Goal: Task Accomplishment & Management: Use online tool/utility

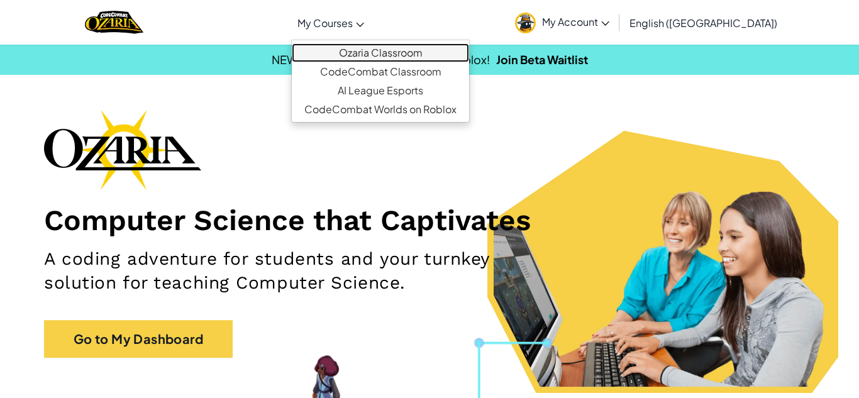
click at [387, 48] on link "Ozaria Classroom" at bounding box center [380, 52] width 177 height 19
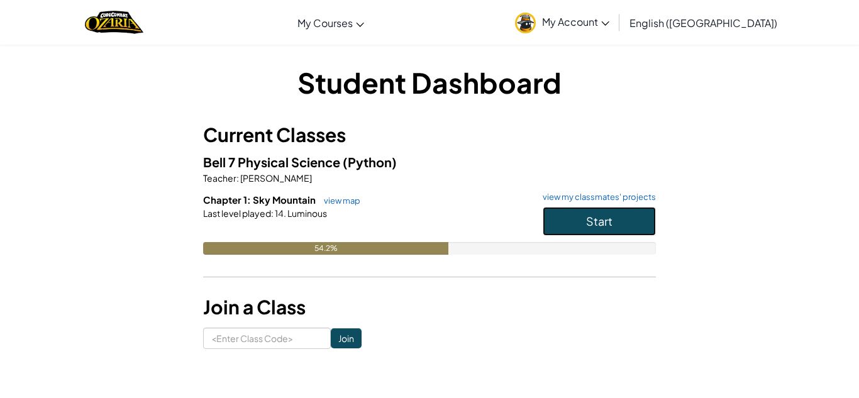
click at [621, 215] on button "Start" at bounding box center [599, 221] width 113 height 29
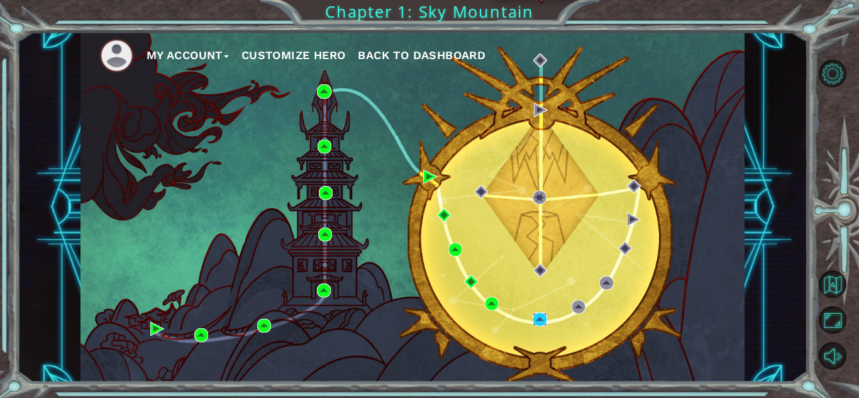
click at [538, 315] on img at bounding box center [540, 320] width 14 height 14
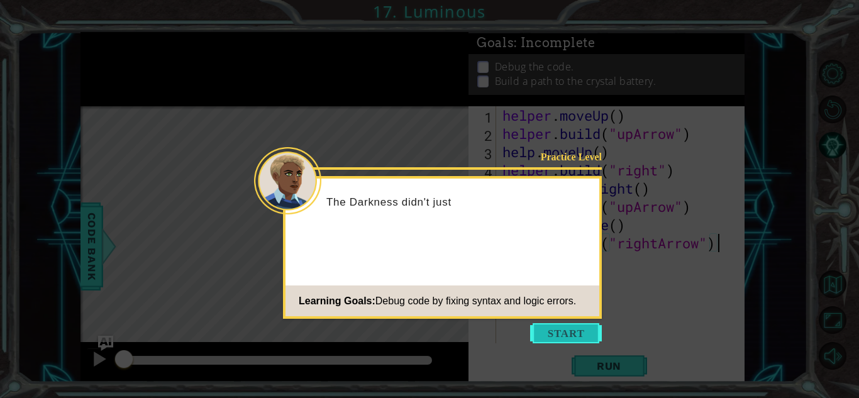
click at [576, 340] on button "Start" at bounding box center [566, 333] width 72 height 20
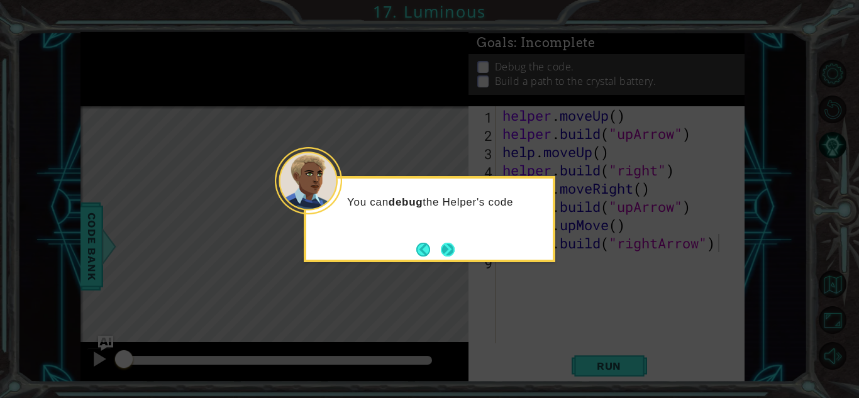
click at [451, 243] on button "Next" at bounding box center [448, 250] width 14 height 14
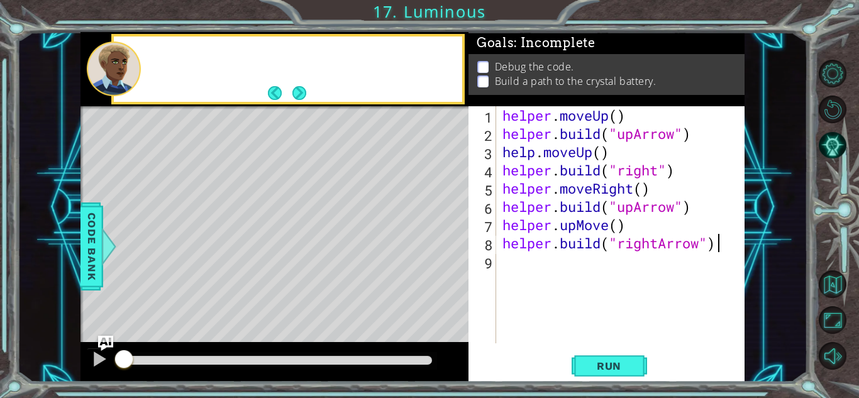
click at [451, 240] on div "Level Map" at bounding box center [371, 291] width 581 height 370
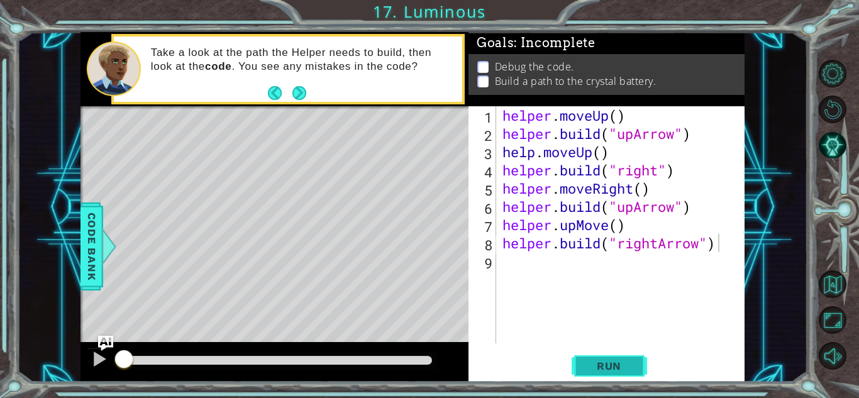
click at [611, 369] on span "Run" at bounding box center [609, 366] width 50 height 13
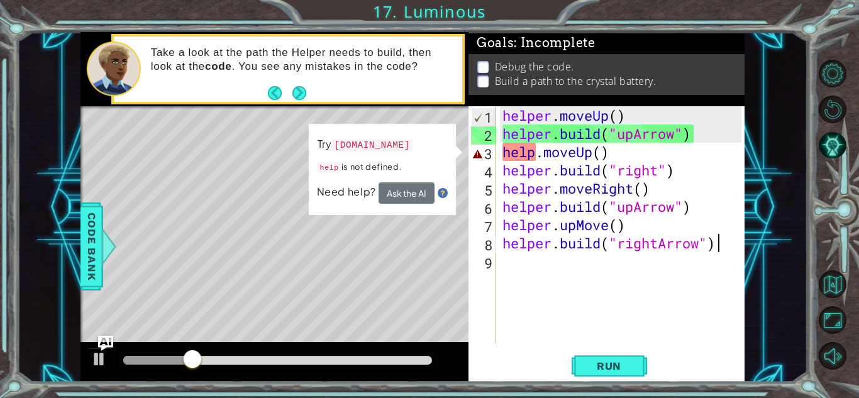
click at [526, 148] on div "helper . moveUp ( ) helper . build ( "upArrow" ) help . moveUp ( ) helper . bui…" at bounding box center [624, 243] width 248 height 274
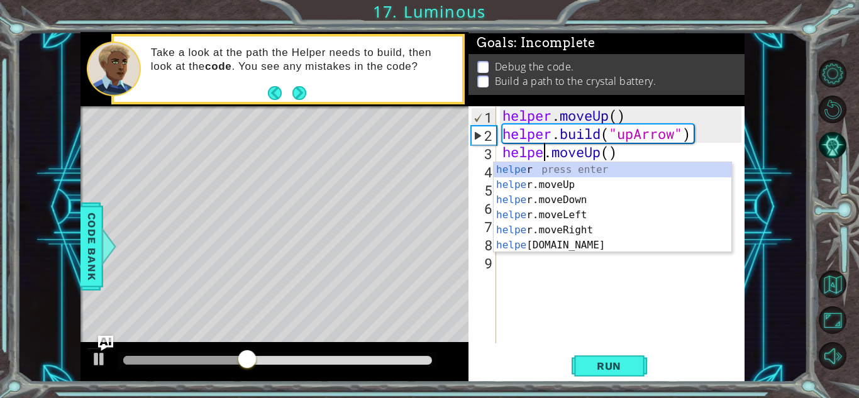
scroll to position [0, 2]
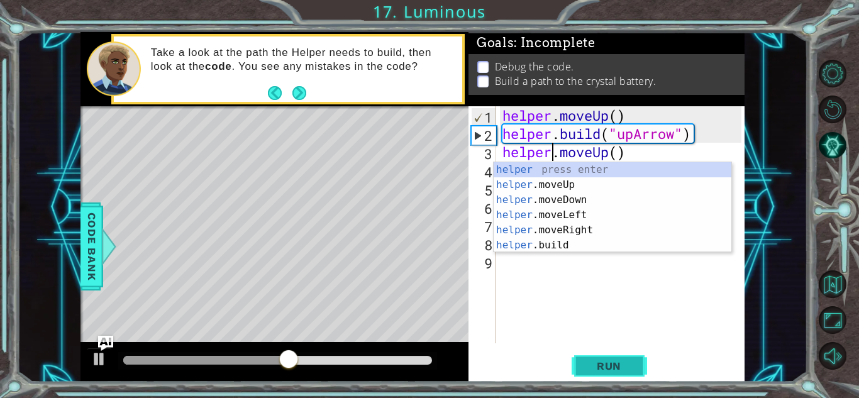
click at [605, 358] on button "Run" at bounding box center [609, 366] width 75 height 28
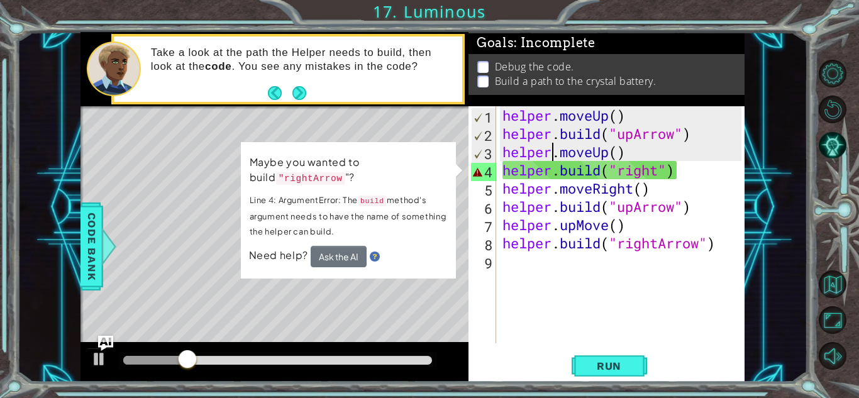
click at [621, 175] on div "helper . moveUp ( ) helper . build ( "upArrow" ) helper . moveUp ( ) helper . b…" at bounding box center [624, 243] width 248 height 274
drag, startPoint x: 701, startPoint y: 246, endPoint x: 621, endPoint y: 242, distance: 80.6
click at [621, 242] on div "helper . moveUp ( ) helper . build ( "upArrow" ) helper . moveUp ( ) helper . b…" at bounding box center [624, 243] width 248 height 274
click at [662, 168] on div "helper . moveUp ( ) helper . build ( "upArrow" ) helper . moveUp ( ) helper . b…" at bounding box center [624, 243] width 248 height 274
drag, startPoint x: 662, startPoint y: 168, endPoint x: 632, endPoint y: 166, distance: 29.6
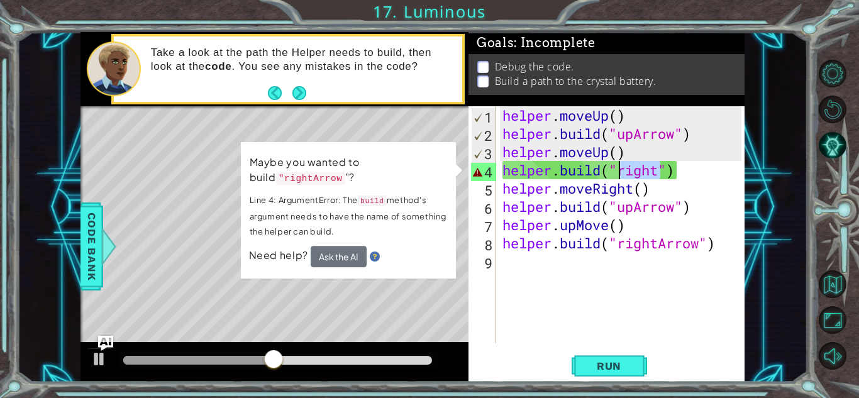
click at [632, 166] on div "helper . moveUp ( ) helper . build ( "upArrow" ) helper . moveUp ( ) helper . b…" at bounding box center [624, 243] width 248 height 274
paste textarea "Arrow"
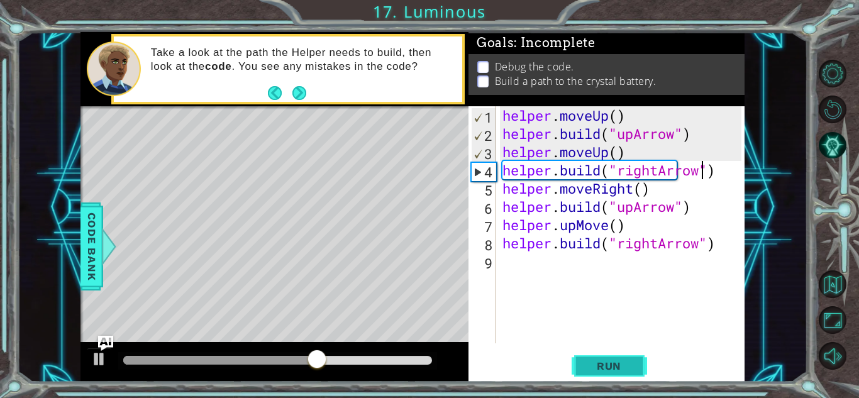
click at [606, 369] on span "Run" at bounding box center [609, 366] width 50 height 13
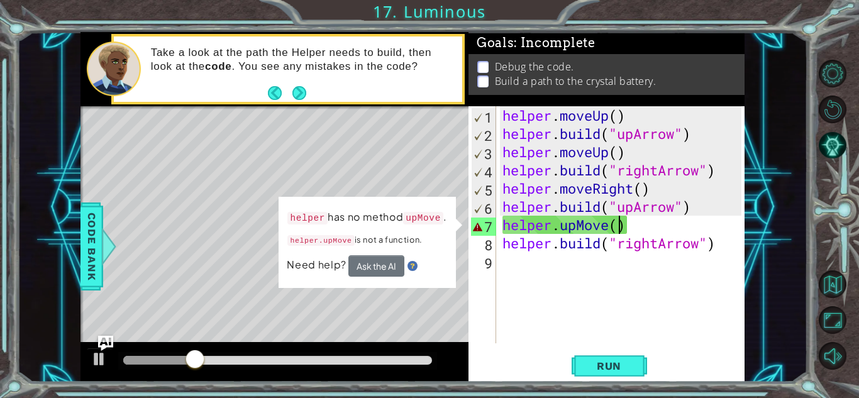
click at [616, 223] on div "helper . moveUp ( ) helper . build ( "upArrow" ) helper . moveUp ( ) helper . b…" at bounding box center [624, 243] width 248 height 274
click at [372, 303] on div "Level Map" at bounding box center [371, 291] width 581 height 370
click at [609, 225] on div "helper . moveUp ( ) helper . build ( "upArrow" ) helper . moveUp ( ) helper . b…" at bounding box center [624, 243] width 248 height 274
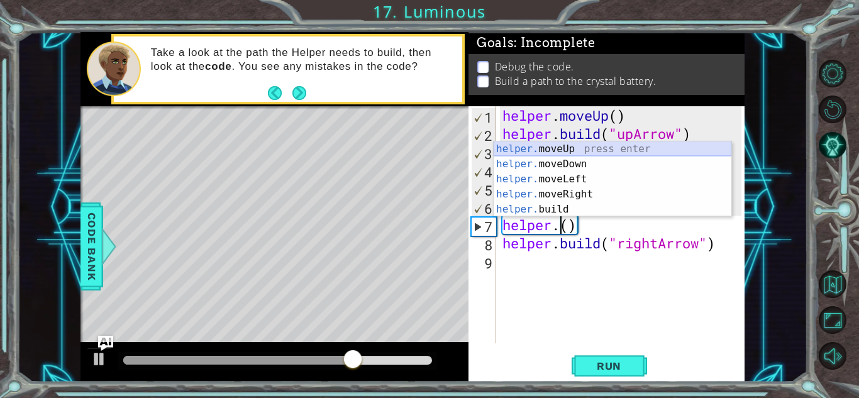
click at [584, 150] on div "helper. moveUp press enter helper. moveDown press enter helper. moveLeft press …" at bounding box center [613, 195] width 238 height 106
type textarea "helper.moveUp(1)"
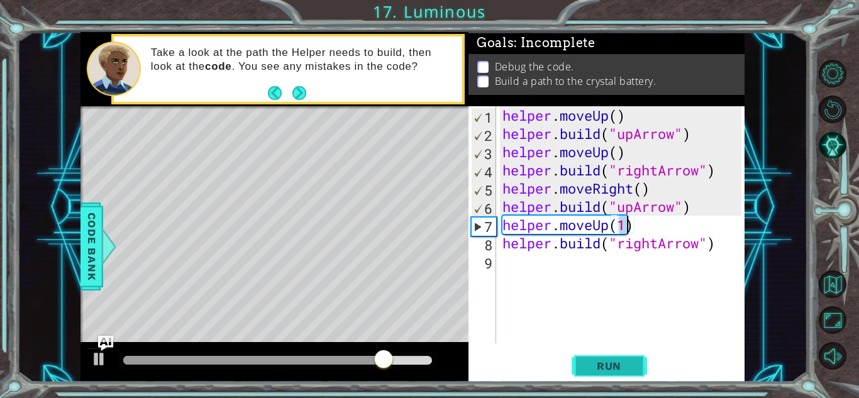
click at [606, 364] on span "Run" at bounding box center [609, 366] width 50 height 13
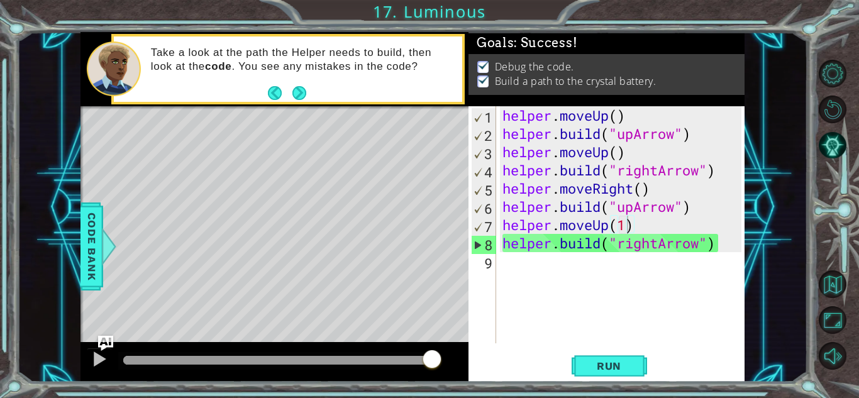
drag, startPoint x: 178, startPoint y: 360, endPoint x: 648, endPoint y: 377, distance: 470.8
click at [648, 377] on body "1 ההההההההההההההההההההההההההההההההההההההההההההההההההההההההההההההההההההההההההההה…" at bounding box center [429, 199] width 859 height 398
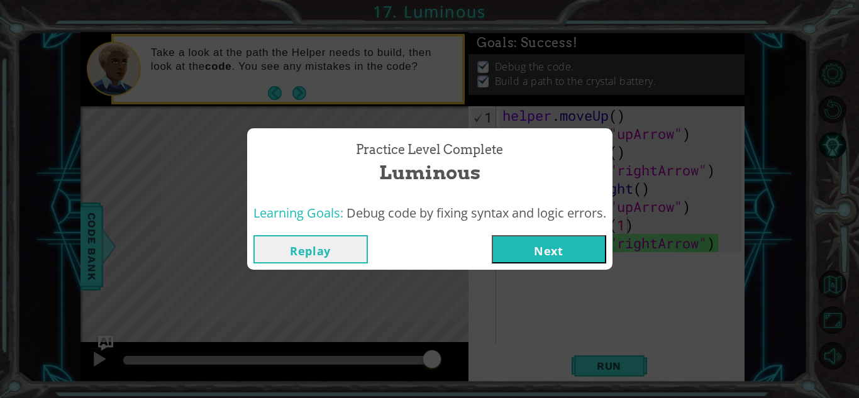
click at [515, 246] on button "Next" at bounding box center [549, 249] width 114 height 28
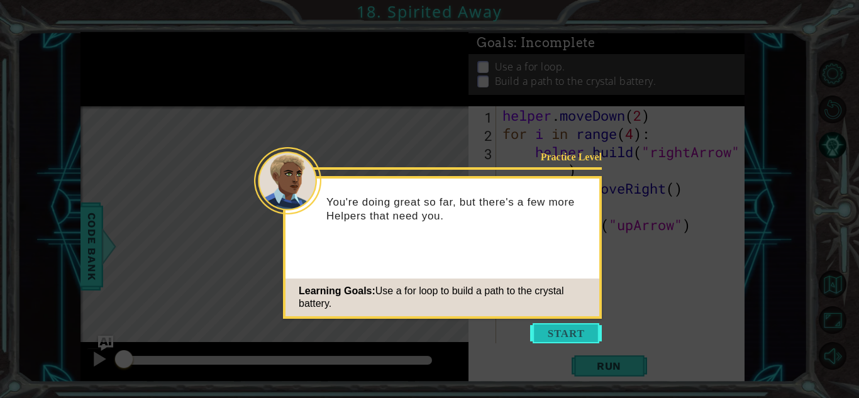
click at [561, 331] on button "Start" at bounding box center [566, 333] width 72 height 20
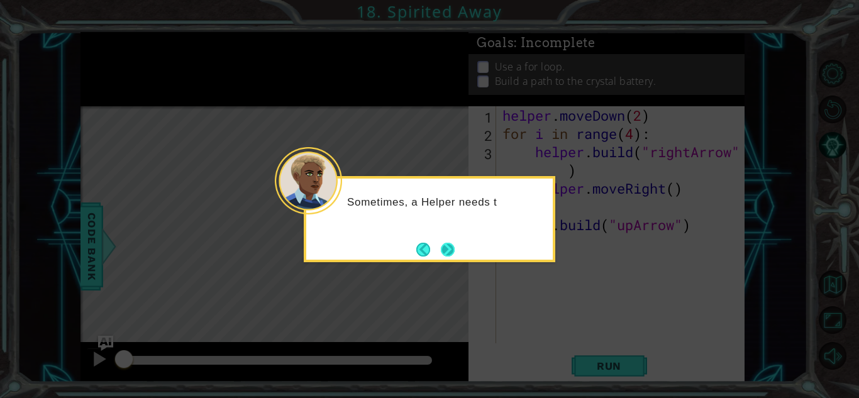
click at [454, 246] on button "Next" at bounding box center [448, 250] width 14 height 14
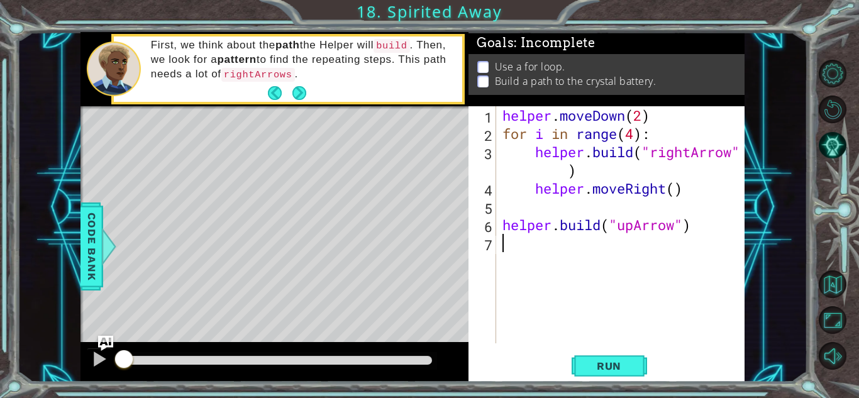
click at [539, 193] on div "helper . moveDown ( 2 ) for i in range ( 4 ) : helper . build ( "rightArrow" ) …" at bounding box center [624, 243] width 248 height 274
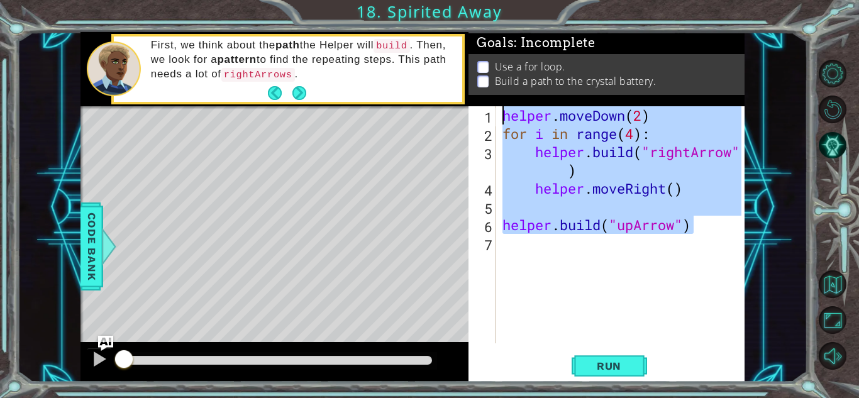
drag, startPoint x: 704, startPoint y: 225, endPoint x: 503, endPoint y: 128, distance: 222.5
click at [503, 128] on div "helper . moveDown ( 2 ) for i in range ( 4 ) : helper . build ( "rightArrow" ) …" at bounding box center [624, 243] width 248 height 274
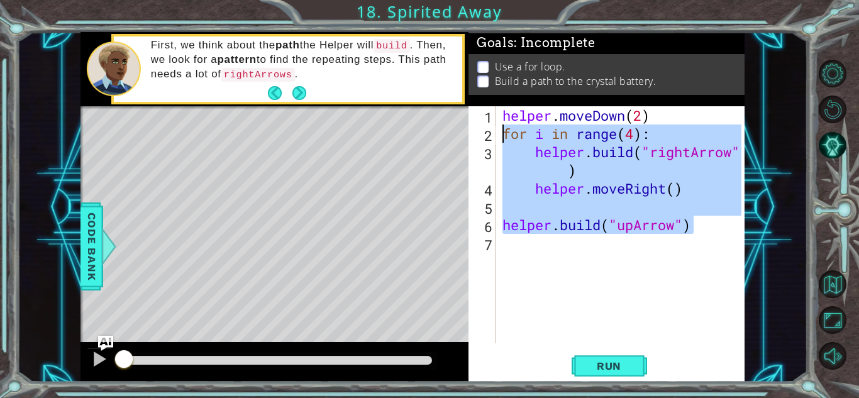
click at [520, 172] on div "helper . moveDown ( 2 ) for i in range ( 4 ) : helper . build ( "rightArrow" ) …" at bounding box center [621, 224] width 242 height 237
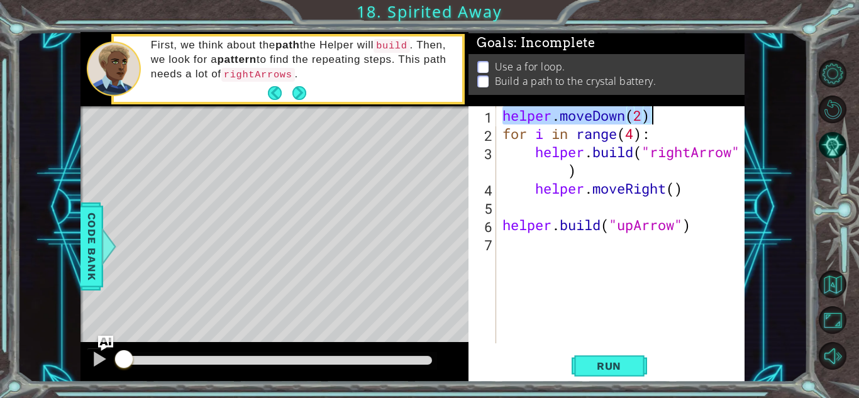
drag, startPoint x: 504, startPoint y: 119, endPoint x: 670, endPoint y: 112, distance: 166.2
click at [670, 112] on div "helper . moveDown ( 2 ) for i in range ( 4 ) : helper . build ( "rightArrow" ) …" at bounding box center [624, 243] width 248 height 274
type textarea "helper.moveDown(2)"
click at [613, 367] on span "Run" at bounding box center [609, 366] width 50 height 13
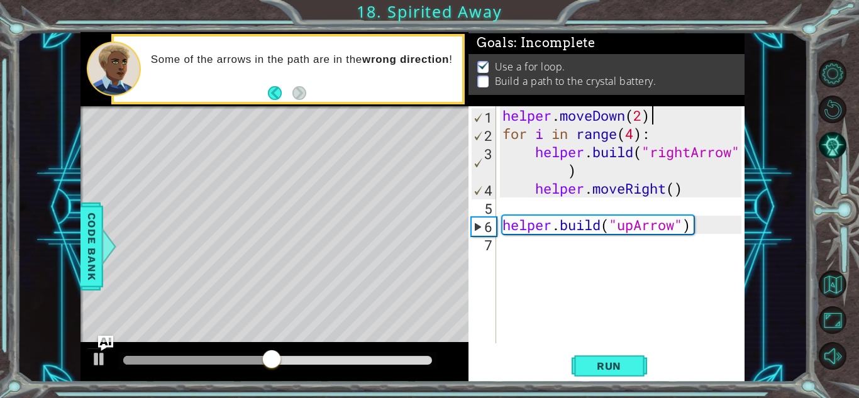
click at [523, 263] on div "helper . moveDown ( 2 ) for i in range ( 4 ) : helper . build ( "rightArrow" ) …" at bounding box center [624, 243] width 248 height 274
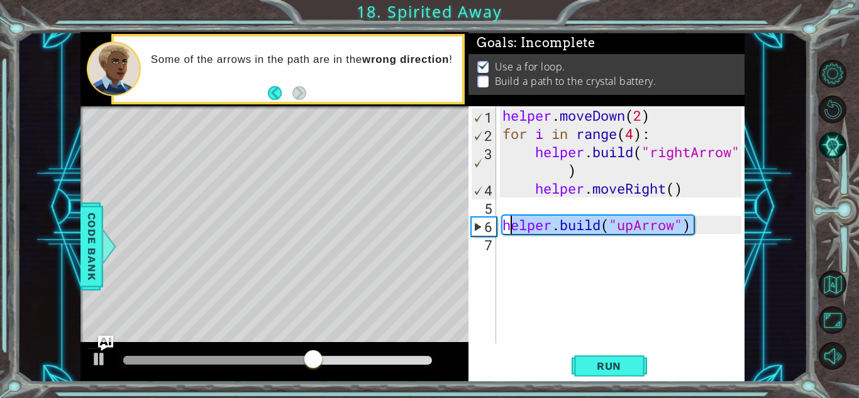
drag, startPoint x: 708, startPoint y: 226, endPoint x: 512, endPoint y: 225, distance: 196.2
click at [512, 225] on div "helper . moveDown ( 2 ) for i in range ( 4 ) : helper . build ( "rightArrow" ) …" at bounding box center [624, 243] width 248 height 274
type textarea "[DOMAIN_NAME]("upArrow")"
click at [697, 225] on div "helper . moveDown ( 2 ) for i in range ( 4 ) : helper . build ( "rightArrow" ) …" at bounding box center [621, 224] width 242 height 237
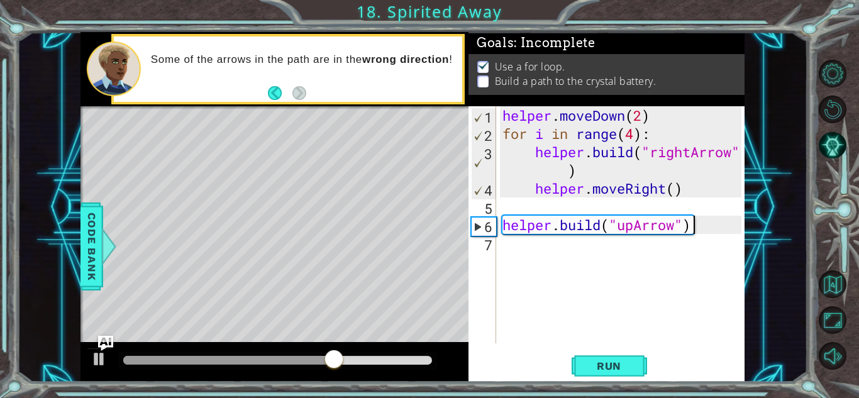
click at [697, 225] on div "helper . moveDown ( 2 ) for i in range ( 4 ) : helper . build ( "rightArrow" ) …" at bounding box center [624, 243] width 248 height 274
click at [697, 225] on div "helper . moveDown ( 2 ) for i in range ( 4 ) : helper . build ( "rightArrow" ) …" at bounding box center [621, 224] width 242 height 237
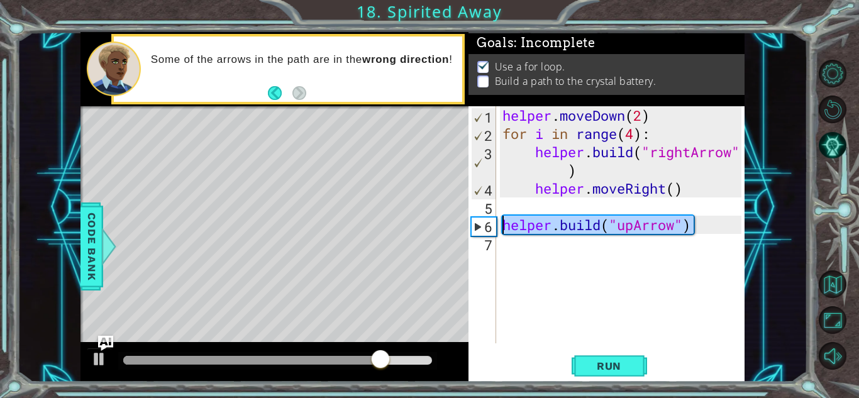
drag, startPoint x: 697, startPoint y: 225, endPoint x: 498, endPoint y: 230, distance: 198.8
click at [498, 230] on div "[DOMAIN_NAME]("upArrow") 1 2 3 4 5 6 7 helper . moveDown ( 2 ) for i in range (…" at bounding box center [605, 224] width 273 height 237
click at [519, 262] on div "helper . moveDown ( 2 ) for i in range ( 4 ) : helper . build ( "rightArrow" ) …" at bounding box center [624, 243] width 248 height 274
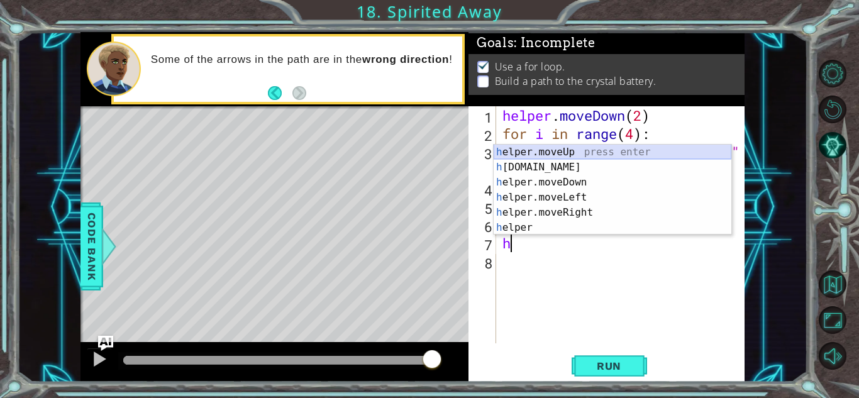
click at [516, 152] on div "h elper.moveUp press enter h [DOMAIN_NAME] press enter h elper.moveDown press e…" at bounding box center [613, 205] width 238 height 121
type textarea "helper.moveUp(1)"
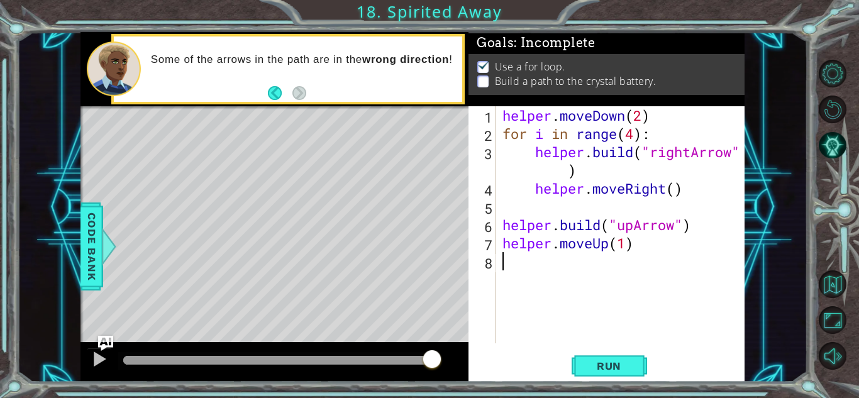
paste textarea "[DOMAIN_NAME]("upArrow")"
type textarea "[DOMAIN_NAME]("upArrow")"
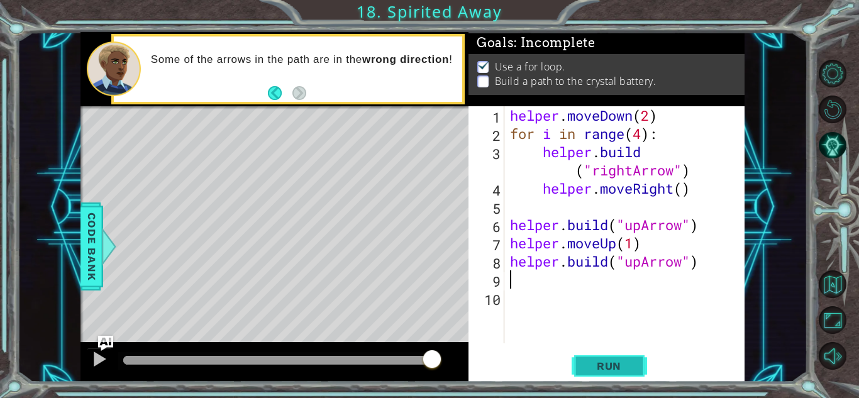
click at [579, 363] on button "Run" at bounding box center [609, 366] width 75 height 28
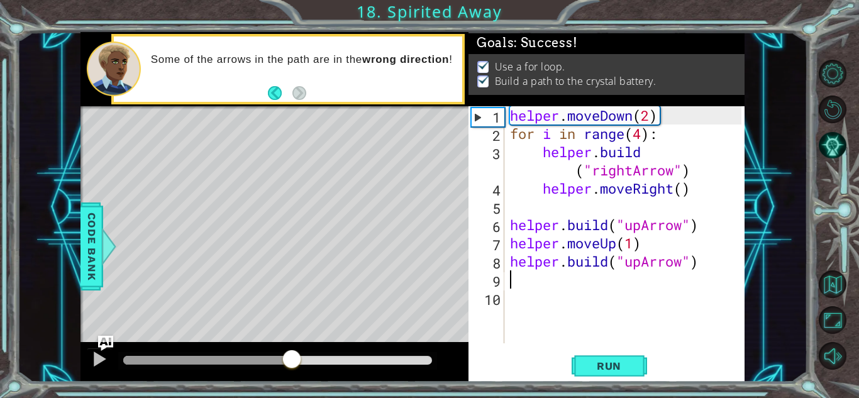
drag, startPoint x: 142, startPoint y: 351, endPoint x: 858, endPoint y: 368, distance: 716.6
click at [858, 368] on div "1 ההההההההההההההההההההההההההההההההההההההההההההההההההההההההההההההההההההההההההההה…" at bounding box center [429, 199] width 859 height 398
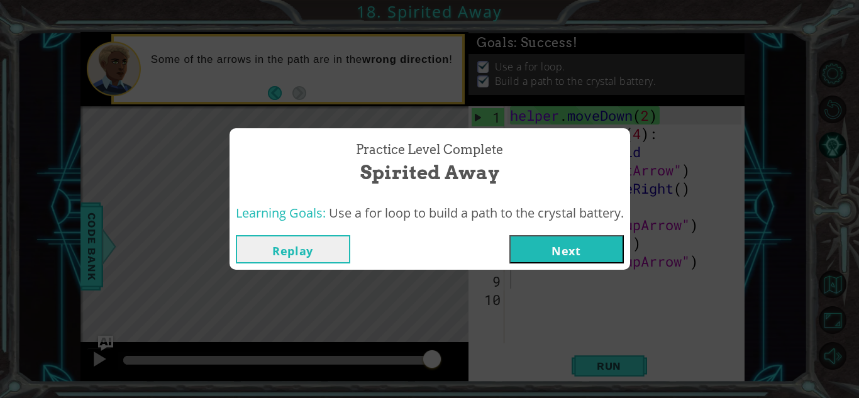
click at [587, 254] on button "Next" at bounding box center [566, 249] width 114 height 28
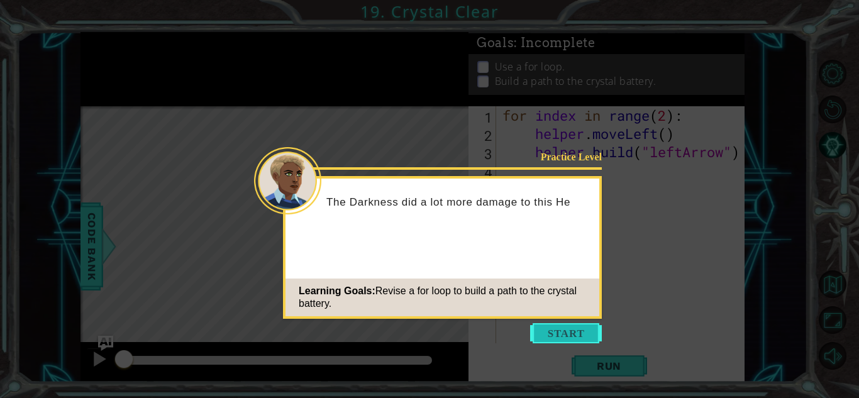
click at [533, 329] on button "Start" at bounding box center [566, 333] width 72 height 20
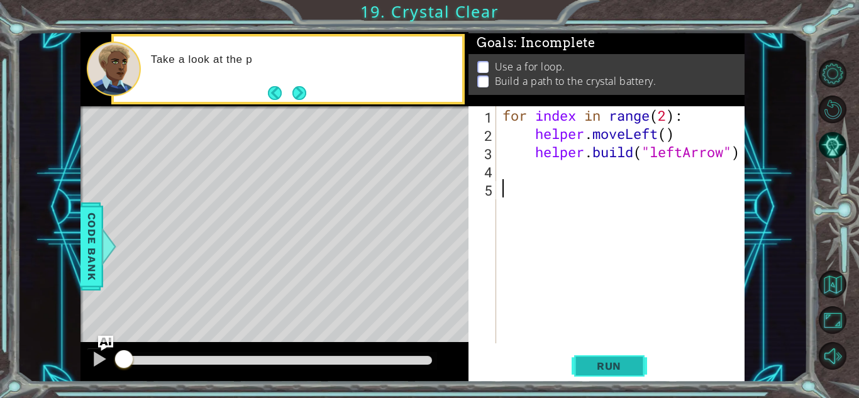
click at [616, 357] on button "Run" at bounding box center [609, 366] width 75 height 28
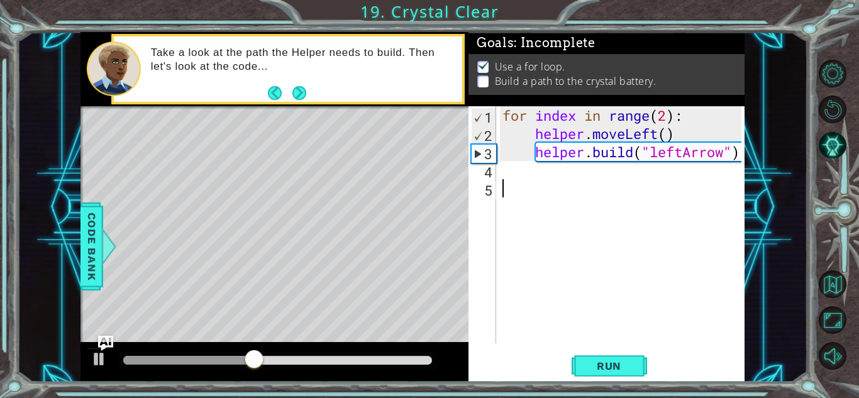
click at [570, 172] on div "for index in range ( 2 ) : helper . moveLeft ( ) helper . build ( "leftArrow" )" at bounding box center [624, 243] width 248 height 274
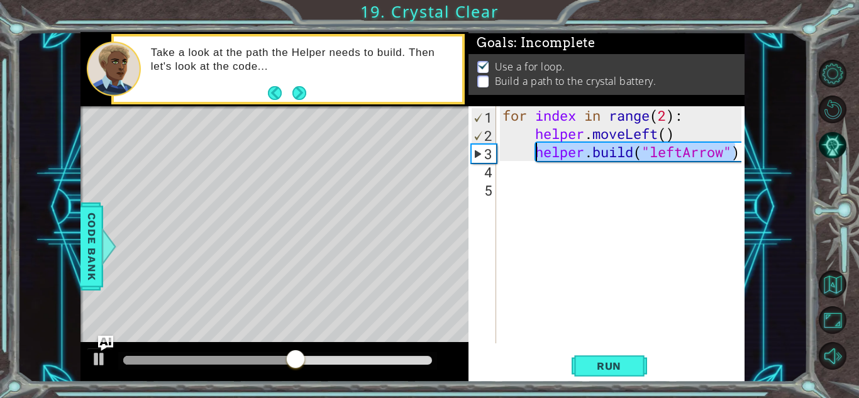
drag, startPoint x: 737, startPoint y: 153, endPoint x: 534, endPoint y: 152, distance: 202.5
click at [534, 152] on div "for index in range ( 2 ) : helper . moveLeft ( ) helper . build ( "leftArrow" )" at bounding box center [624, 243] width 248 height 274
click at [679, 130] on div "for index in range ( 2 ) : helper . moveLeft ( ) helper . build ( "leftArrow" )" at bounding box center [624, 243] width 248 height 274
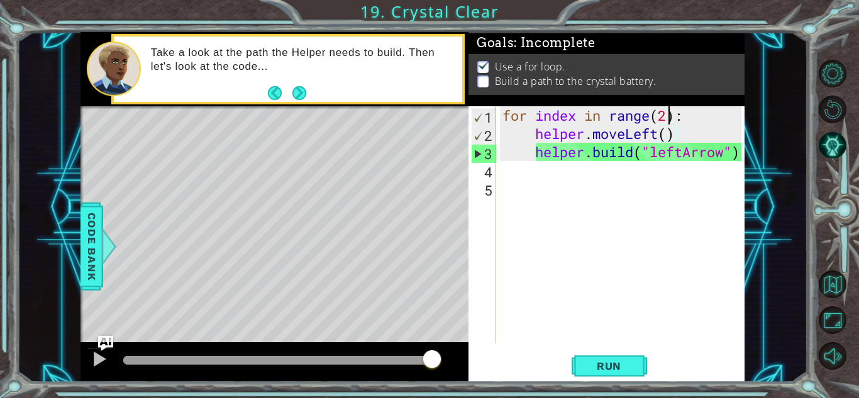
click at [666, 115] on div "for index in range ( 2 ) : helper . moveLeft ( ) helper . build ( "leftArrow" )" at bounding box center [624, 243] width 248 height 274
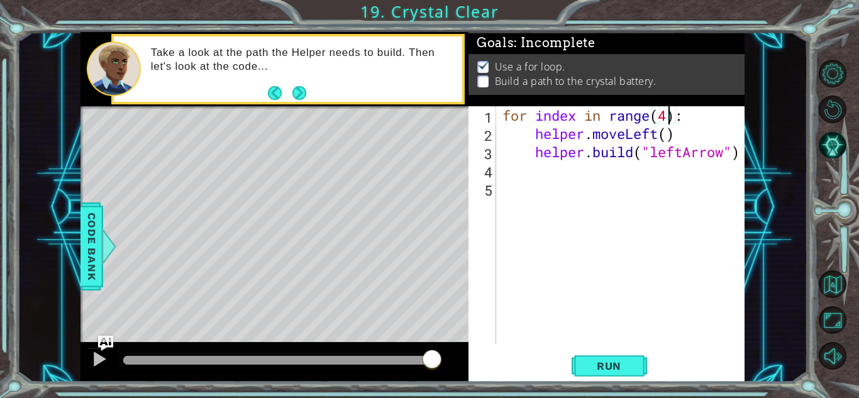
scroll to position [0, 8]
type textarea "for index in range(4):"
click at [611, 372] on button "Run" at bounding box center [609, 366] width 75 height 28
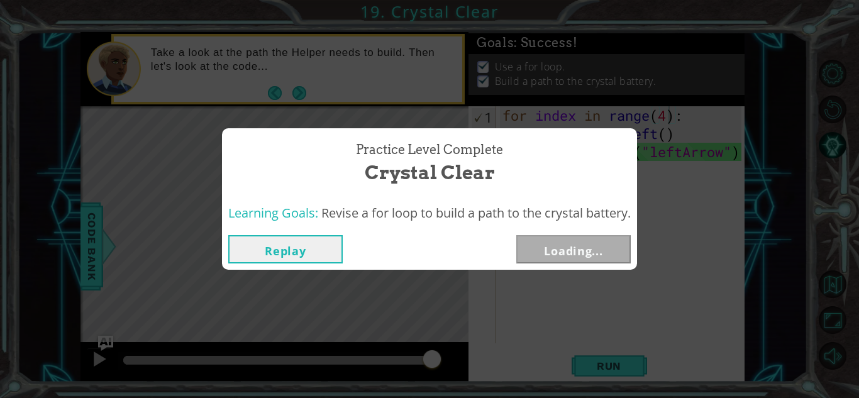
drag, startPoint x: 240, startPoint y: 362, endPoint x: 859, endPoint y: 365, distance: 618.9
click at [859, 364] on body "1 ההההההההההההההההההההההההההההההההההההההההההההההההההההההההההההההההההההההההההההה…" at bounding box center [429, 199] width 859 height 398
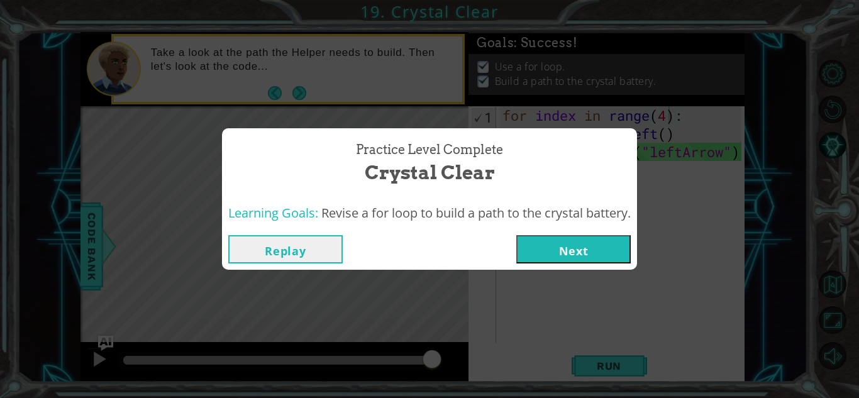
click at [542, 242] on button "Next" at bounding box center [573, 249] width 114 height 28
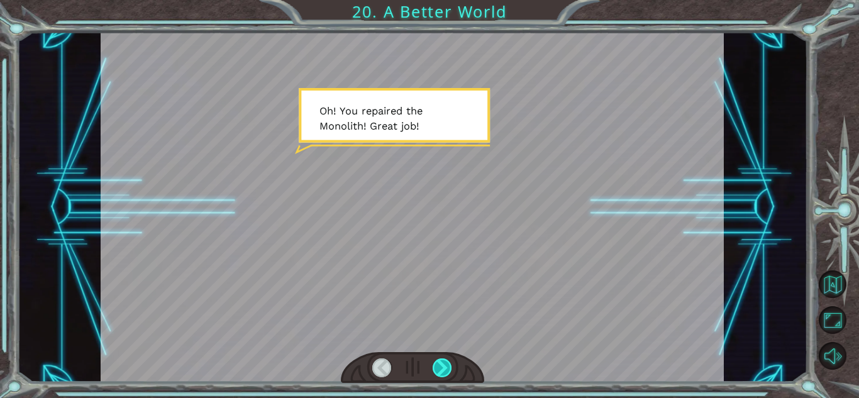
click at [444, 372] on div at bounding box center [442, 368] width 19 height 19
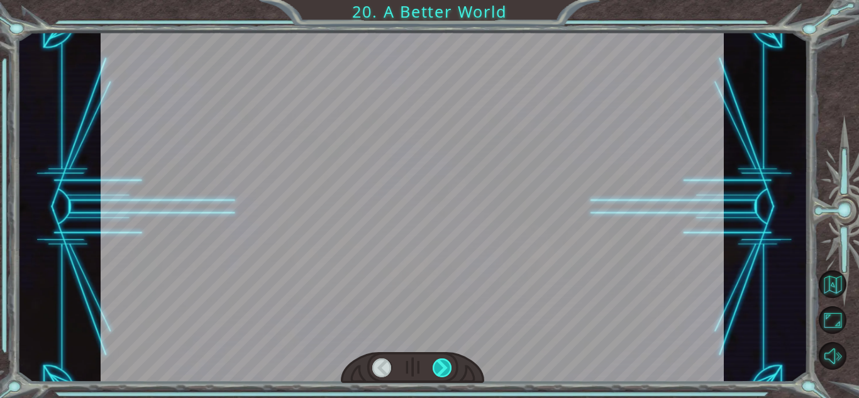
click at [444, 372] on div at bounding box center [442, 368] width 19 height 19
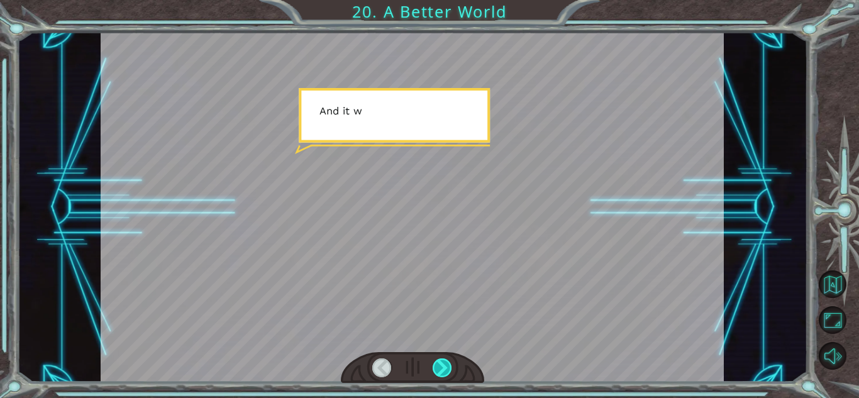
click at [444, 372] on div at bounding box center [442, 368] width 19 height 19
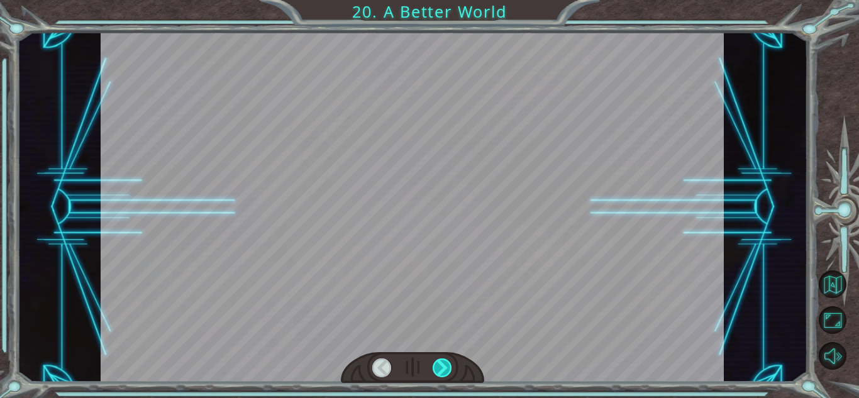
click at [444, 372] on div at bounding box center [442, 368] width 19 height 19
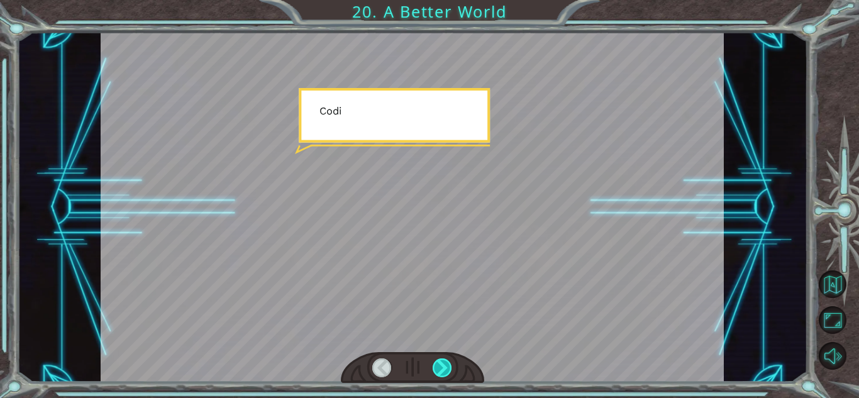
click at [444, 372] on div at bounding box center [442, 368] width 19 height 19
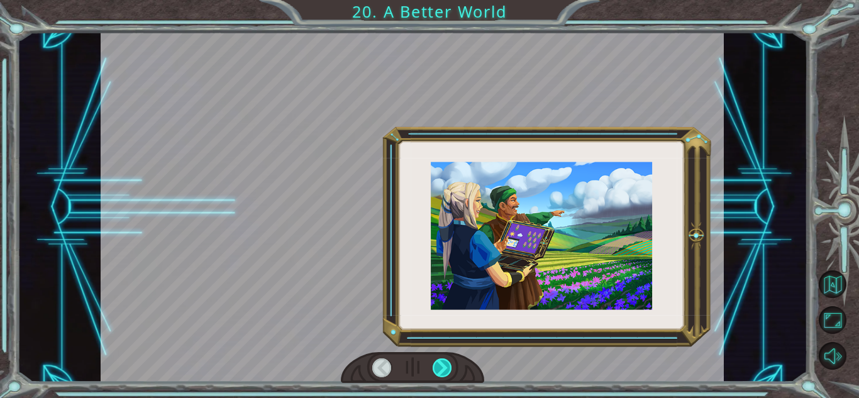
click at [444, 372] on div at bounding box center [442, 368] width 19 height 19
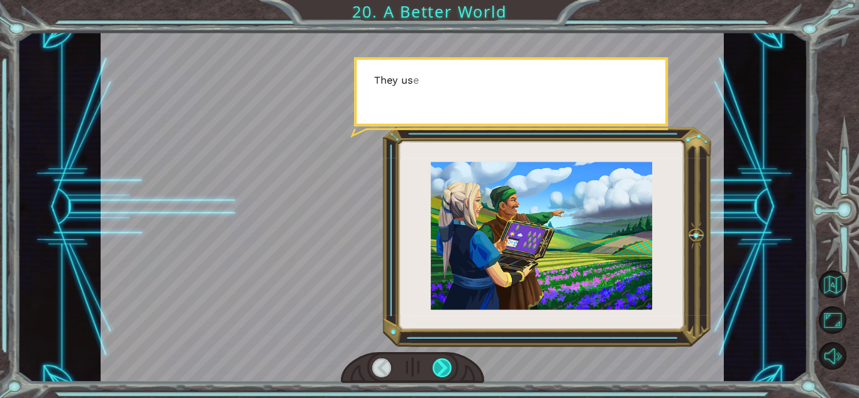
click at [444, 372] on div at bounding box center [442, 368] width 19 height 19
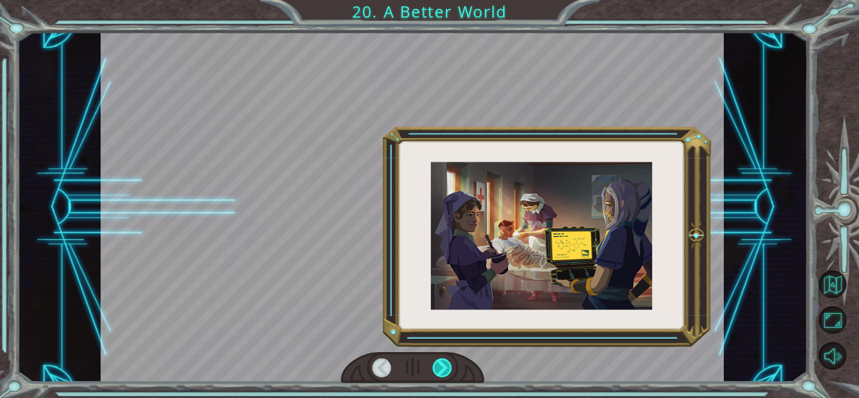
click at [444, 372] on div at bounding box center [442, 368] width 19 height 19
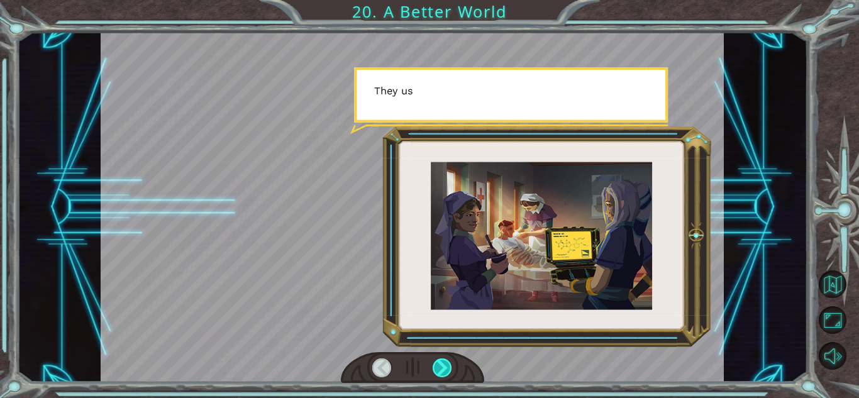
click at [444, 372] on div at bounding box center [442, 368] width 19 height 19
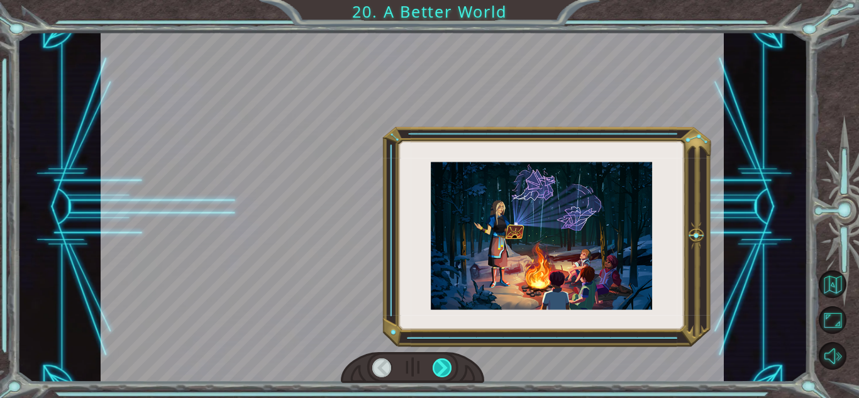
click at [444, 372] on div at bounding box center [442, 368] width 19 height 19
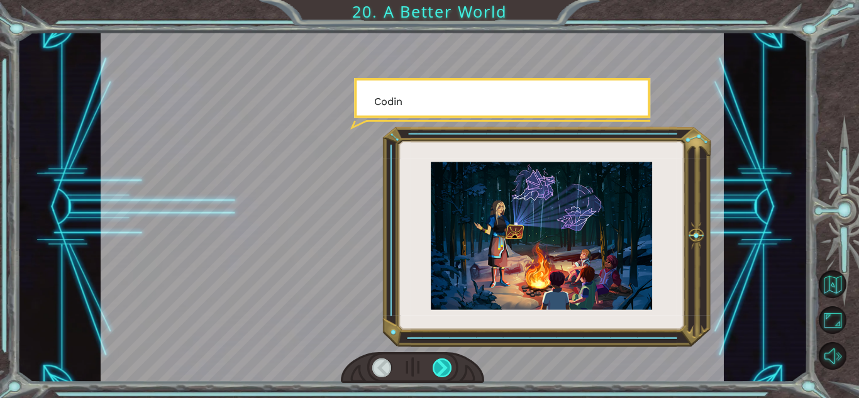
click at [444, 372] on div at bounding box center [442, 368] width 19 height 19
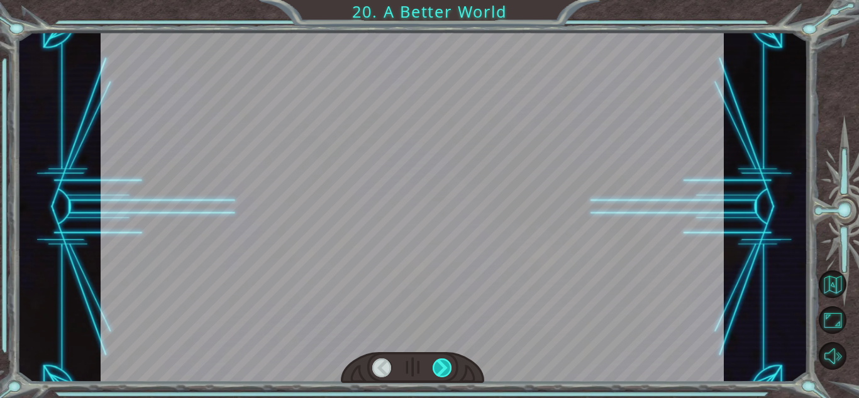
click at [444, 372] on div at bounding box center [442, 368] width 19 height 19
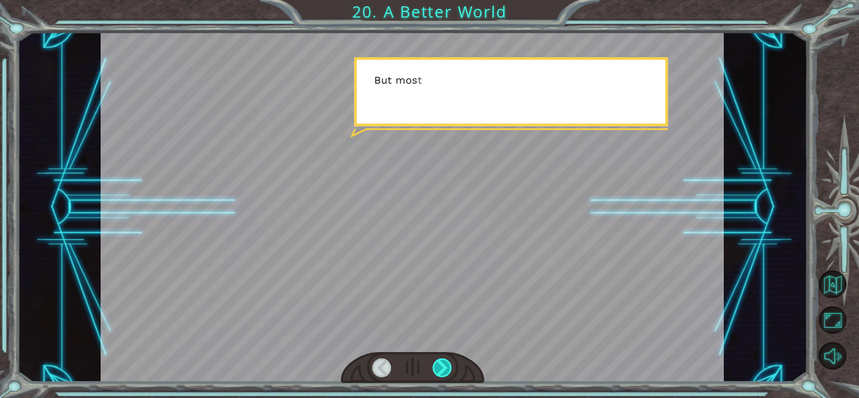
click at [444, 372] on div at bounding box center [442, 368] width 19 height 19
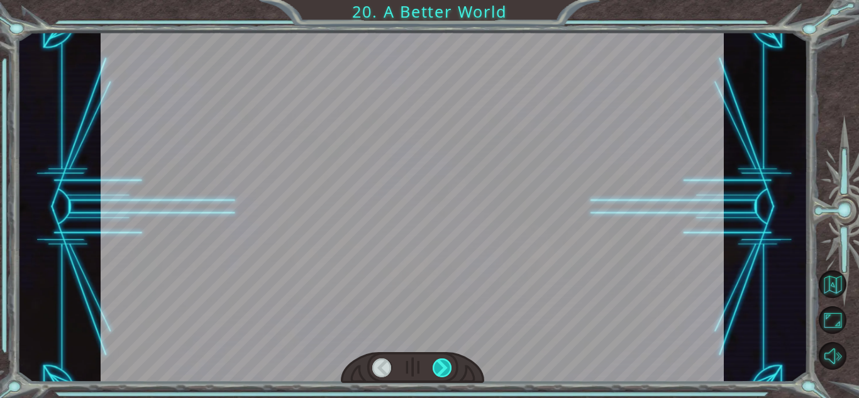
click at [444, 372] on div at bounding box center [442, 368] width 19 height 19
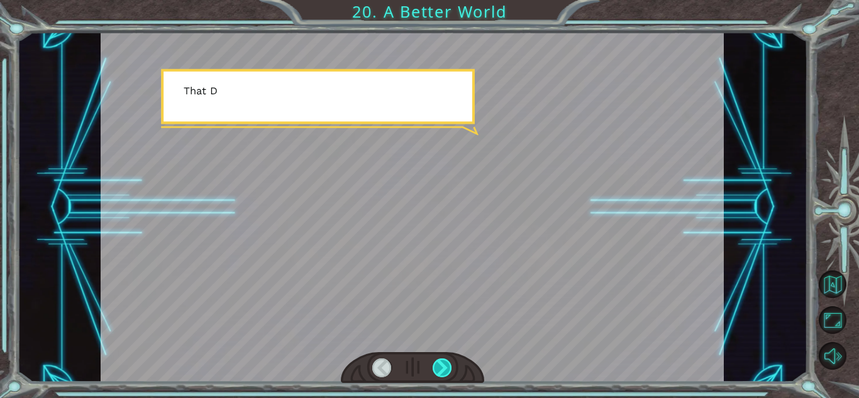
click at [444, 372] on div at bounding box center [442, 368] width 19 height 19
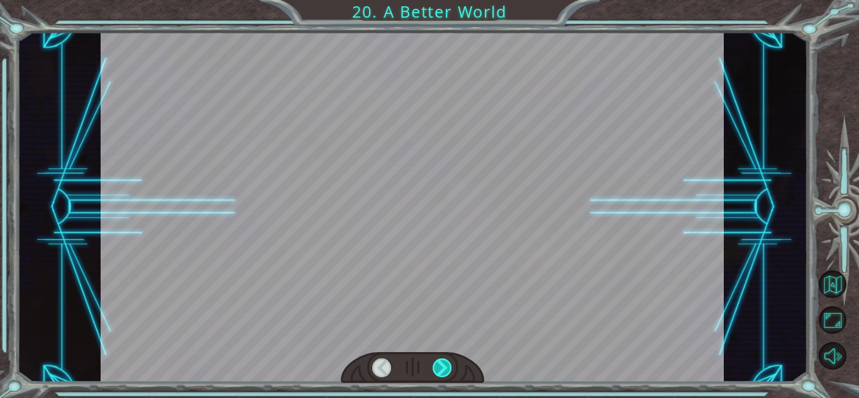
click at [444, 372] on div at bounding box center [442, 368] width 19 height 19
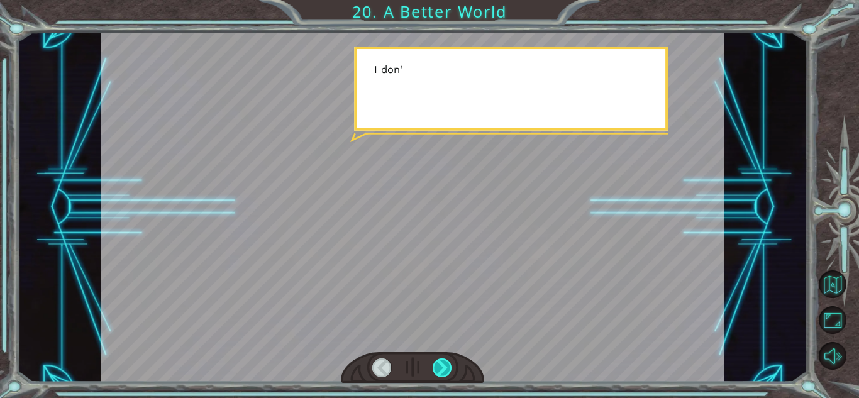
click at [444, 372] on div at bounding box center [442, 368] width 19 height 19
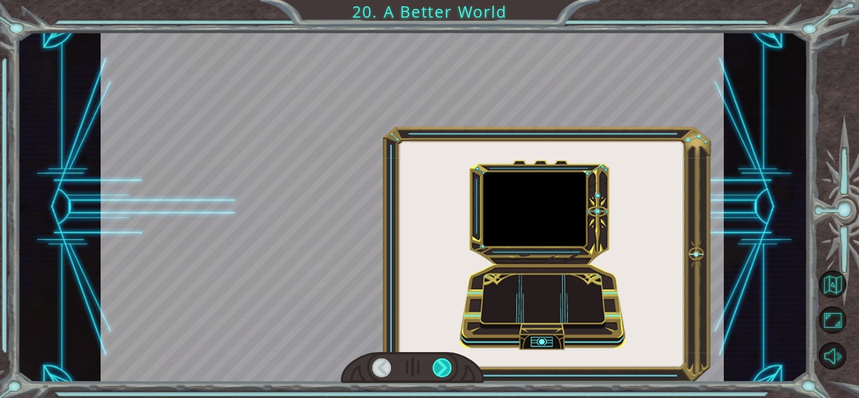
click at [444, 372] on div at bounding box center [442, 368] width 19 height 19
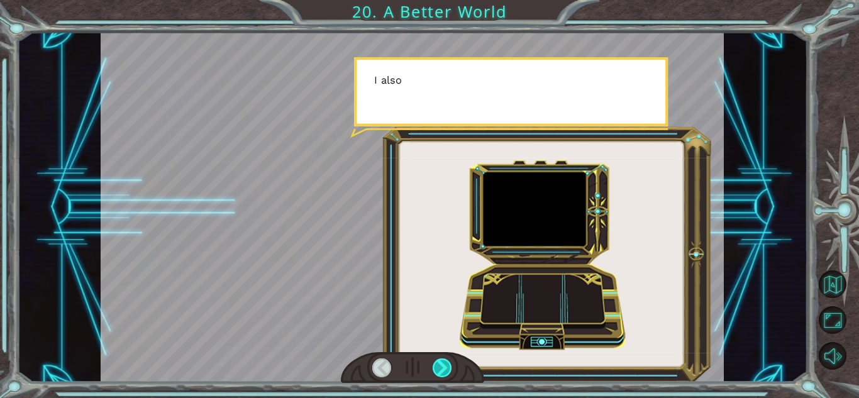
click at [444, 372] on div at bounding box center [442, 368] width 19 height 19
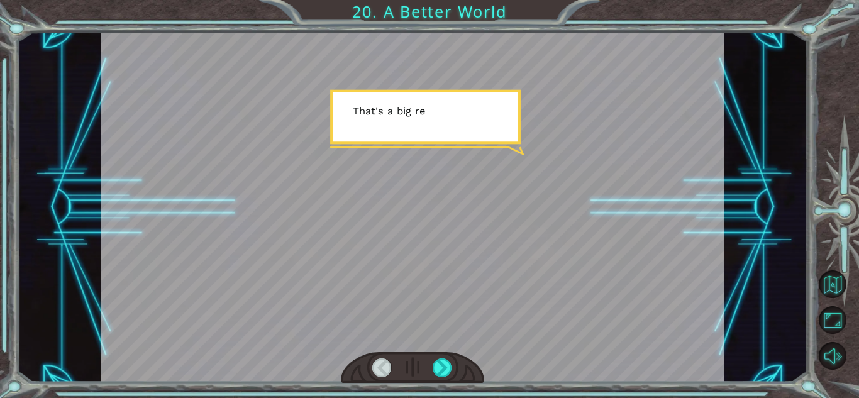
click at [414, 379] on div at bounding box center [412, 367] width 143 height 31
click at [452, 338] on div at bounding box center [412, 207] width 623 height 350
click at [443, 348] on div at bounding box center [412, 207] width 623 height 350
click at [438, 355] on div at bounding box center [412, 367] width 143 height 31
click at [439, 379] on div at bounding box center [412, 367] width 143 height 31
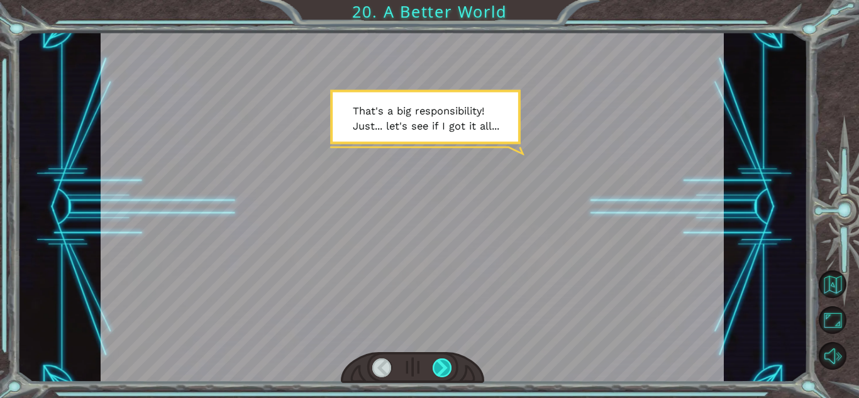
click at [442, 360] on div at bounding box center [442, 368] width 19 height 19
click at [441, 362] on div at bounding box center [442, 368] width 19 height 19
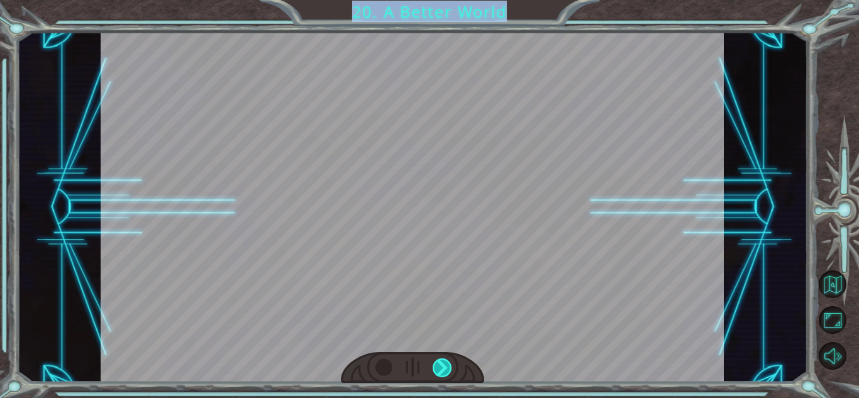
click at [461, 0] on div "O h ! Y o u r e p a i r e d t h e M o n o l i t h ! G r e a t j o b ! A n d i t…" at bounding box center [429, 0] width 859 height 0
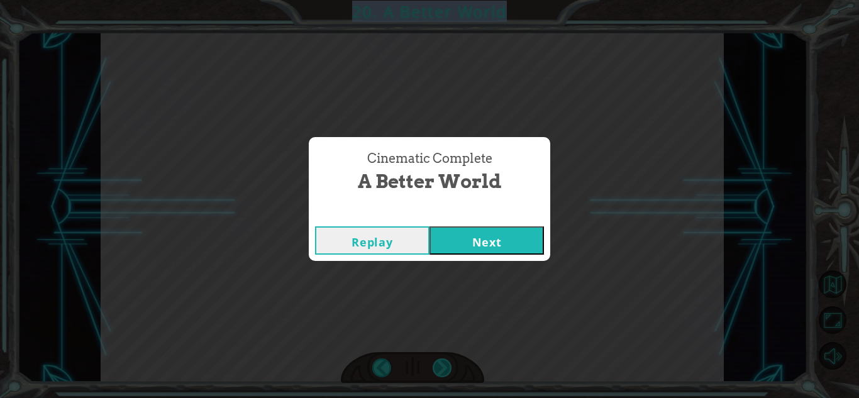
click at [461, 368] on div "Cinematic Complete A Better World Replay Next" at bounding box center [429, 199] width 859 height 398
click at [474, 312] on div "Cinematic Complete A Better World Replay Next" at bounding box center [429, 199] width 859 height 398
drag, startPoint x: 474, startPoint y: 312, endPoint x: 482, endPoint y: 279, distance: 33.9
click at [477, 300] on div "Cinematic Complete A Better World Replay Next" at bounding box center [429, 199] width 859 height 398
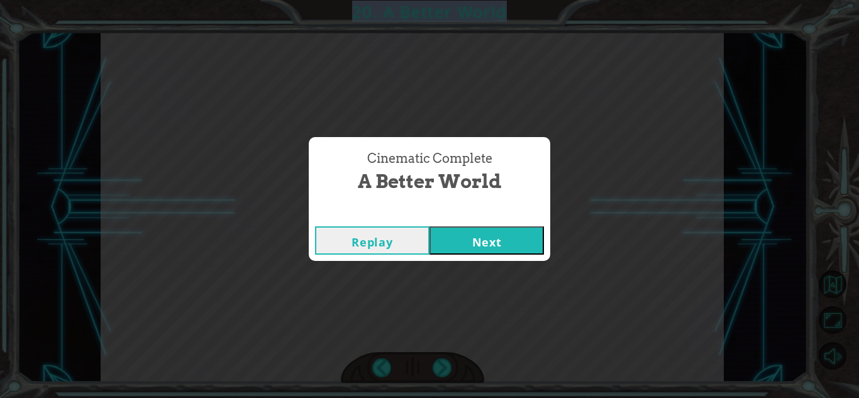
click at [488, 253] on button "Next" at bounding box center [487, 240] width 114 height 28
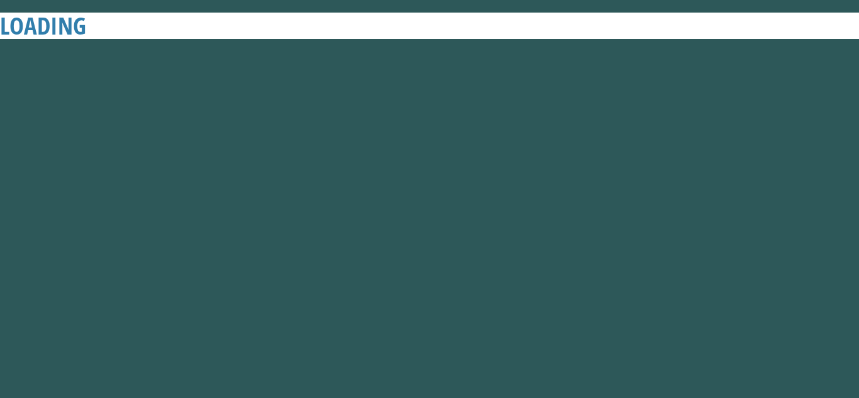
click at [489, 253] on body "LOADING Cinematic Complete A Better World Replay Next 1 2 3 4 5 6 helper. moveU…" at bounding box center [429, 199] width 859 height 398
click at [480, 250] on div at bounding box center [480, 250] width 0 height 0
click at [489, 247] on button "Next" at bounding box center [487, 240] width 114 height 28
click at [489, 246] on button "Next" at bounding box center [487, 240] width 114 height 28
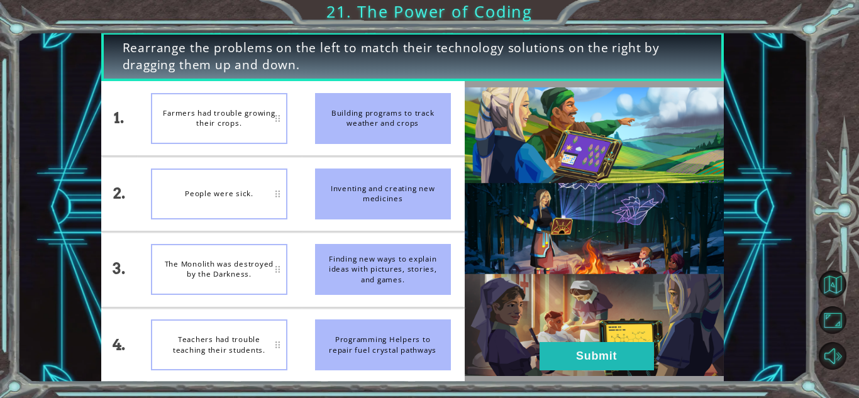
click at [491, 245] on img at bounding box center [594, 231] width 259 height 289
click at [489, 245] on img at bounding box center [594, 231] width 259 height 289
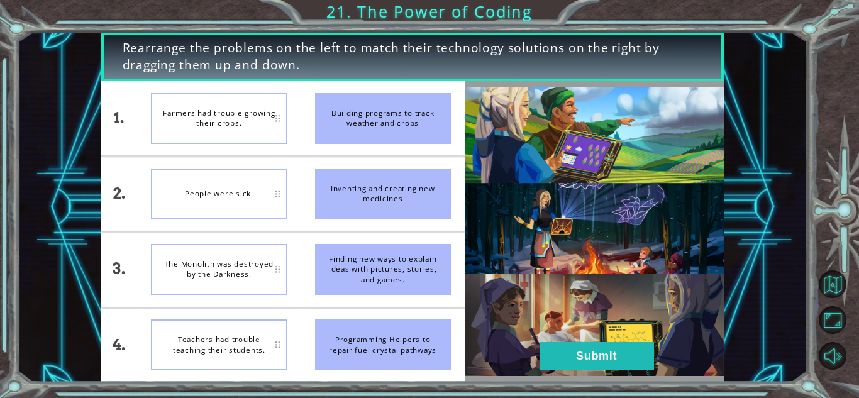
drag, startPoint x: 375, startPoint y: 162, endPoint x: 343, endPoint y: 213, distance: 60.7
click at [343, 214] on li "Inventing and creating new medicines" at bounding box center [383, 194] width 164 height 74
drag, startPoint x: 349, startPoint y: 208, endPoint x: 318, endPoint y: 237, distance: 42.7
click at [318, 238] on ul "Building programs to track weather and crops Inventing and creating new medicin…" at bounding box center [383, 231] width 164 height 301
click at [236, 320] on div "Teachers had trouble teaching their students." at bounding box center [219, 345] width 136 height 51
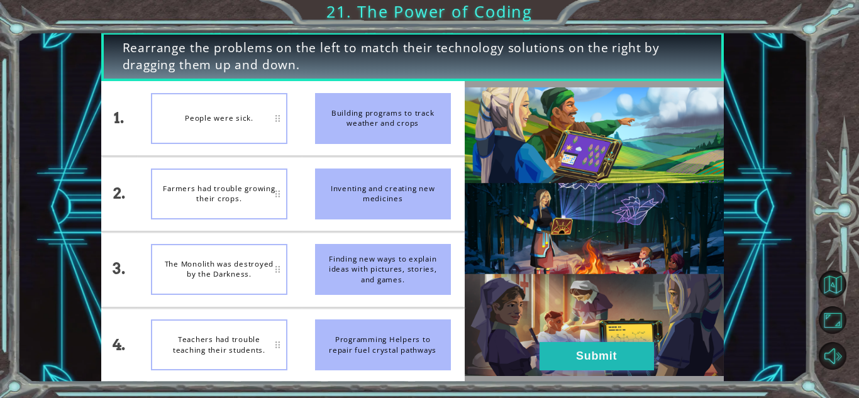
click at [560, 366] on button "Submit" at bounding box center [597, 356] width 114 height 28
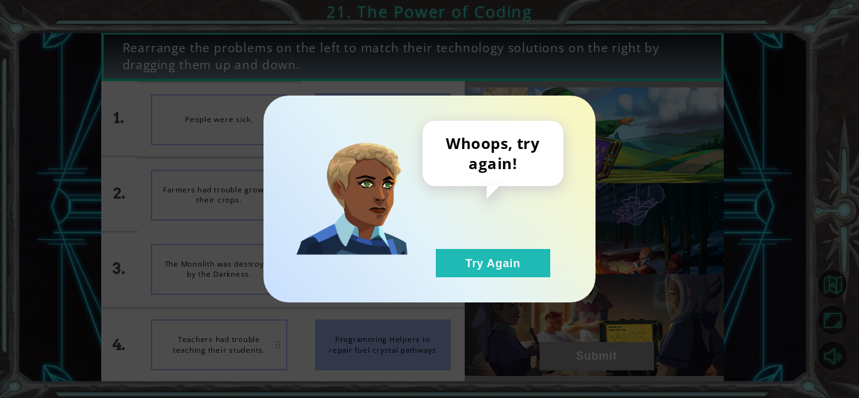
drag, startPoint x: 465, startPoint y: 275, endPoint x: 421, endPoint y: 277, distance: 44.7
click at [459, 276] on button "Try Again" at bounding box center [493, 263] width 114 height 28
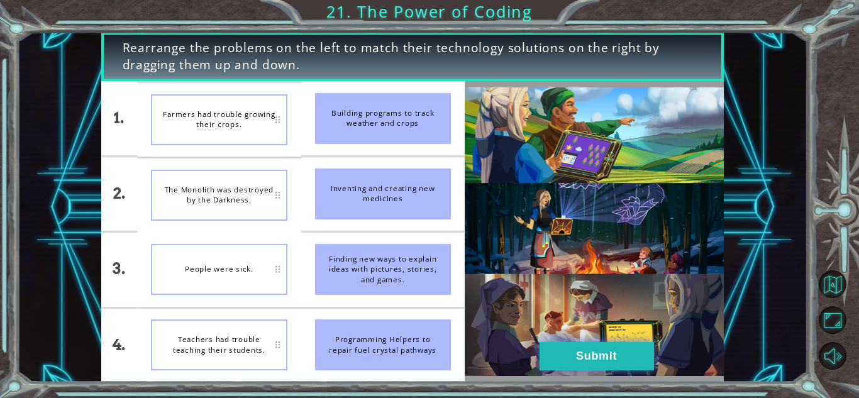
click at [586, 367] on button "Submit" at bounding box center [597, 356] width 114 height 28
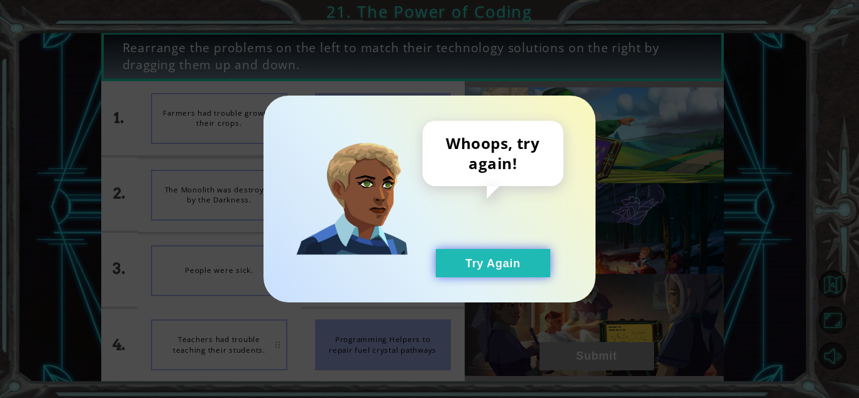
click at [478, 262] on button "Try Again" at bounding box center [493, 263] width 114 height 28
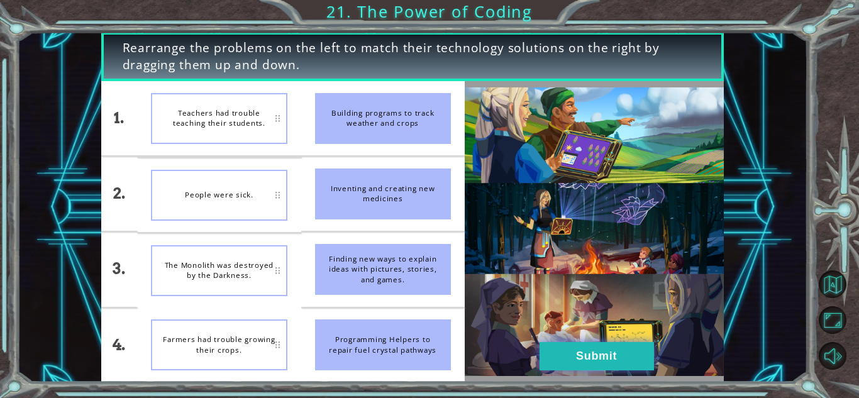
click at [586, 356] on button "Submit" at bounding box center [597, 356] width 114 height 28
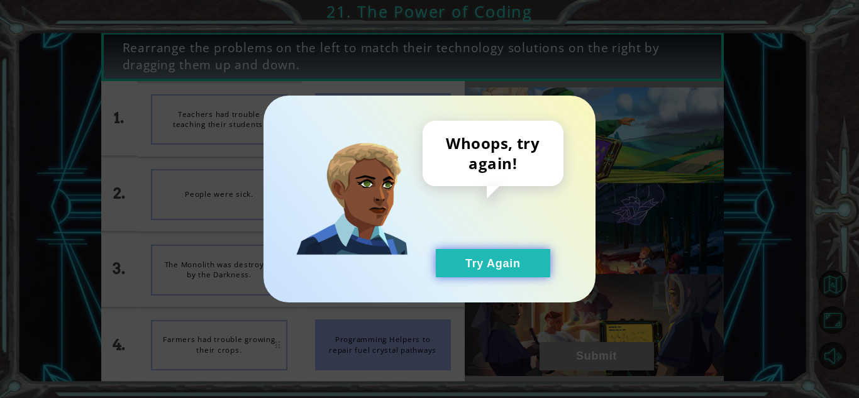
click at [474, 257] on button "Try Again" at bounding box center [493, 263] width 114 height 28
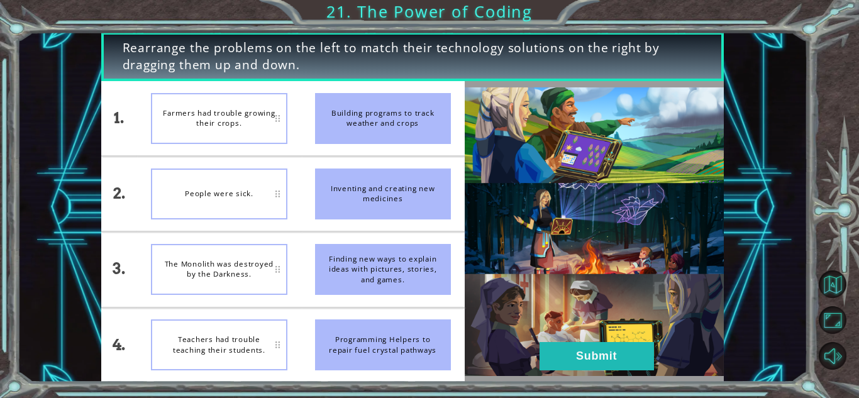
click at [250, 122] on div "Farmers had trouble growing their crops." at bounding box center [219, 118] width 136 height 51
drag, startPoint x: 250, startPoint y: 122, endPoint x: 274, endPoint y: 147, distance: 34.2
click at [274, 147] on li "Farmers had trouble growing their crops." at bounding box center [219, 118] width 164 height 74
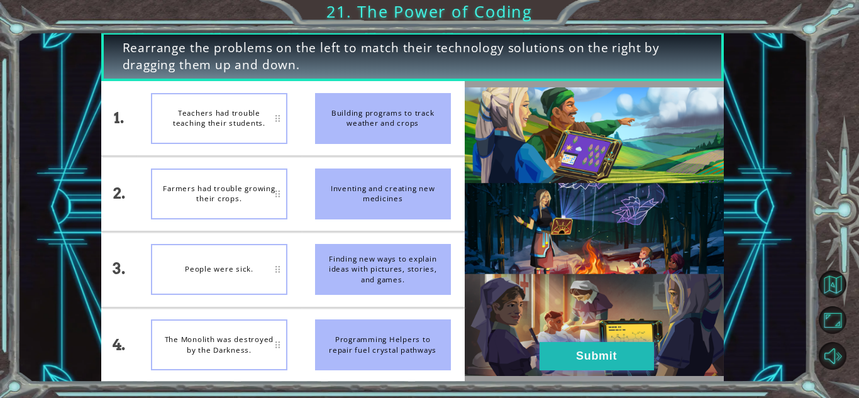
click at [586, 347] on button "Submit" at bounding box center [597, 356] width 114 height 28
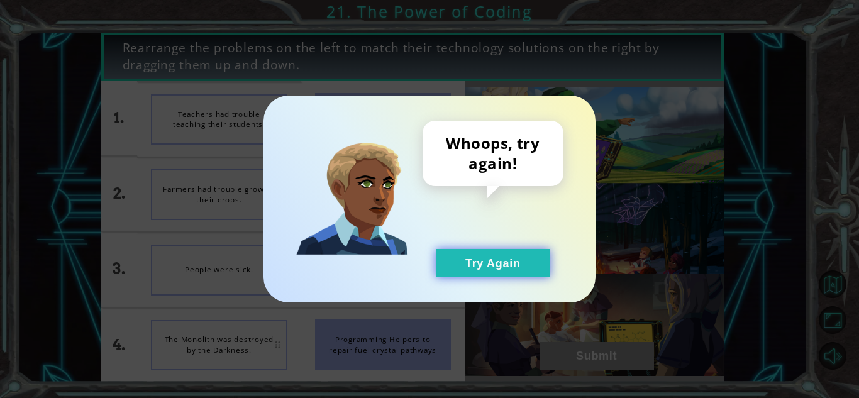
click at [437, 257] on button "Try Again" at bounding box center [493, 263] width 114 height 28
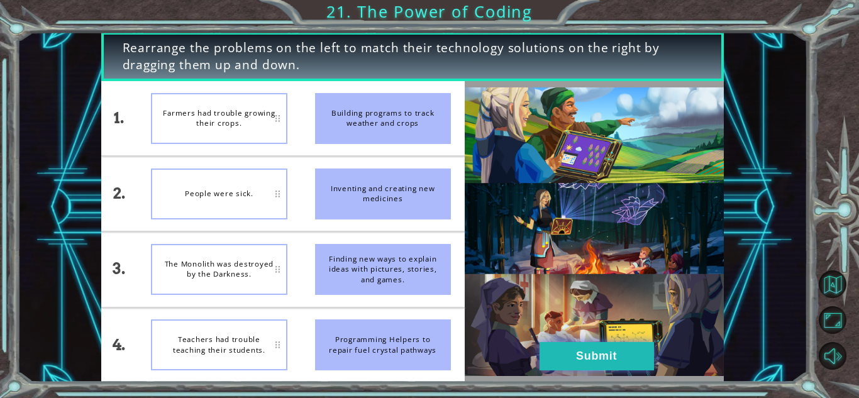
click at [640, 342] on button "Submit" at bounding box center [597, 356] width 114 height 28
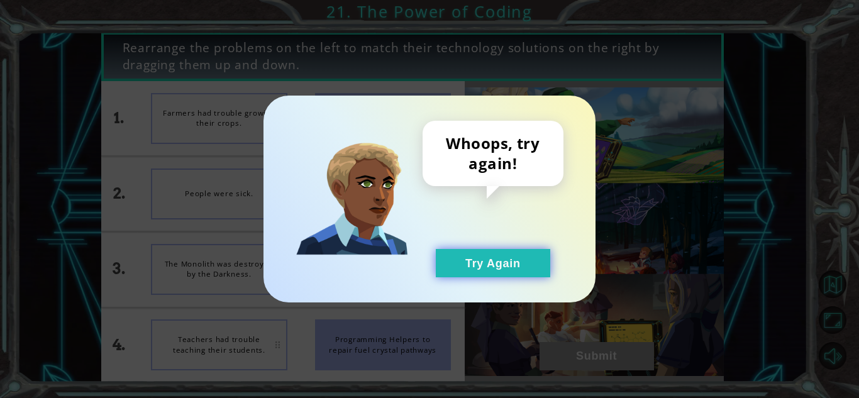
click at [442, 259] on button "Try Again" at bounding box center [493, 263] width 114 height 28
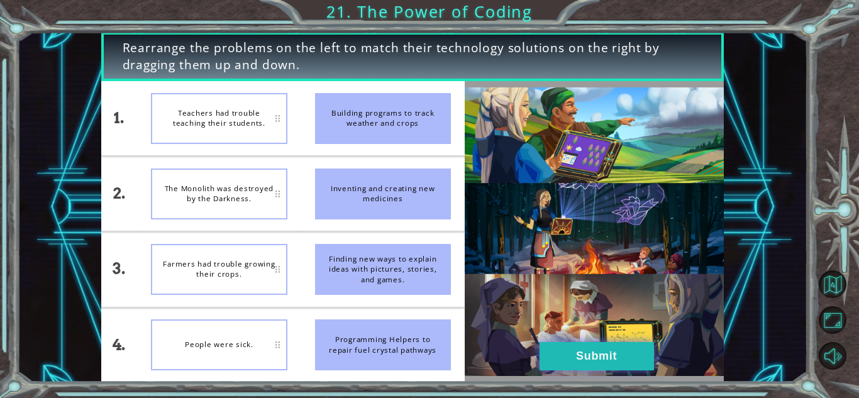
click at [574, 364] on button "Submit" at bounding box center [597, 356] width 114 height 28
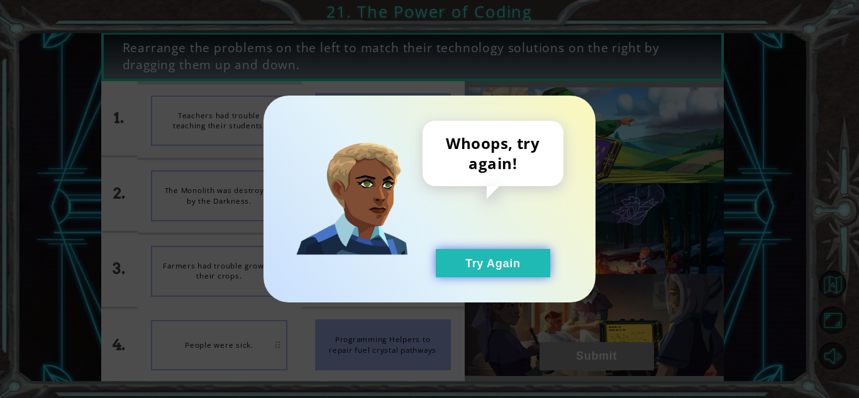
click at [508, 271] on button "Try Again" at bounding box center [493, 263] width 114 height 28
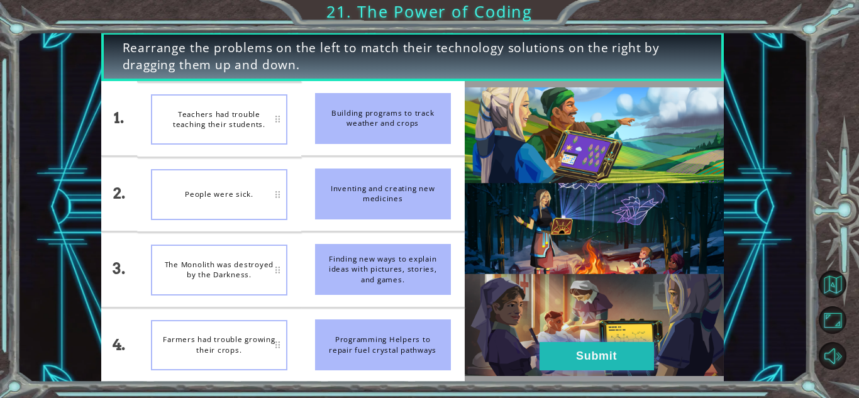
click at [545, 362] on button "Submit" at bounding box center [597, 356] width 114 height 28
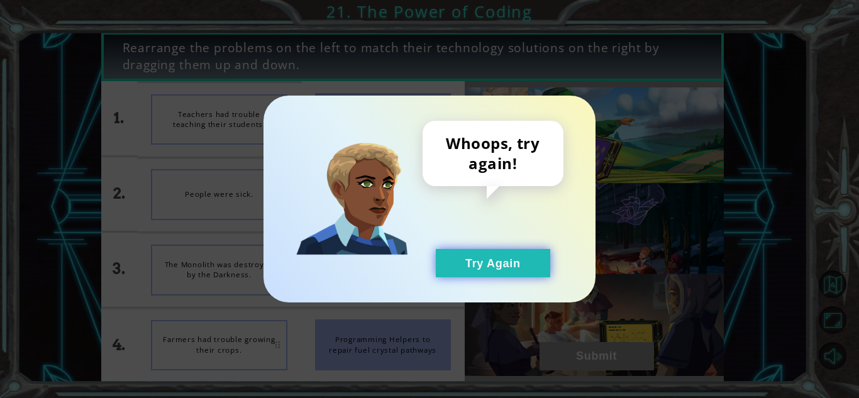
click at [488, 259] on button "Try Again" at bounding box center [493, 263] width 114 height 28
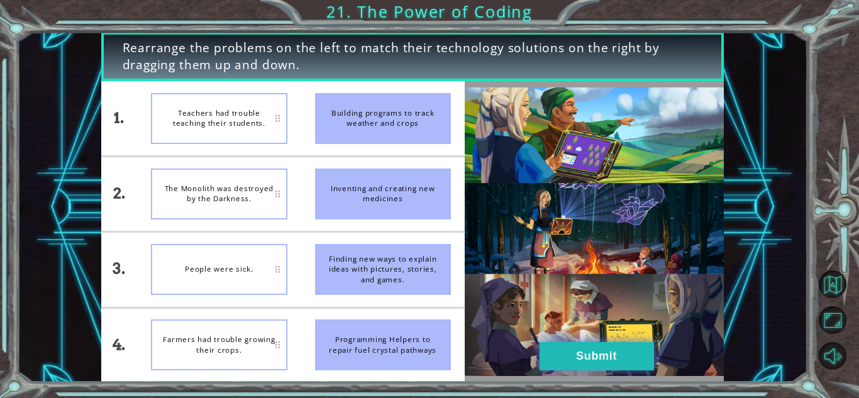
click at [544, 357] on button "Submit" at bounding box center [597, 356] width 114 height 28
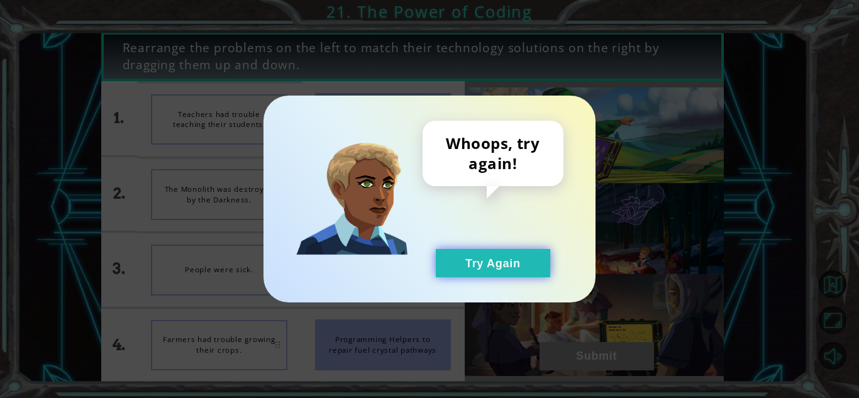
click at [491, 252] on button "Try Again" at bounding box center [493, 263] width 114 height 28
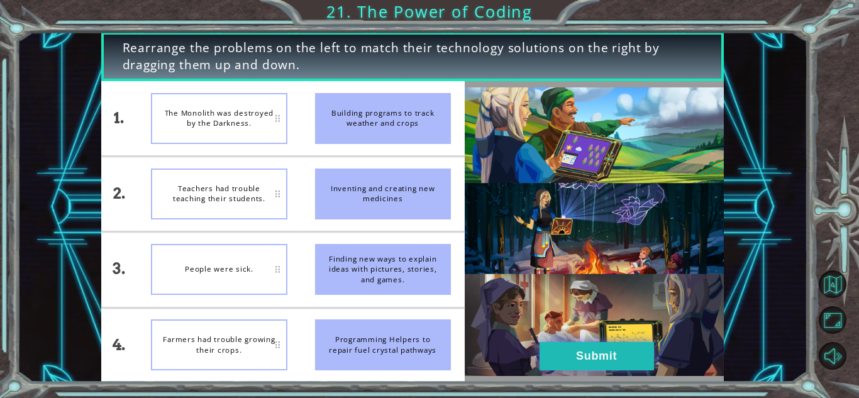
click at [567, 364] on button "Submit" at bounding box center [597, 356] width 114 height 28
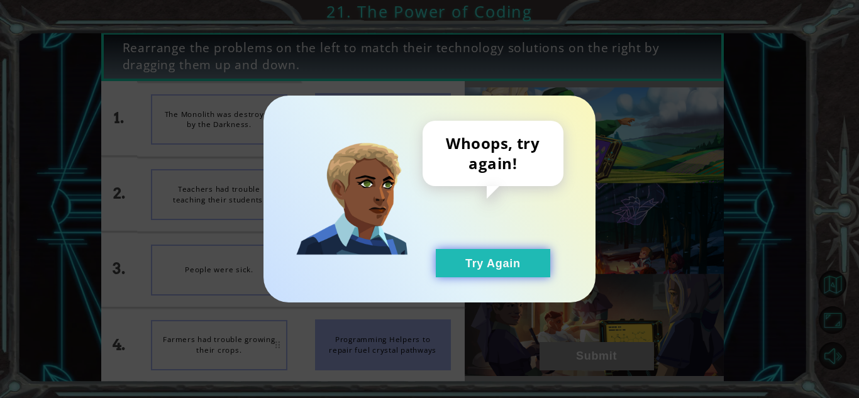
click at [475, 257] on button "Try Again" at bounding box center [493, 263] width 114 height 28
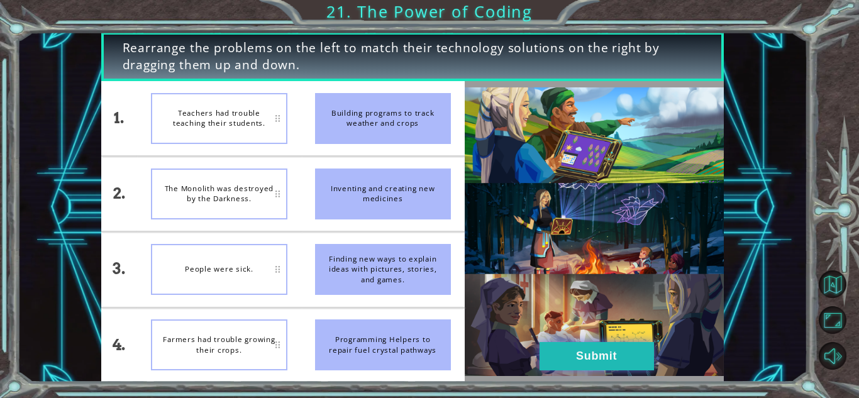
click at [589, 353] on button "Submit" at bounding box center [597, 356] width 114 height 28
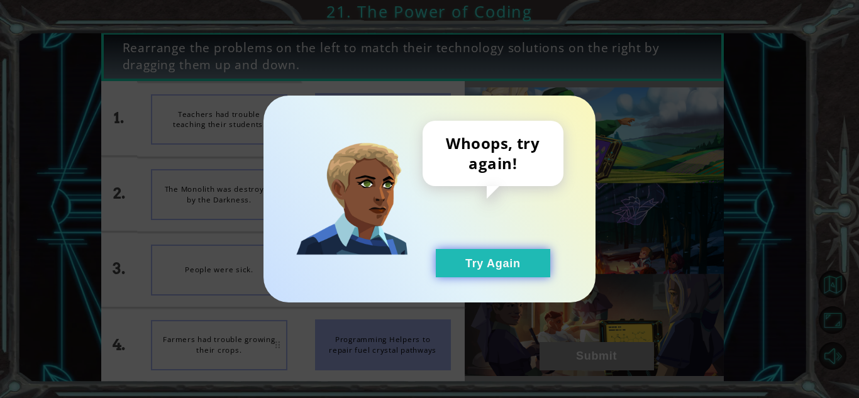
click at [467, 259] on button "Try Again" at bounding box center [493, 263] width 114 height 28
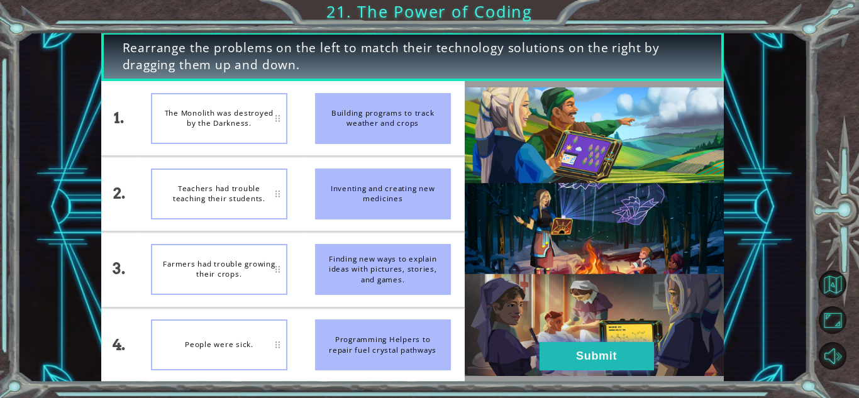
click at [608, 359] on button "Submit" at bounding box center [597, 356] width 114 height 28
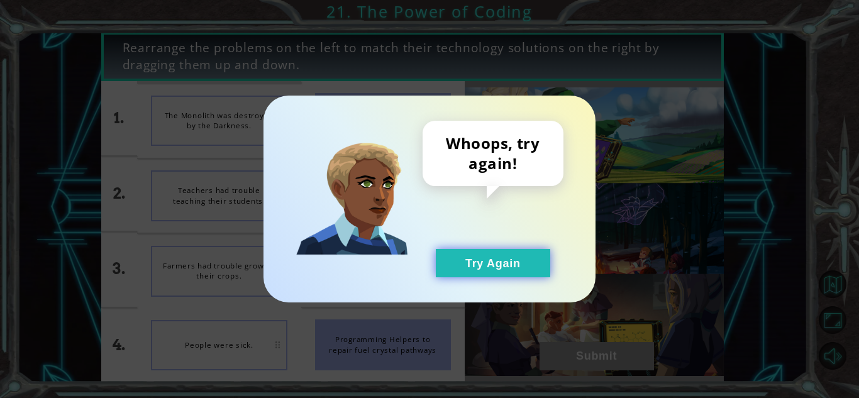
drag, startPoint x: 493, startPoint y: 265, endPoint x: 482, endPoint y: 269, distance: 11.9
click at [492, 266] on button "Try Again" at bounding box center [493, 263] width 114 height 28
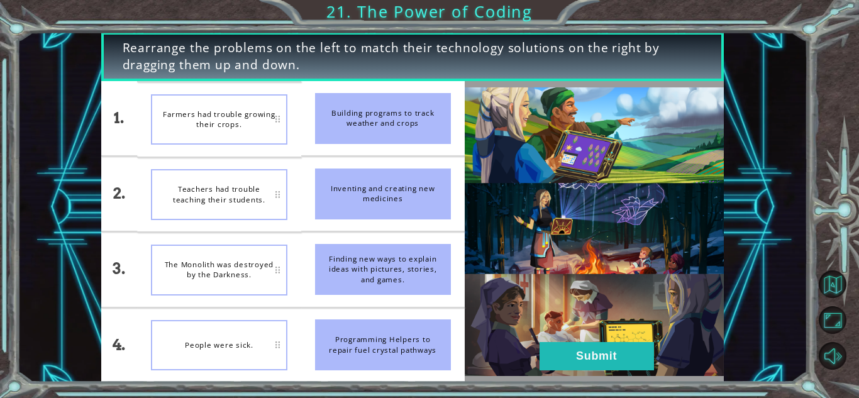
click at [260, 204] on div "Teachers had trouble teaching their students." at bounding box center [219, 194] width 136 height 51
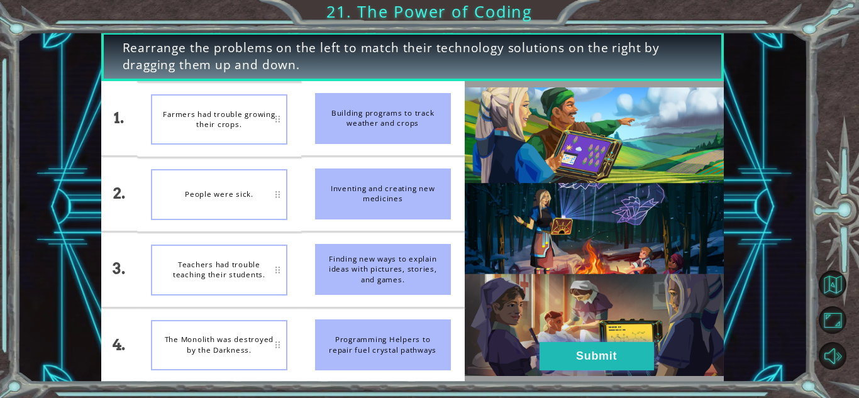
click at [567, 357] on button "Submit" at bounding box center [597, 356] width 114 height 28
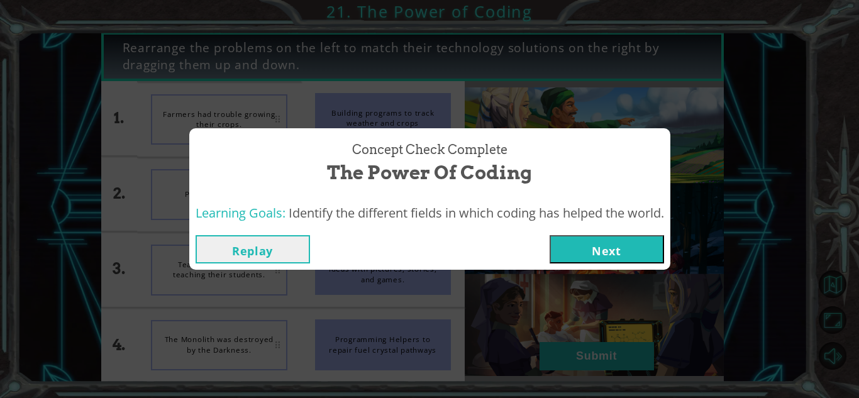
click at [632, 260] on button "Next" at bounding box center [607, 249] width 114 height 28
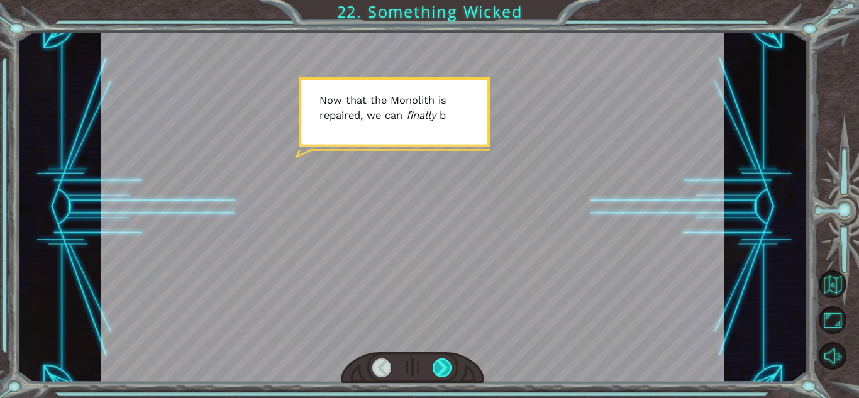
drag, startPoint x: 457, startPoint y: 360, endPoint x: 445, endPoint y: 368, distance: 13.6
click at [454, 362] on div at bounding box center [412, 367] width 143 height 31
click at [445, 368] on div at bounding box center [442, 368] width 19 height 19
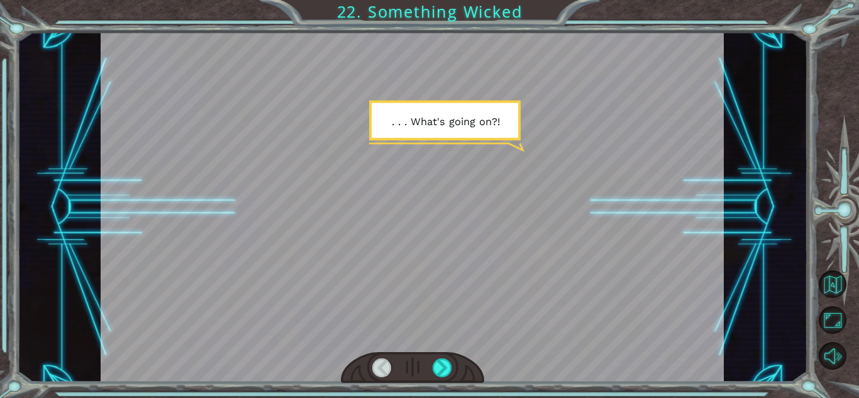
click at [452, 367] on div at bounding box center [412, 367] width 143 height 31
click at [452, 367] on div at bounding box center [442, 368] width 19 height 19
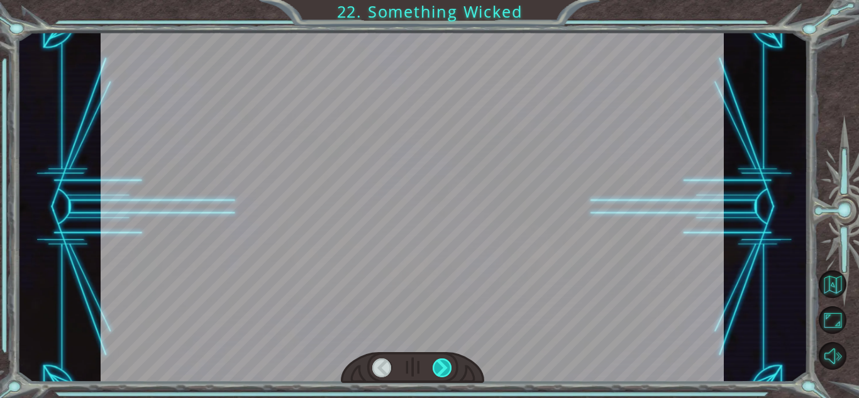
click at [452, 367] on div at bounding box center [442, 368] width 19 height 19
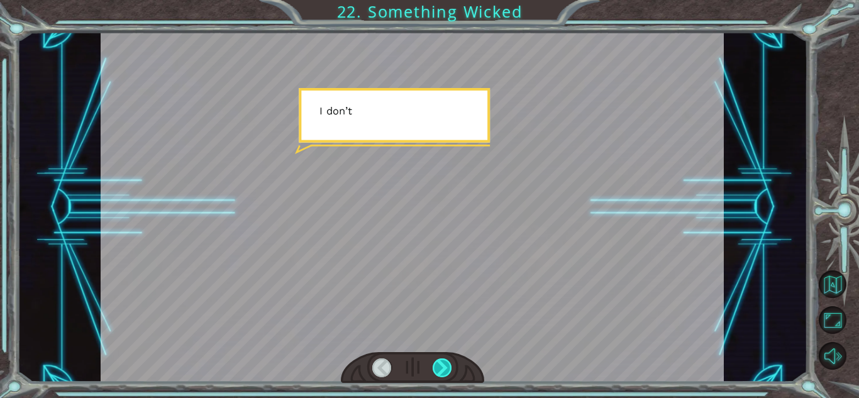
click at [452, 367] on div at bounding box center [442, 368] width 19 height 19
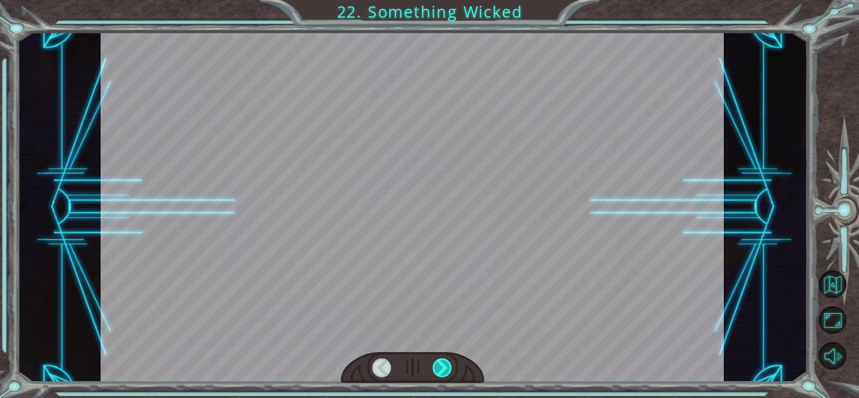
click at [452, 367] on div at bounding box center [442, 368] width 19 height 19
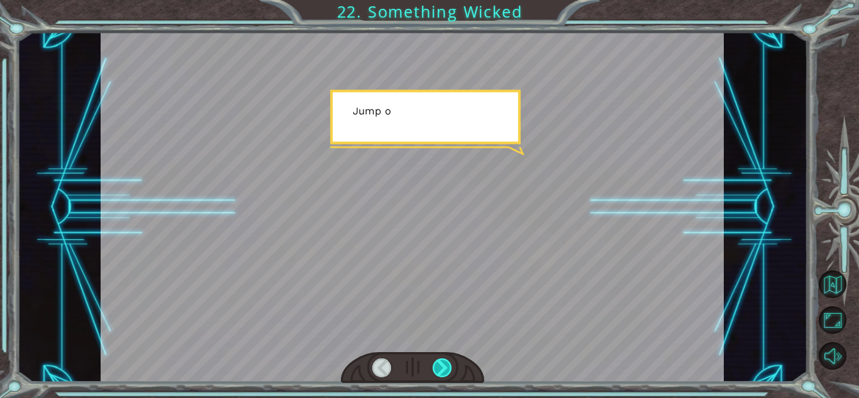
click at [452, 367] on div at bounding box center [442, 368] width 19 height 19
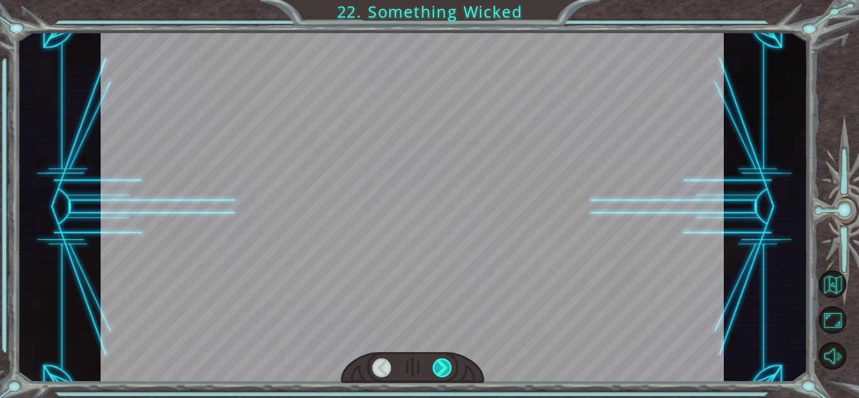
click at [452, 367] on div at bounding box center [442, 368] width 19 height 19
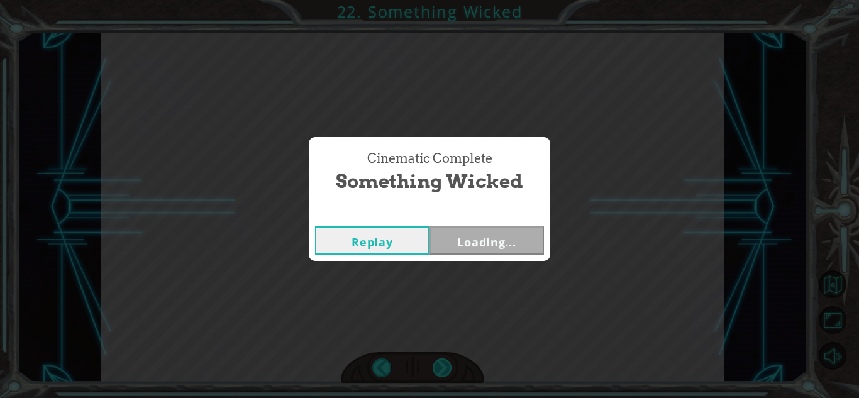
click at [452, 367] on div "Cinematic Complete Something Wicked Replay Loading..." at bounding box center [429, 199] width 859 height 398
click at [451, 367] on div "Cinematic Complete Something Wicked Replay Loading..." at bounding box center [429, 199] width 859 height 398
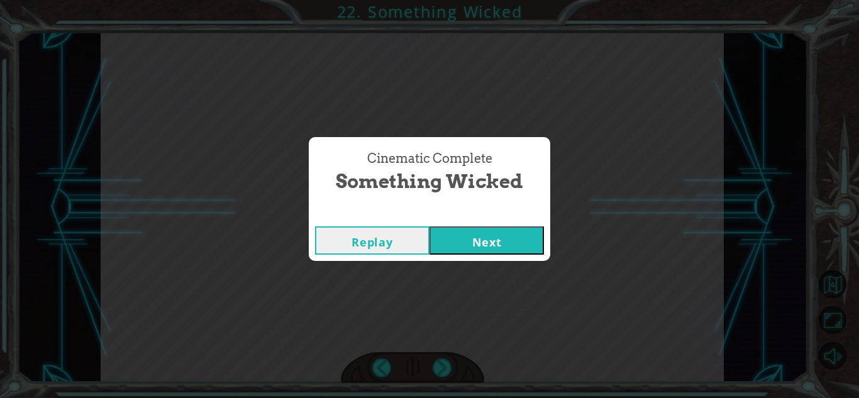
click at [451, 367] on div "Cinematic Complete Something Wicked Replay Next" at bounding box center [429, 199] width 859 height 398
click at [477, 245] on button "Next" at bounding box center [487, 240] width 114 height 28
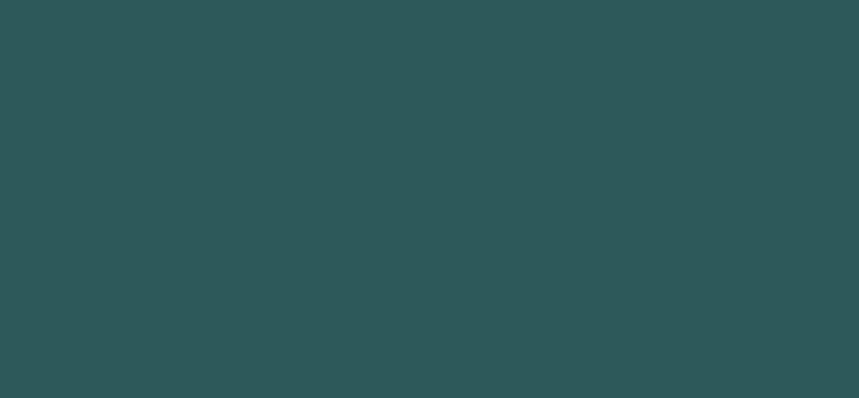
click at [477, 245] on body "1 2 3 4 5 6 helper. moveUp press enter helper. moveDown press enter helper. mov…" at bounding box center [429, 199] width 859 height 398
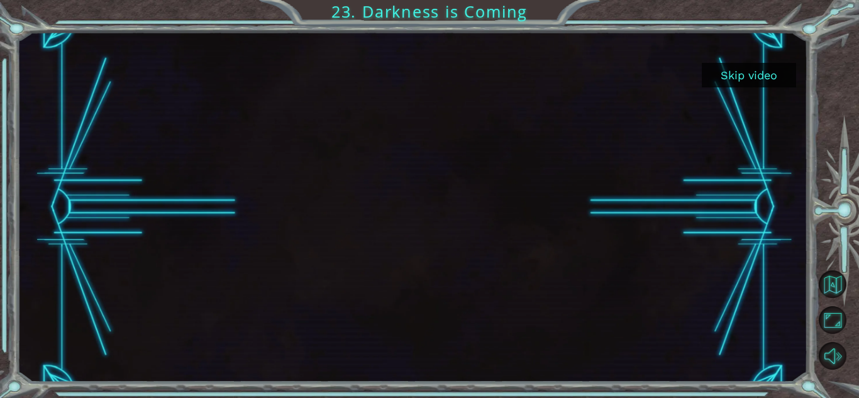
click at [479, 249] on div at bounding box center [412, 207] width 623 height 350
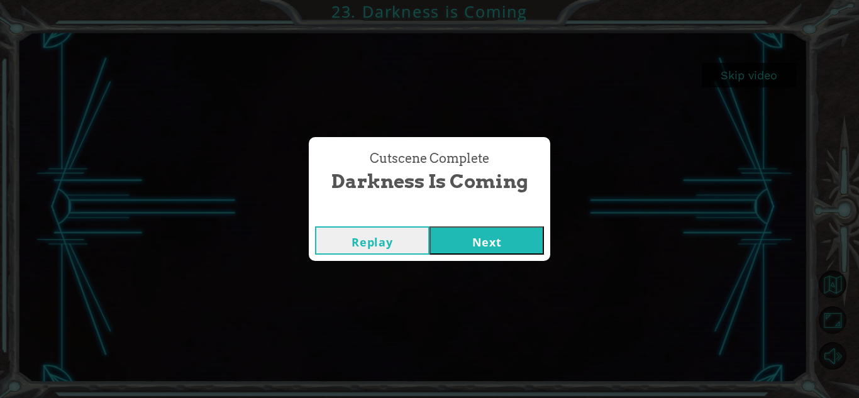
click at [469, 233] on button "Next" at bounding box center [487, 240] width 114 height 28
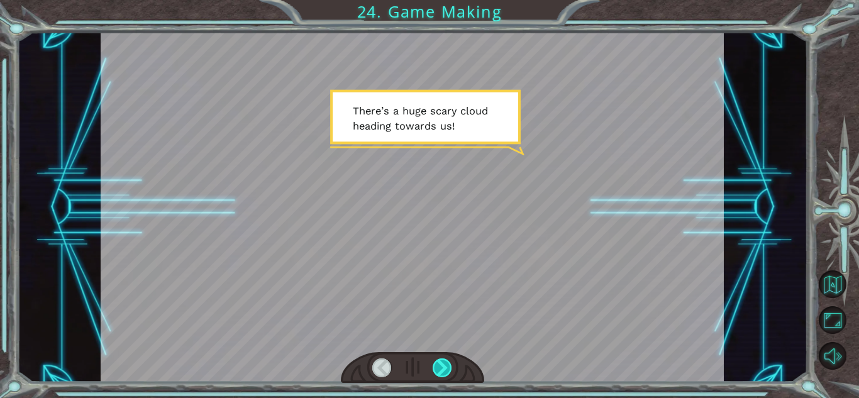
click at [440, 362] on div at bounding box center [442, 368] width 19 height 19
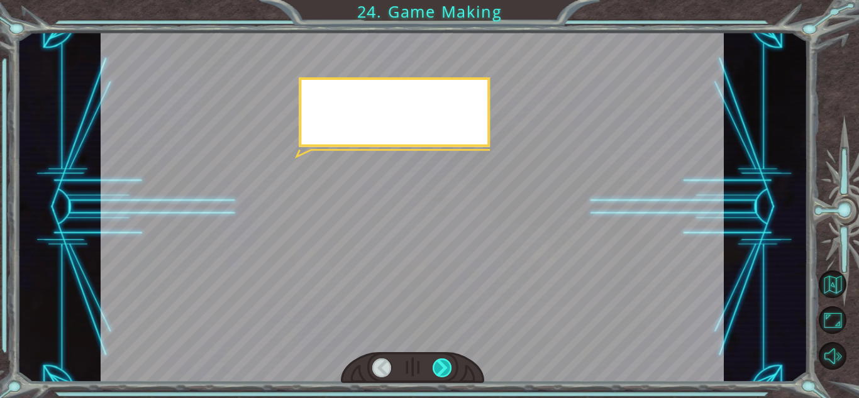
click at [440, 362] on div at bounding box center [442, 368] width 19 height 19
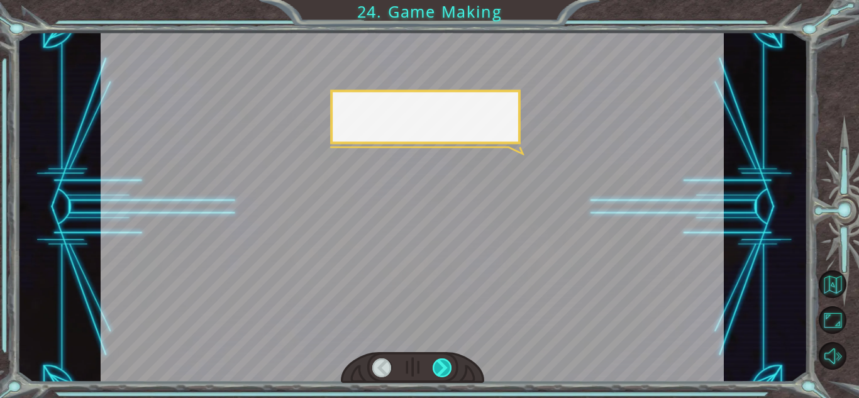
click at [440, 364] on div at bounding box center [442, 368] width 19 height 19
click at [440, 366] on div at bounding box center [442, 368] width 19 height 19
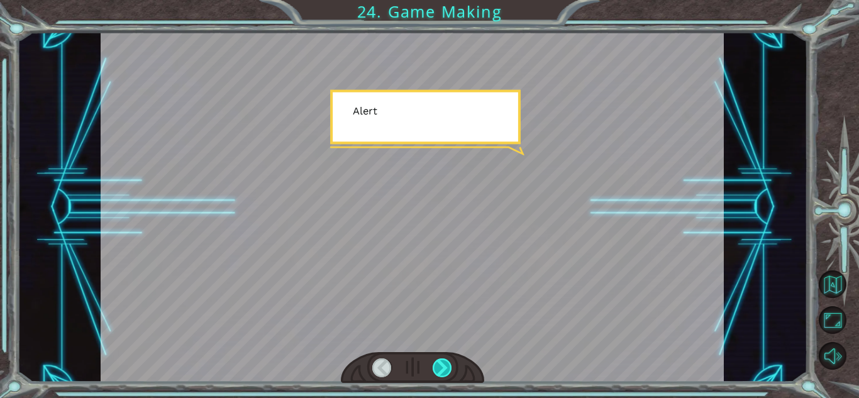
click at [439, 367] on div at bounding box center [442, 368] width 19 height 19
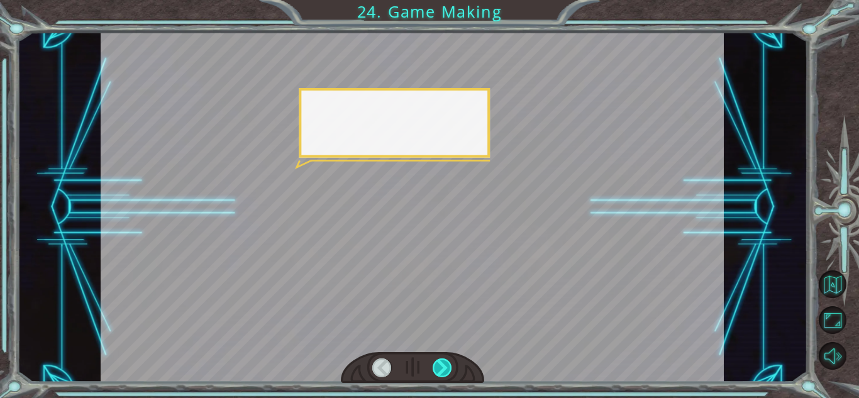
click at [439, 367] on div at bounding box center [442, 368] width 19 height 19
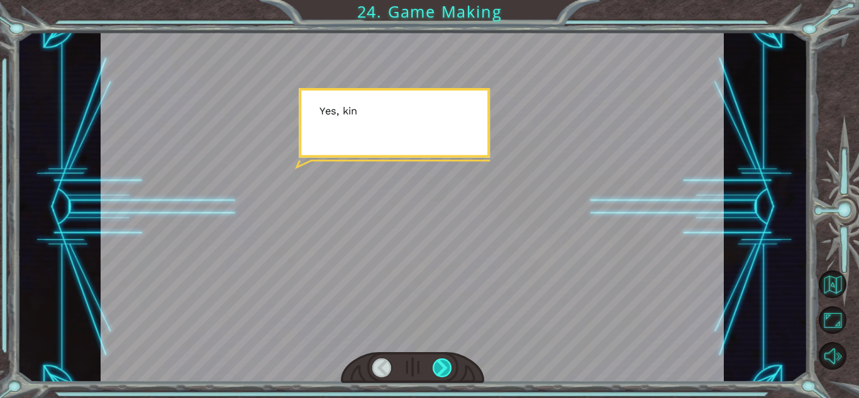
click at [439, 367] on div at bounding box center [442, 368] width 19 height 19
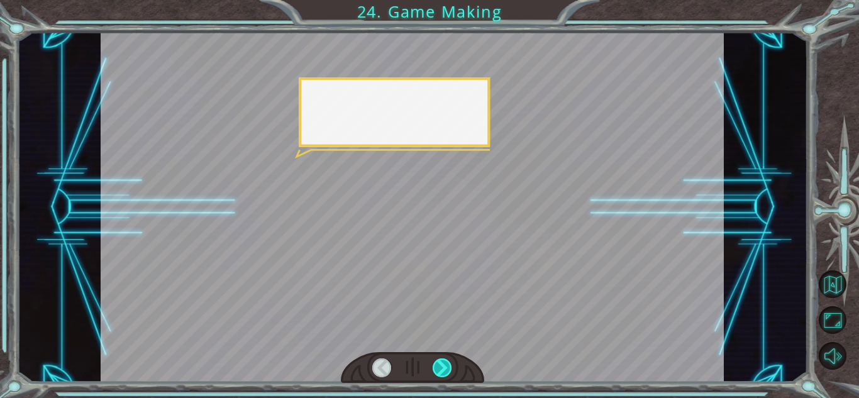
click at [439, 367] on div at bounding box center [442, 368] width 19 height 19
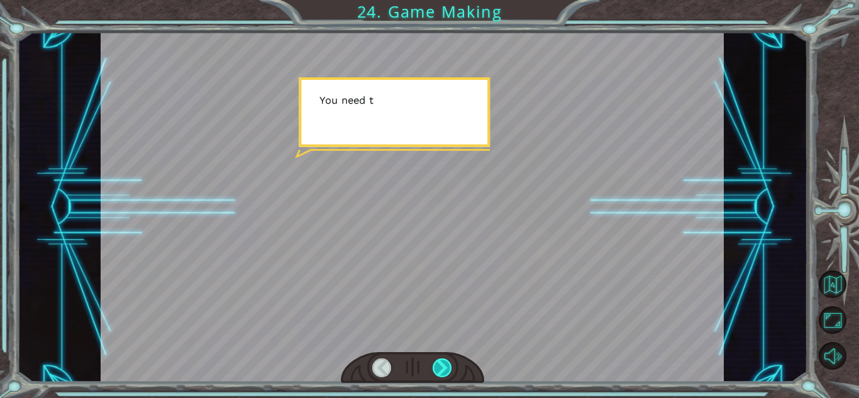
click at [439, 367] on div at bounding box center [442, 368] width 19 height 19
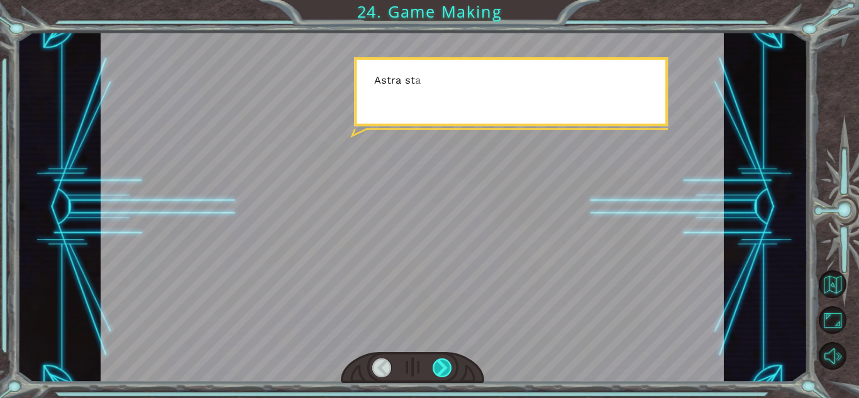
click at [440, 368] on div at bounding box center [442, 368] width 19 height 19
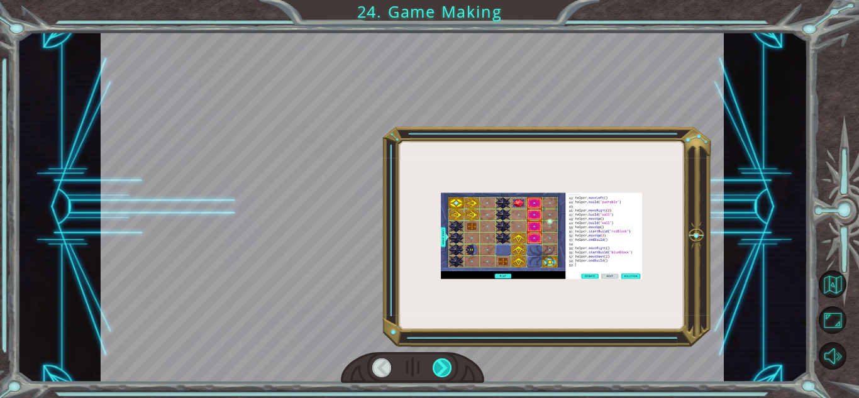
click at [440, 368] on div at bounding box center [442, 368] width 19 height 19
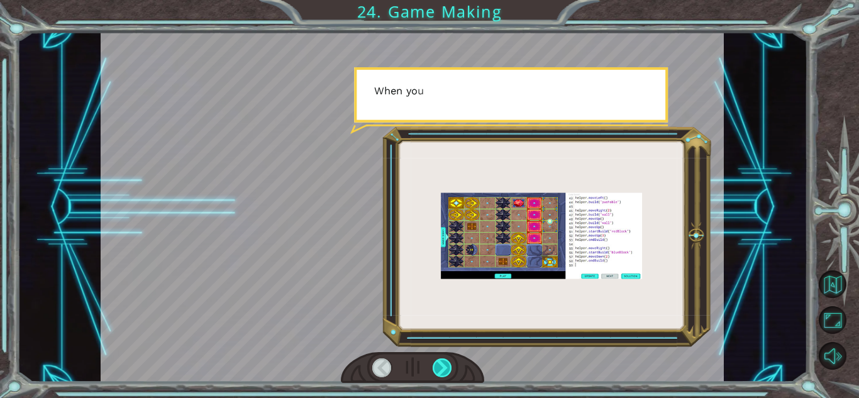
click at [440, 368] on div at bounding box center [442, 368] width 19 height 19
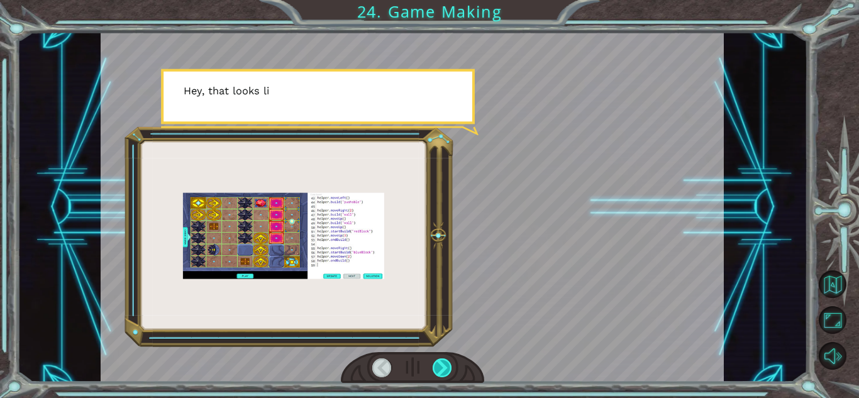
click at [440, 368] on div at bounding box center [442, 368] width 19 height 19
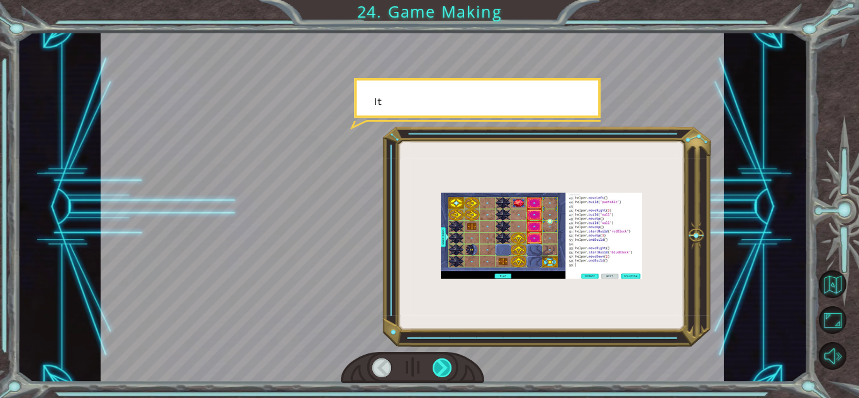
click at [440, 368] on div at bounding box center [442, 368] width 19 height 19
drag, startPoint x: 440, startPoint y: 368, endPoint x: 460, endPoint y: 361, distance: 21.9
click at [433, 377] on div at bounding box center [412, 367] width 143 height 31
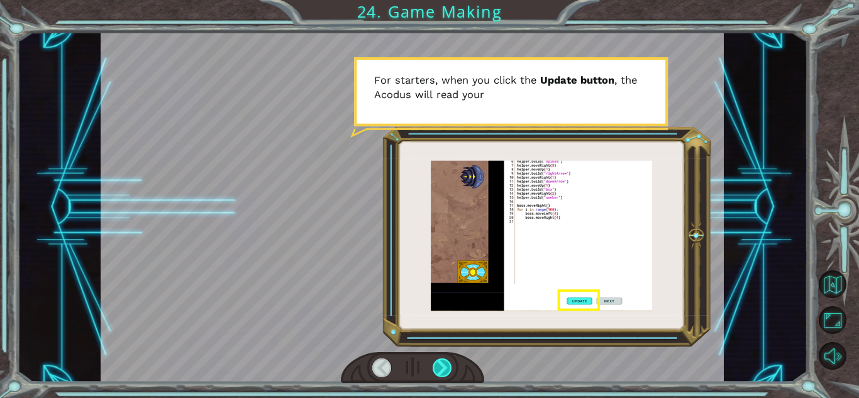
click at [443, 372] on div at bounding box center [442, 368] width 19 height 19
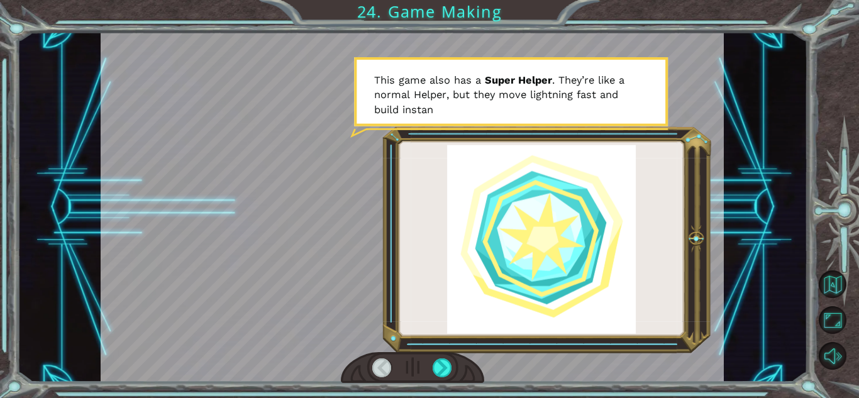
click at [455, 365] on div at bounding box center [412, 367] width 143 height 31
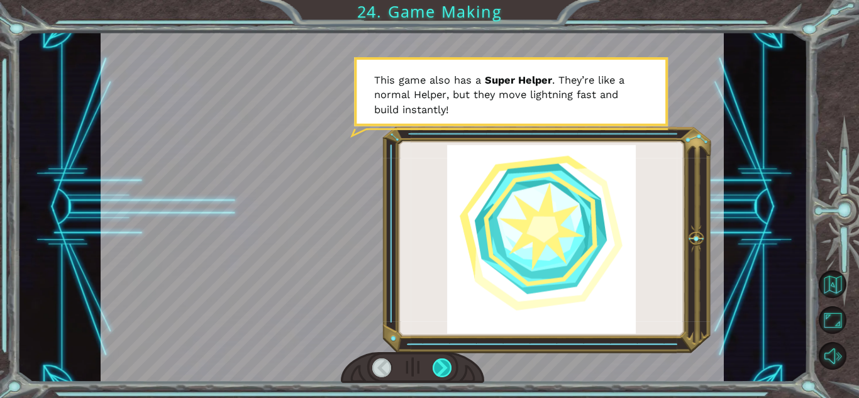
click at [450, 367] on div at bounding box center [442, 368] width 19 height 19
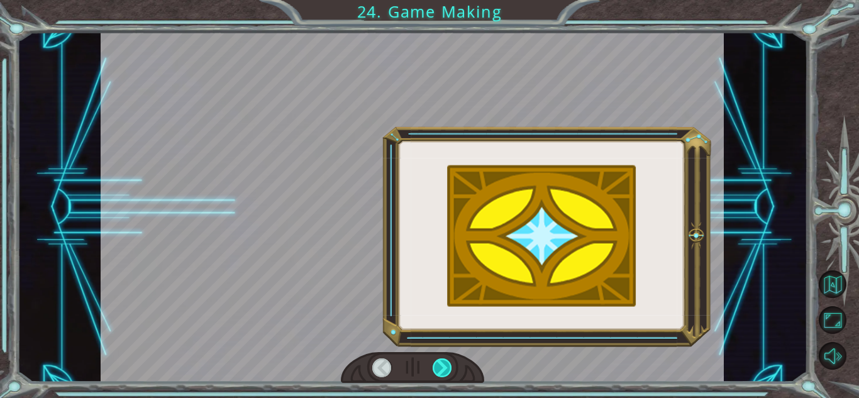
click at [448, 367] on div at bounding box center [442, 368] width 19 height 19
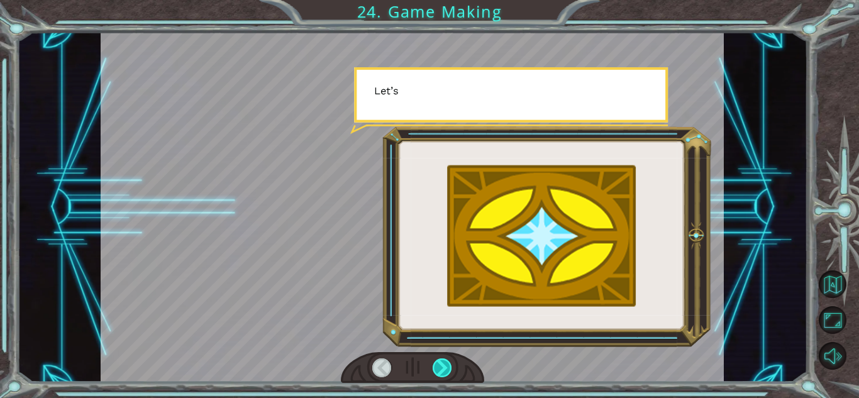
click at [448, 367] on div at bounding box center [442, 368] width 19 height 19
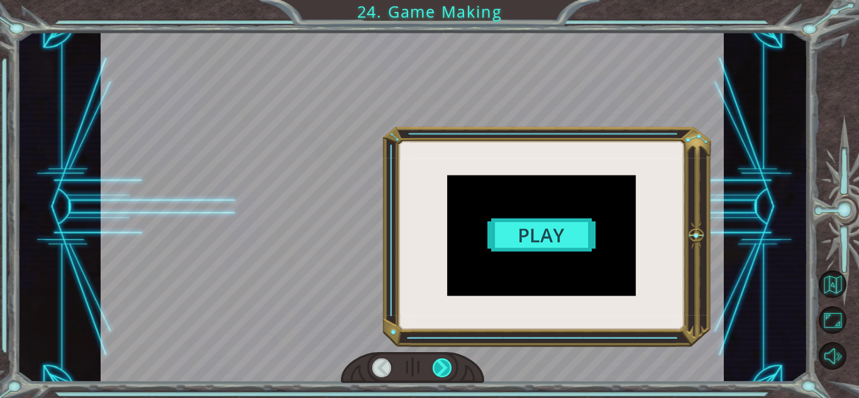
click at [450, 369] on div at bounding box center [442, 368] width 19 height 19
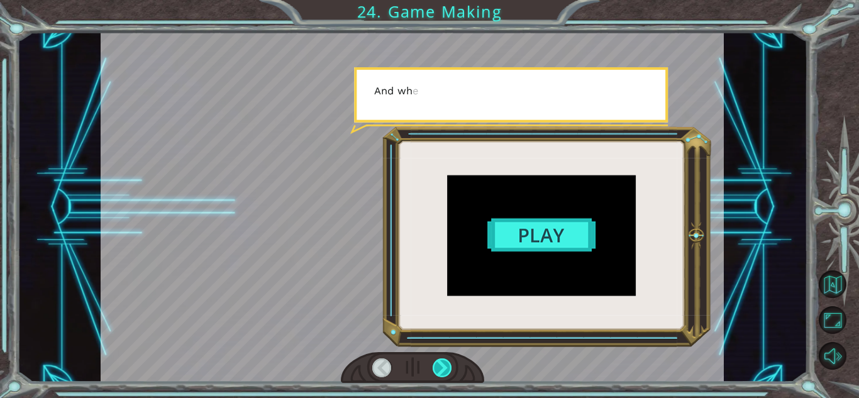
click at [450, 369] on div at bounding box center [442, 368] width 19 height 19
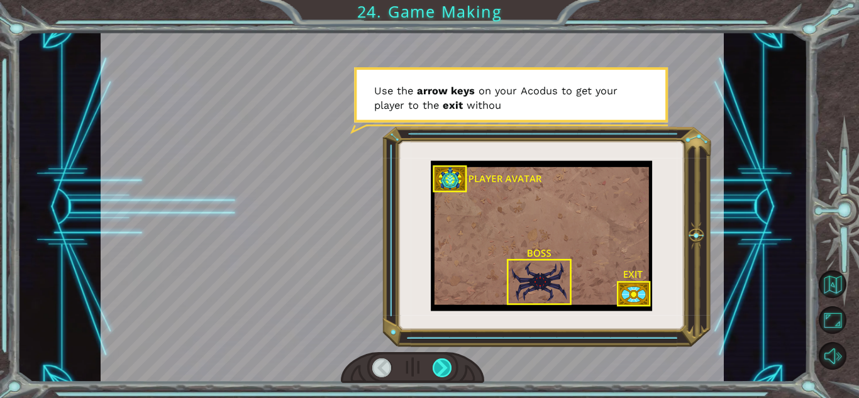
click at [445, 360] on div at bounding box center [442, 368] width 19 height 19
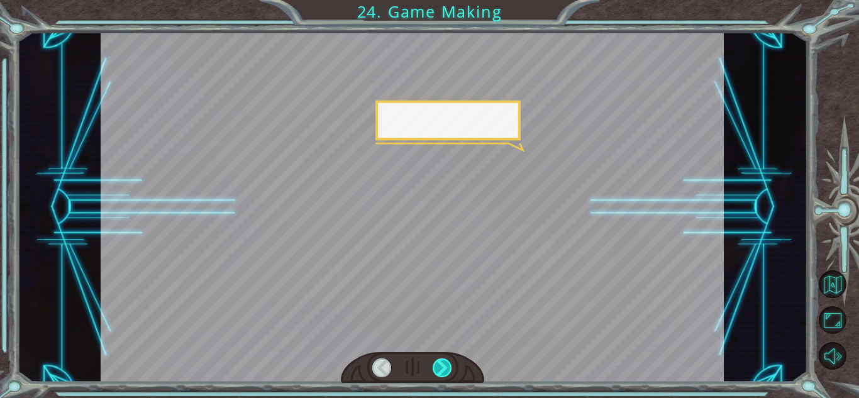
click at [442, 364] on div at bounding box center [442, 368] width 19 height 19
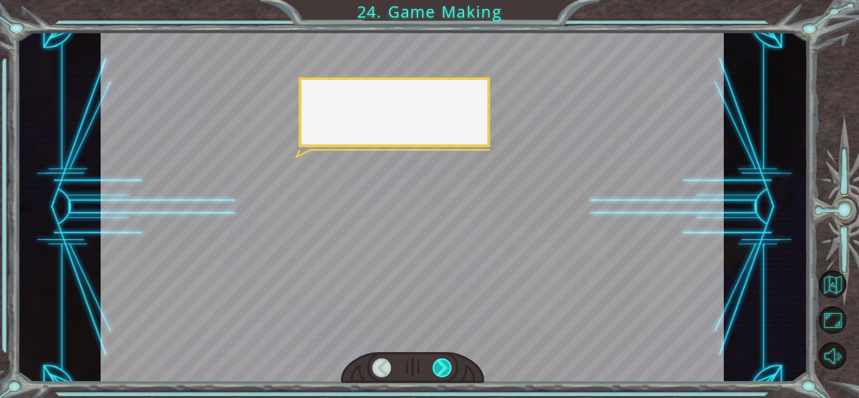
click at [441, 365] on div at bounding box center [442, 368] width 19 height 19
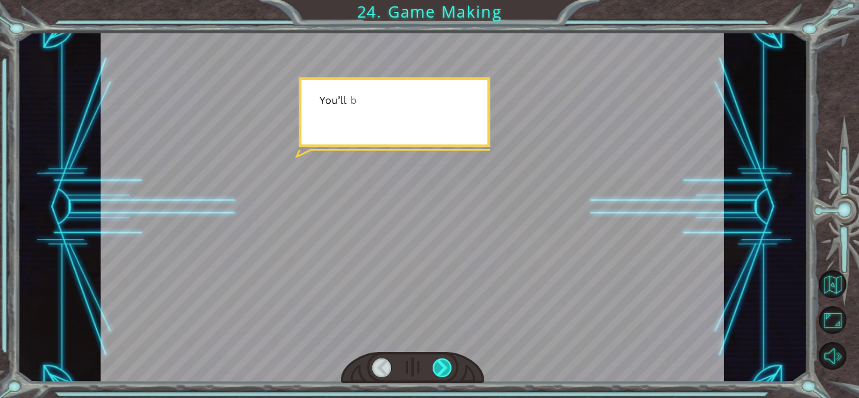
click at [440, 365] on div at bounding box center [442, 368] width 19 height 19
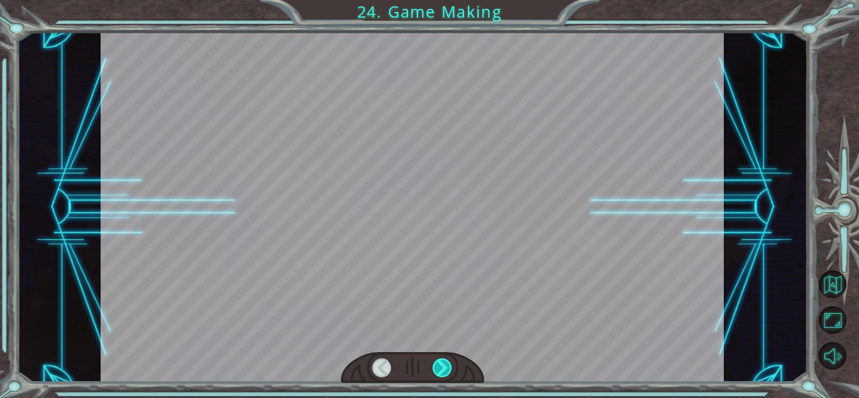
click at [438, 367] on div at bounding box center [442, 368] width 19 height 19
click at [438, 368] on div at bounding box center [442, 368] width 19 height 19
click at [438, 369] on div at bounding box center [442, 368] width 19 height 19
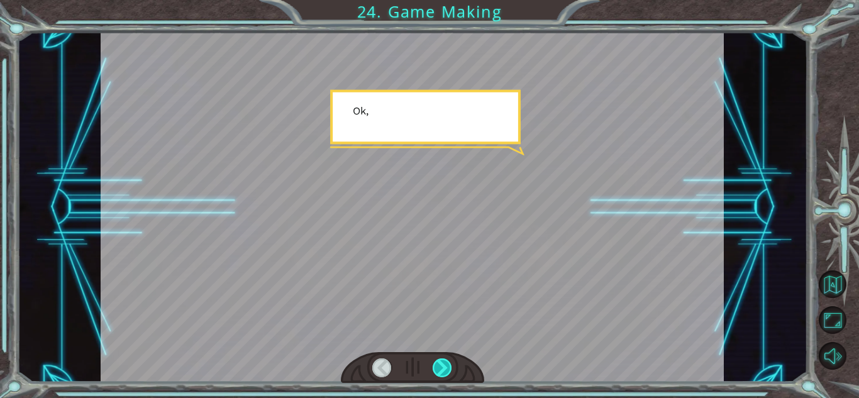
click at [433, 373] on div at bounding box center [442, 368] width 19 height 19
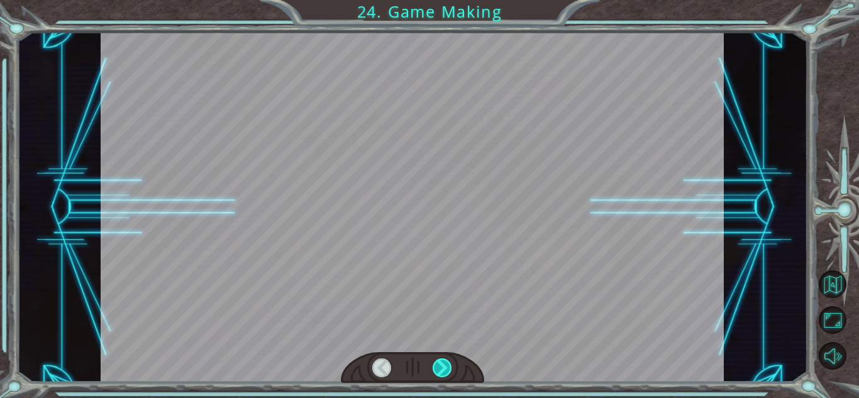
click at [433, 373] on div at bounding box center [442, 368] width 19 height 19
click at [567, 265] on div at bounding box center [412, 207] width 623 height 350
click at [627, 360] on div at bounding box center [412, 207] width 623 height 350
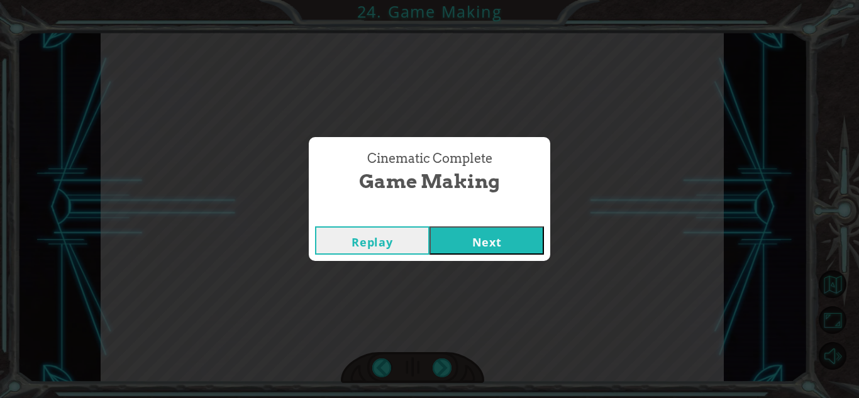
click at [464, 250] on button "Next" at bounding box center [487, 240] width 114 height 28
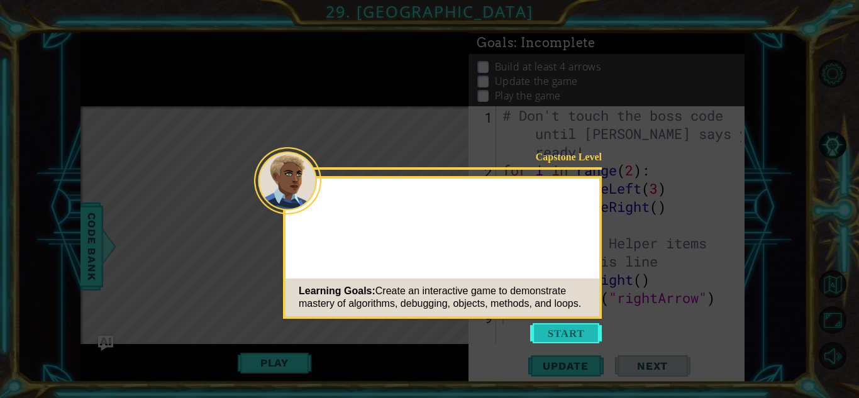
click at [538, 333] on button "Start" at bounding box center [566, 333] width 72 height 20
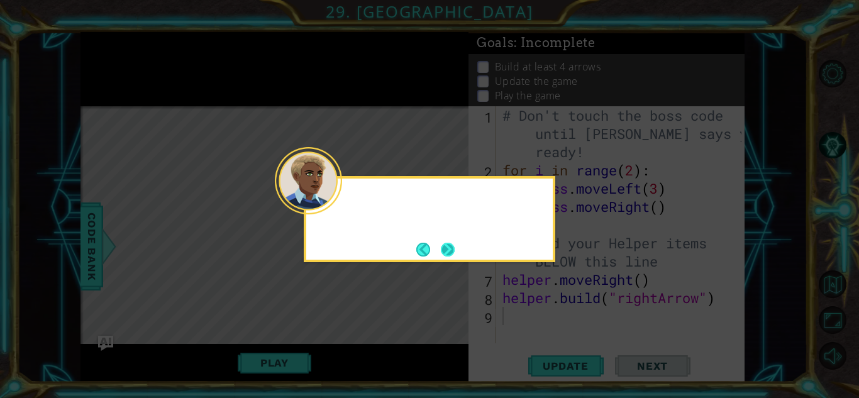
click at [448, 249] on button "Next" at bounding box center [448, 250] width 14 height 14
click at [448, 249] on icon at bounding box center [429, 199] width 859 height 398
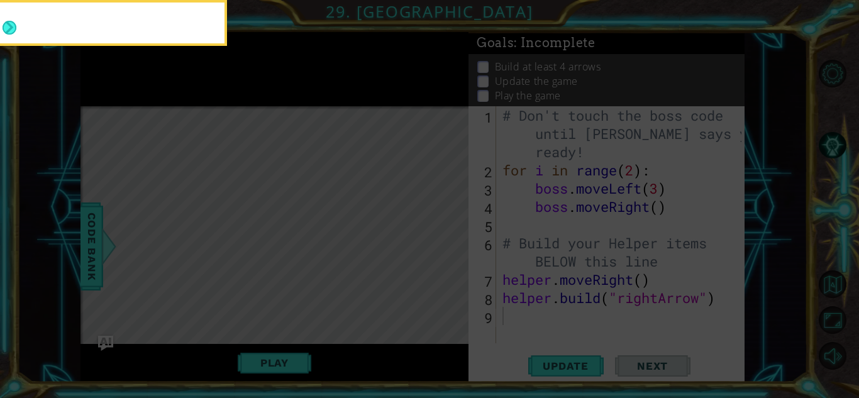
click at [448, 249] on icon at bounding box center [429, 199] width 859 height 398
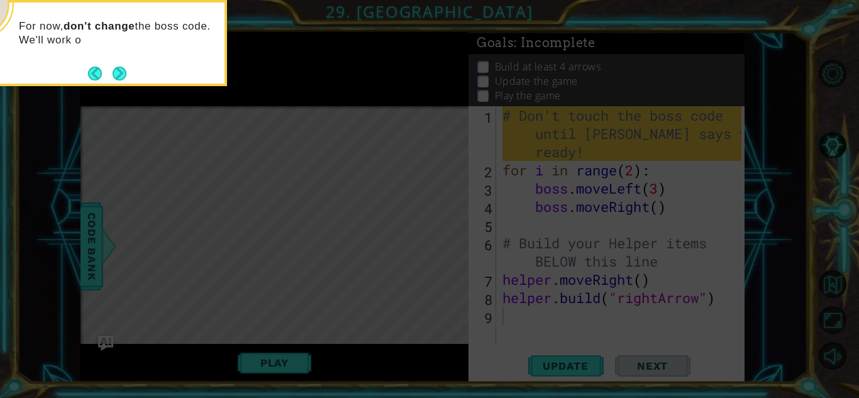
click at [430, 251] on icon at bounding box center [429, 199] width 859 height 398
click at [123, 71] on button "Next" at bounding box center [120, 74] width 14 height 14
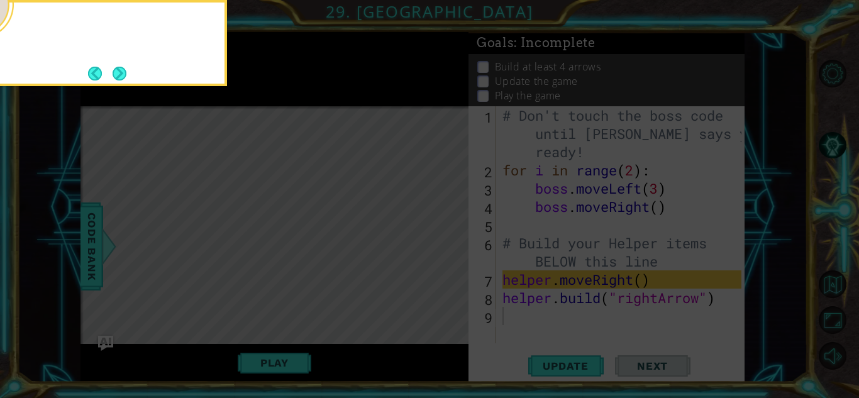
click at [123, 71] on button "Next" at bounding box center [120, 74] width 14 height 14
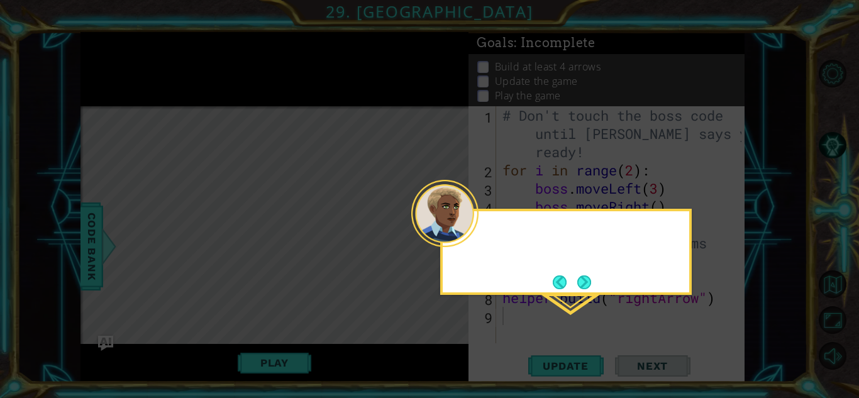
click at [123, 71] on icon at bounding box center [429, 199] width 859 height 398
click at [585, 284] on button "Next" at bounding box center [584, 282] width 14 height 14
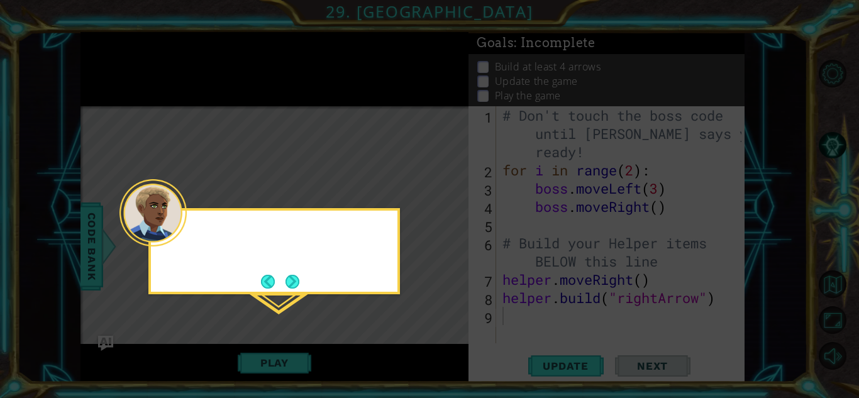
click at [585, 284] on icon at bounding box center [429, 199] width 859 height 398
click at [287, 275] on button "Next" at bounding box center [293, 282] width 14 height 14
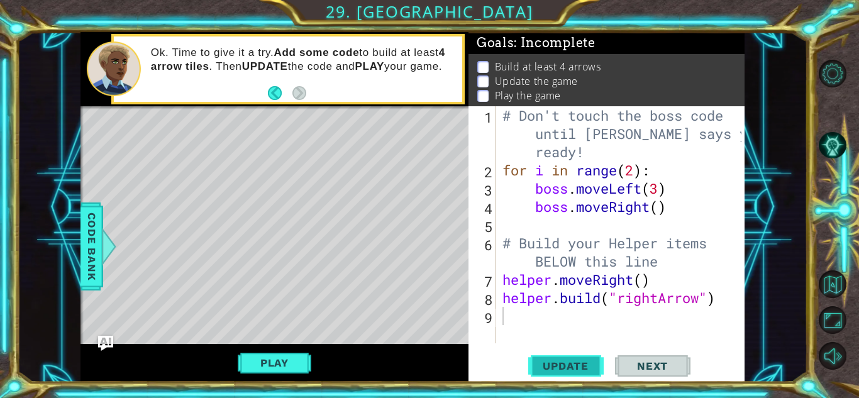
click at [571, 365] on span "Update" at bounding box center [565, 366] width 71 height 13
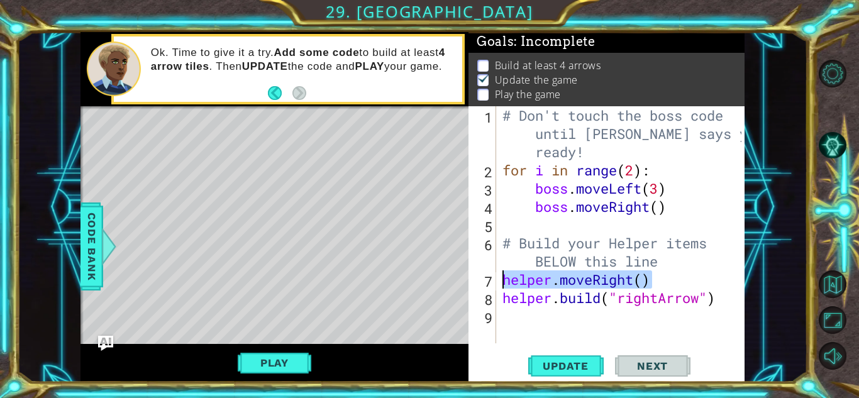
drag, startPoint x: 655, startPoint y: 279, endPoint x: 486, endPoint y: 279, distance: 169.8
click at [486, 279] on div "1 2 3 4 5 6 7 8 9 # Don't touch the boss code until [PERSON_NAME] says you're r…" at bounding box center [605, 224] width 273 height 237
type textarea "helper.moveRight()"
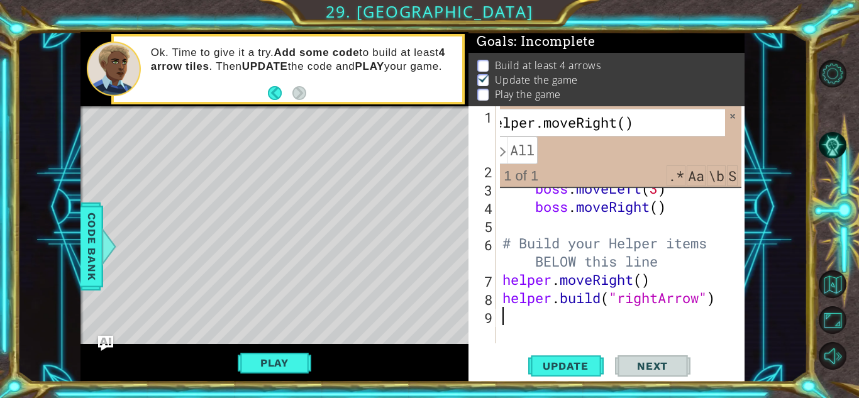
click at [501, 313] on div "# Don't touch the boss code until [PERSON_NAME] says you're ready! for i in ran…" at bounding box center [624, 261] width 248 height 310
paste textarea "helper.moveRight()"
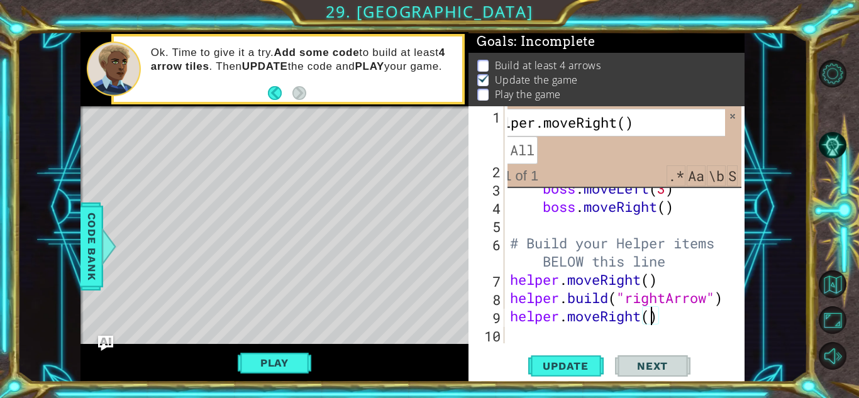
type textarea "helper.moveRight(5)"
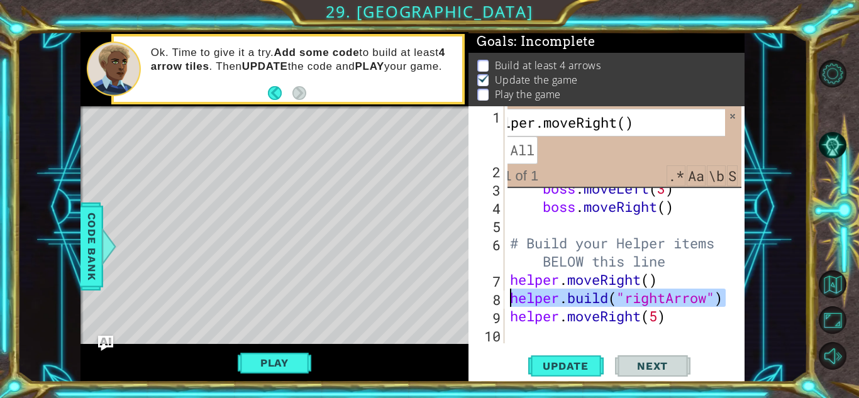
drag, startPoint x: 737, startPoint y: 295, endPoint x: 511, endPoint y: 297, distance: 226.4
click at [511, 297] on div "# Don't touch the boss code until [PERSON_NAME] says you're ready! for i in ran…" at bounding box center [628, 261] width 240 height 310
click at [582, 360] on span "Update" at bounding box center [565, 366] width 71 height 13
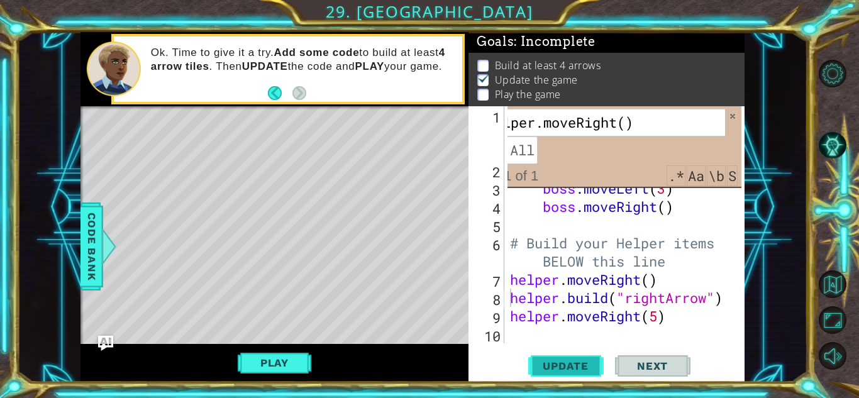
click at [582, 360] on span "Update" at bounding box center [565, 366] width 71 height 13
click at [725, 296] on div "# Don't touch the boss code until [PERSON_NAME] says you're ready! for i in ran…" at bounding box center [628, 261] width 240 height 310
click at [575, 297] on div "# Don't touch the boss code until [PERSON_NAME] says you're ready! for i in ran…" at bounding box center [628, 261] width 240 height 310
click at [565, 296] on div "# Don't touch the boss code until [PERSON_NAME] says you're ready! for i in ran…" at bounding box center [628, 261] width 240 height 310
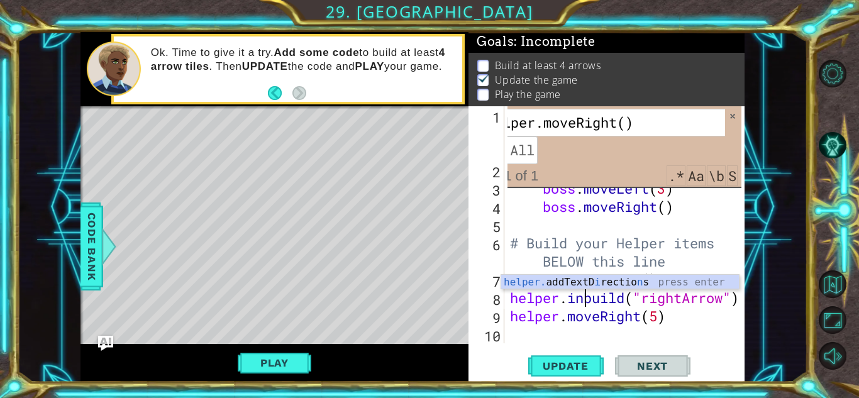
scroll to position [0, 4]
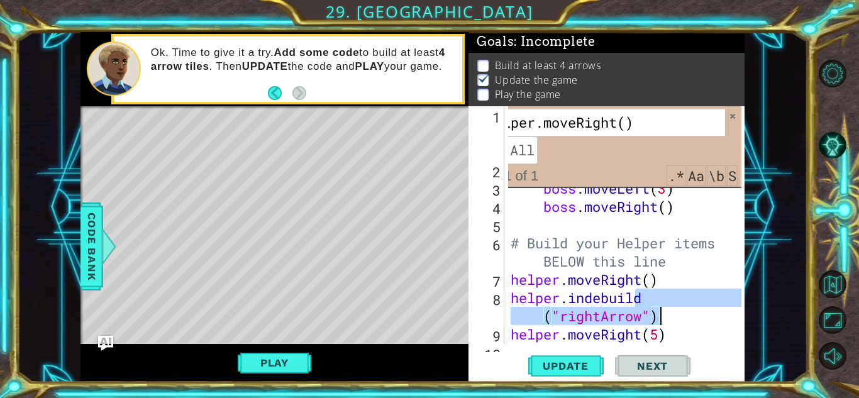
drag, startPoint x: 651, startPoint y: 296, endPoint x: 669, endPoint y: 311, distance: 23.3
click at [669, 311] on div "# Don't touch the boss code until [PERSON_NAME] says you're ready! for i in ran…" at bounding box center [628, 261] width 240 height 310
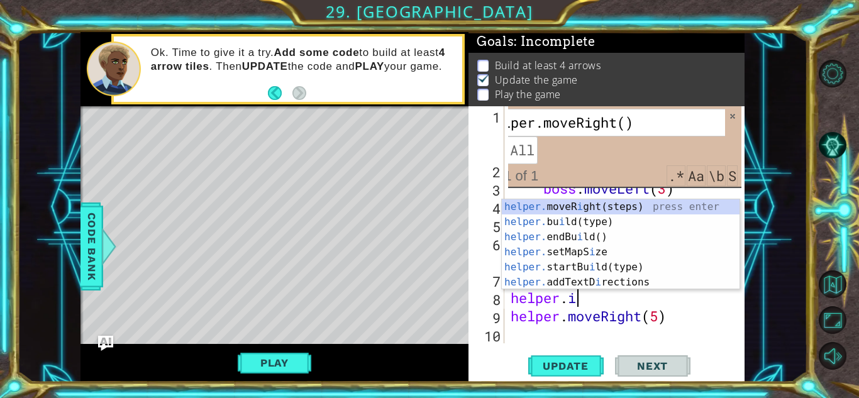
scroll to position [0, 3]
click at [731, 114] on span at bounding box center [732, 116] width 9 height 9
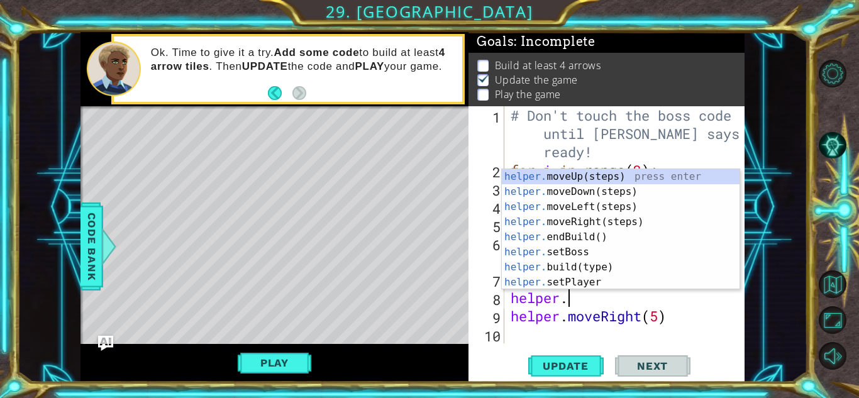
scroll to position [0, 2]
click at [585, 373] on button "Update" at bounding box center [565, 366] width 75 height 28
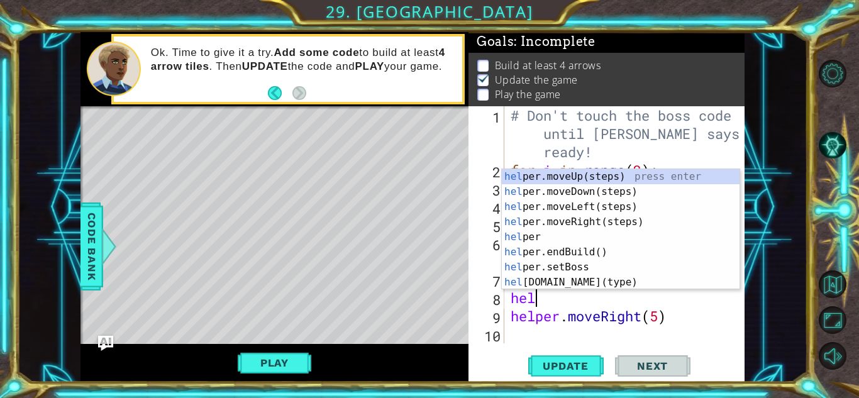
type textarea "h"
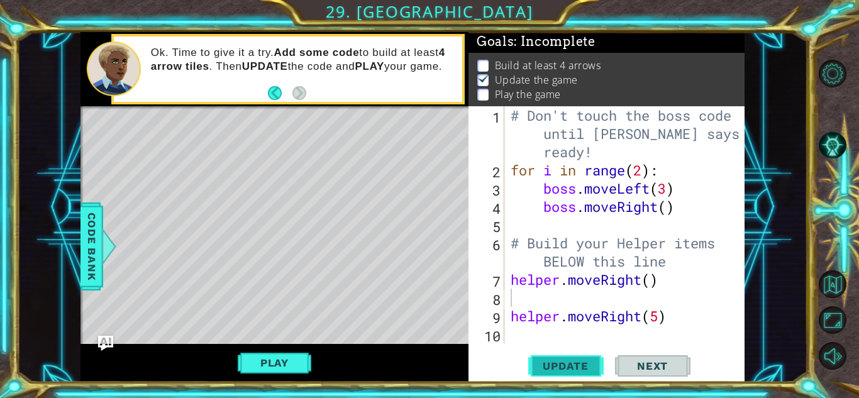
click at [588, 372] on span "Update" at bounding box center [565, 366] width 71 height 13
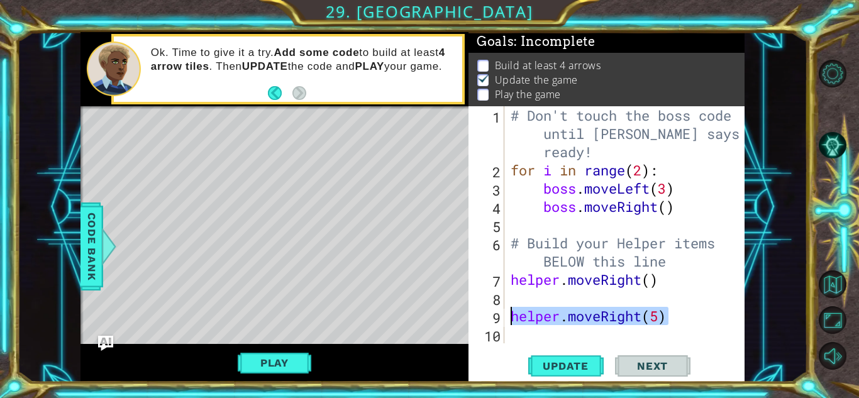
drag, startPoint x: 674, startPoint y: 310, endPoint x: 510, endPoint y: 316, distance: 163.7
click at [510, 316] on div "# Don't touch the boss code until [PERSON_NAME] says you're ready! for i in ran…" at bounding box center [628, 261] width 240 height 310
type textarea "helper.moveRight(5)"
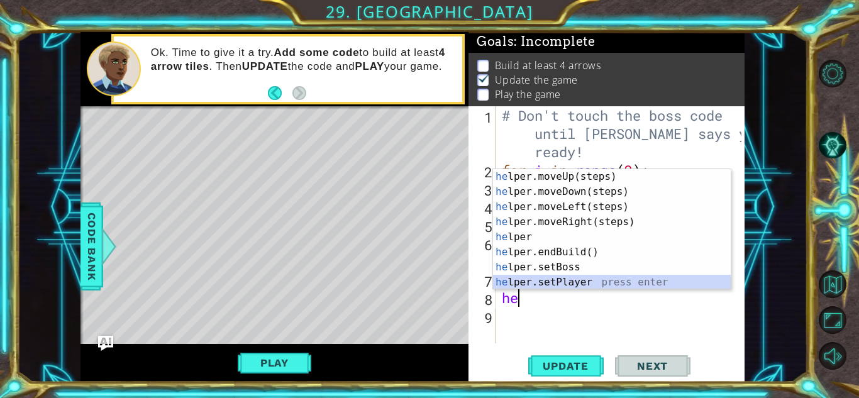
click at [611, 283] on div "he lper.moveUp(steps) press enter he lper.moveDown(steps) press enter he lper.m…" at bounding box center [612, 244] width 238 height 151
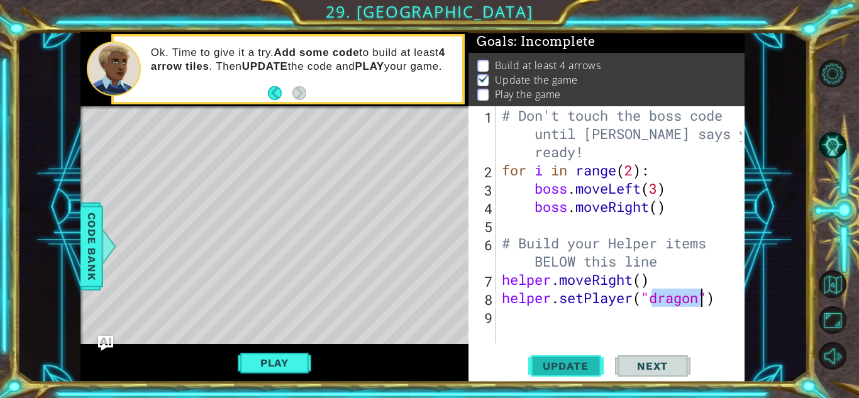
click at [592, 361] on span "Update" at bounding box center [565, 366] width 71 height 13
click at [583, 353] on button "Update" at bounding box center [565, 366] width 75 height 28
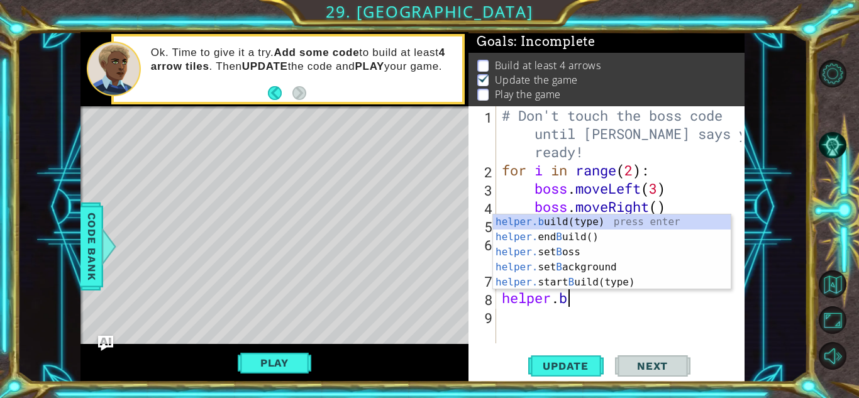
scroll to position [0, 2]
click at [618, 221] on div "helper.b uild(type) press enter helper. end B uild() press enter helper. set B …" at bounding box center [612, 267] width 238 height 106
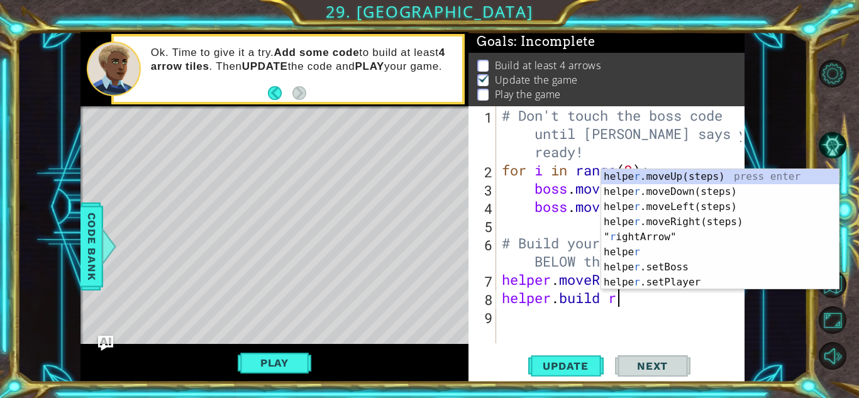
scroll to position [0, 0]
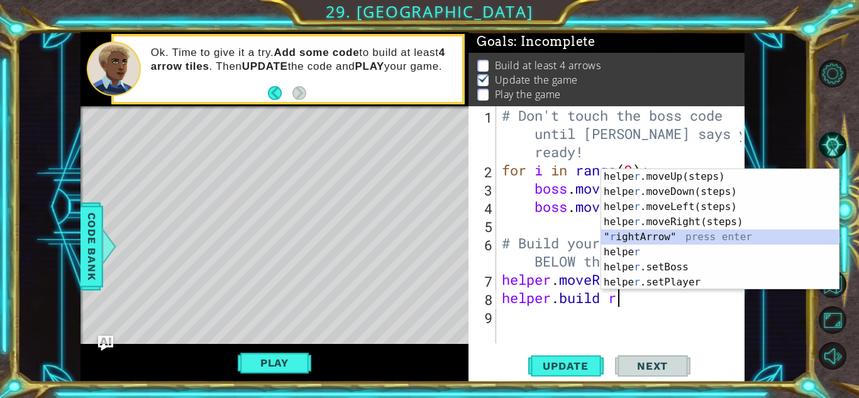
click at [660, 239] on div "helpe [PERSON_NAME]moveUp(steps) press enter helpe r .moveDown(steps) press ent…" at bounding box center [720, 244] width 238 height 151
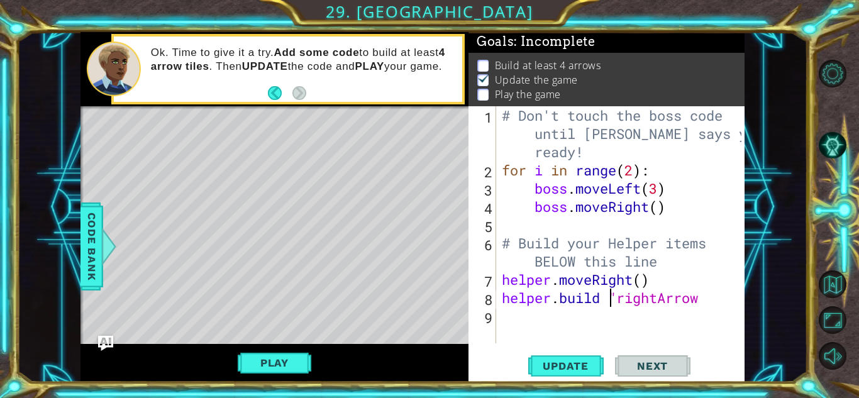
click at [609, 303] on div "# Don't touch the boss code until [PERSON_NAME] says you're ready! for i in ran…" at bounding box center [623, 261] width 248 height 310
click at [616, 301] on div "# Don't touch the boss code until [PERSON_NAME] says you're ready! for i in ran…" at bounding box center [623, 261] width 248 height 310
click at [698, 289] on div "# Don't touch the boss code until [PERSON_NAME] says you're ready! for i in ran…" at bounding box center [623, 261] width 248 height 310
click at [700, 298] on div "# Don't touch the boss code until [PERSON_NAME] says you're ready! for i in ran…" at bounding box center [623, 261] width 248 height 310
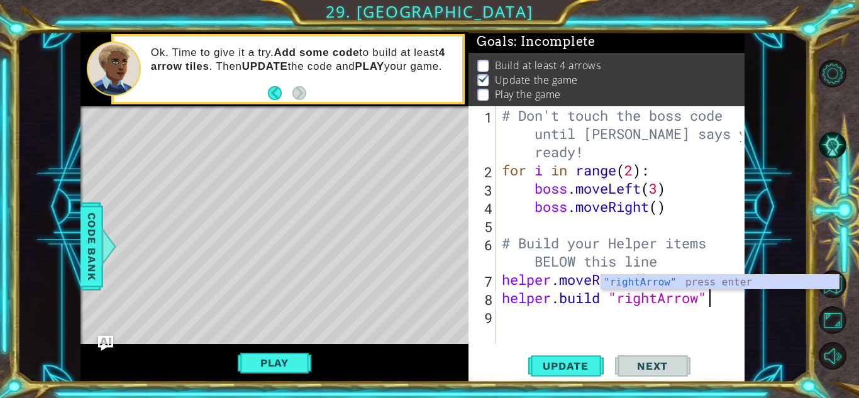
scroll to position [0, 9]
click at [592, 368] on span "Update" at bounding box center [565, 366] width 71 height 13
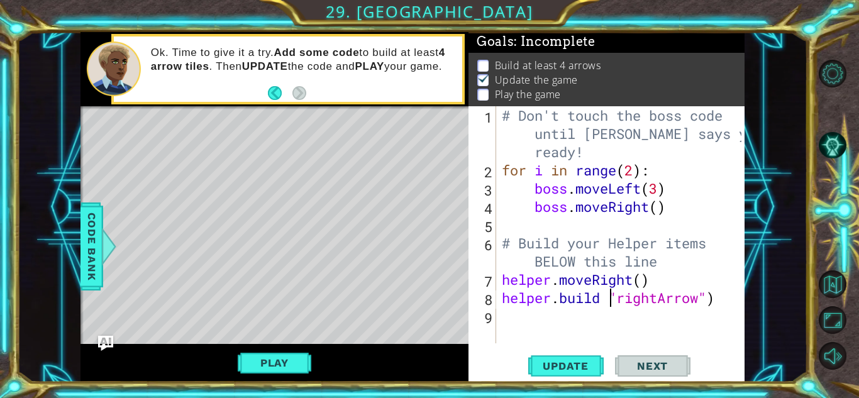
scroll to position [0, 5]
click at [587, 362] on span "Update" at bounding box center [565, 366] width 71 height 13
drag, startPoint x: 645, startPoint y: 167, endPoint x: 575, endPoint y: 171, distance: 69.9
click at [575, 171] on div "# Don't touch the boss code until [PERSON_NAME] says you're ready! for i in ran…" at bounding box center [623, 261] width 248 height 310
click at [653, 284] on div "# Don't touch the boss code until [PERSON_NAME] says you're ready! for i in ran…" at bounding box center [623, 261] width 248 height 310
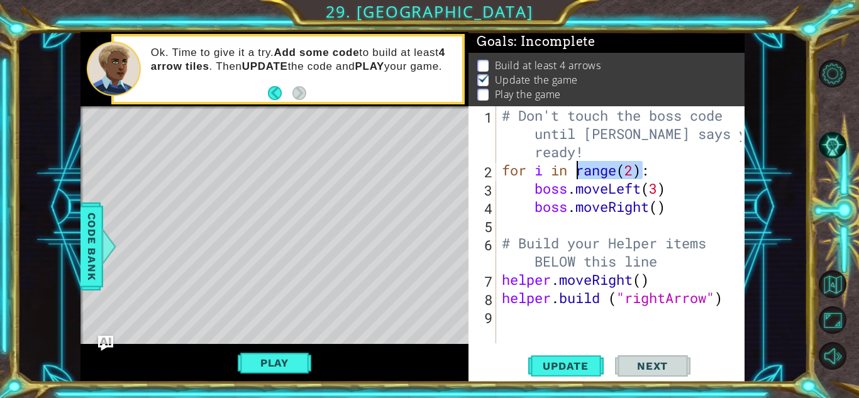
type textarea "helper.moveRight()"
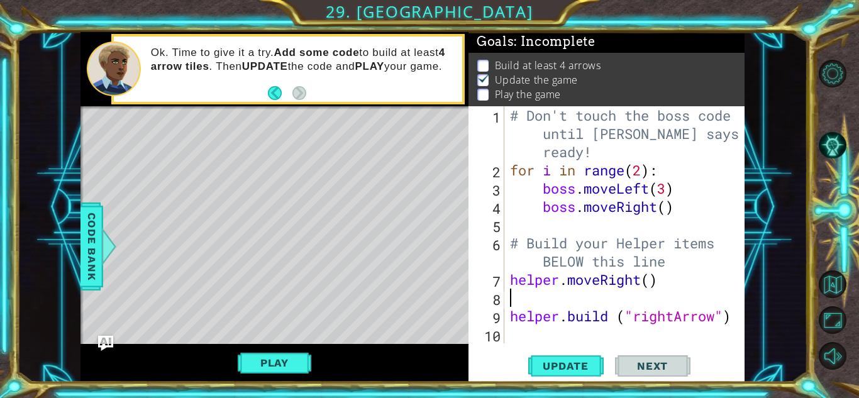
scroll to position [0, 0]
paste textarea "range(2)"
type textarea "range(2)"
click at [582, 373] on button "Update" at bounding box center [565, 366] width 75 height 28
click at [573, 368] on span "Update" at bounding box center [565, 366] width 71 height 13
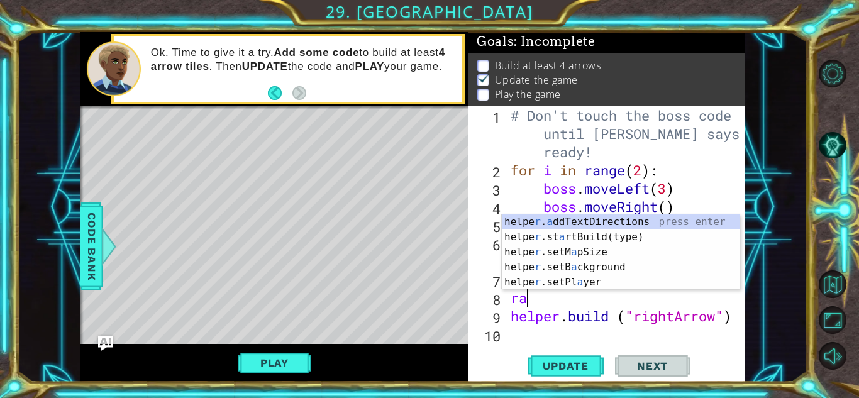
type textarea "r"
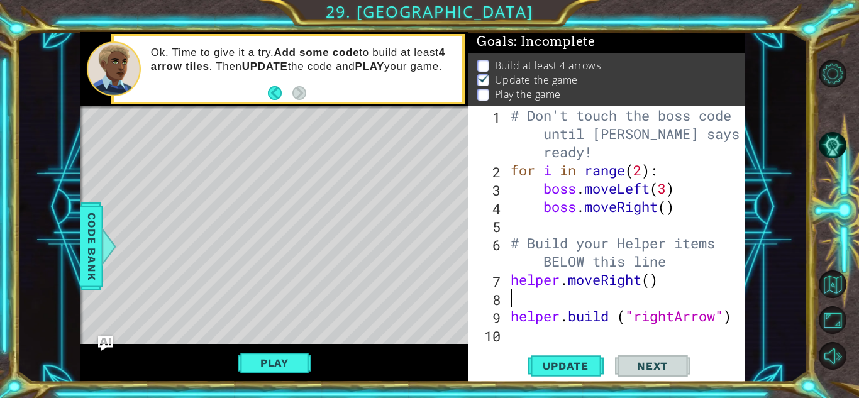
type textarea "helper.moveRight()"
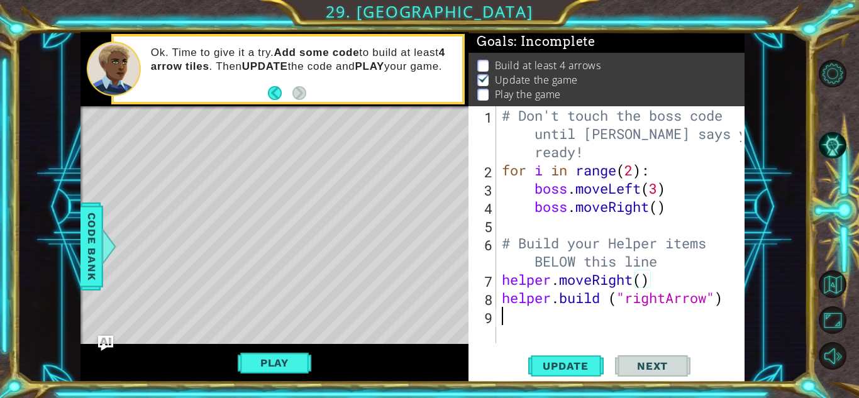
click at [531, 316] on div "# Don't touch the boss code until [PERSON_NAME] says you're ready! for i in ran…" at bounding box center [623, 261] width 248 height 310
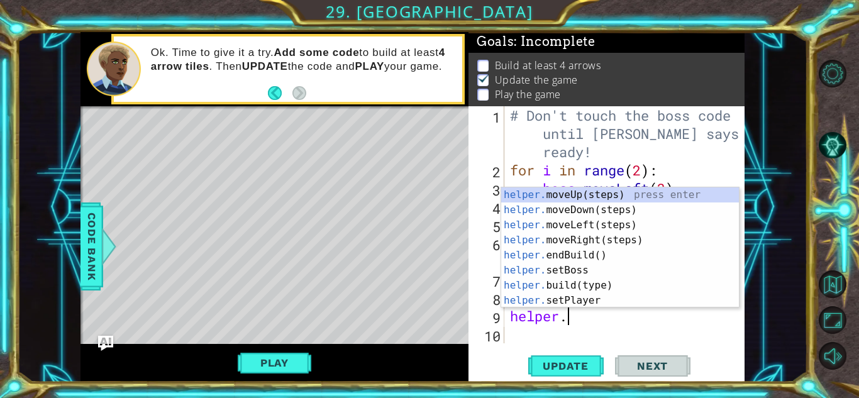
scroll to position [0, 2]
click at [572, 294] on div "helper. moveUp(steps) press enter helper. moveDown(steps) press enter helper. m…" at bounding box center [620, 262] width 238 height 151
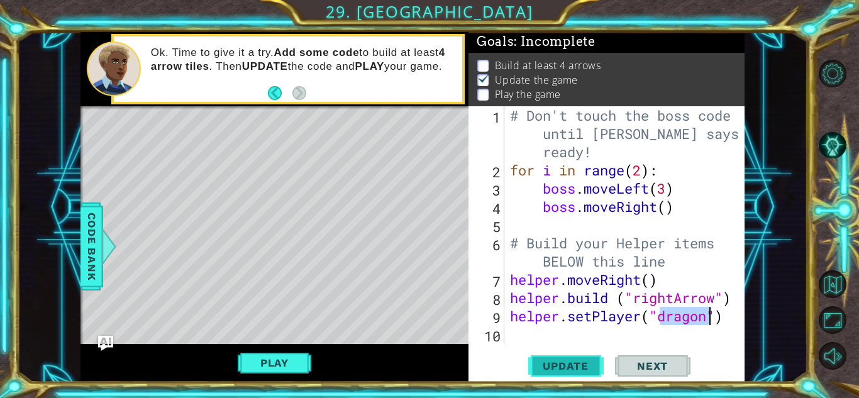
click at [582, 370] on span "Update" at bounding box center [565, 366] width 71 height 13
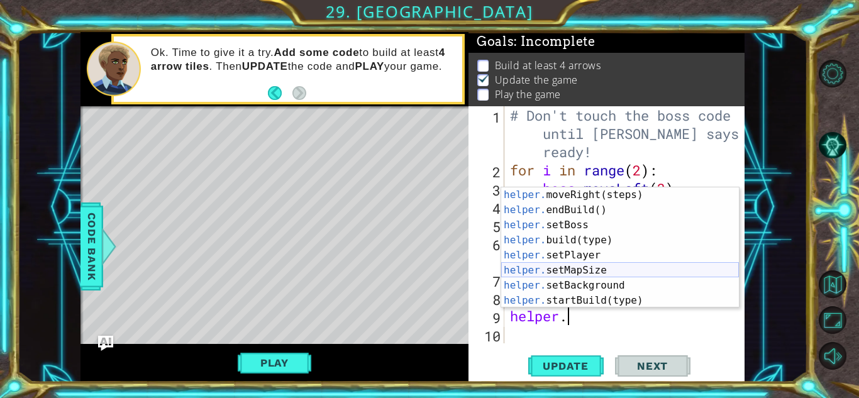
scroll to position [60, 0]
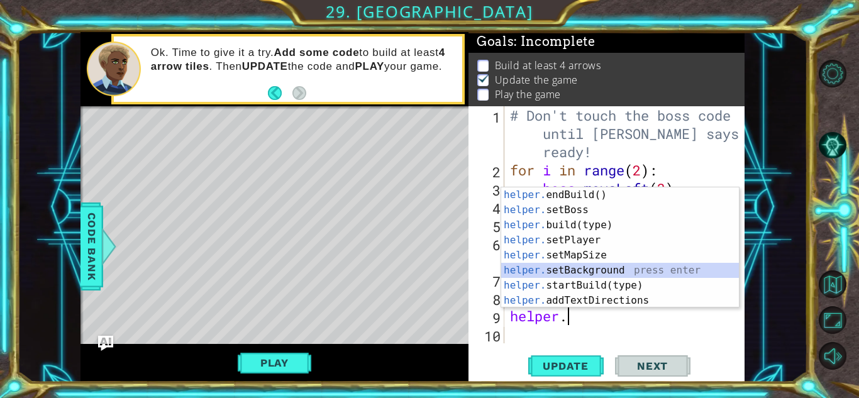
click at [601, 269] on div "helper. endBuild() press enter helper. setBoss press enter helper. build(type) …" at bounding box center [620, 262] width 238 height 151
type textarea "helper.setBackground("crystal")"
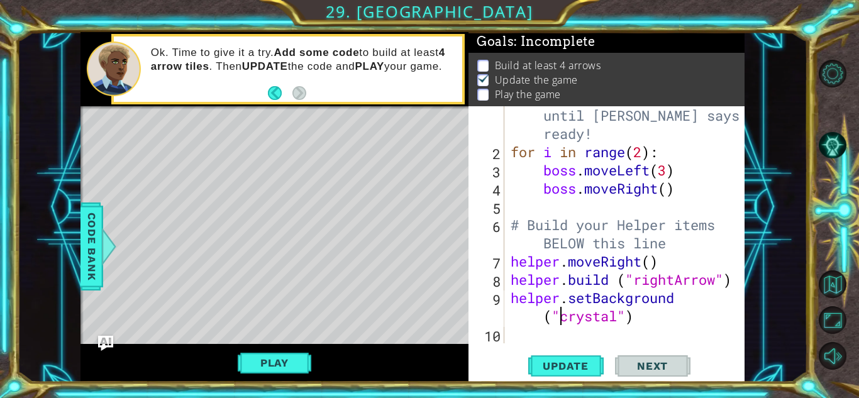
scroll to position [18, 0]
click at [582, 369] on span "Update" at bounding box center [565, 366] width 71 height 13
click at [637, 321] on div "# Don't touch the boss code until [PERSON_NAME] says you're ready! for i in ran…" at bounding box center [628, 243] width 240 height 310
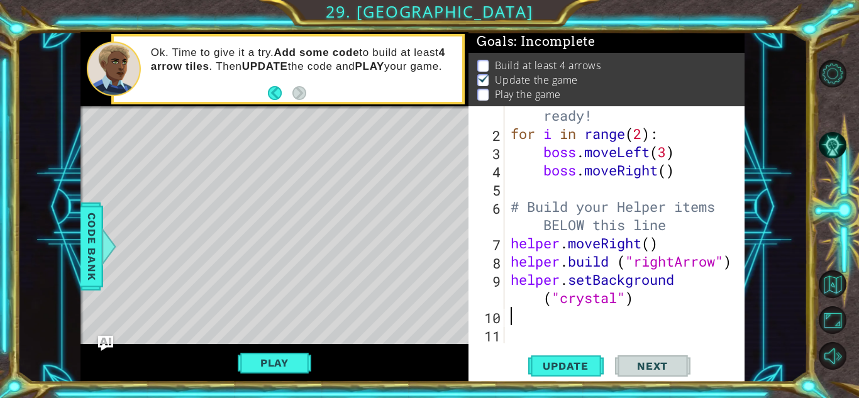
scroll to position [36, 0]
drag, startPoint x: 662, startPoint y: 239, endPoint x: 509, endPoint y: 250, distance: 152.6
click at [509, 250] on div "# Don't touch the boss code until [PERSON_NAME] says you're ready! for i in ran…" at bounding box center [628, 225] width 240 height 310
type textarea "helper.moveRight()"
click at [513, 326] on div "# Don't touch the boss code until [PERSON_NAME] says you're ready! for i in ran…" at bounding box center [628, 225] width 240 height 310
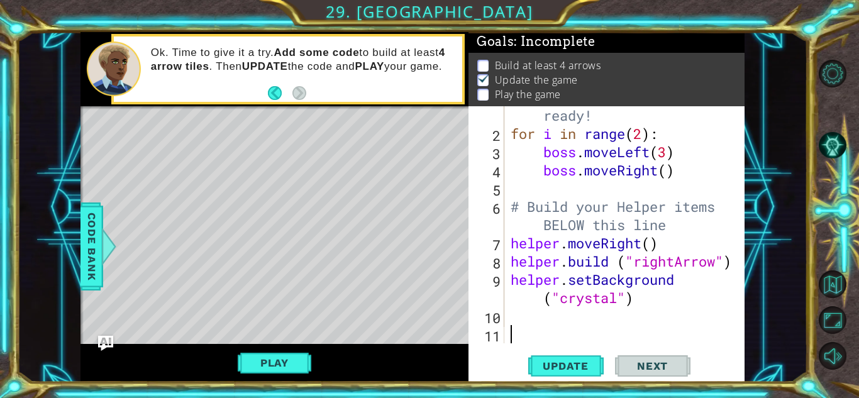
click at [513, 322] on div "# Don't touch the boss code until [PERSON_NAME] says you're ready! for i in ran…" at bounding box center [628, 225] width 240 height 310
paste textarea "helper.moveRight()"
type textarea "helper.moveRight()"
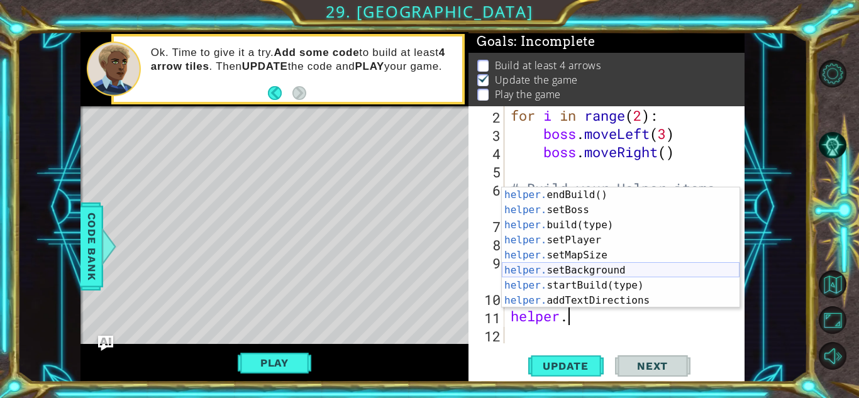
scroll to position [60, 0]
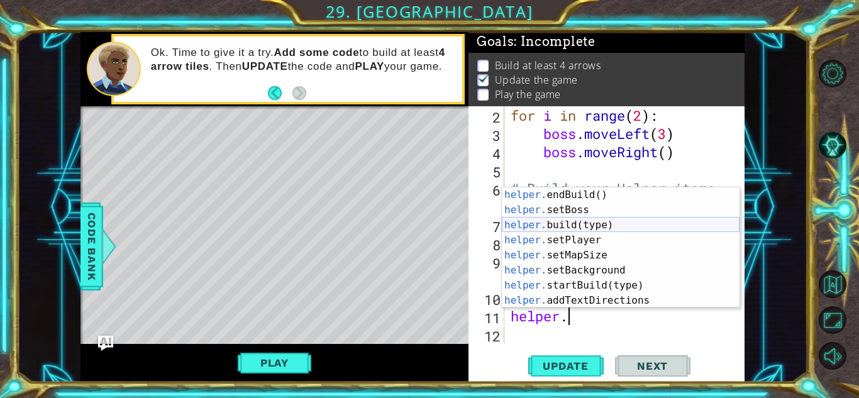
click at [594, 221] on div "helper. endBuild() press enter helper. setBoss press enter helper. build(type) …" at bounding box center [621, 262] width 238 height 151
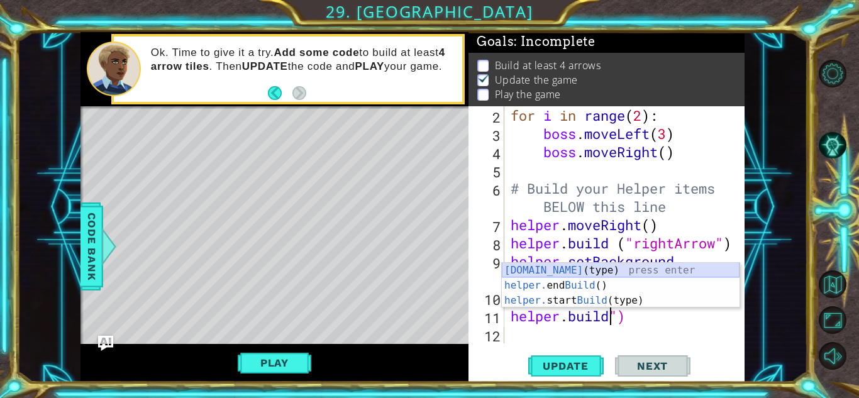
click at [585, 267] on div "[DOMAIN_NAME] (type) press enter helper. end Build () press enter helper. start…" at bounding box center [621, 300] width 238 height 75
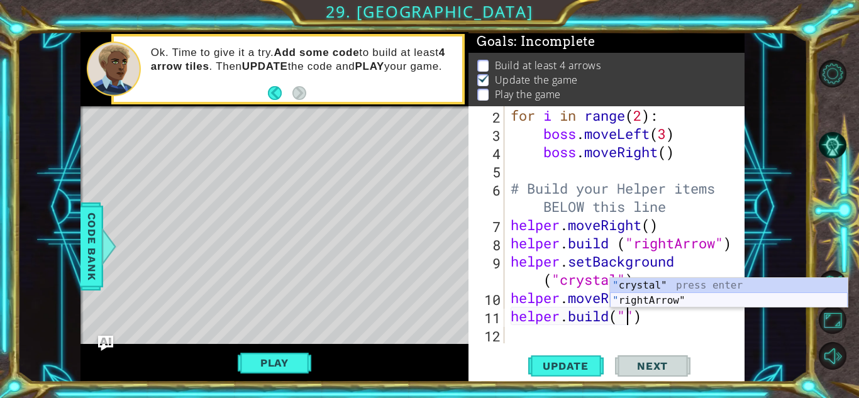
click at [650, 298] on div "" crystal" press enter " rightArrow" press enter" at bounding box center [729, 308] width 238 height 60
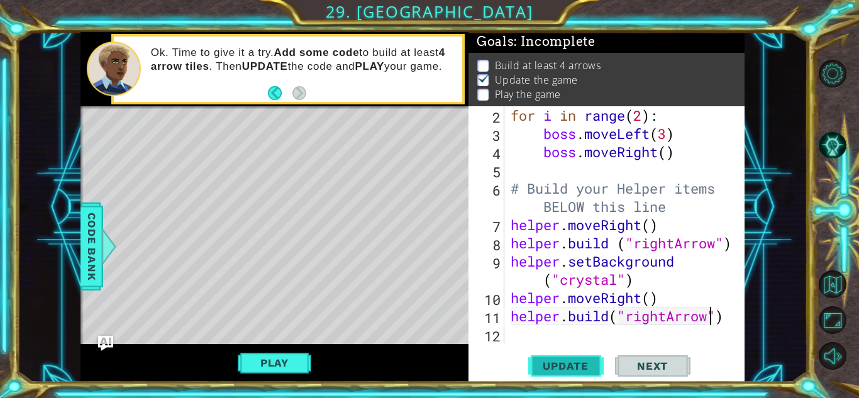
click at [581, 365] on span "Update" at bounding box center [565, 366] width 71 height 13
click at [572, 370] on span "Update" at bounding box center [565, 366] width 71 height 13
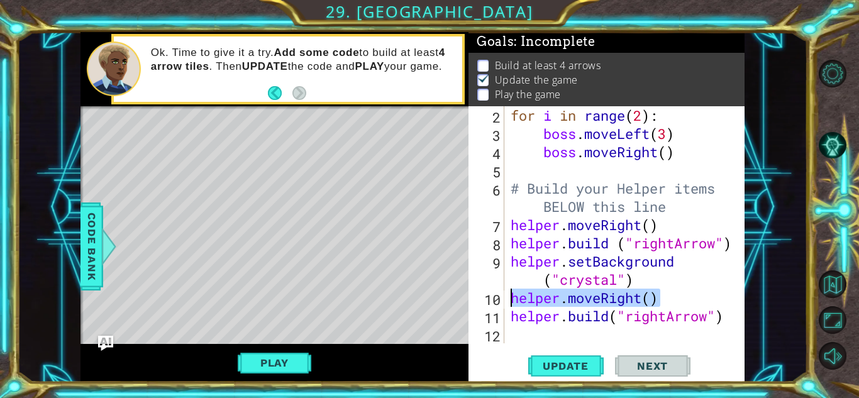
drag, startPoint x: 661, startPoint y: 298, endPoint x: 511, endPoint y: 302, distance: 149.7
click at [511, 302] on div "for i in range ( 2 ) : boss . moveLeft ( 3 ) boss . moveRight ( ) # Build your …" at bounding box center [628, 243] width 240 height 274
type textarea "helper.moveRight()"
click at [530, 331] on div "for i in range ( 2 ) : boss . moveLeft ( 3 ) boss . moveRight ( ) # Build your …" at bounding box center [628, 243] width 240 height 274
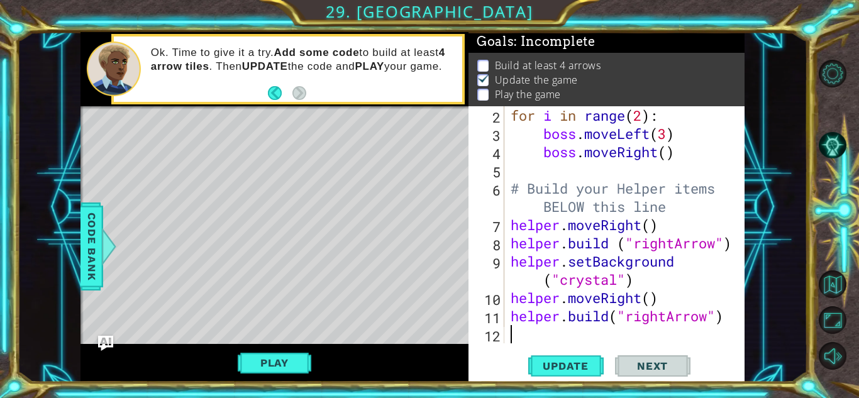
paste textarea "helper.moveRight()"
type textarea "helper.moveRight()"
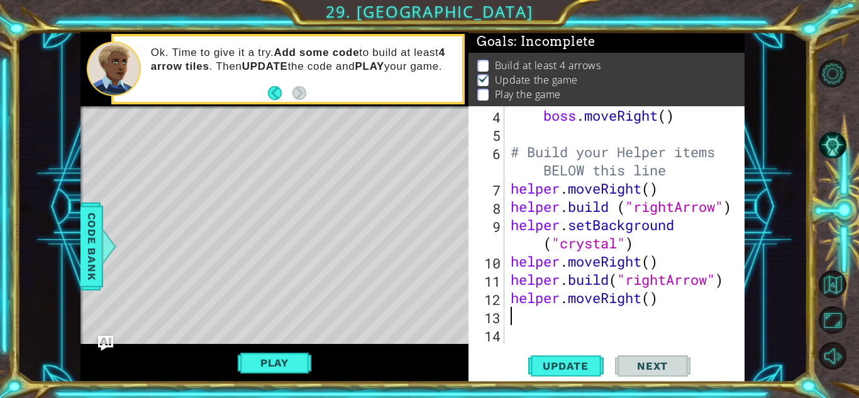
scroll to position [91, 0]
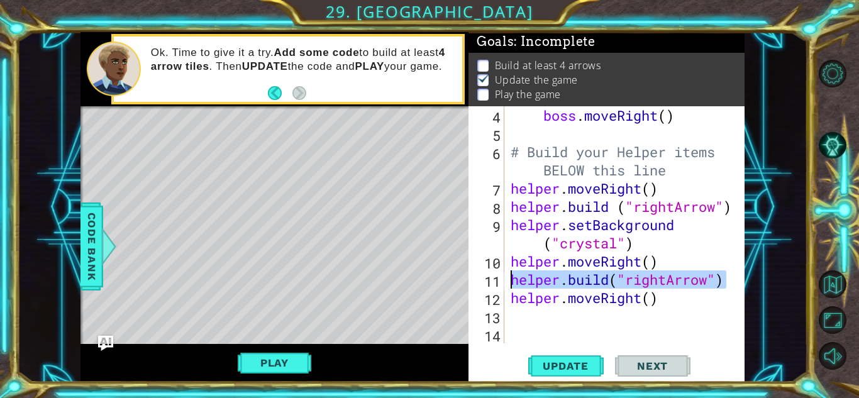
drag, startPoint x: 725, startPoint y: 278, endPoint x: 503, endPoint y: 284, distance: 221.5
click at [503, 284] on div "4 5 6 7 8 9 10 11 12 13 14 boss . moveRight ( ) # Build your Helper items BELOW…" at bounding box center [605, 224] width 273 height 237
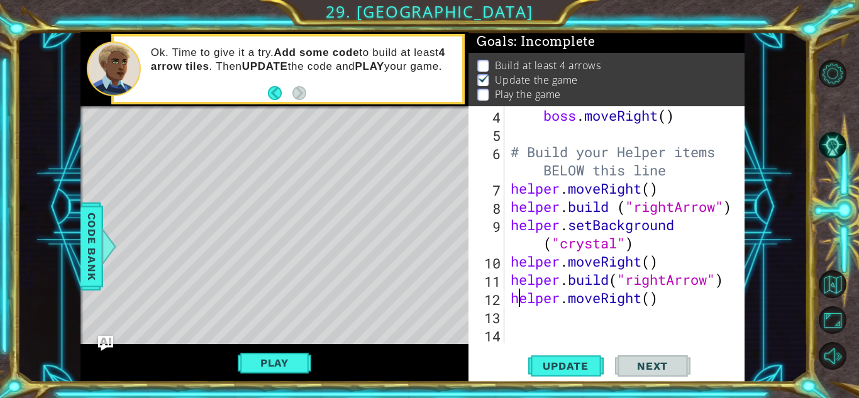
click at [516, 304] on div "boss . moveRight ( ) # Build your Helper items BELOW this line helper . moveRig…" at bounding box center [628, 243] width 240 height 274
type textarea "helper.moveRight()"
click at [514, 318] on div "boss . moveRight ( ) # Build your Helper items BELOW this line helper . moveRig…" at bounding box center [628, 243] width 240 height 274
paste textarea "[DOMAIN_NAME]("rightArrow")"
type textarea "[DOMAIN_NAME]("rightArrow")"
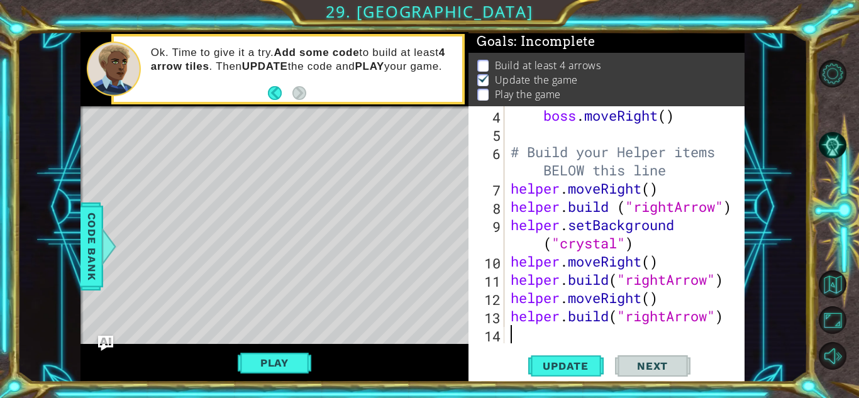
paste textarea "[DOMAIN_NAME]("rightArrow")"
type textarea "[DOMAIN_NAME]("rightArrow")"
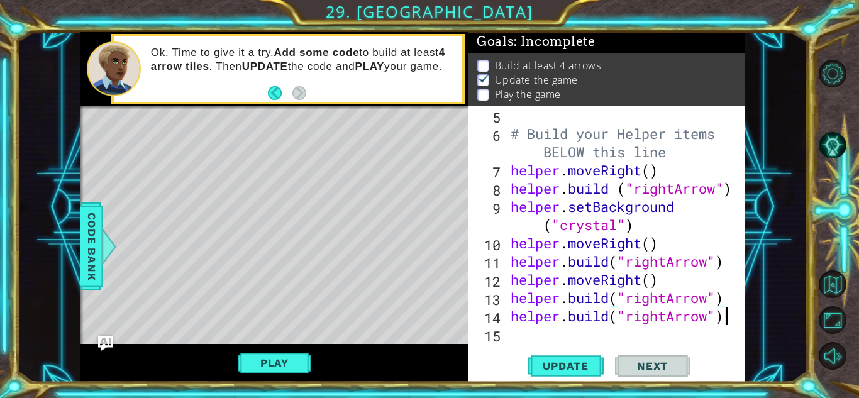
scroll to position [109, 0]
paste textarea "[DOMAIN_NAME]("rightArrow")"
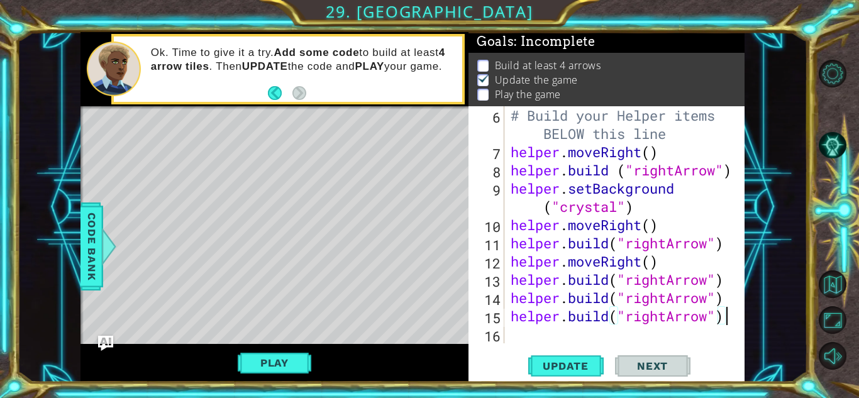
scroll to position [128, 0]
drag, startPoint x: 653, startPoint y: 263, endPoint x: 593, endPoint y: 268, distance: 60.6
click at [593, 268] on div "# Build your Helper items BELOW this line helper . moveRight ( ) helper . build…" at bounding box center [628, 252] width 240 height 292
drag, startPoint x: 677, startPoint y: 261, endPoint x: 506, endPoint y: 259, distance: 171.7
click at [506, 259] on div "helper.moveRight() 6 7 8 9 10 11 12 13 14 15 16 # Build your Helper items BELOW…" at bounding box center [605, 224] width 273 height 237
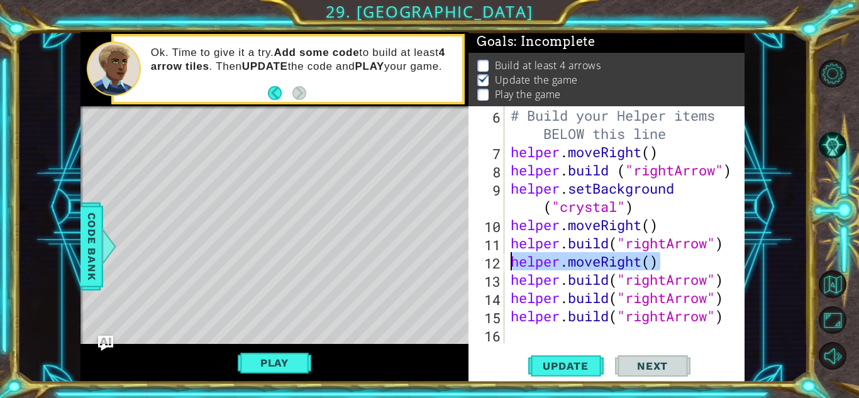
click at [730, 276] on div at bounding box center [735, 161] width 13 height 365
type textarea "[DOMAIN_NAME]("rightArrow")"
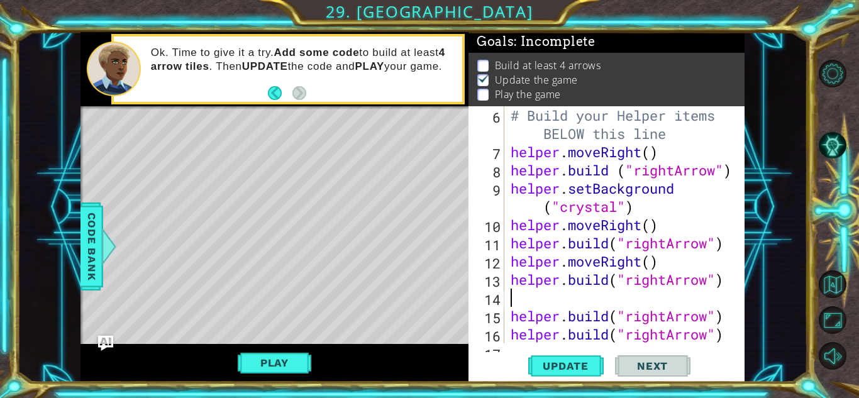
paste textarea "helper.moveRight()"
type textarea "[DOMAIN_NAME]("rightArrow")"
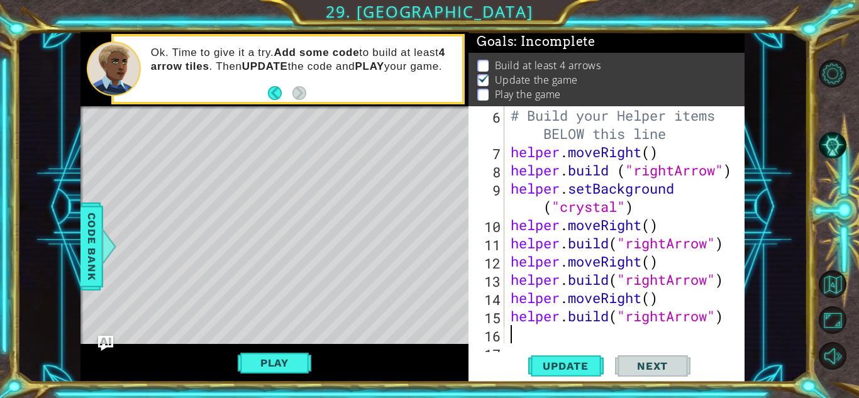
paste textarea "helper.moveRight()"
type textarea "helper.moveRight()"
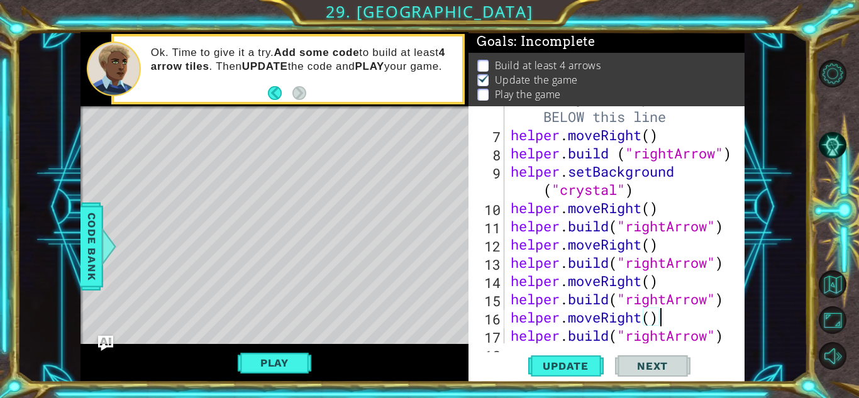
scroll to position [164, 0]
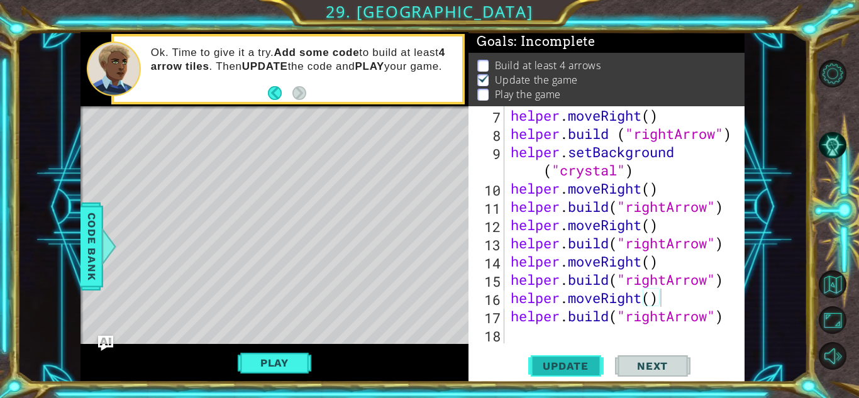
click at [592, 368] on span "Update" at bounding box center [565, 366] width 71 height 13
click at [577, 367] on span "Update" at bounding box center [565, 366] width 71 height 13
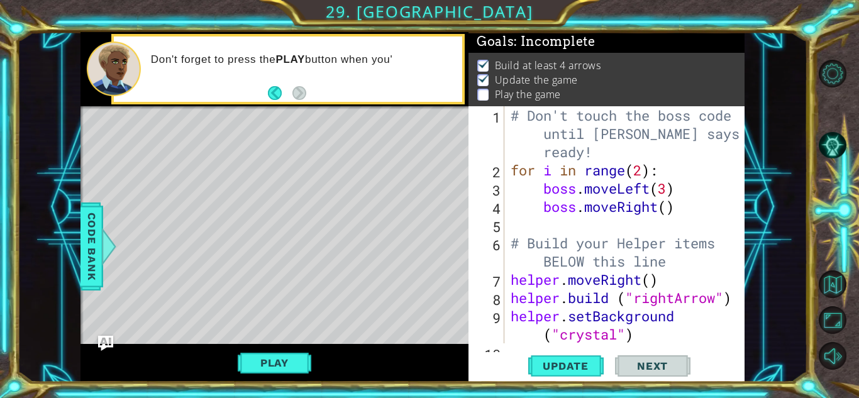
scroll to position [0, 0]
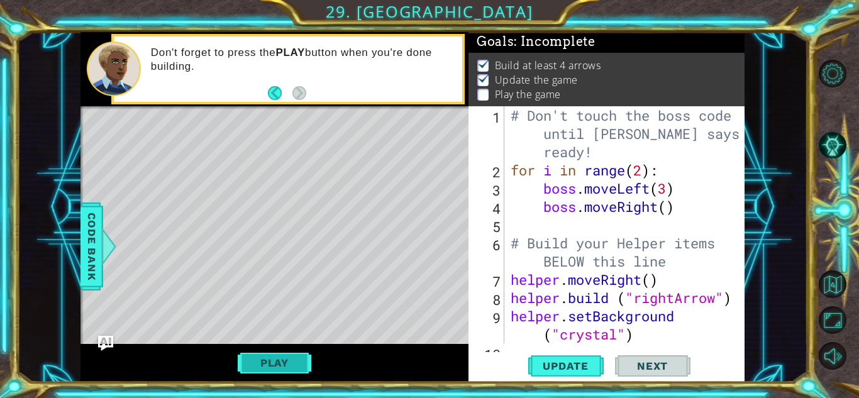
click at [282, 358] on button "Play" at bounding box center [275, 363] width 74 height 24
click at [655, 360] on span "Next" at bounding box center [653, 366] width 56 height 13
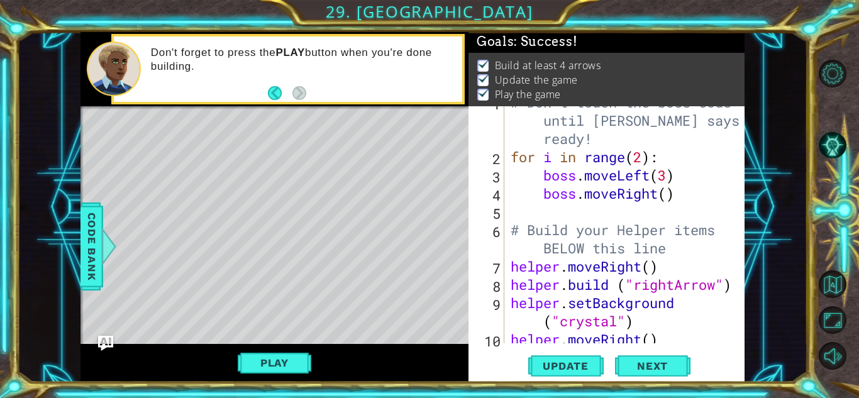
click at [0, 0] on div at bounding box center [0, 0] width 0 height 0
click at [565, 367] on div at bounding box center [429, 199] width 859 height 398
click at [643, 357] on body "1 ההההההההההההההההההההההההההההההההההההההההההההההההההההההההההההההההההההההההההההה…" at bounding box center [429, 199] width 859 height 398
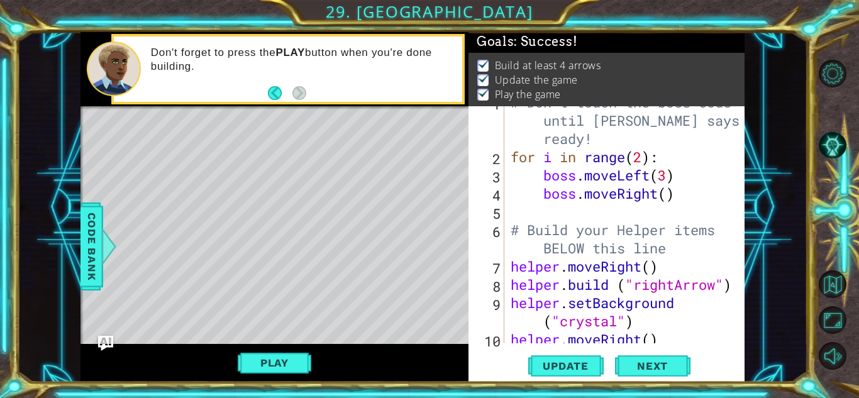
click at [643, 357] on body "1 ההההההההההההההההההההההההההההההההההההההההההההההההההההההההההההההההההההההההההההה…" at bounding box center [429, 199] width 859 height 398
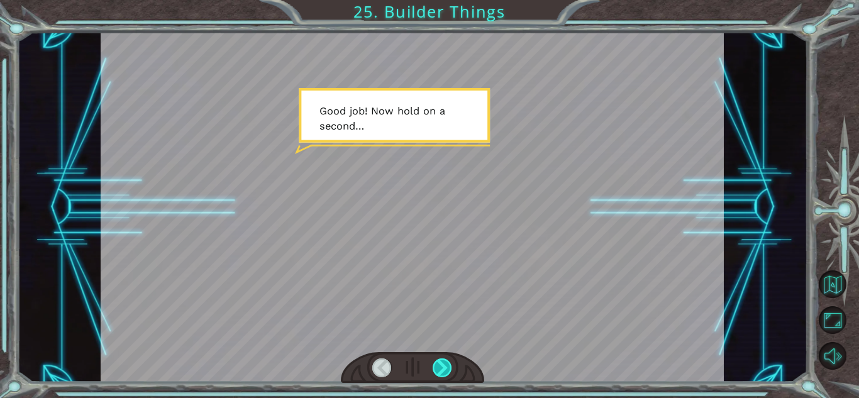
click at [445, 362] on div at bounding box center [442, 368] width 19 height 19
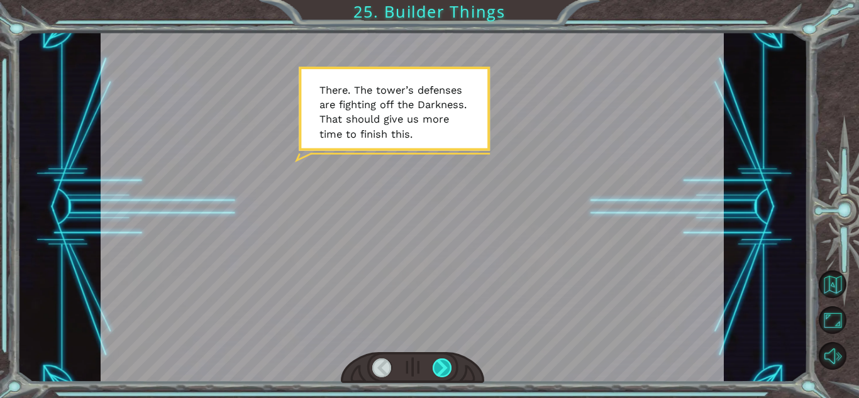
click at [435, 360] on div at bounding box center [442, 368] width 19 height 19
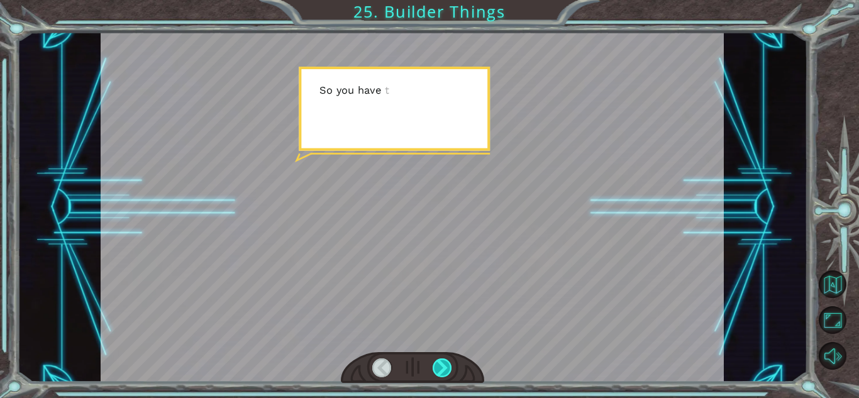
click at [435, 360] on div at bounding box center [442, 368] width 19 height 19
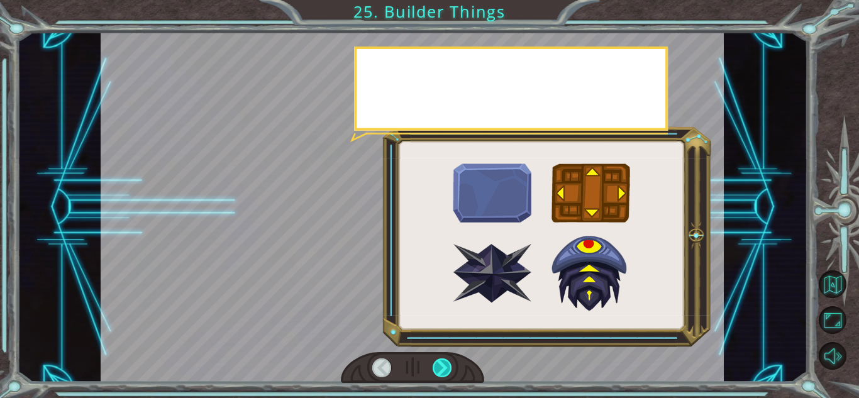
click at [435, 360] on div at bounding box center [442, 368] width 19 height 19
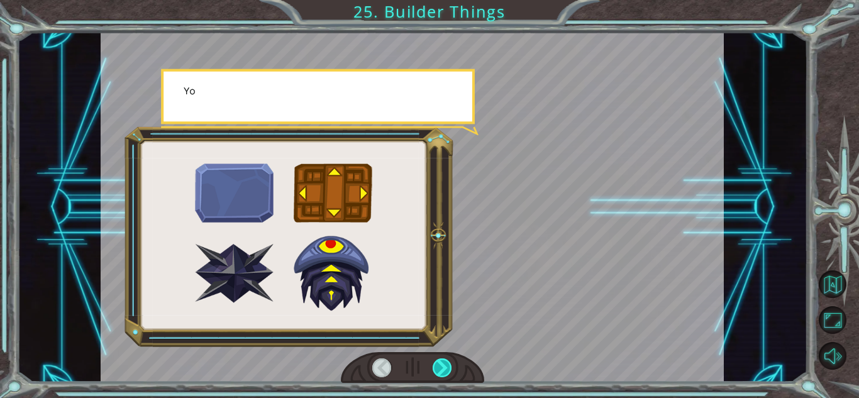
click at [435, 360] on div at bounding box center [442, 368] width 19 height 19
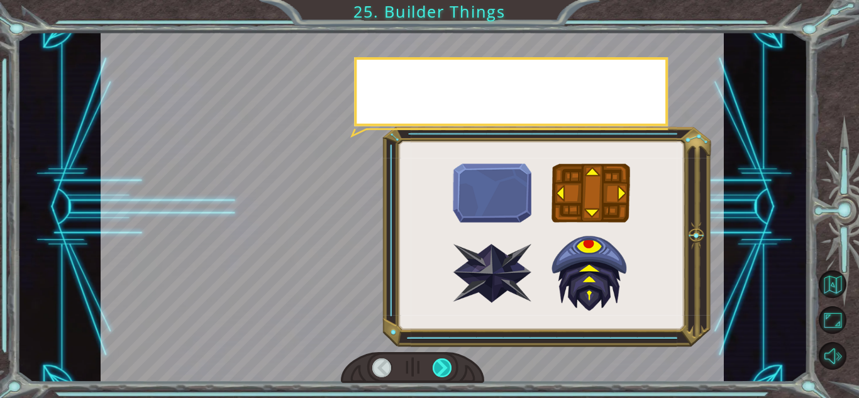
click at [435, 360] on div at bounding box center [442, 368] width 19 height 19
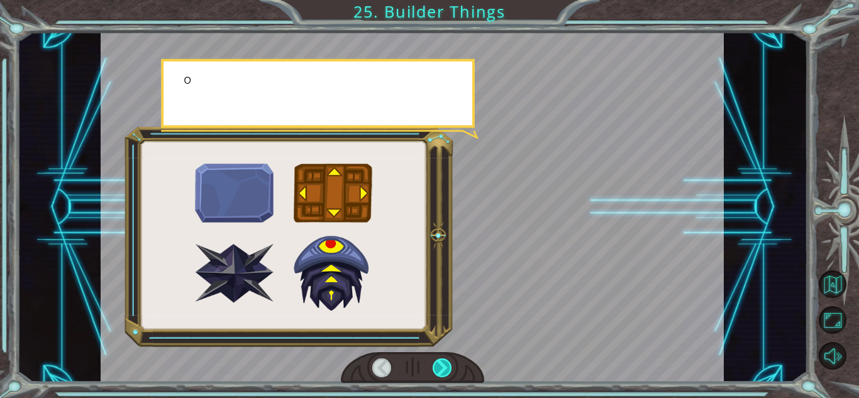
click at [435, 360] on div at bounding box center [442, 368] width 19 height 19
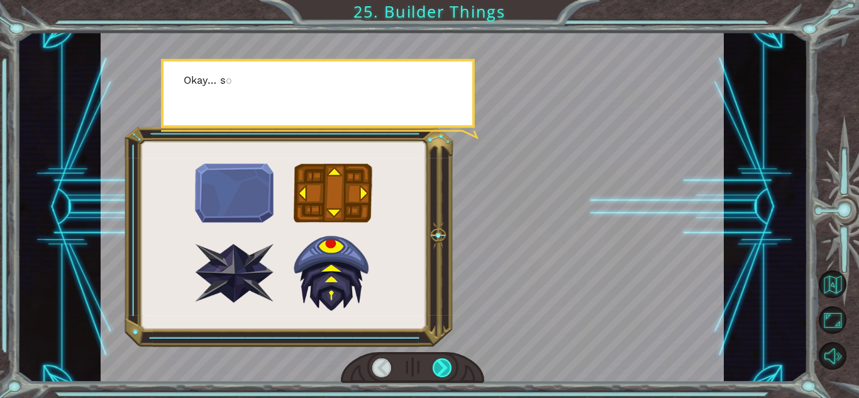
click at [435, 360] on div at bounding box center [442, 368] width 19 height 19
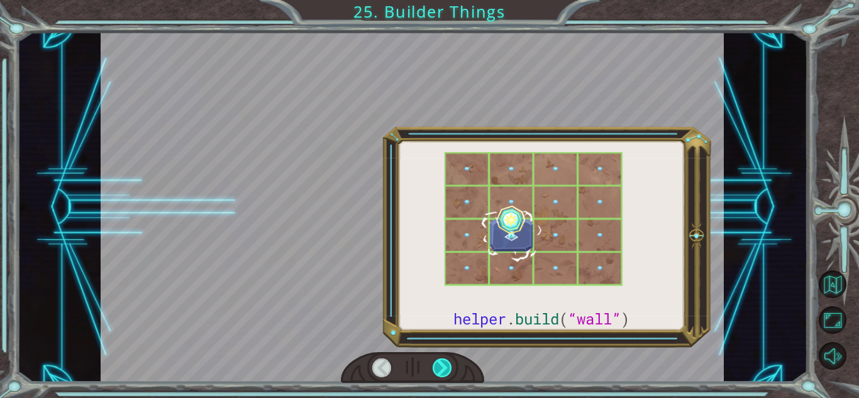
click at [435, 360] on div at bounding box center [442, 368] width 19 height 19
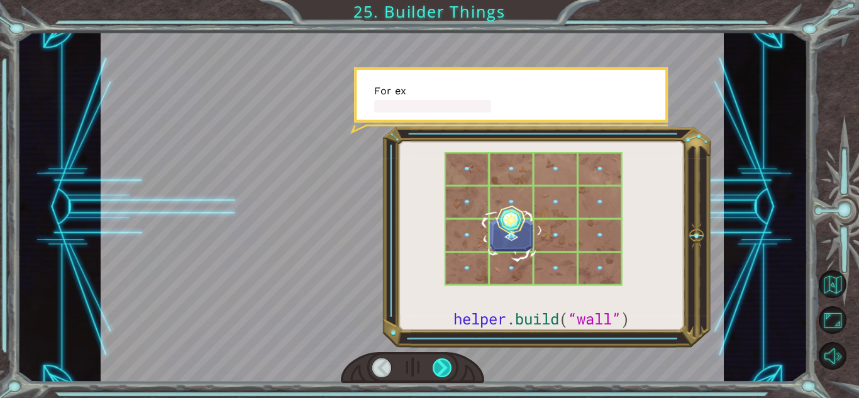
click at [435, 360] on div at bounding box center [442, 368] width 19 height 19
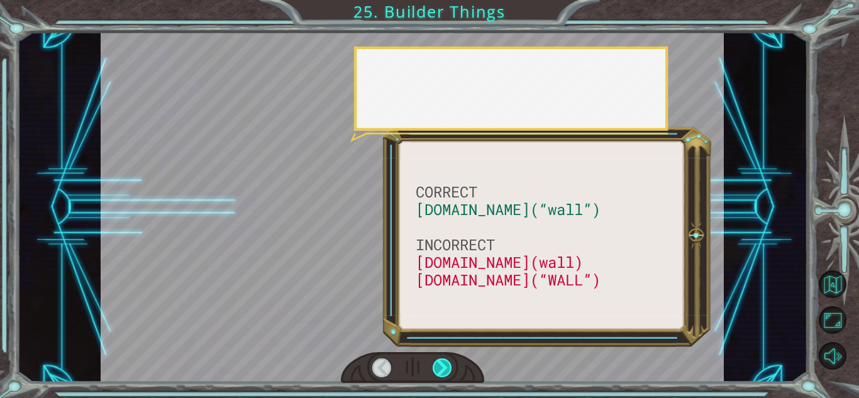
click at [435, 360] on div at bounding box center [442, 368] width 19 height 19
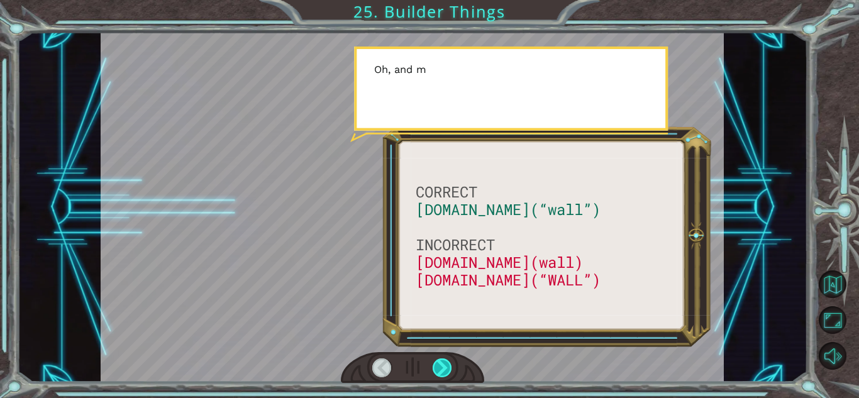
click at [435, 360] on div at bounding box center [442, 368] width 19 height 19
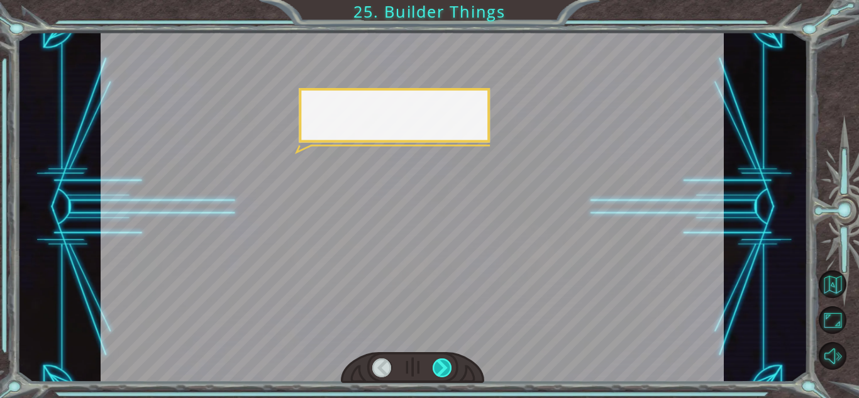
click at [435, 360] on div at bounding box center [442, 368] width 19 height 19
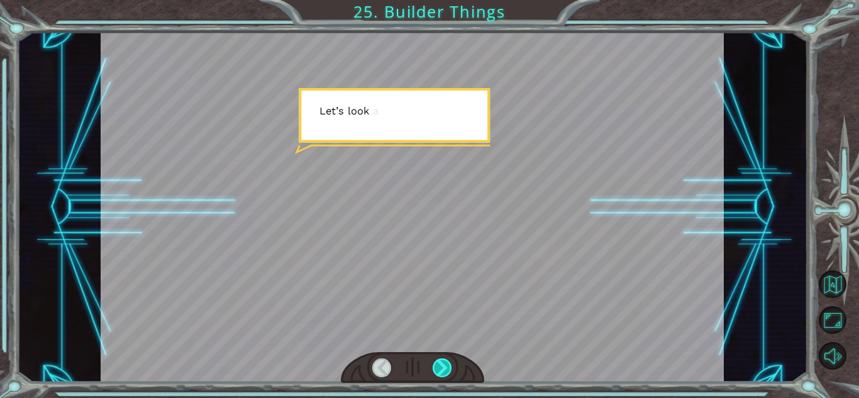
click at [435, 360] on div at bounding box center [442, 368] width 19 height 19
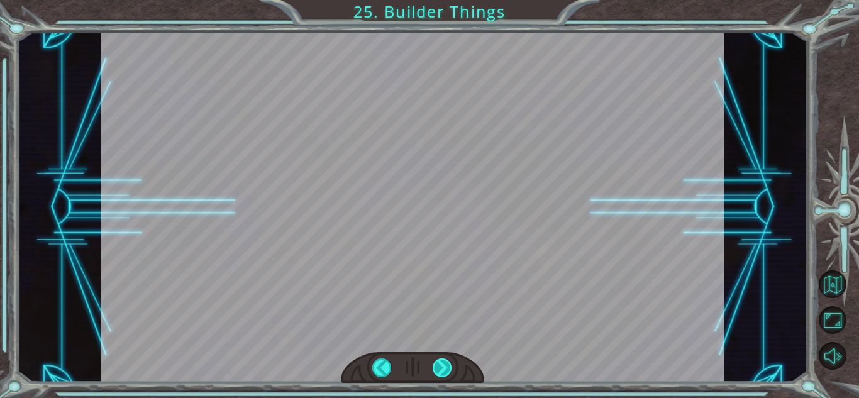
click at [435, 0] on div "CORRECT [DOMAIN_NAME](“wall”) INCORRECT [DOMAIN_NAME](wall) [DOMAIN_NAME](“WALL…" at bounding box center [429, 0] width 859 height 0
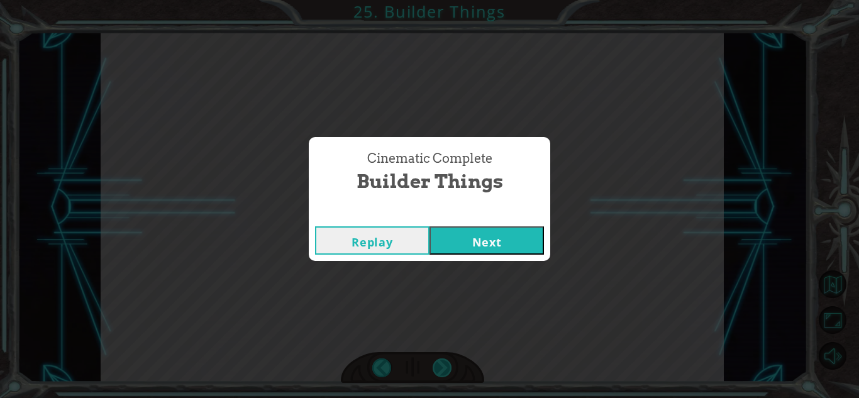
click at [435, 360] on div "Cinematic Complete Builder Things Replay Next" at bounding box center [429, 199] width 859 height 398
click at [457, 242] on button "Next" at bounding box center [487, 240] width 114 height 28
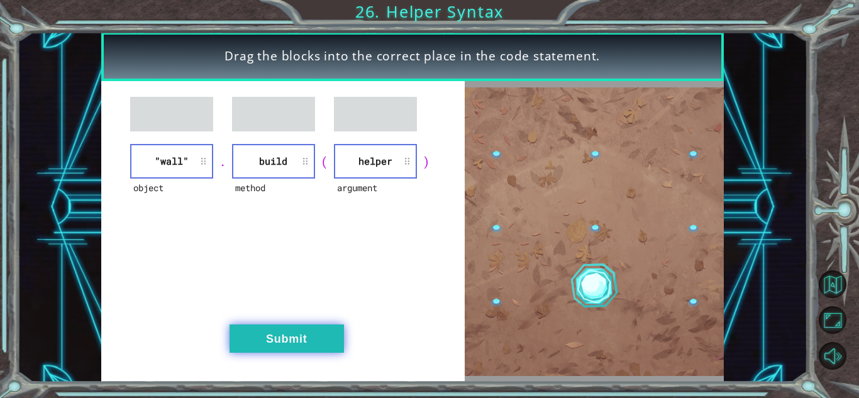
click at [250, 352] on button "Submit" at bounding box center [287, 339] width 114 height 28
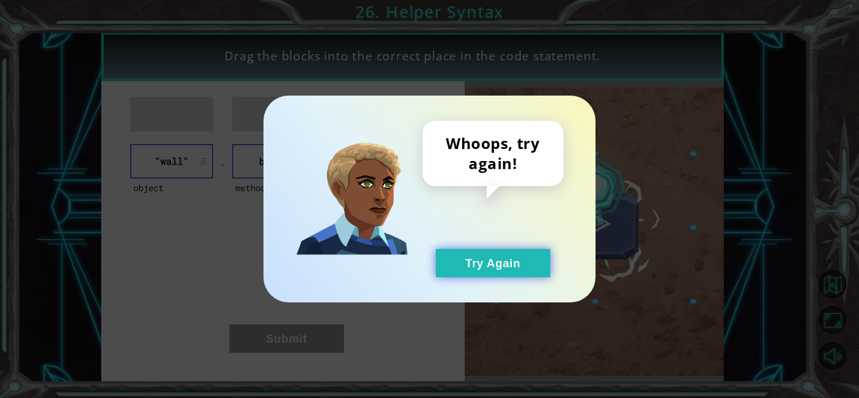
click at [471, 262] on button "Try Again" at bounding box center [493, 263] width 114 height 28
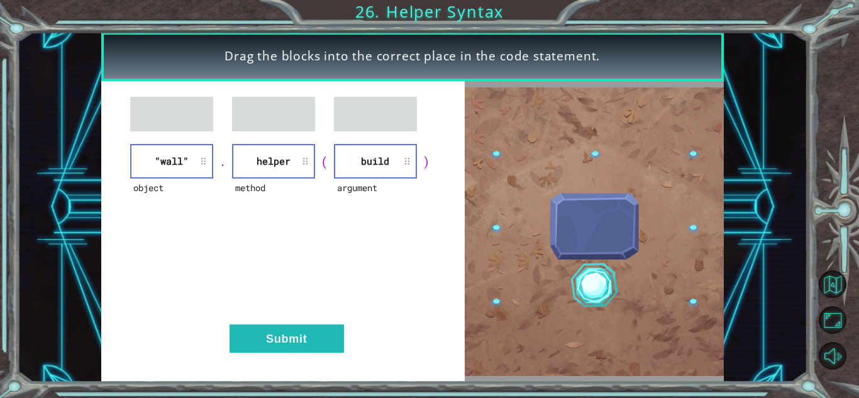
click at [286, 358] on div "object "wall" . method helper ( argument build ) Submit" at bounding box center [283, 231] width 364 height 301
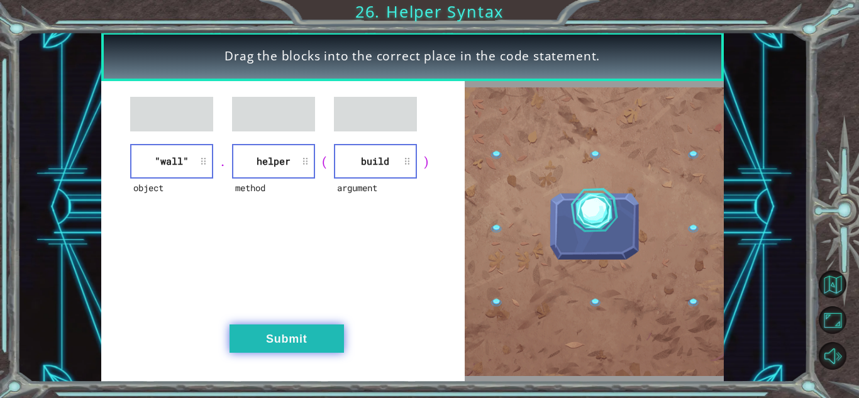
click at [287, 338] on button "Submit" at bounding box center [287, 339] width 114 height 28
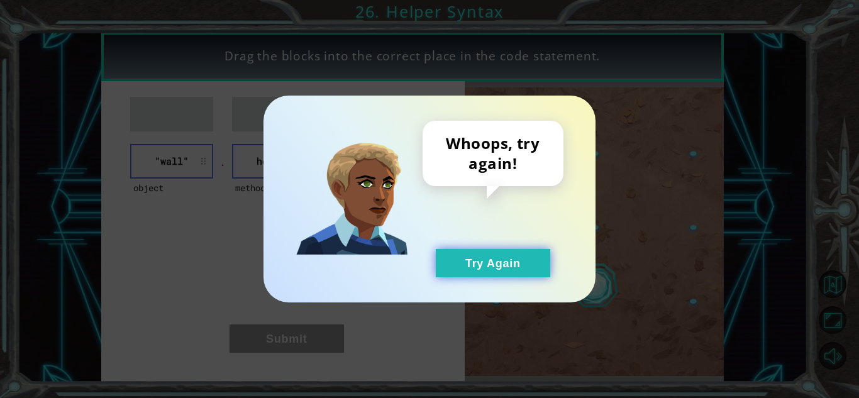
click at [477, 271] on button "Try Again" at bounding box center [493, 263] width 114 height 28
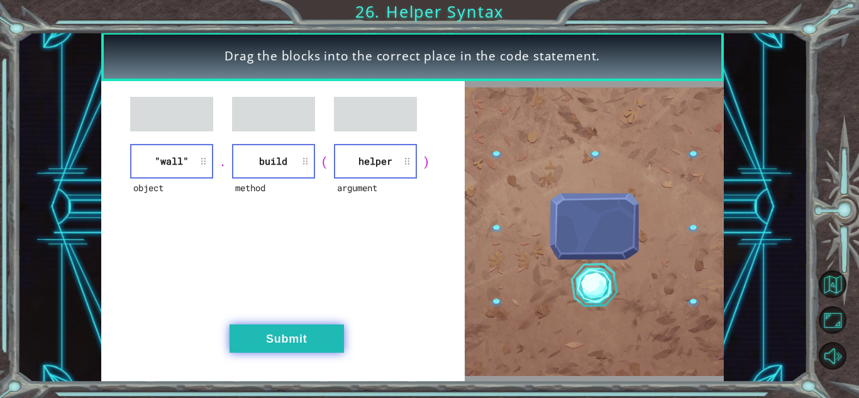
click at [236, 349] on button "Submit" at bounding box center [287, 339] width 114 height 28
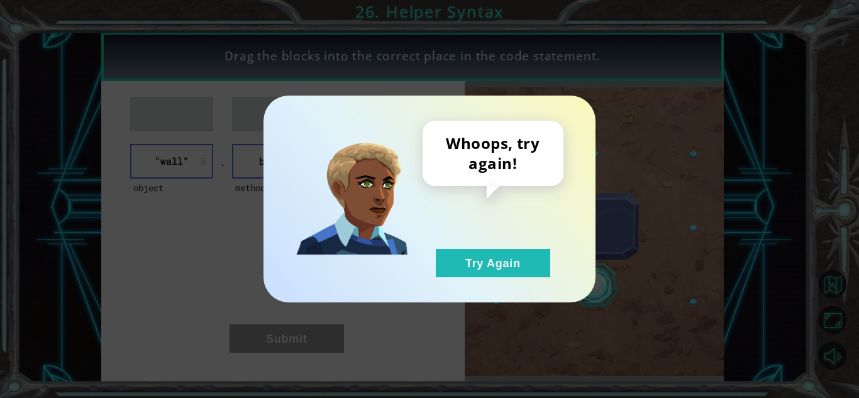
click at [236, 349] on div "Whoops, try again! Try Again" at bounding box center [429, 199] width 859 height 398
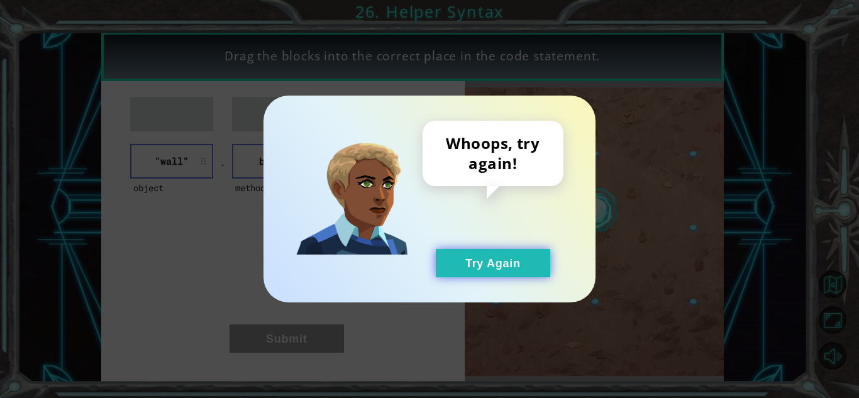
click at [451, 269] on button "Try Again" at bounding box center [493, 263] width 114 height 28
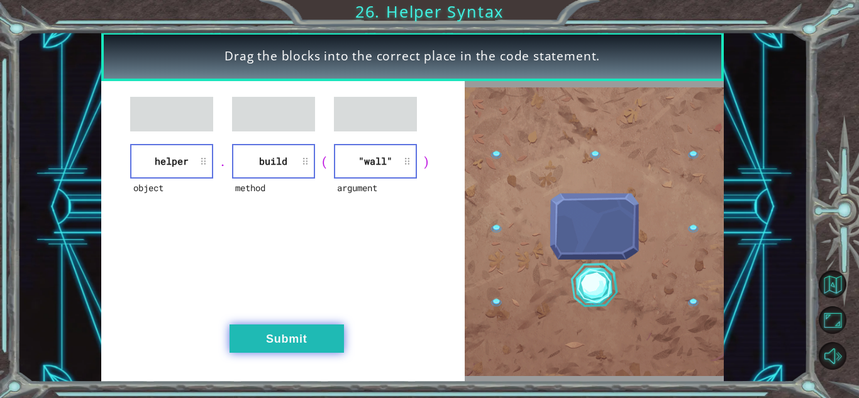
click at [271, 335] on button "Submit" at bounding box center [287, 339] width 114 height 28
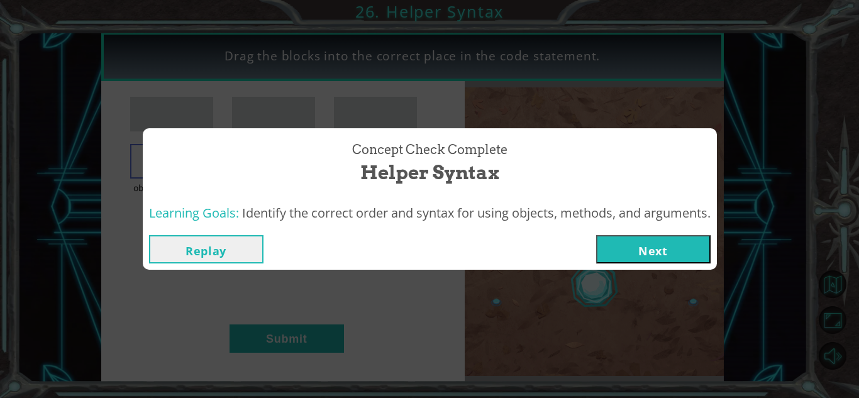
click at [613, 252] on button "Next" at bounding box center [653, 249] width 114 height 28
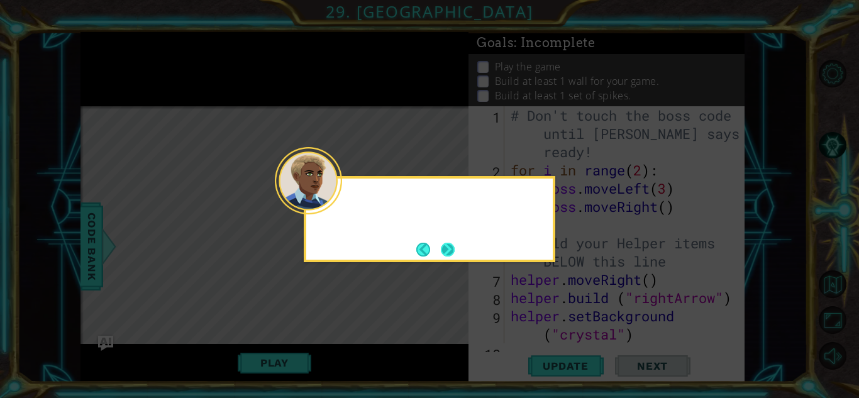
click at [442, 248] on button "Next" at bounding box center [448, 250] width 14 height 14
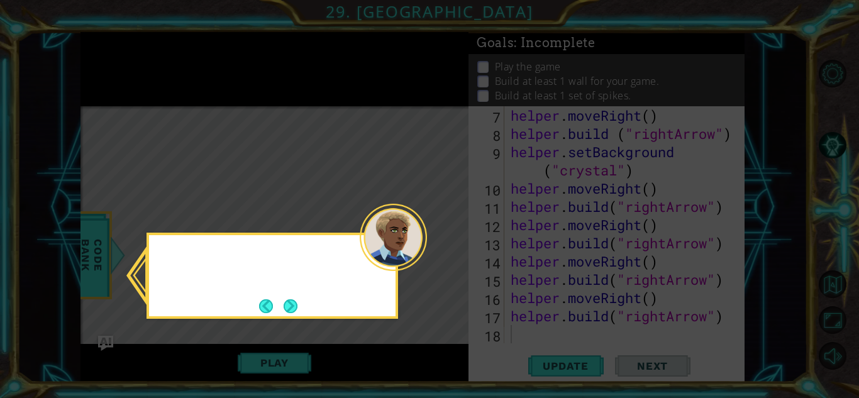
click at [442, 248] on icon at bounding box center [429, 199] width 859 height 398
click at [294, 301] on button "Next" at bounding box center [291, 306] width 14 height 14
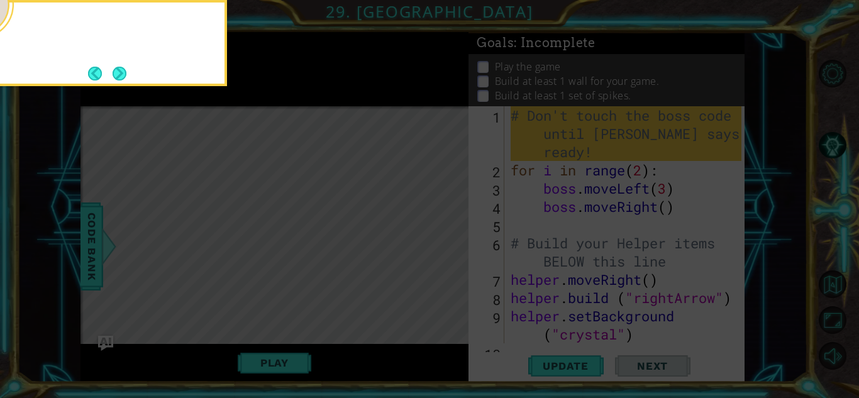
scroll to position [0, 0]
click at [118, 62] on div "Remember, don't change the boss code yet. We'll get to th" at bounding box center [101, 40] width 247 height 64
click at [120, 64] on footer at bounding box center [107, 73] width 38 height 19
click at [120, 67] on button "Next" at bounding box center [120, 74] width 14 height 14
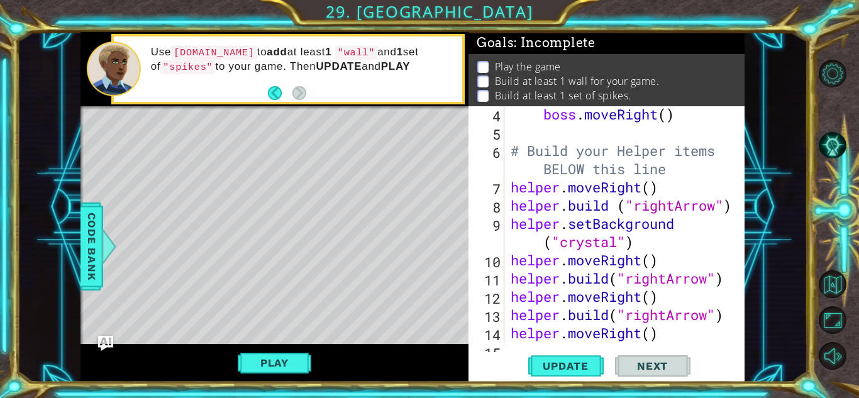
scroll to position [164, 0]
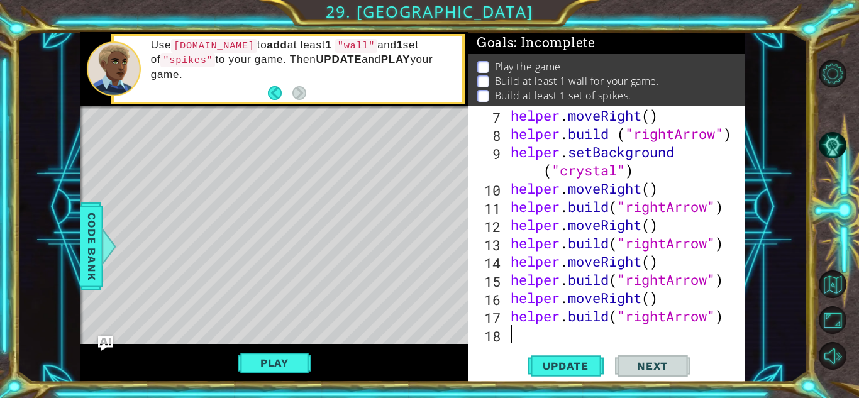
paste textarea "helper.moveRight()"
type textarea "helper.moveRight()"
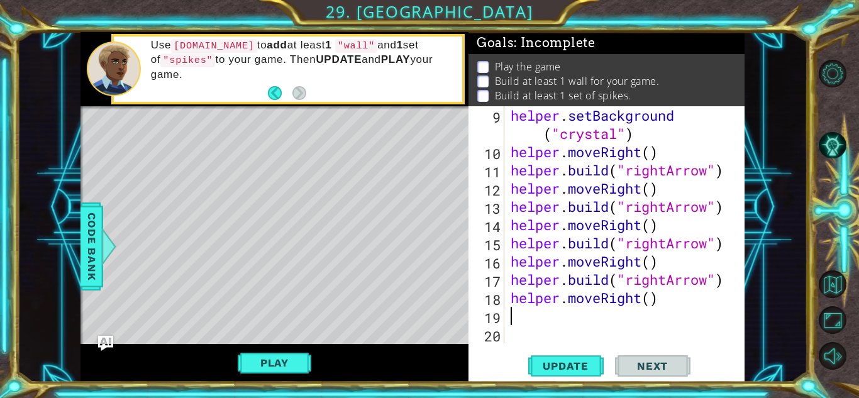
scroll to position [201, 0]
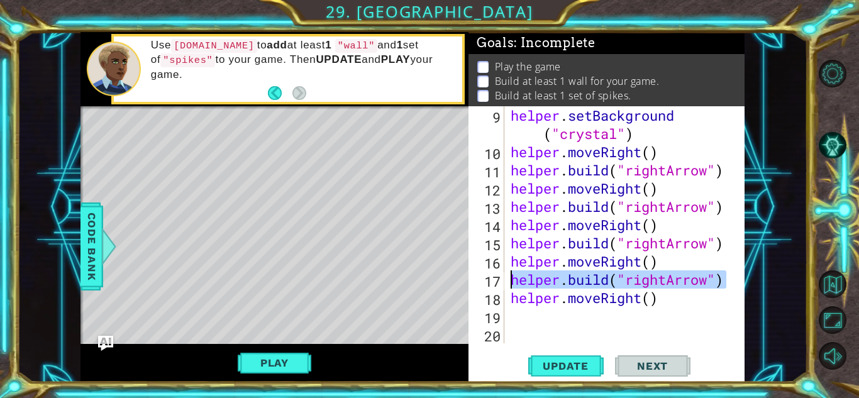
drag, startPoint x: 734, startPoint y: 282, endPoint x: 511, endPoint y: 280, distance: 223.3
click at [511, 280] on div "9 10 11 12 13 14 15 16 17 18 19 20 helper . setBackground ( "crystal" ) helper …" at bounding box center [605, 224] width 273 height 237
paste textarea "moveRight("
type textarea "helper.moveRight()"
drag, startPoint x: 660, startPoint y: 279, endPoint x: 506, endPoint y: 282, distance: 153.5
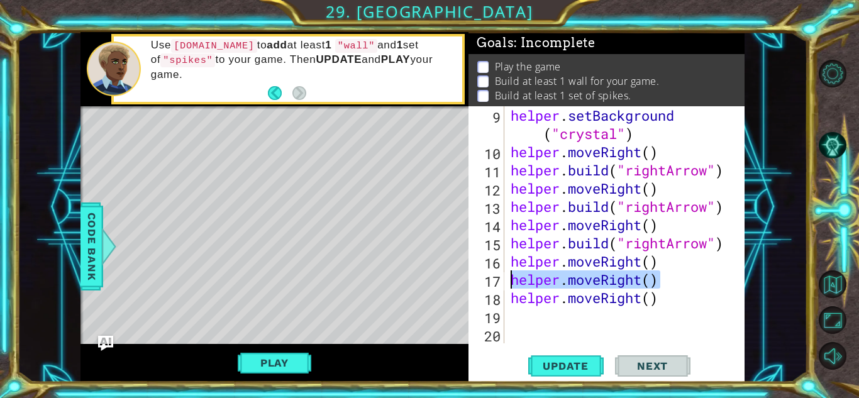
click at [506, 282] on div "helper.moveRight() 9 10 11 12 13 14 15 16 17 18 19 20 helper . setBackground ( …" at bounding box center [605, 224] width 273 height 237
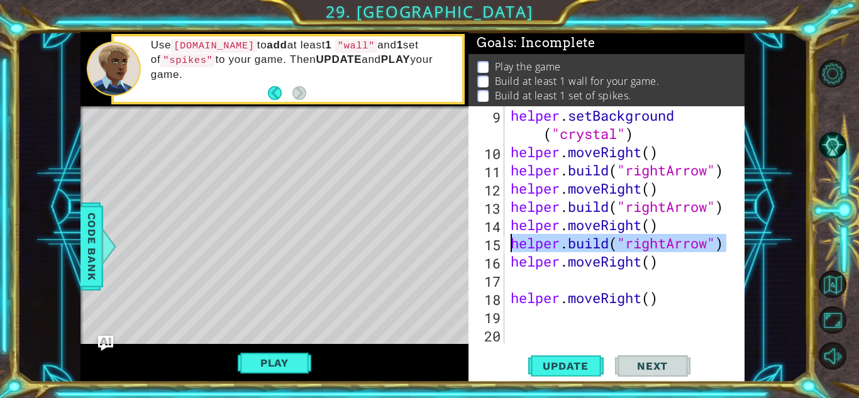
drag, startPoint x: 723, startPoint y: 245, endPoint x: 506, endPoint y: 235, distance: 217.3
click at [506, 235] on div "9 10 11 12 13 14 15 16 17 18 19 20 helper . setBackground ( "crystal" ) helper …" at bounding box center [605, 224] width 273 height 237
type textarea "[DOMAIN_NAME]("rightArrow")"
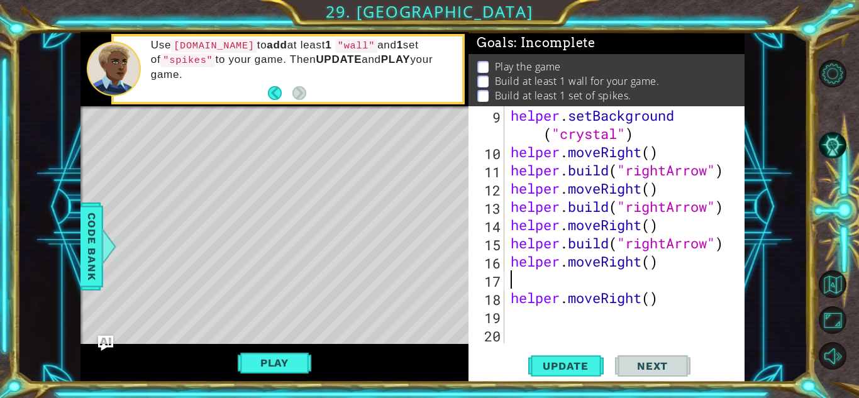
click at [519, 273] on div "helper . setBackground ( "crystal" ) helper . moveRight ( ) helper . build ( "r…" at bounding box center [628, 252] width 240 height 292
paste textarea "[DOMAIN_NAME]("rightArrow")"
type textarea "[DOMAIN_NAME]("rightArrow")"
click at [518, 313] on div "helper . setBackground ( "crystal" ) helper . moveRight ( ) helper . build ( "r…" at bounding box center [628, 252] width 240 height 292
paste textarea "[DOMAIN_NAME]("rightArrow")"
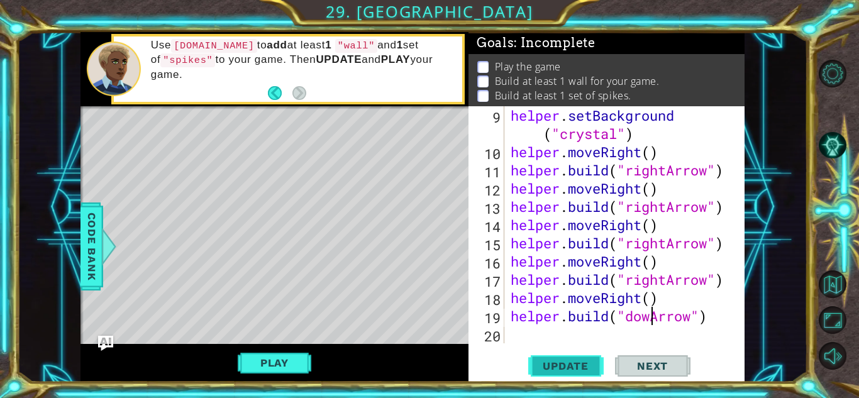
scroll to position [0, 6]
type textarea "[DOMAIN_NAME]("downArrow")"
click at [585, 353] on button "Update" at bounding box center [565, 366] width 75 height 28
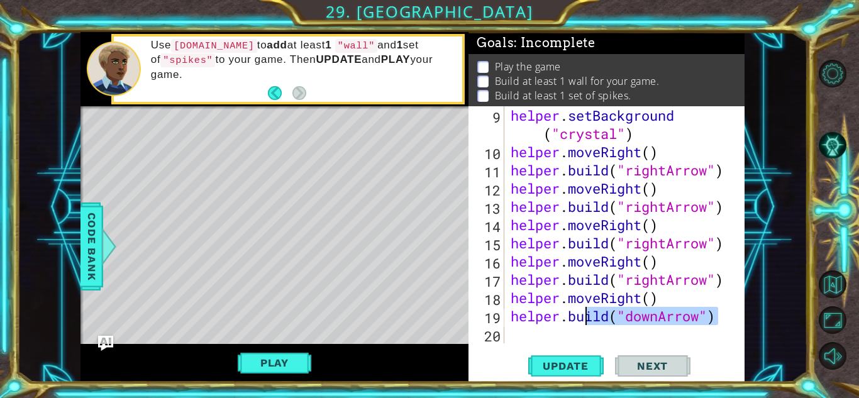
click at [250, 356] on button "Play" at bounding box center [275, 363] width 74 height 24
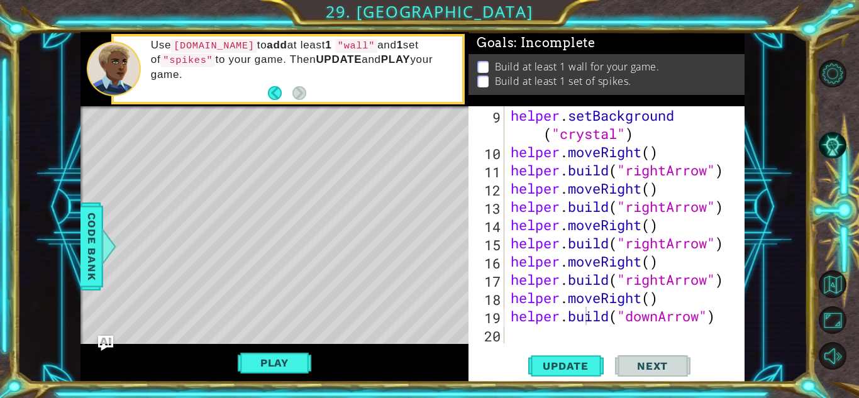
click at [718, 315] on div "helper . setBackground ( "crystal" ) helper . moveRight ( ) helper . build ( "r…" at bounding box center [628, 252] width 240 height 292
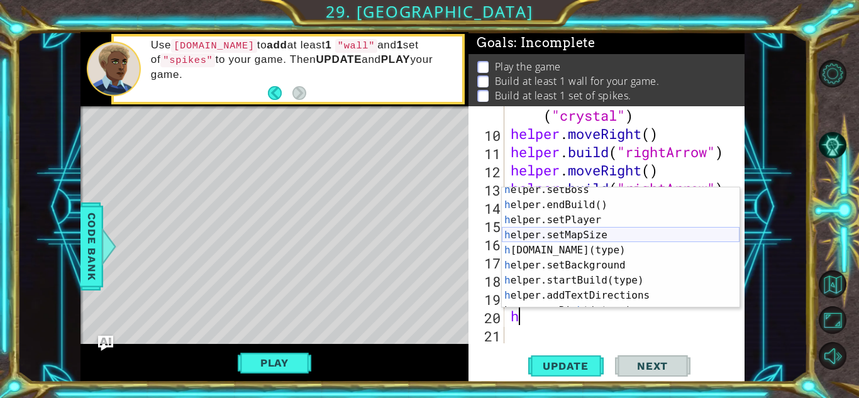
scroll to position [82, 0]
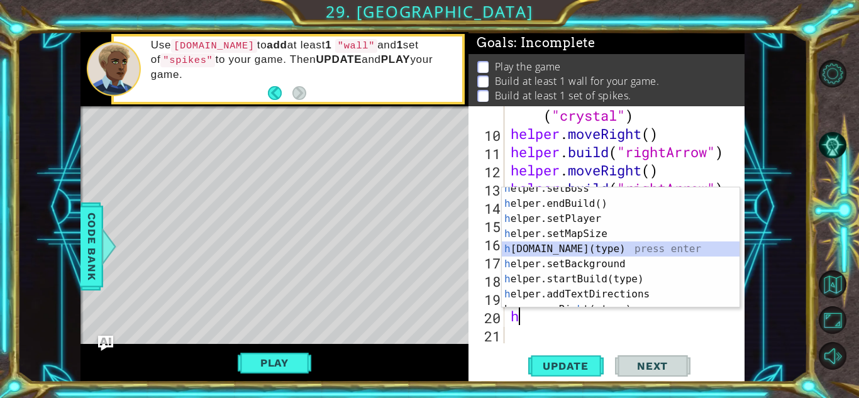
click at [591, 250] on div "h elper.setBoss press enter h elper.endBuild() press enter h elper.setPlayer pr…" at bounding box center [621, 256] width 238 height 151
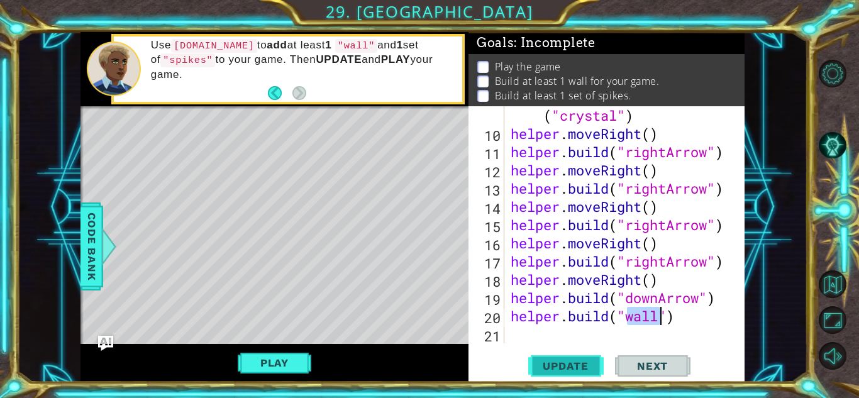
type textarea "[DOMAIN_NAME]("wall")"
click at [586, 362] on span "Update" at bounding box center [565, 366] width 71 height 13
click at [677, 316] on div "helper . setBackground ( "crystal" ) helper . moveRight ( ) helper . build ( "r…" at bounding box center [628, 234] width 240 height 292
click at [577, 360] on span "Update" at bounding box center [565, 366] width 71 height 13
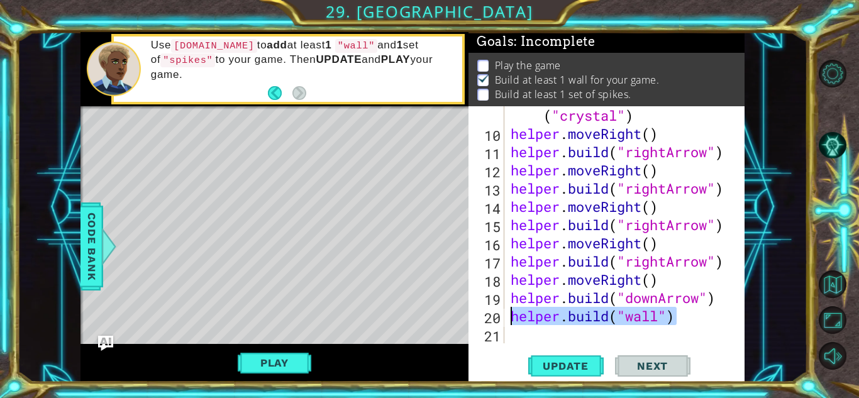
drag, startPoint x: 694, startPoint y: 314, endPoint x: 508, endPoint y: 316, distance: 186.8
click at [508, 316] on div "helper . setBackground ( "crystal" ) helper . moveRight ( ) helper . build ( "r…" at bounding box center [628, 234] width 240 height 292
click at [510, 324] on div "helper . setBackground ( "crystal" ) helper . moveRight ( ) helper . build ( "r…" at bounding box center [624, 224] width 233 height 237
click at [515, 333] on div "helper . setBackground ( "crystal" ) helper . moveRight ( ) helper . build ( "r…" at bounding box center [628, 234] width 240 height 292
paste textarea "[DOMAIN_NAME]("wall")"
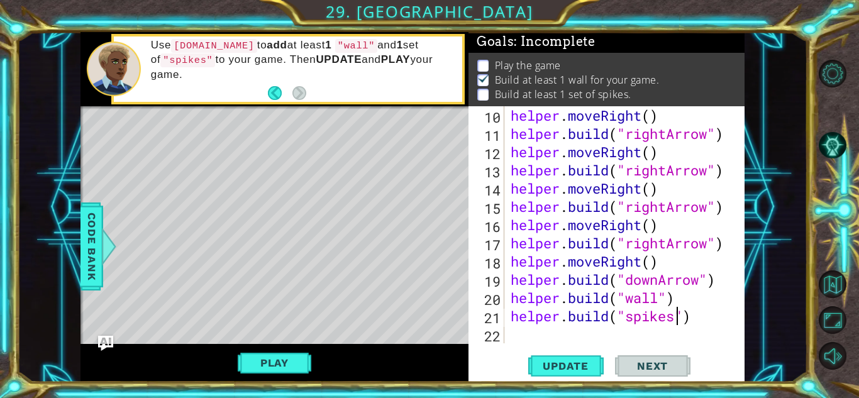
scroll to position [0, 8]
click at [680, 299] on div "helper . moveRight ( ) helper . build ( "rightArrow" ) helper . moveRight ( ) h…" at bounding box center [628, 243] width 240 height 274
type textarea "[DOMAIN_NAME]("wall")"
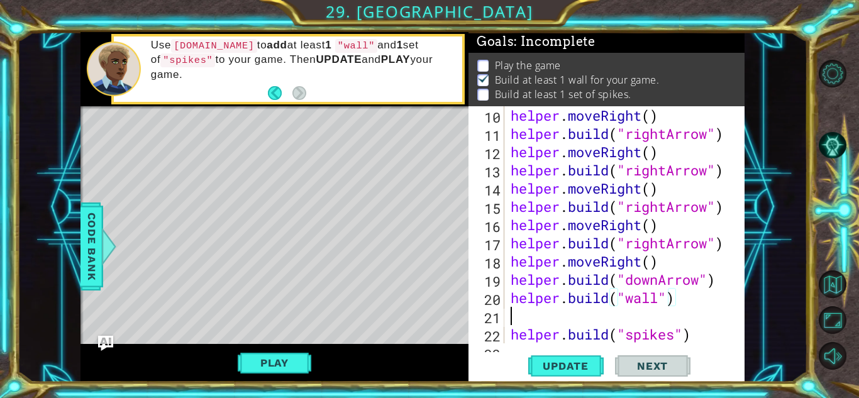
scroll to position [0, 0]
drag, startPoint x: 672, startPoint y: 259, endPoint x: 498, endPoint y: 267, distance: 174.4
click at [498, 267] on div "10 11 12 13 14 15 16 17 18 19 20 21 22 23 helper . moveRight ( ) helper . build…" at bounding box center [605, 224] width 273 height 237
type textarea "helper.moveRight()"
click at [514, 310] on div "helper . moveRight ( ) helper . build ( "rightArrow" ) helper . moveRight ( ) h…" at bounding box center [628, 243] width 240 height 274
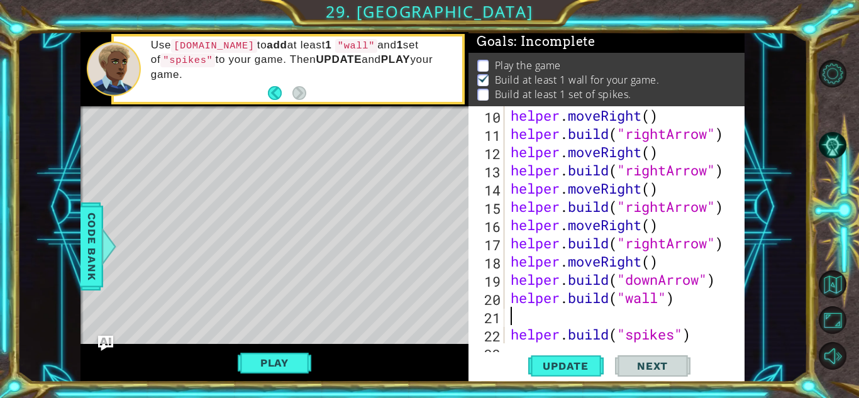
paste textarea "helper.moveRight()"
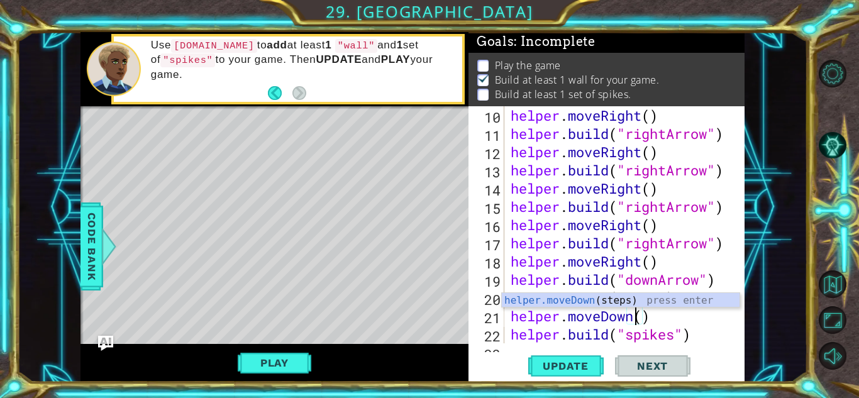
scroll to position [0, 6]
click at [569, 360] on span "Update" at bounding box center [565, 366] width 71 height 13
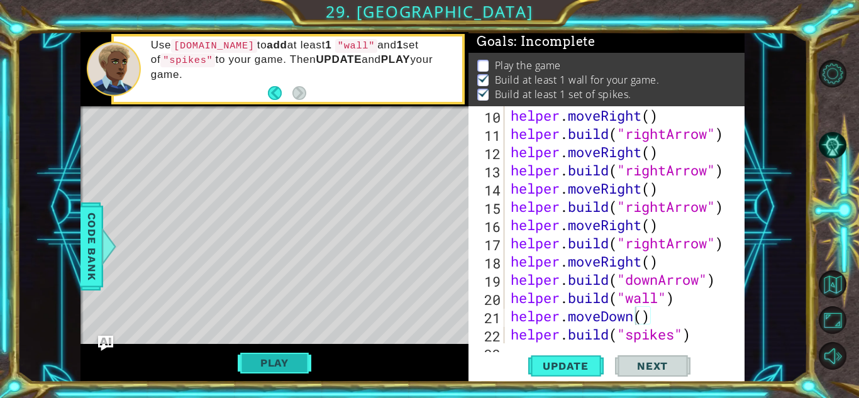
click at [291, 357] on button "Play" at bounding box center [275, 363] width 74 height 24
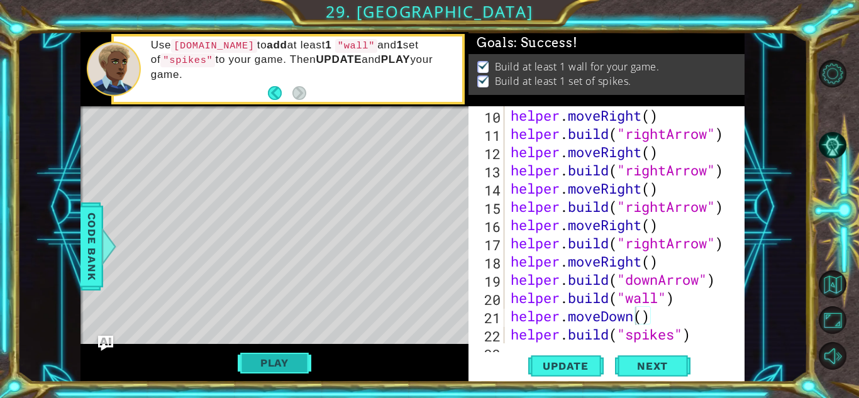
scroll to position [0, 0]
click at [636, 255] on div "helper . moveRight ( ) helper . build ( "rightArrow" ) helper . moveRight ( ) h…" at bounding box center [628, 243] width 240 height 274
drag, startPoint x: 619, startPoint y: 320, endPoint x: 677, endPoint y: 309, distance: 59.4
click at [513, 315] on div "helper . moveRight ( ) helper . build ( "rightArrow" ) helper . moveRight ( ) h…" at bounding box center [628, 243] width 240 height 274
click at [682, 307] on div "helper . moveRight ( ) helper . build ( "rightArrow" ) helper . moveRight ( ) h…" at bounding box center [628, 243] width 240 height 274
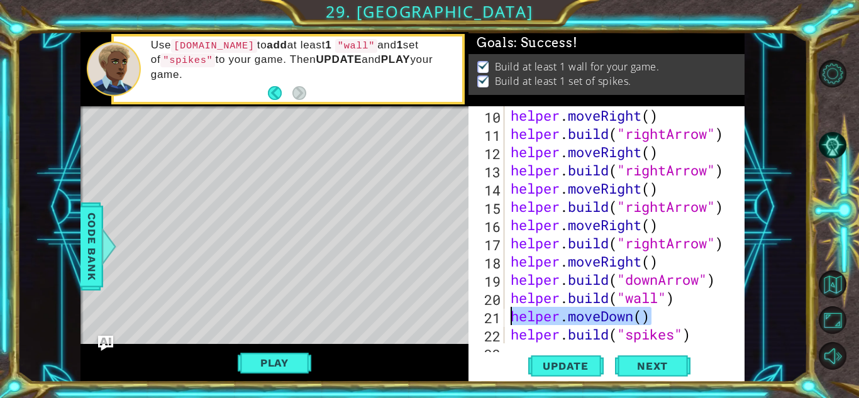
drag, startPoint x: 638, startPoint y: 319, endPoint x: 511, endPoint y: 317, distance: 127.1
click at [511, 317] on div "helper . moveRight ( ) helper . build ( "rightArrow" ) helper . moveRight ( ) h…" at bounding box center [628, 243] width 240 height 274
click at [299, 360] on button "Play" at bounding box center [275, 363] width 74 height 24
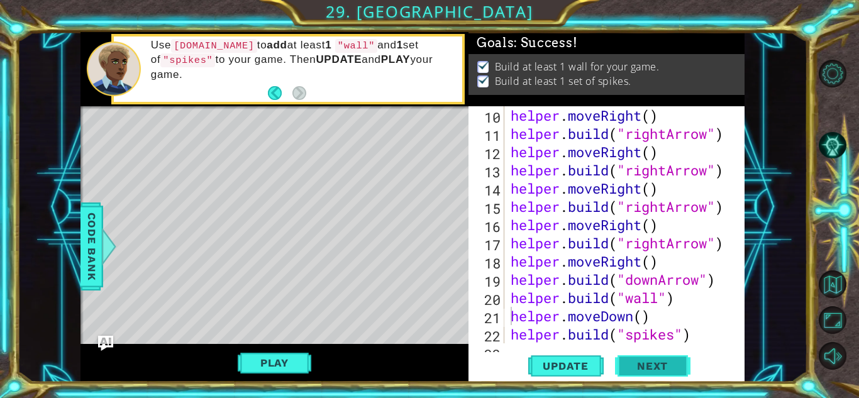
click at [667, 362] on span "Next" at bounding box center [653, 366] width 56 height 13
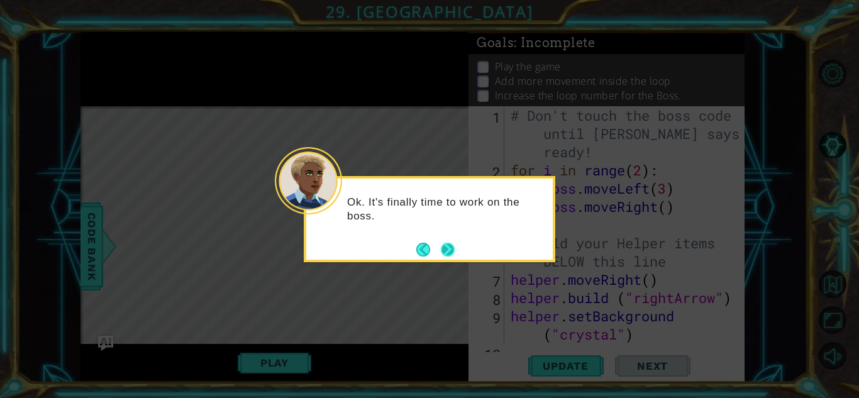
click at [446, 252] on button "Next" at bounding box center [448, 250] width 14 height 14
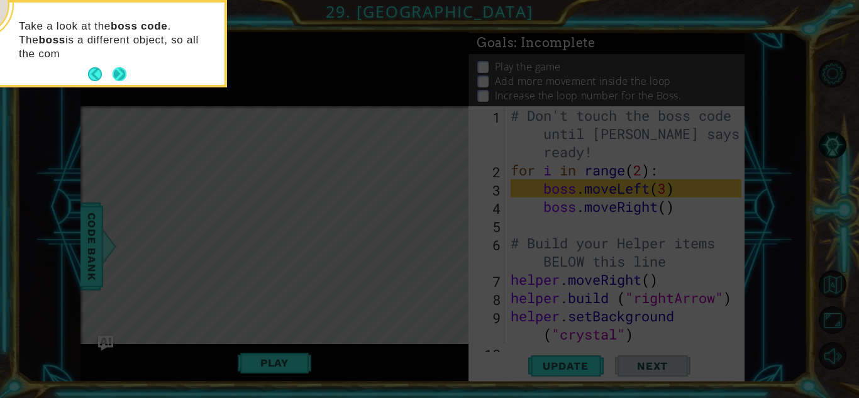
click at [123, 72] on button "Next" at bounding box center [120, 74] width 14 height 14
click at [123, 72] on icon at bounding box center [429, 199] width 859 height 398
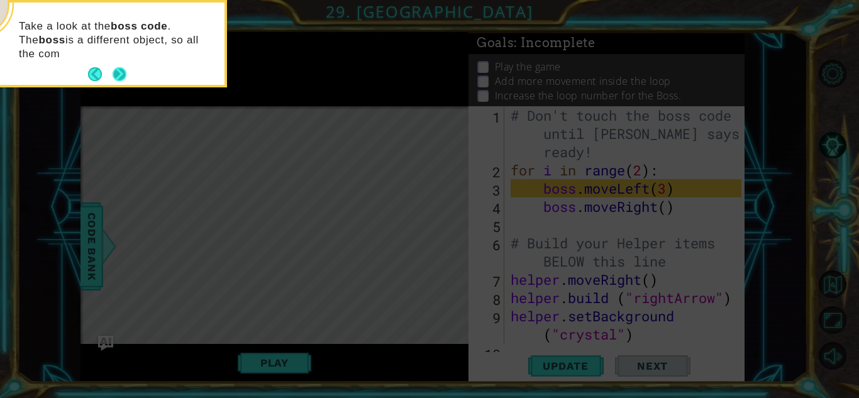
click at [123, 72] on icon at bounding box center [429, 199] width 859 height 398
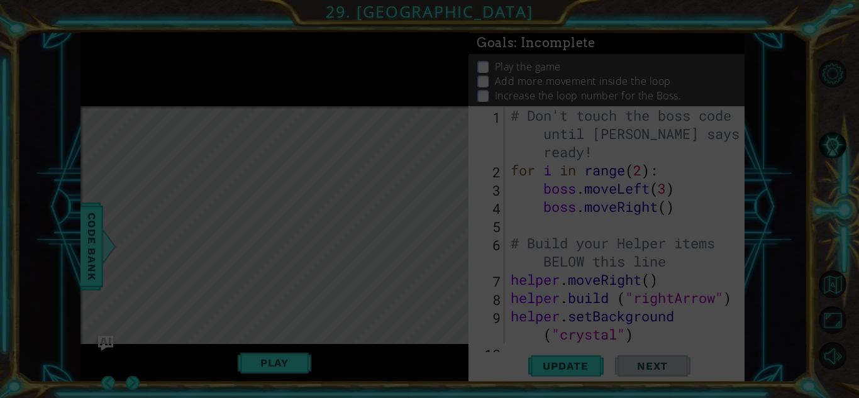
click at [123, 72] on icon at bounding box center [429, 199] width 859 height 398
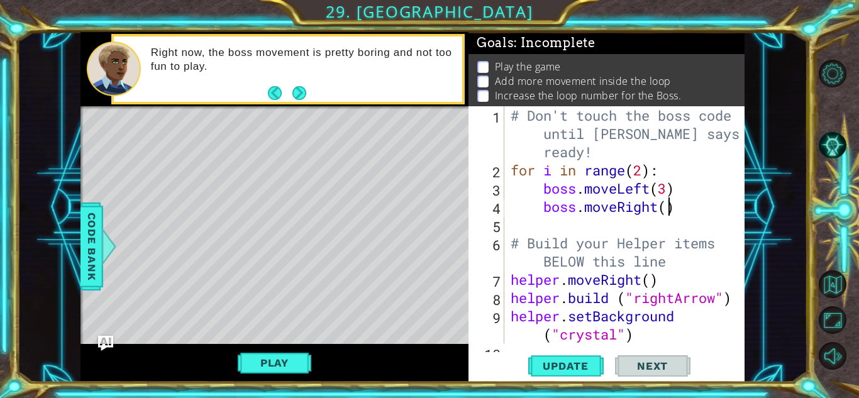
click at [672, 206] on div "# Don't touch the boss code until [PERSON_NAME] says you're ready! for i in ran…" at bounding box center [628, 261] width 240 height 310
click at [664, 186] on div "# Don't touch the boss code until [PERSON_NAME] says you're ready! for i in ran…" at bounding box center [628, 261] width 240 height 310
click at [642, 170] on div "# Don't touch the boss code until [PERSON_NAME] says you're ready! for i in ran…" at bounding box center [628, 261] width 240 height 310
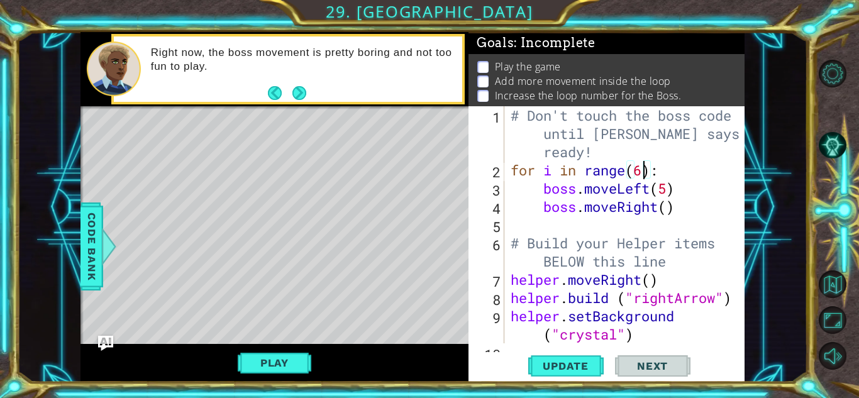
click at [669, 209] on div "# Don't touch the boss code until [PERSON_NAME] says you're ready! for i in ran…" at bounding box center [628, 261] width 240 height 310
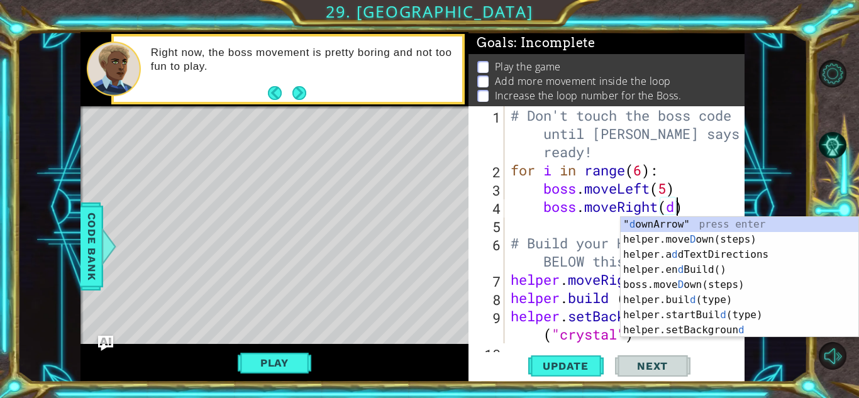
scroll to position [0, 7]
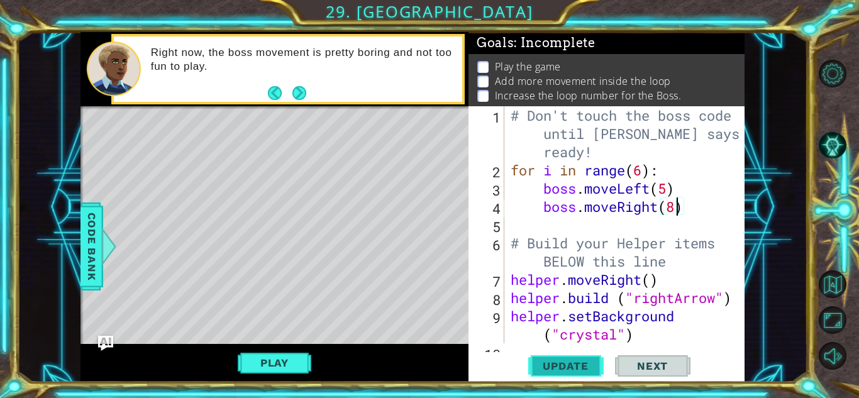
click at [582, 370] on span "Update" at bounding box center [565, 366] width 71 height 13
click at [557, 365] on span "Update" at bounding box center [565, 366] width 71 height 13
click at [259, 373] on button "Play" at bounding box center [275, 363] width 74 height 24
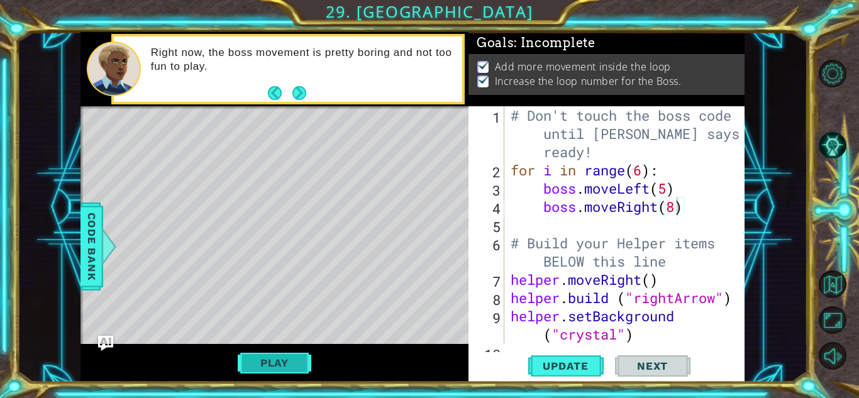
scroll to position [0, 0]
click at [675, 211] on div "# Don't touch the boss code until [PERSON_NAME] says you're ready! for i in ran…" at bounding box center [628, 261] width 240 height 310
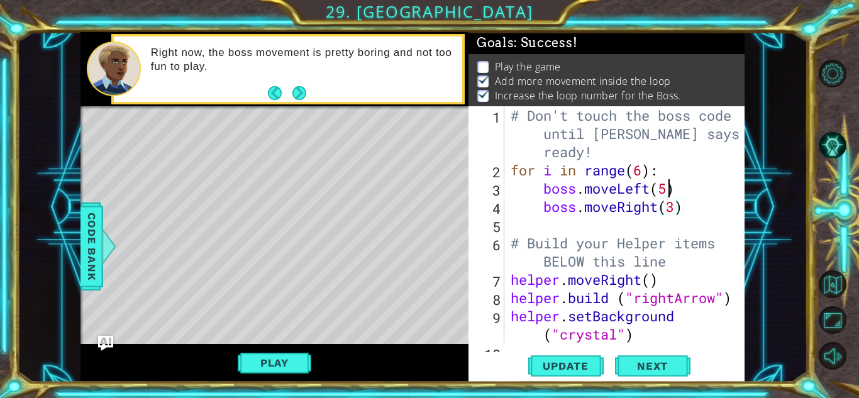
click at [672, 191] on div "# Don't touch the boss code until [PERSON_NAME] says you're ready! for i in ran…" at bounding box center [628, 261] width 240 height 310
click at [642, 172] on div "# Don't touch the boss code until [PERSON_NAME] says you're ready! for i in ran…" at bounding box center [628, 261] width 240 height 310
type textarea "for i in range(4):"
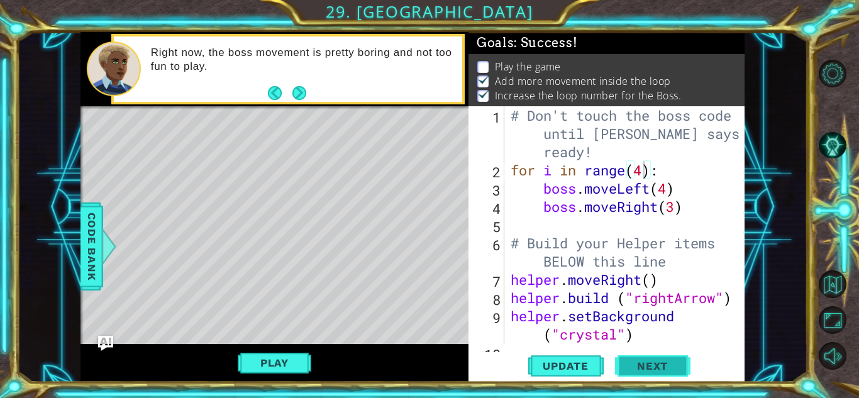
click at [649, 357] on button "Next" at bounding box center [652, 366] width 75 height 28
click at [301, 364] on body "1 ההההההההההההההההההההההההההההההההההההההההההההההההההההההההההההההההההההההההההההה…" at bounding box center [429, 199] width 859 height 398
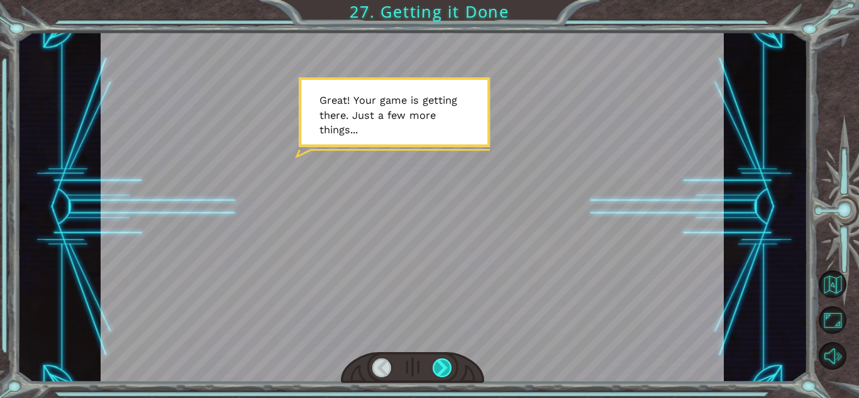
click at [434, 375] on div at bounding box center [442, 368] width 19 height 19
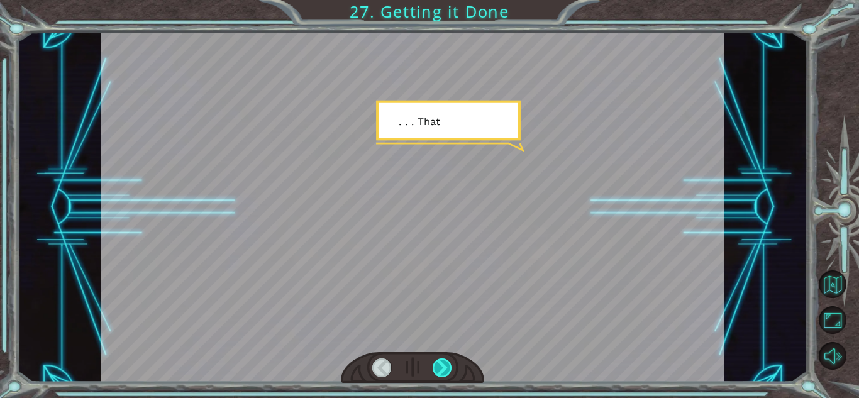
click at [434, 375] on div at bounding box center [442, 368] width 19 height 19
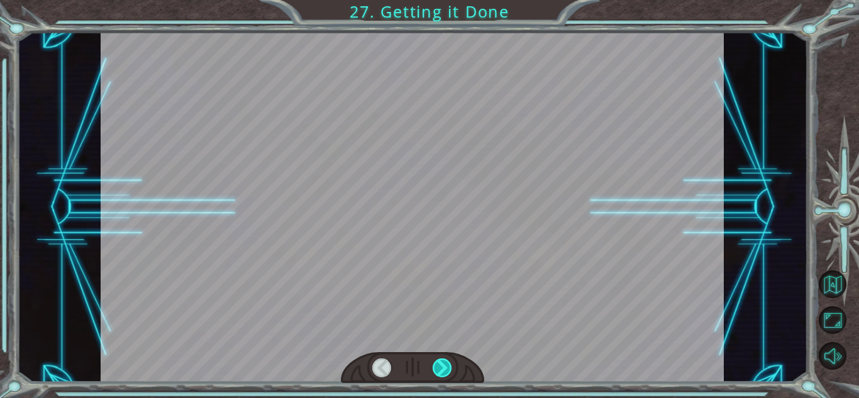
click at [434, 375] on div at bounding box center [442, 368] width 19 height 19
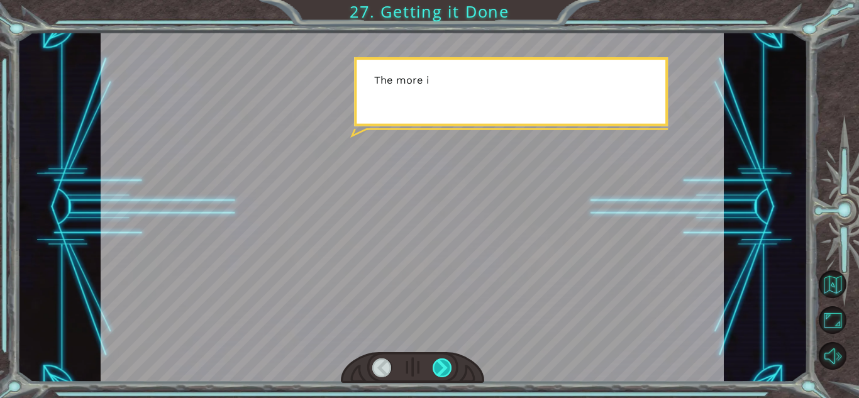
click at [434, 375] on div at bounding box center [442, 368] width 19 height 19
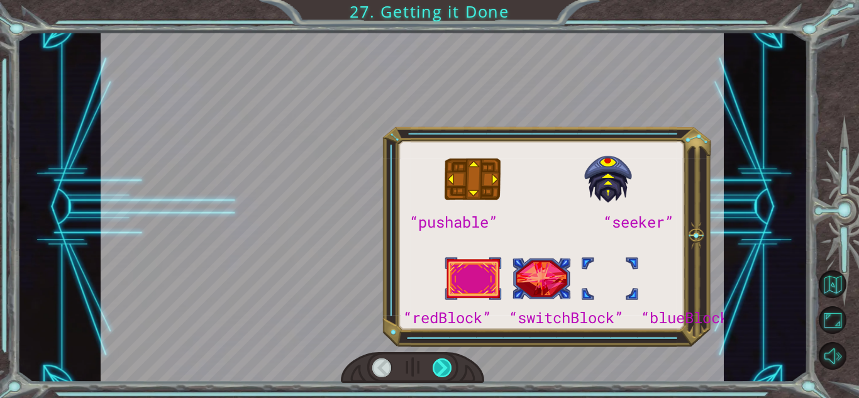
click at [434, 375] on div at bounding box center [442, 368] width 19 height 19
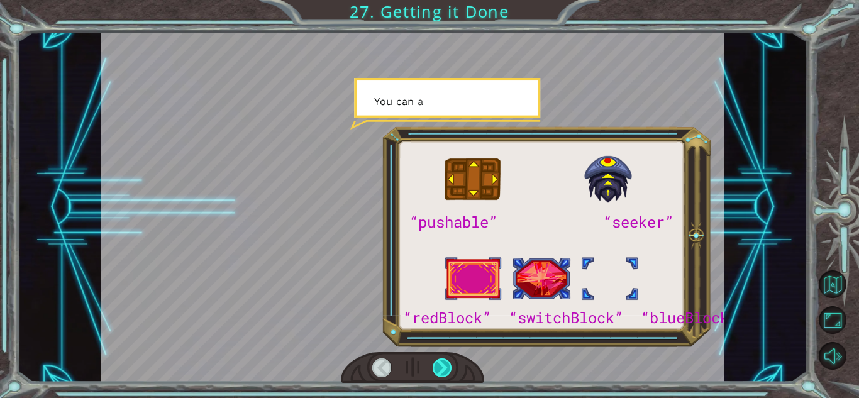
click at [434, 375] on div at bounding box center [442, 368] width 19 height 19
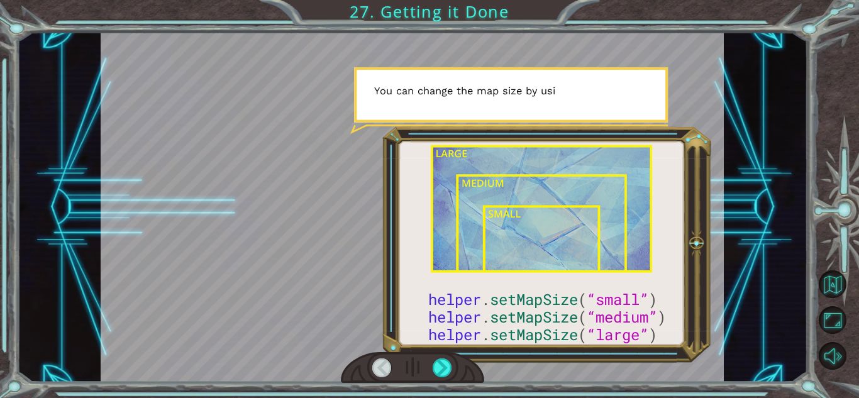
click at [385, 371] on div at bounding box center [381, 368] width 19 height 19
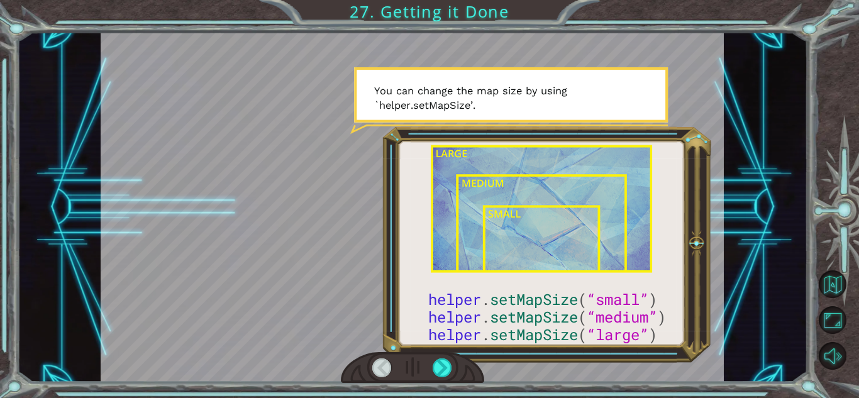
click at [385, 371] on div at bounding box center [381, 368] width 19 height 19
click at [437, 365] on div at bounding box center [442, 368] width 19 height 19
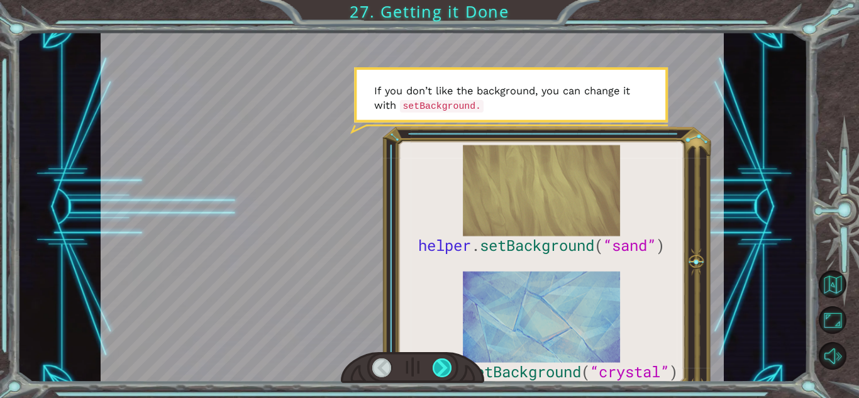
click at [450, 364] on div at bounding box center [442, 368] width 19 height 19
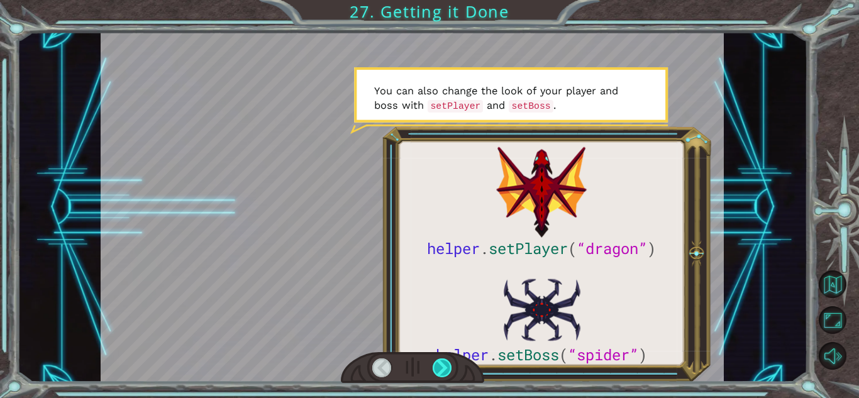
click at [450, 366] on div at bounding box center [442, 368] width 19 height 19
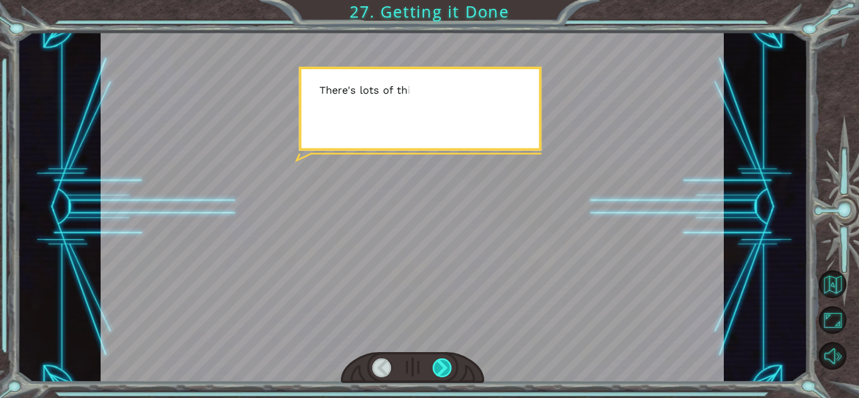
click at [450, 366] on div at bounding box center [442, 368] width 19 height 19
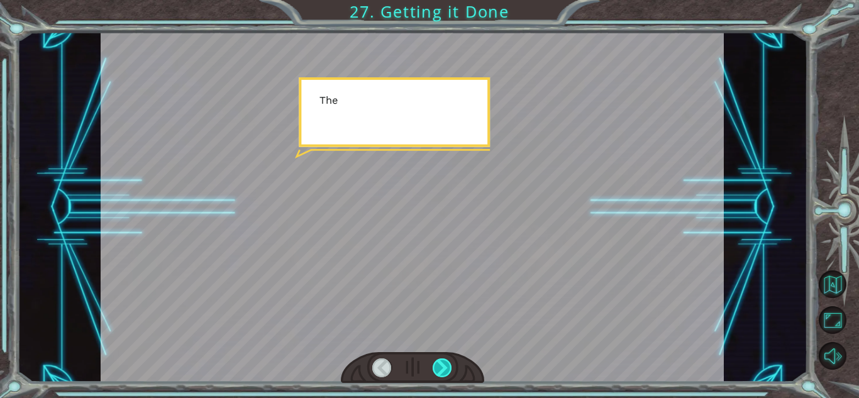
click at [450, 366] on div at bounding box center [442, 368] width 19 height 19
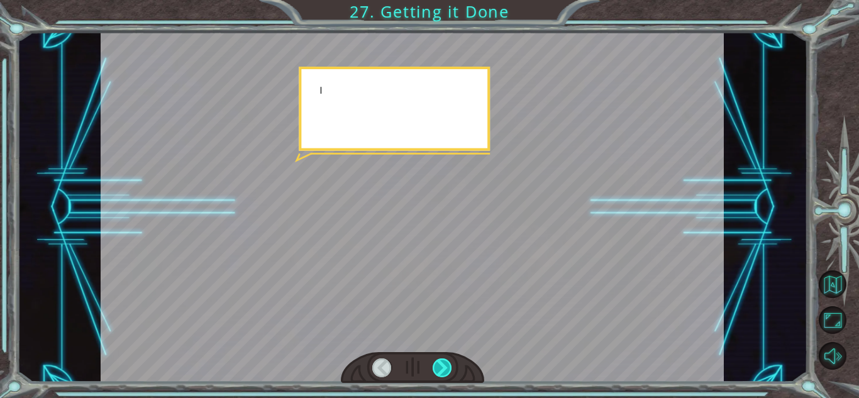
click at [450, 366] on div at bounding box center [442, 368] width 19 height 19
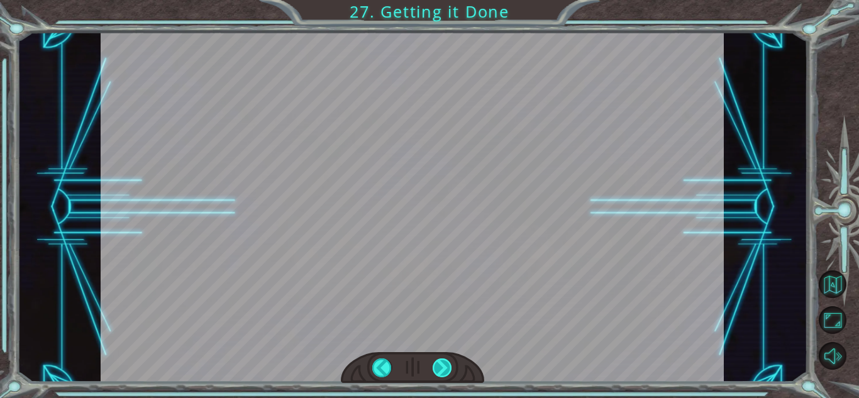
click at [450, 366] on div at bounding box center [442, 368] width 19 height 19
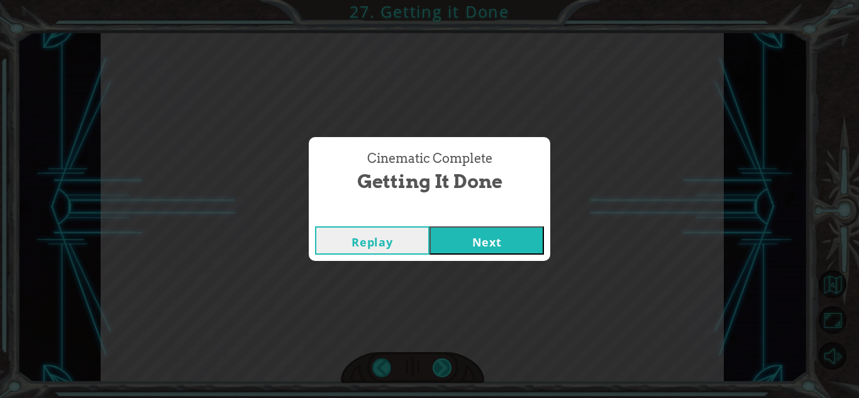
click at [450, 366] on div "Cinematic Complete Getting it Done Replay Next" at bounding box center [429, 199] width 859 height 398
click at [516, 235] on button "Next" at bounding box center [487, 240] width 114 height 28
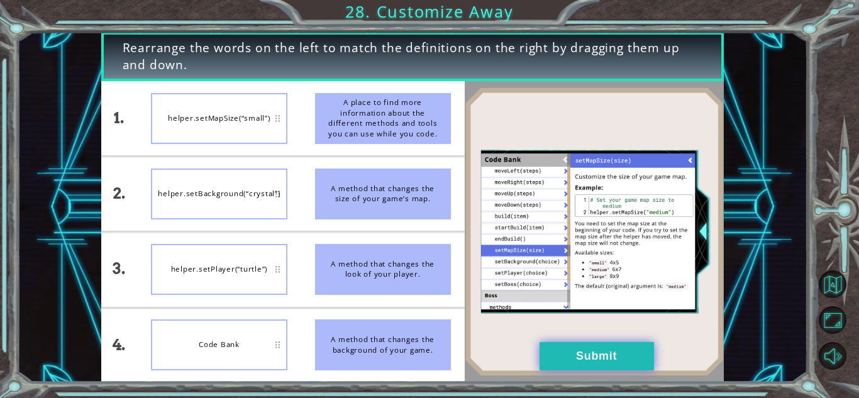
click at [572, 353] on button "Submit" at bounding box center [597, 356] width 114 height 28
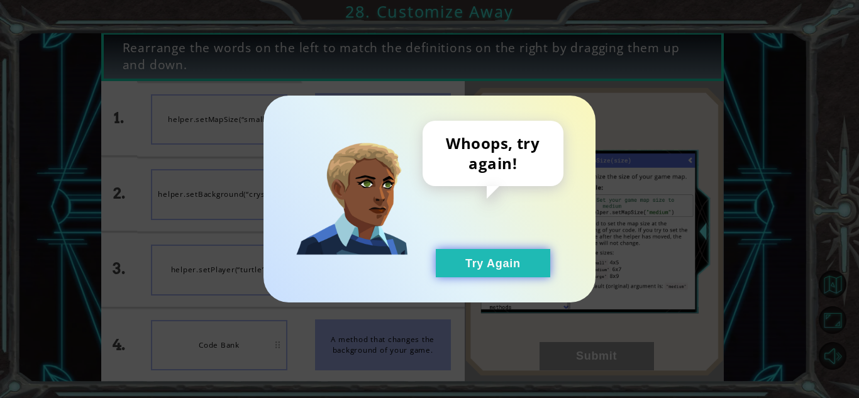
click at [474, 272] on button "Try Again" at bounding box center [493, 263] width 114 height 28
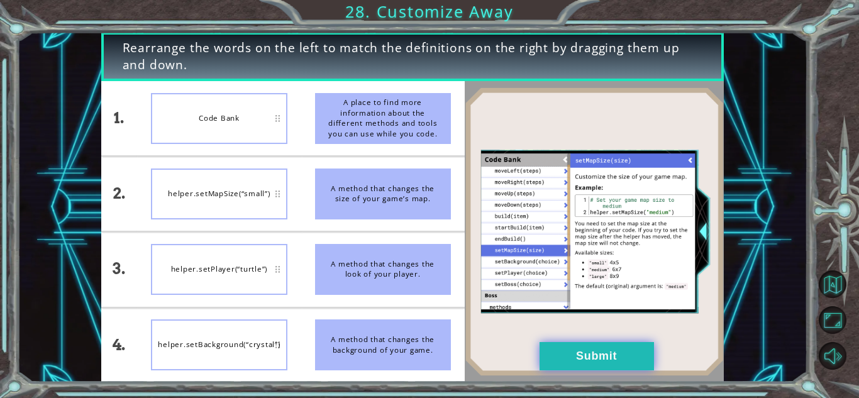
click at [546, 360] on button "Submit" at bounding box center [597, 356] width 114 height 28
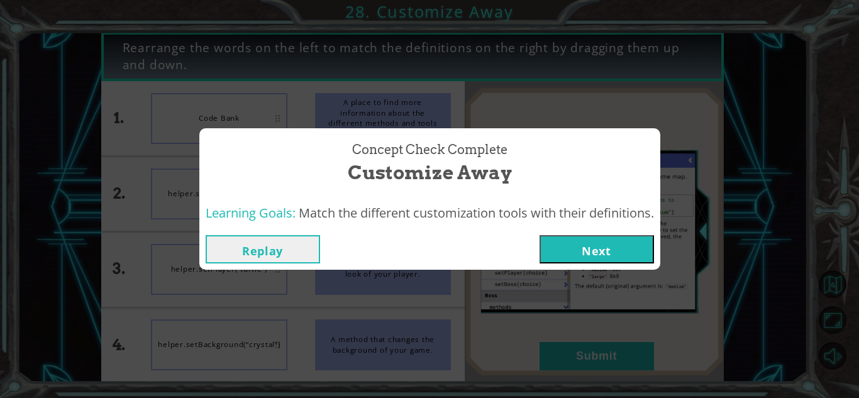
click at [560, 238] on button "Next" at bounding box center [597, 249] width 114 height 28
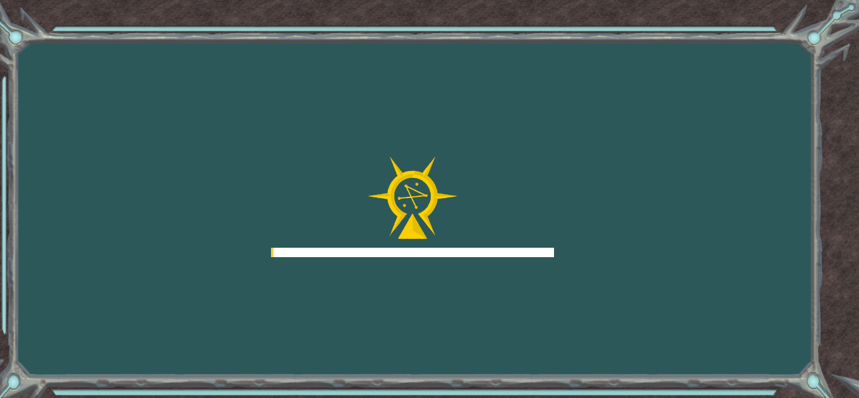
click at [560, 238] on div "Goals Error loading from server. Try refreshing the page. You'll need to join a…" at bounding box center [429, 199] width 859 height 398
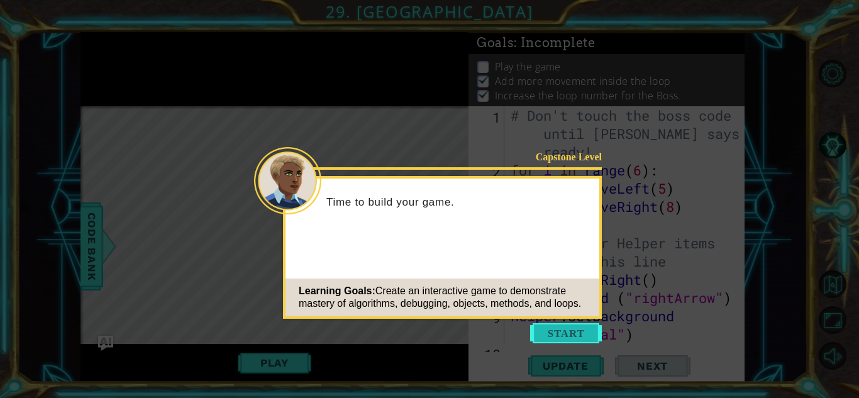
click at [555, 331] on button "Start" at bounding box center [566, 333] width 72 height 20
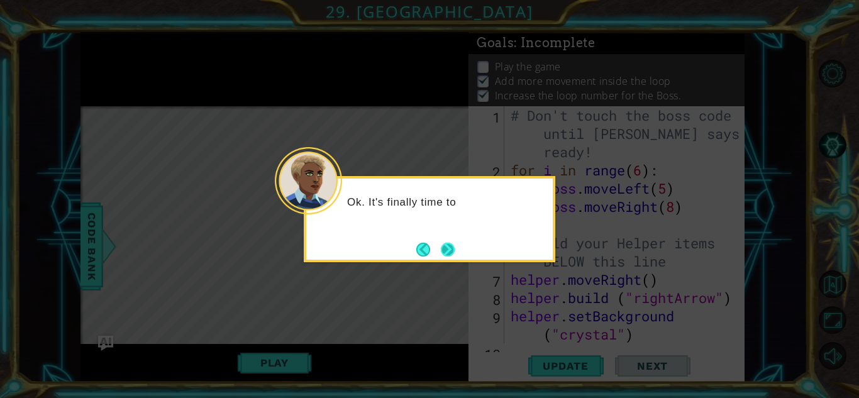
click at [442, 252] on button "Next" at bounding box center [448, 250] width 14 height 14
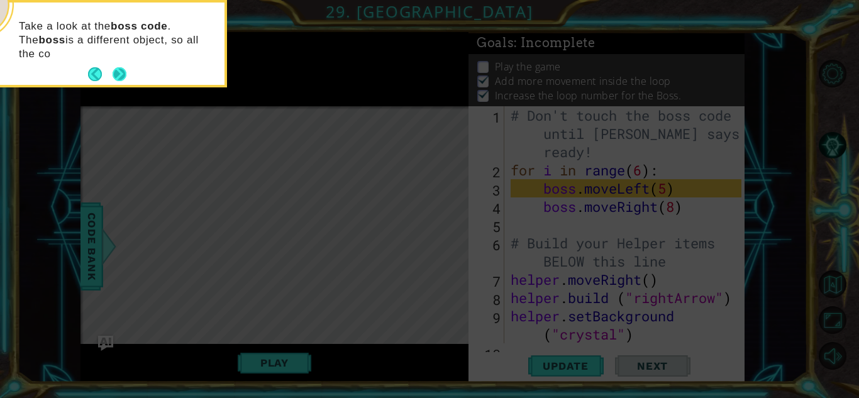
click at [119, 70] on button "Next" at bounding box center [120, 74] width 14 height 14
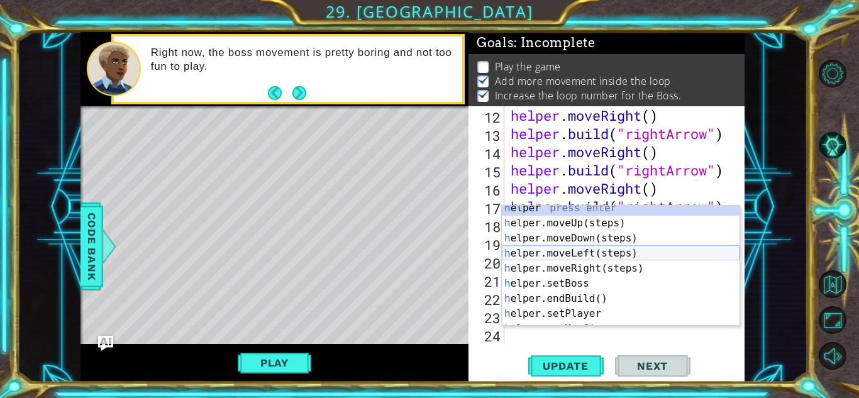
scroll to position [20, 0]
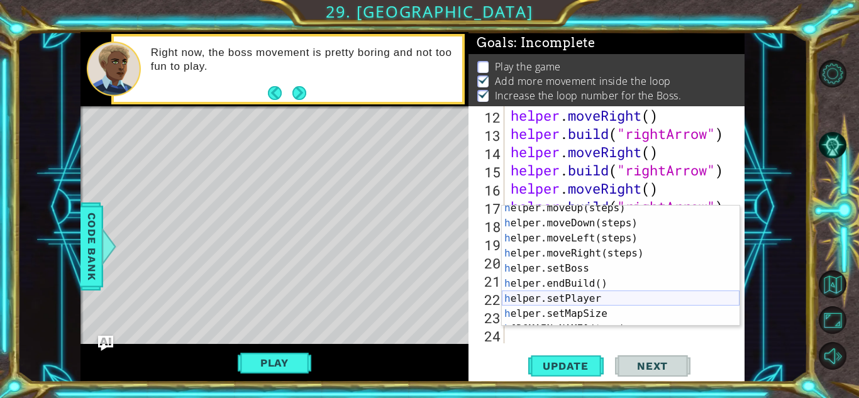
click at [582, 302] on div "h elper.moveUp(steps) press enter h elper.moveDown(steps) press enter h elper.m…" at bounding box center [621, 276] width 238 height 151
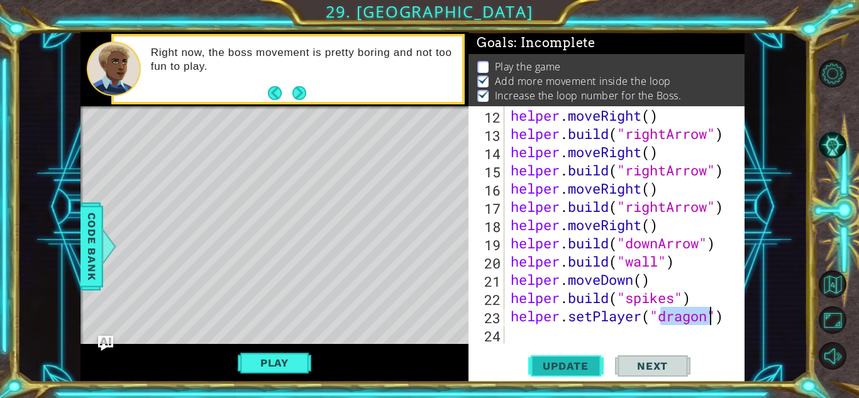
type textarea "helper.setPlayer("dragon")"
click at [586, 362] on span "Update" at bounding box center [565, 366] width 71 height 13
click at [283, 357] on button "Play" at bounding box center [275, 363] width 74 height 24
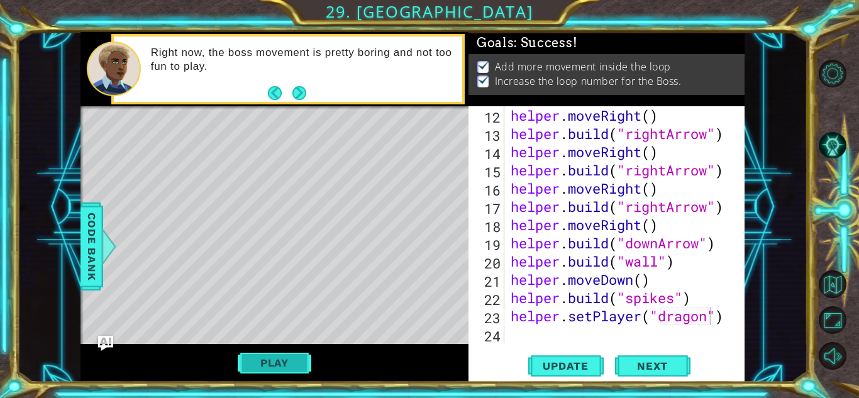
scroll to position [0, 0]
click at [565, 338] on div "helper . moveRight ( ) helper . build ( "rightArrow" ) helper . moveRight ( ) h…" at bounding box center [628, 243] width 240 height 274
click at [652, 365] on span "Next" at bounding box center [653, 366] width 56 height 13
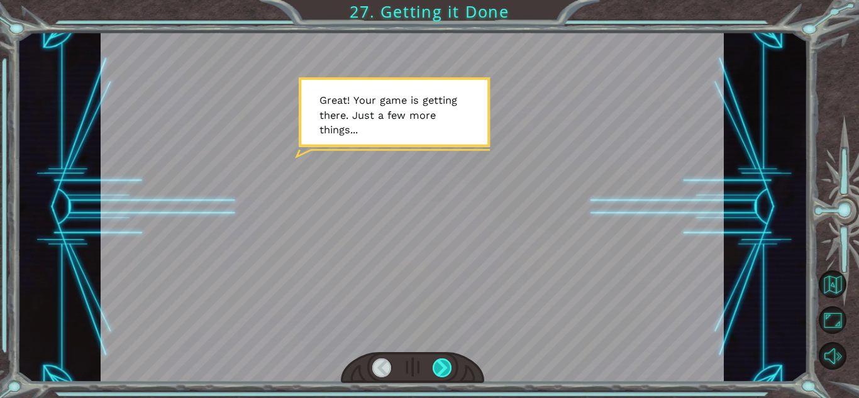
click at [445, 374] on div at bounding box center [442, 368] width 19 height 19
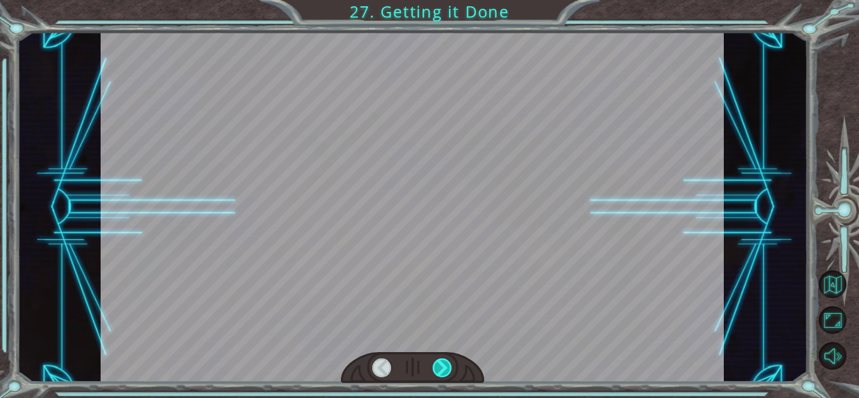
click at [445, 374] on div at bounding box center [442, 368] width 19 height 19
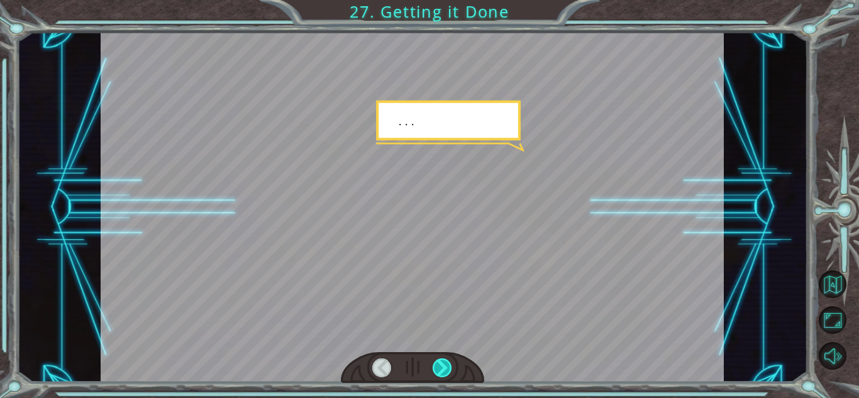
click at [445, 374] on div at bounding box center [442, 368] width 19 height 19
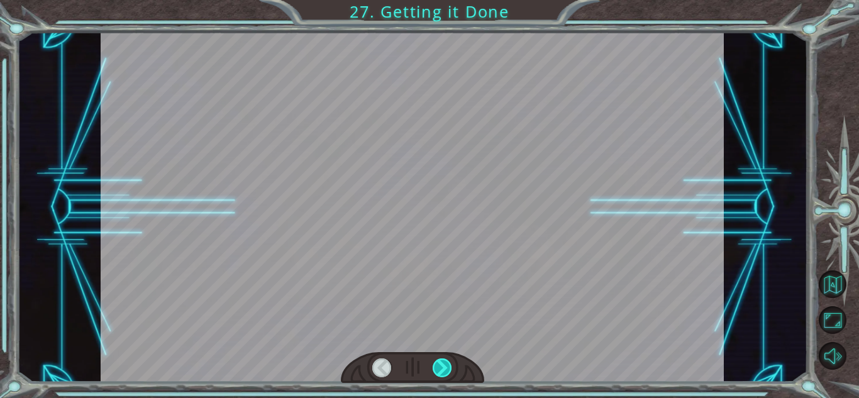
click at [445, 374] on div at bounding box center [442, 368] width 19 height 19
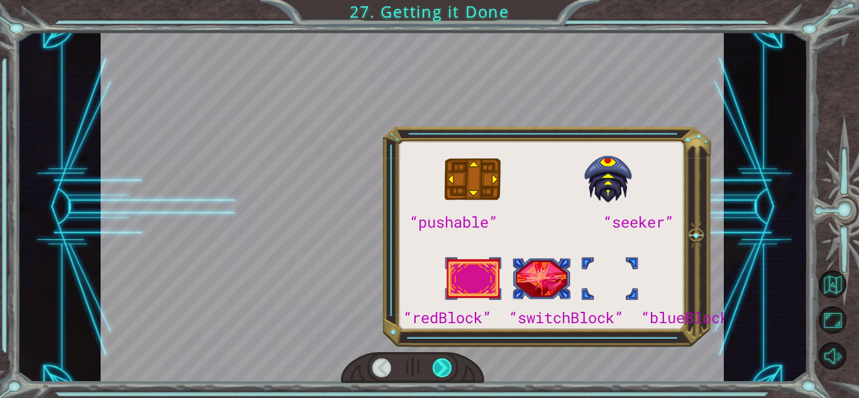
click at [445, 374] on div at bounding box center [442, 368] width 19 height 19
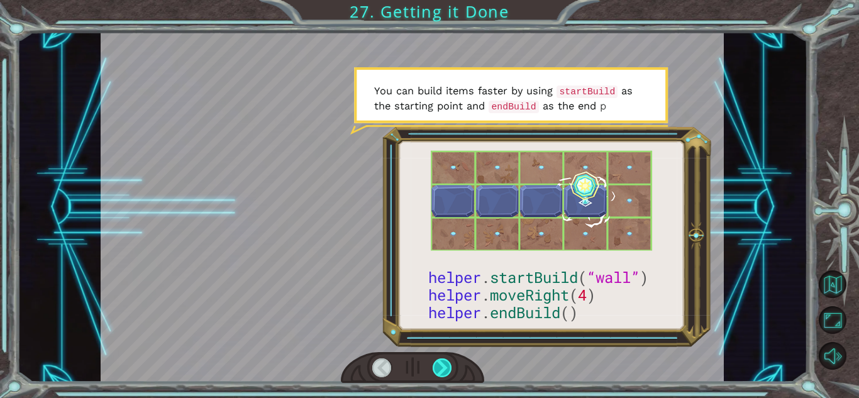
click at [445, 374] on div at bounding box center [442, 368] width 19 height 19
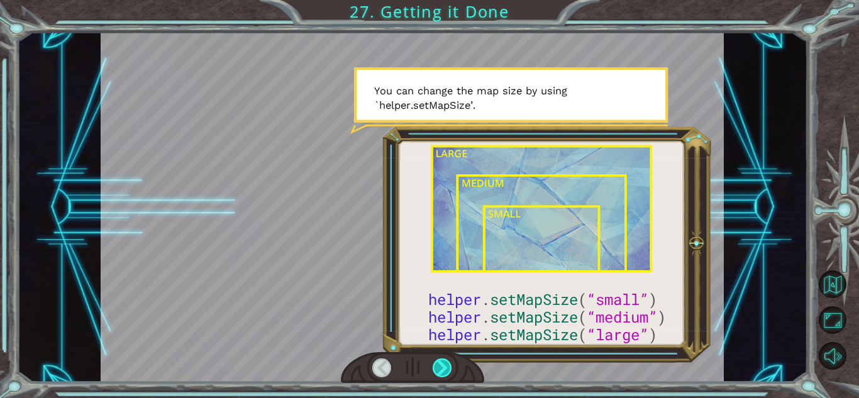
click at [437, 362] on div at bounding box center [442, 368] width 19 height 19
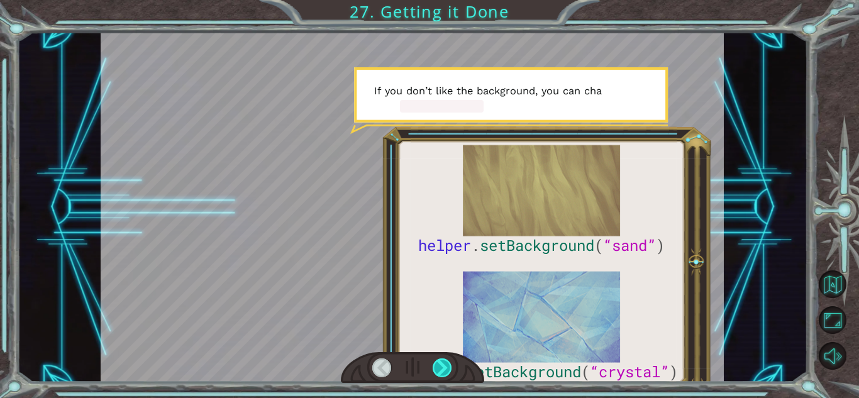
click at [437, 362] on div at bounding box center [442, 368] width 19 height 19
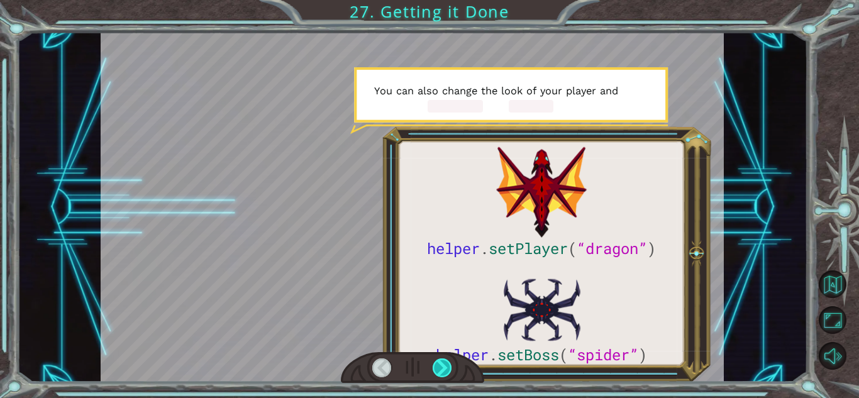
click at [437, 362] on div at bounding box center [442, 368] width 19 height 19
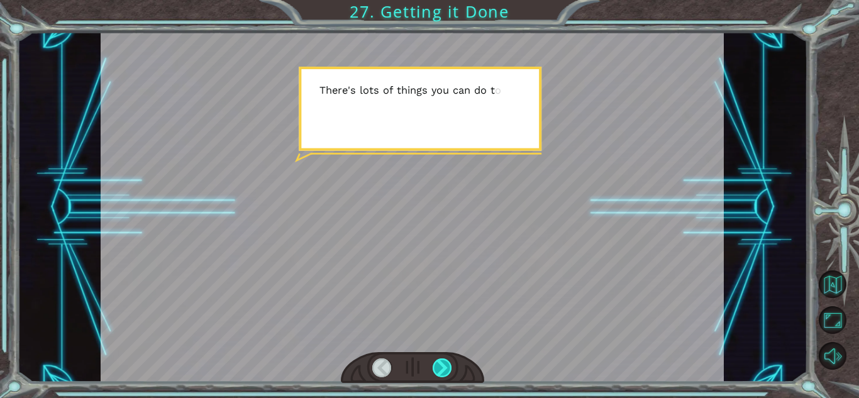
click at [437, 362] on div at bounding box center [442, 368] width 19 height 19
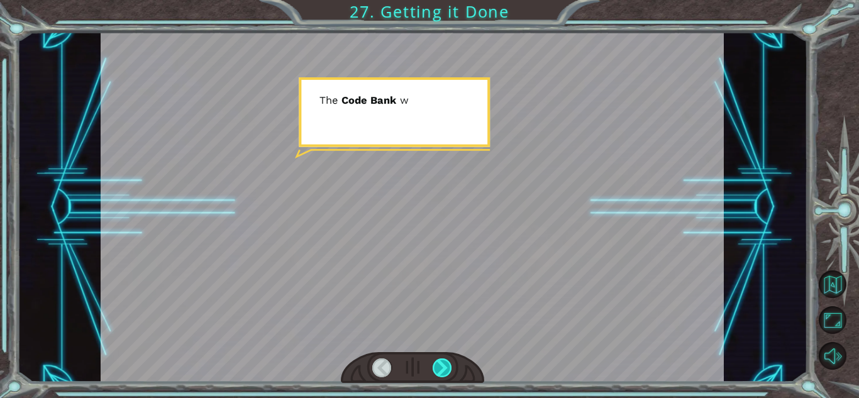
click at [437, 362] on div at bounding box center [442, 368] width 19 height 19
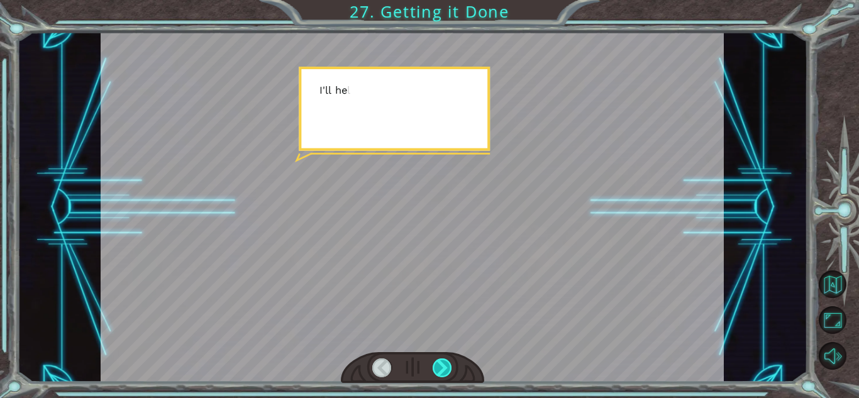
click at [437, 362] on div at bounding box center [442, 368] width 19 height 19
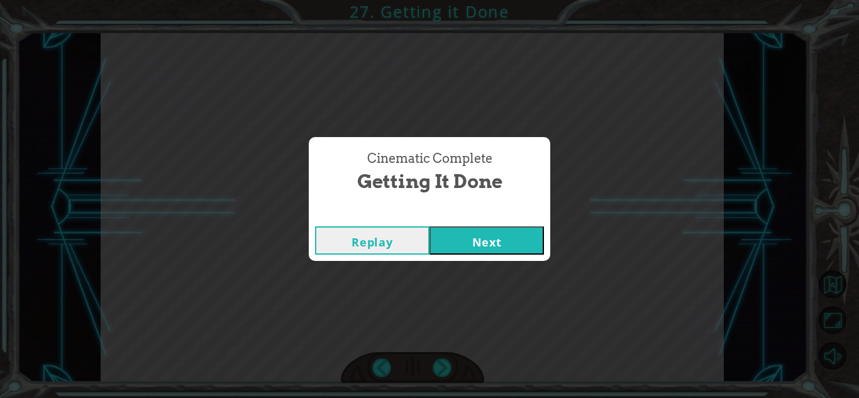
click at [486, 238] on button "Next" at bounding box center [487, 240] width 114 height 28
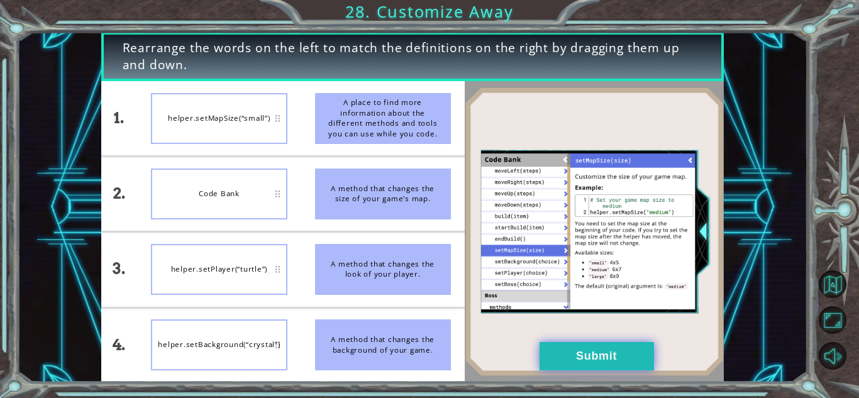
click at [560, 343] on button "Submit" at bounding box center [597, 356] width 114 height 28
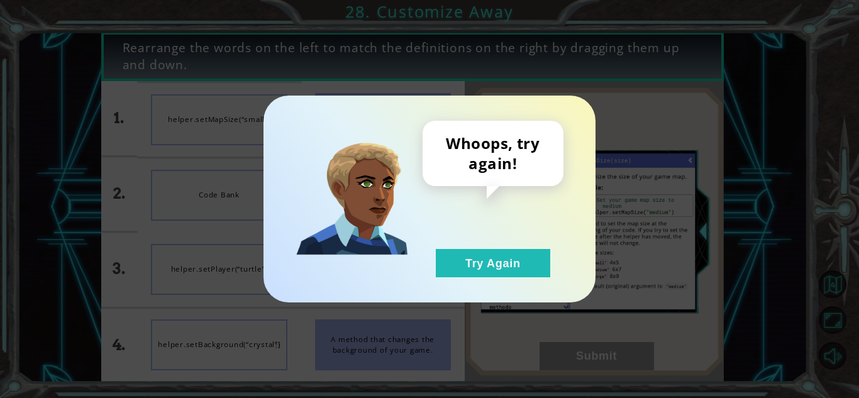
click at [483, 242] on div "Whoops, try again! Try Again" at bounding box center [493, 199] width 141 height 157
click at [484, 251] on button "Try Again" at bounding box center [493, 263] width 114 height 28
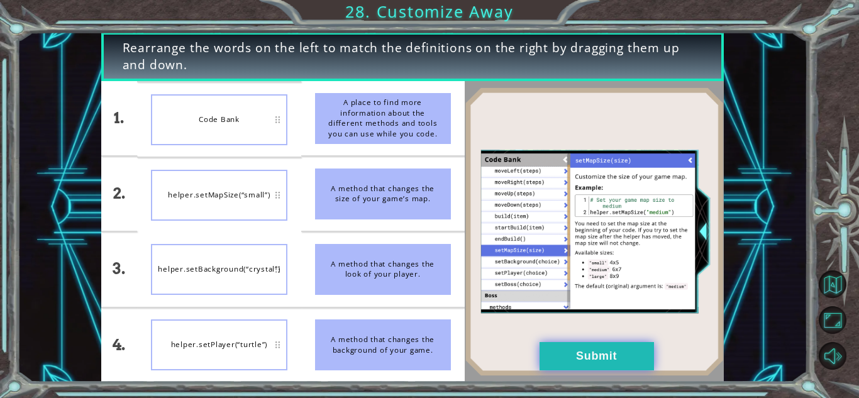
click at [597, 365] on button "Submit" at bounding box center [597, 356] width 114 height 28
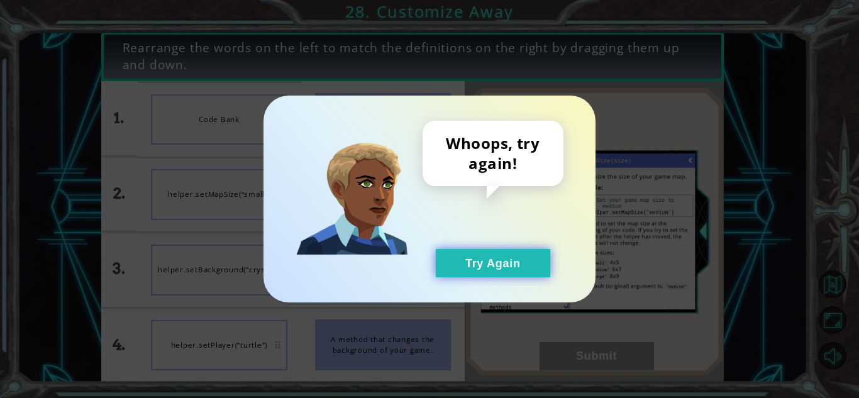
click at [517, 277] on button "Try Again" at bounding box center [493, 263] width 114 height 28
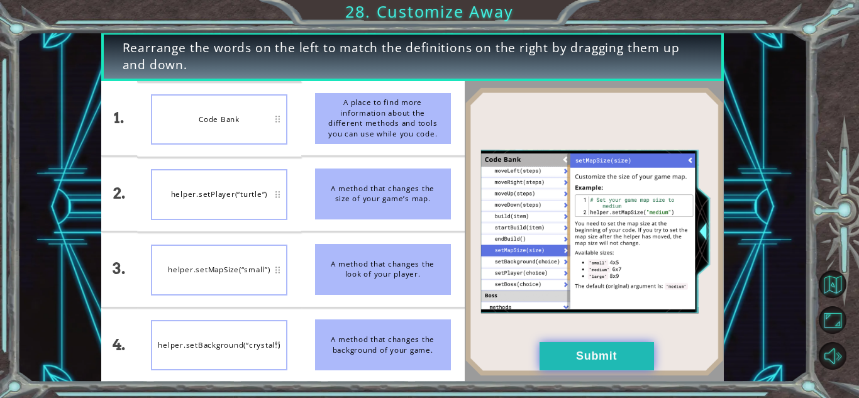
click at [610, 353] on button "Submit" at bounding box center [597, 356] width 114 height 28
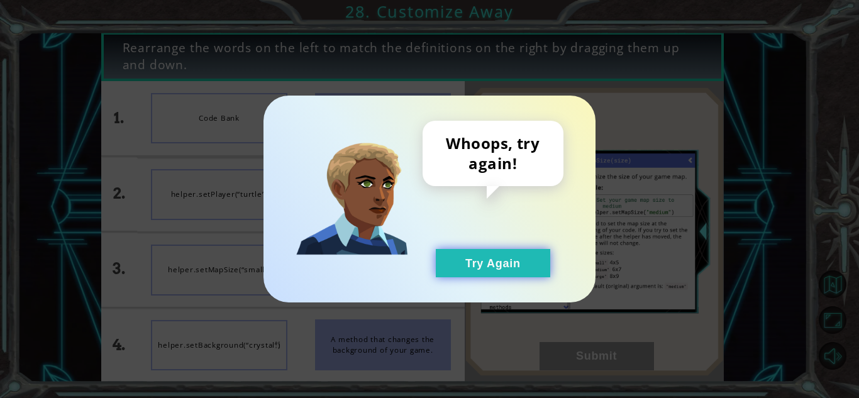
click at [521, 269] on button "Try Again" at bounding box center [493, 263] width 114 height 28
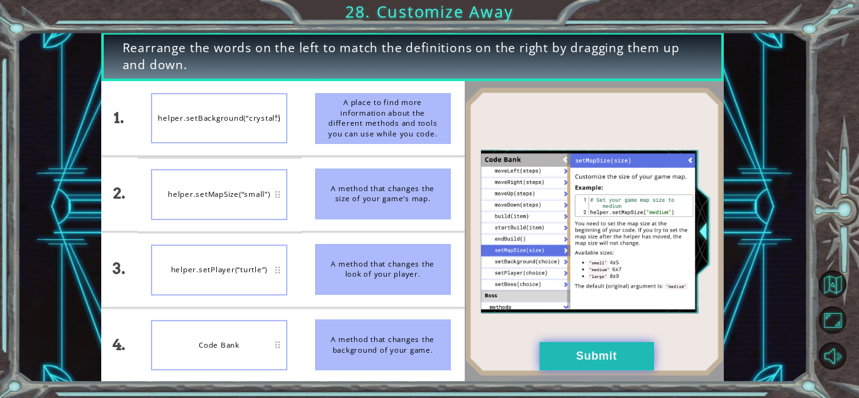
click at [548, 357] on button "Submit" at bounding box center [597, 356] width 114 height 28
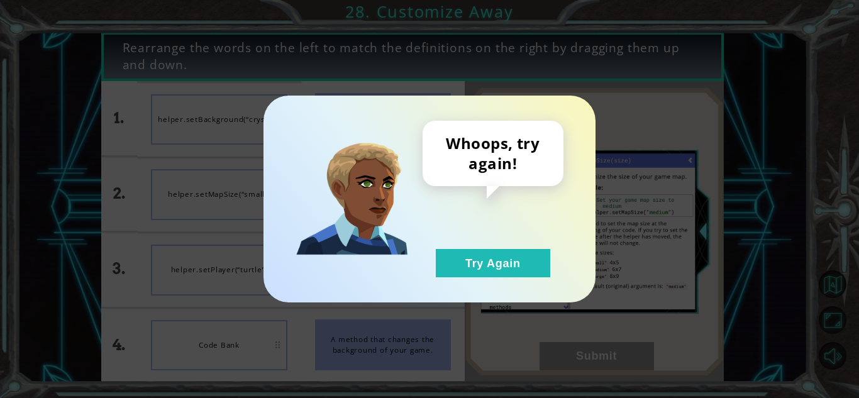
click at [498, 243] on div "Whoops, try again! Try Again" at bounding box center [493, 199] width 141 height 157
click at [497, 257] on button "Try Again" at bounding box center [493, 263] width 114 height 28
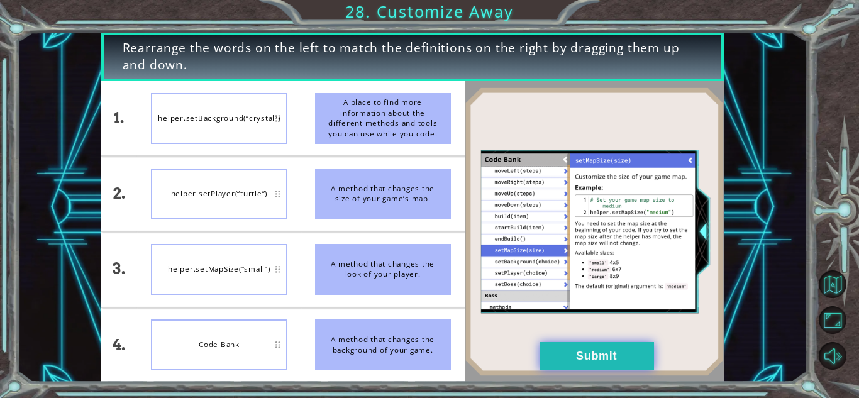
click at [560, 344] on button "Submit" at bounding box center [597, 356] width 114 height 28
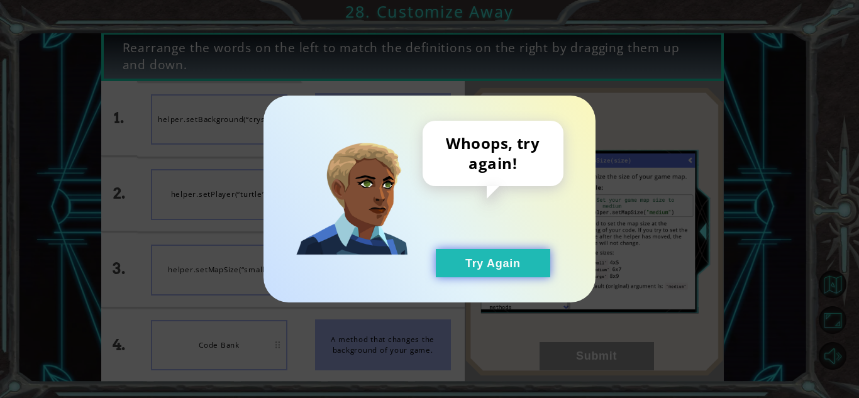
click at [503, 272] on button "Try Again" at bounding box center [493, 263] width 114 height 28
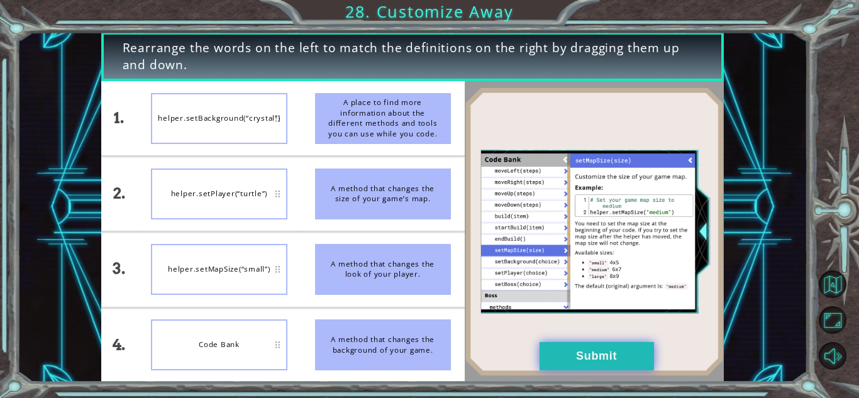
click at [563, 355] on button "Submit" at bounding box center [597, 356] width 114 height 28
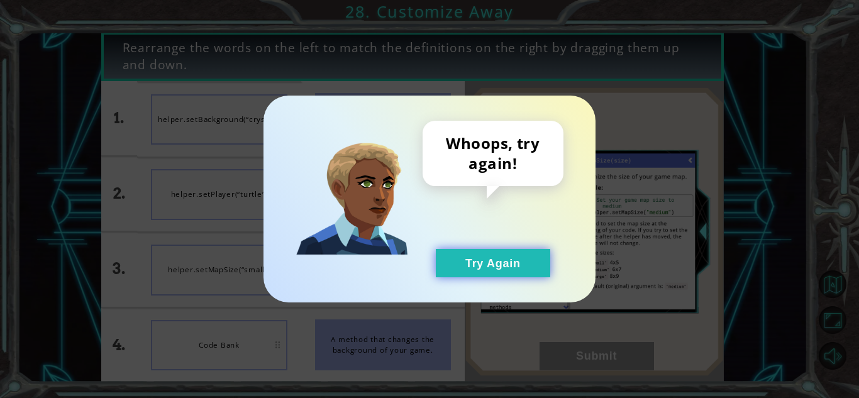
click at [502, 262] on button "Try Again" at bounding box center [493, 263] width 114 height 28
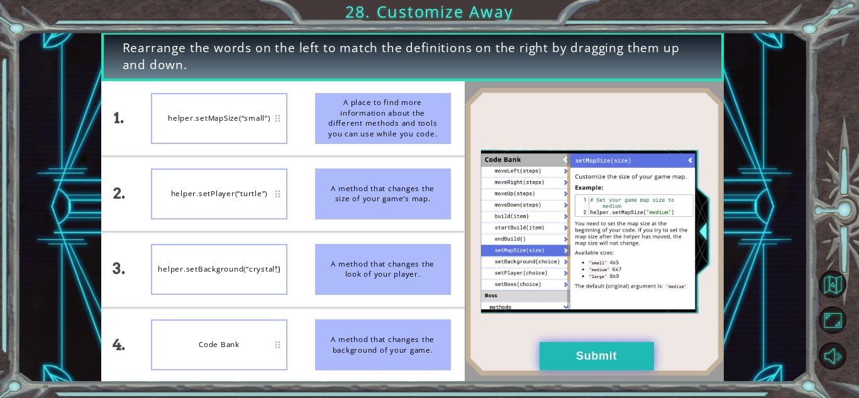
click at [604, 345] on button "Submit" at bounding box center [597, 356] width 114 height 28
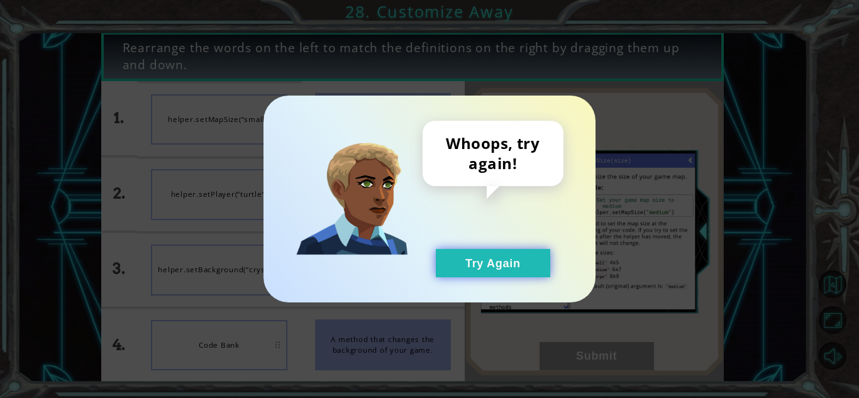
click at [484, 253] on button "Try Again" at bounding box center [493, 263] width 114 height 28
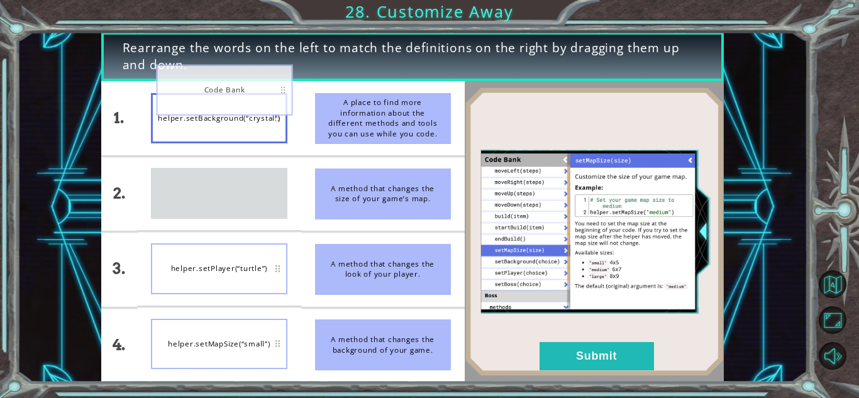
click at [218, 168] on div "Code Bank" at bounding box center [219, 193] width 136 height 51
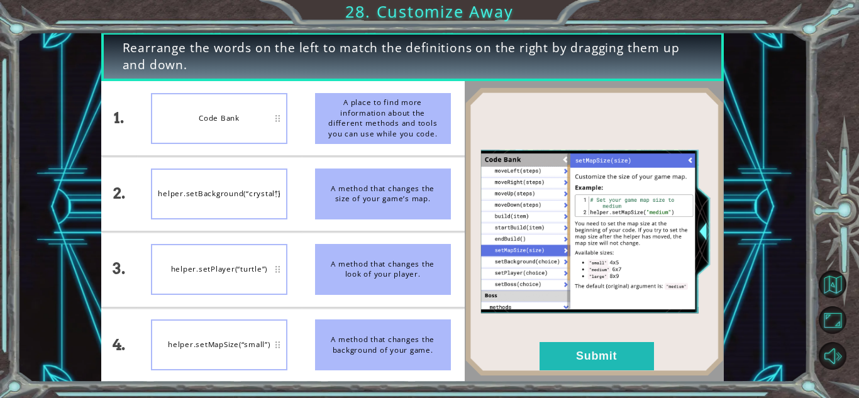
click at [222, 266] on div "helper.setPlayer(“turtle”)" at bounding box center [219, 269] width 136 height 51
click at [565, 353] on button "Submit" at bounding box center [597, 356] width 114 height 28
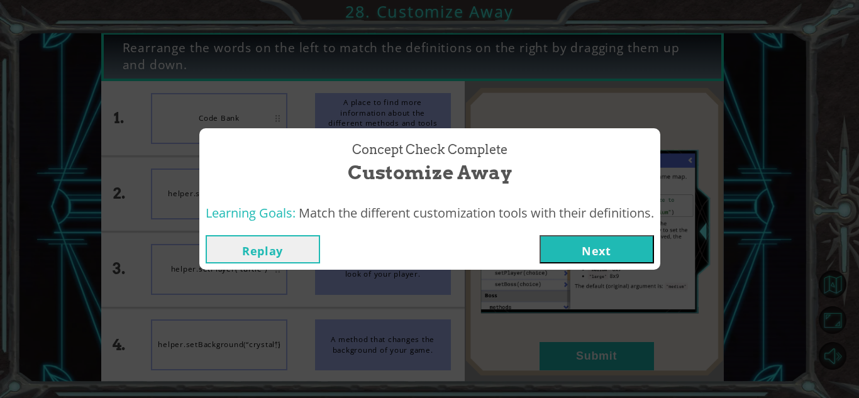
click at [591, 256] on button "Next" at bounding box center [597, 249] width 114 height 28
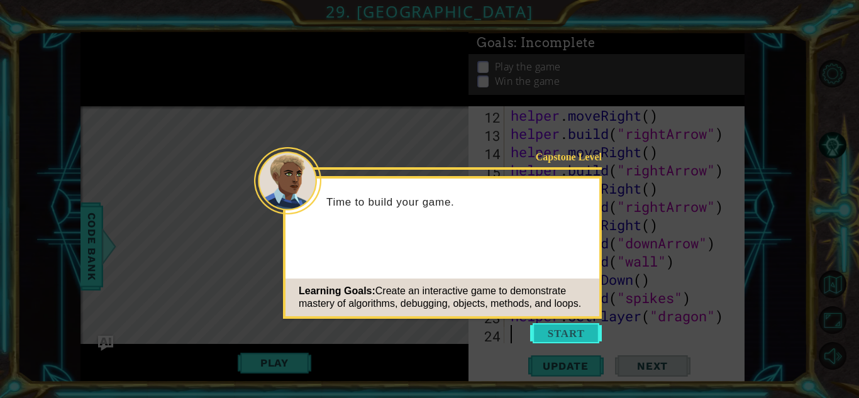
scroll to position [274, 0]
click at [552, 333] on button "Start" at bounding box center [566, 333] width 72 height 20
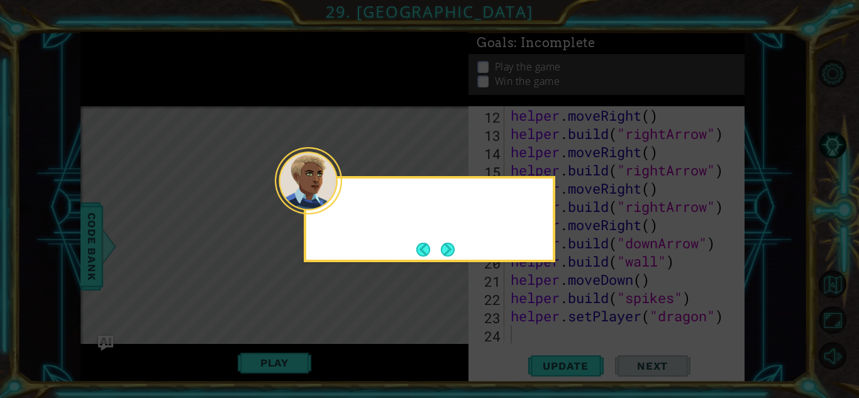
click at [552, 334] on icon at bounding box center [429, 199] width 859 height 398
click at [442, 257] on button "Next" at bounding box center [448, 250] width 14 height 14
click at [442, 255] on button "Next" at bounding box center [448, 250] width 14 height 14
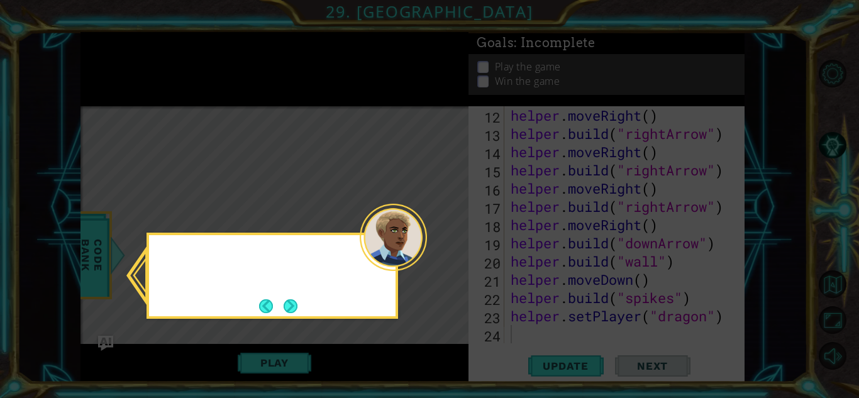
click at [442, 255] on icon at bounding box center [429, 199] width 859 height 398
click at [287, 313] on button "Next" at bounding box center [291, 306] width 14 height 14
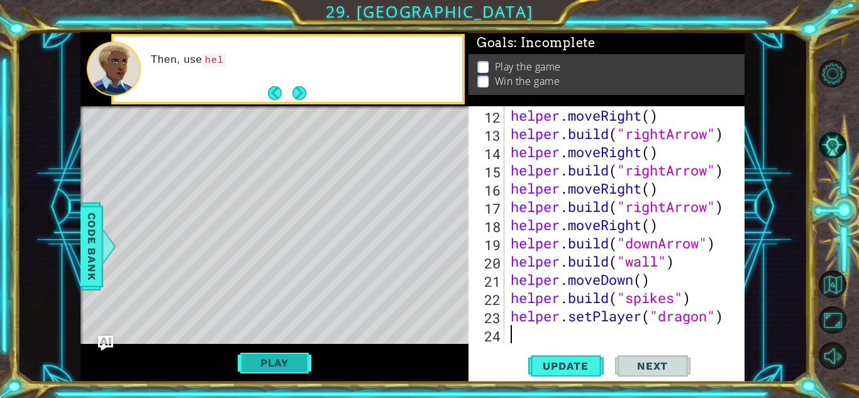
click at [291, 363] on button "Play" at bounding box center [275, 363] width 74 height 24
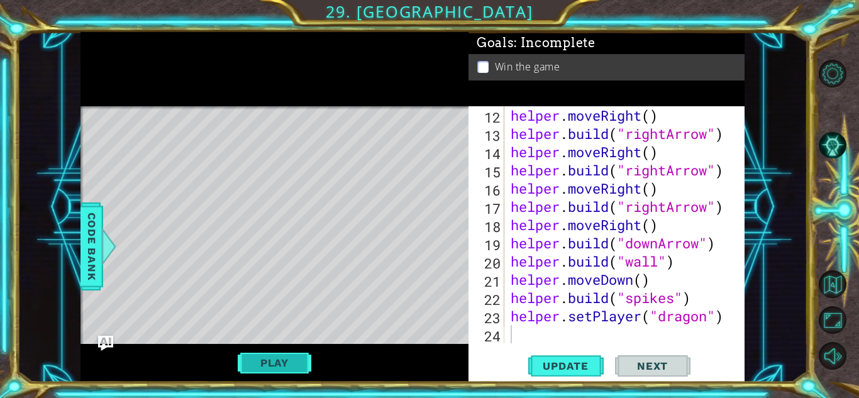
click at [265, 369] on button "Play" at bounding box center [275, 363] width 74 height 24
click at [619, 367] on button "Next" at bounding box center [652, 366] width 75 height 28
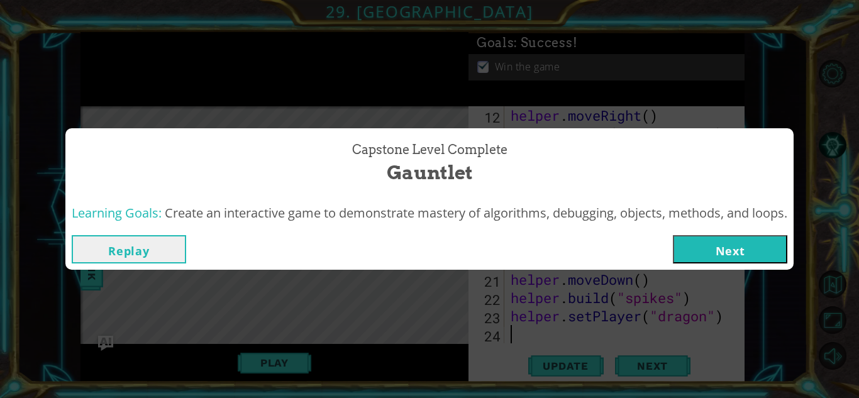
click at [730, 253] on button "Next" at bounding box center [730, 249] width 114 height 28
click at [730, 253] on body "1 ההההההההההההההההההההההההההההההההההההההההההההההההההההההההההההההההההההההההההההה…" at bounding box center [429, 199] width 859 height 398
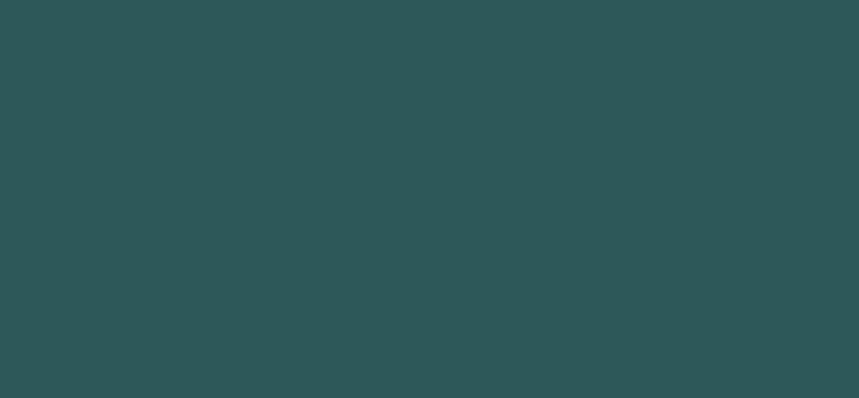
click at [730, 253] on body "1 2 3 4 5 6 helper. moveUp press enter helper. moveDown press enter helper. mov…" at bounding box center [429, 199] width 859 height 398
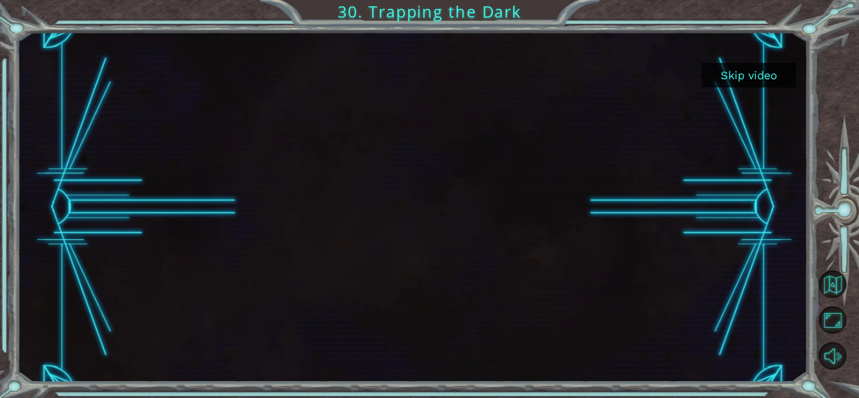
click at [745, 82] on button "Skip video" at bounding box center [749, 75] width 94 height 25
click at [744, 77] on button "Skip video" at bounding box center [749, 75] width 94 height 25
click at [763, 74] on button "Skip video" at bounding box center [749, 75] width 94 height 25
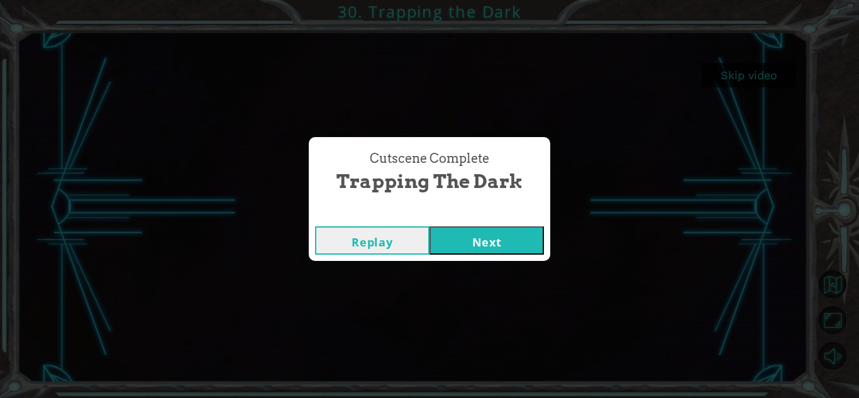
click at [757, 78] on div "Cutscene Complete Trapping the Dark Replay Next" at bounding box center [429, 199] width 859 height 398
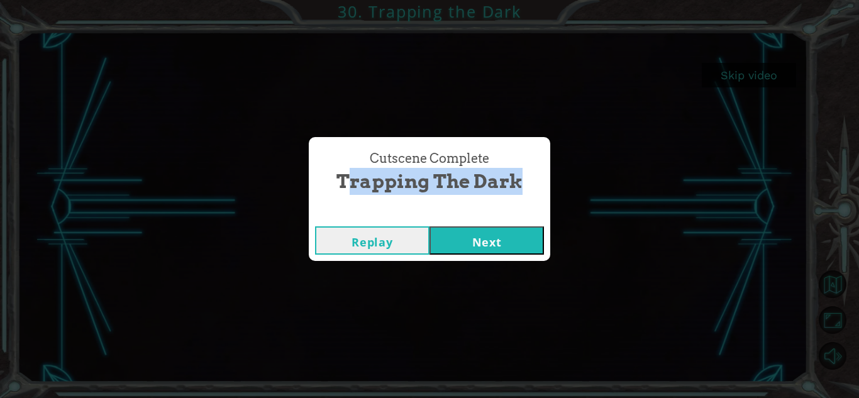
click at [757, 78] on div "Cutscene Complete Trapping the Dark Replay Next" at bounding box center [429, 199] width 859 height 398
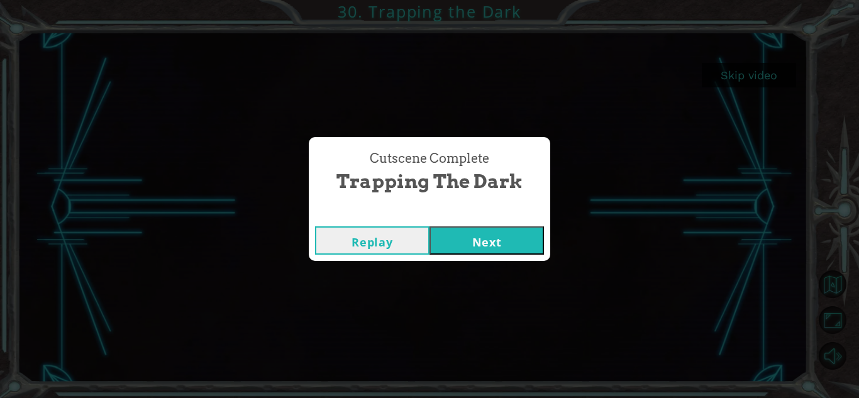
click at [757, 78] on div "Cutscene Complete Trapping the Dark Replay Next" at bounding box center [429, 199] width 859 height 398
click at [484, 241] on button "Next" at bounding box center [487, 240] width 114 height 28
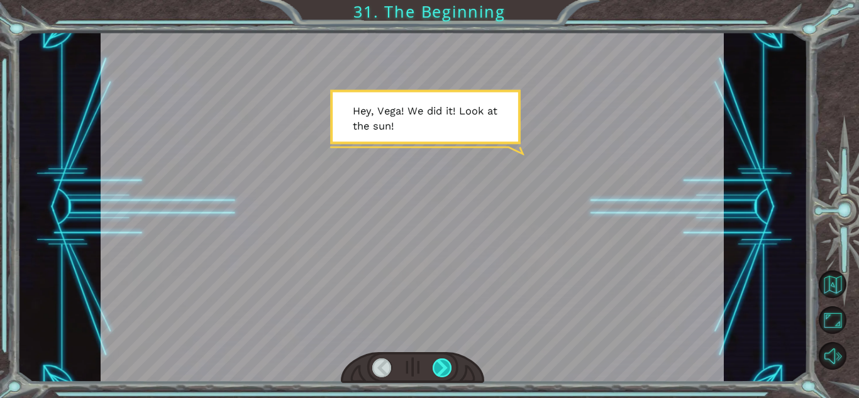
click at [450, 361] on div at bounding box center [442, 368] width 19 height 19
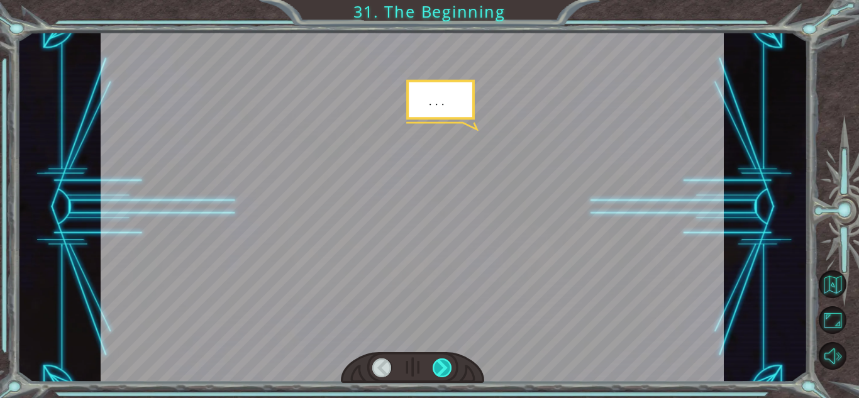
click at [450, 361] on div at bounding box center [442, 368] width 19 height 19
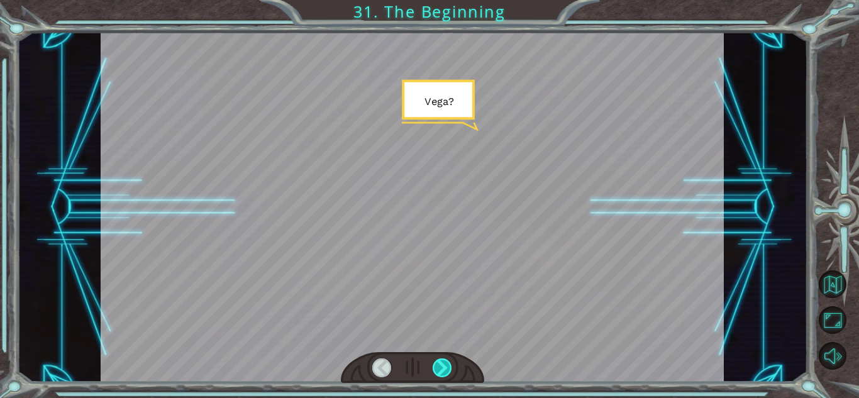
click at [450, 361] on div at bounding box center [442, 368] width 19 height 19
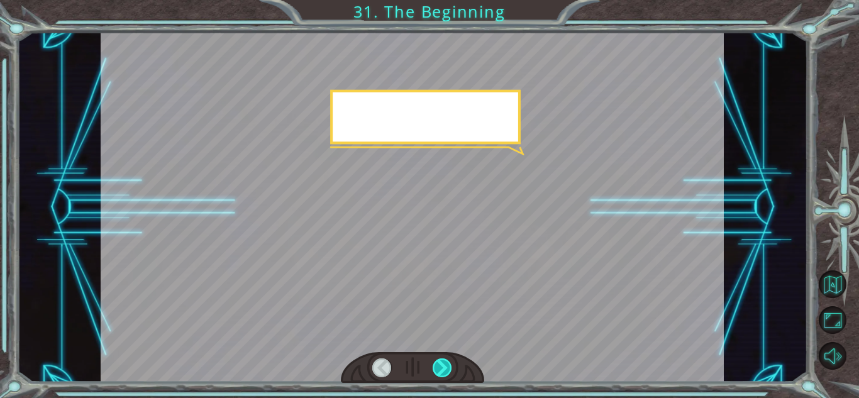
click at [450, 361] on div at bounding box center [442, 368] width 19 height 19
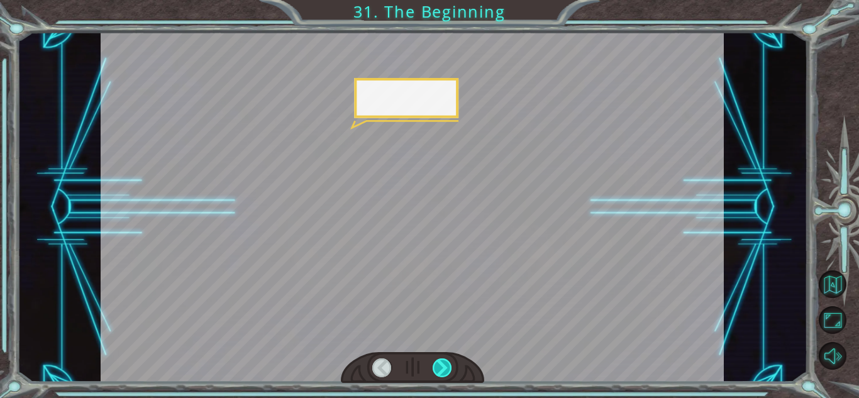
click at [450, 361] on div at bounding box center [442, 368] width 19 height 19
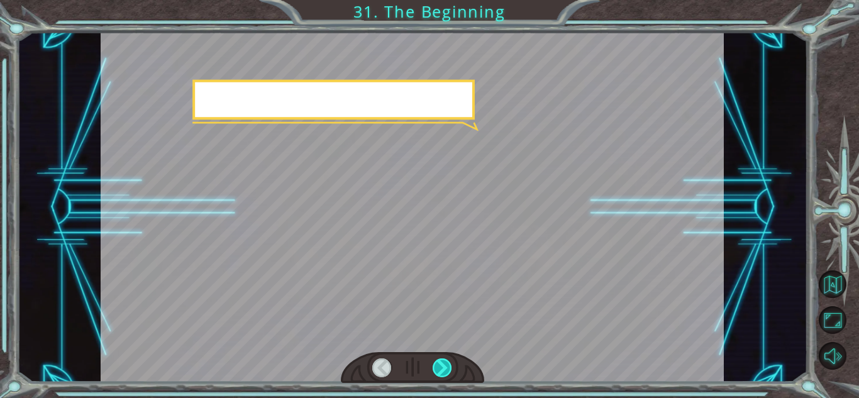
click at [450, 361] on div at bounding box center [442, 368] width 19 height 19
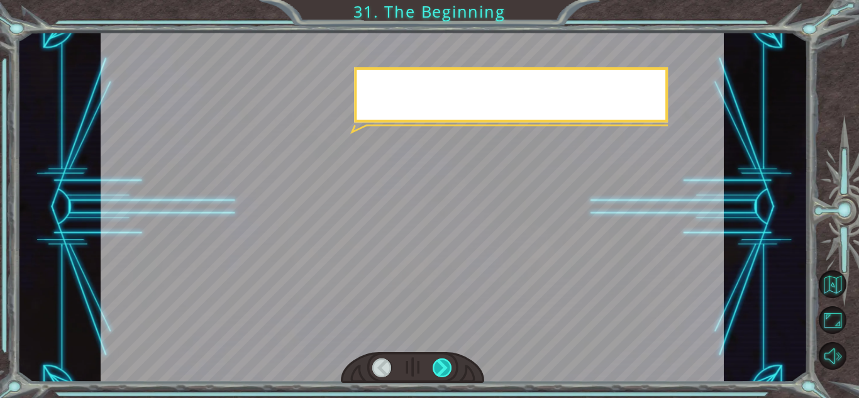
click at [450, 361] on div at bounding box center [442, 368] width 19 height 19
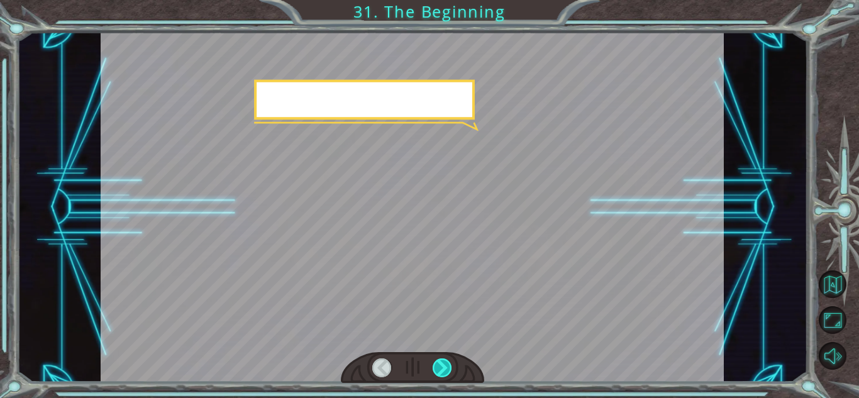
click at [450, 361] on div at bounding box center [442, 368] width 19 height 19
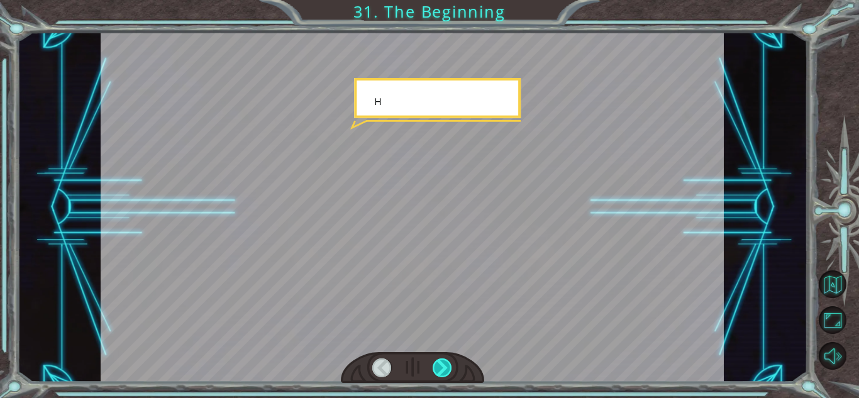
click at [450, 361] on div at bounding box center [442, 368] width 19 height 19
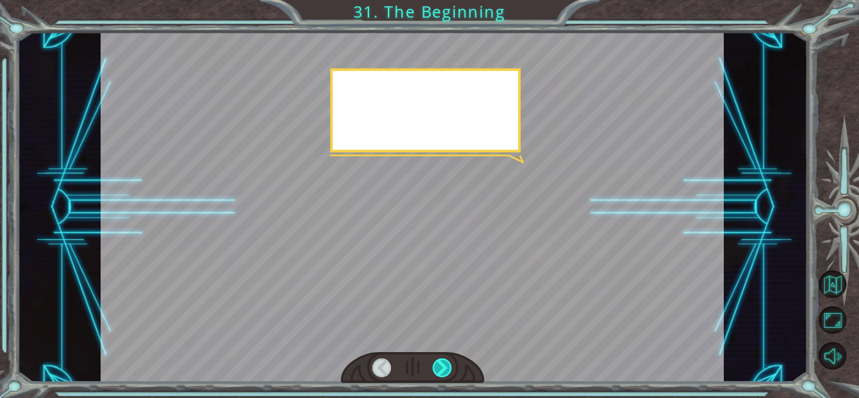
click at [450, 361] on div at bounding box center [442, 368] width 19 height 19
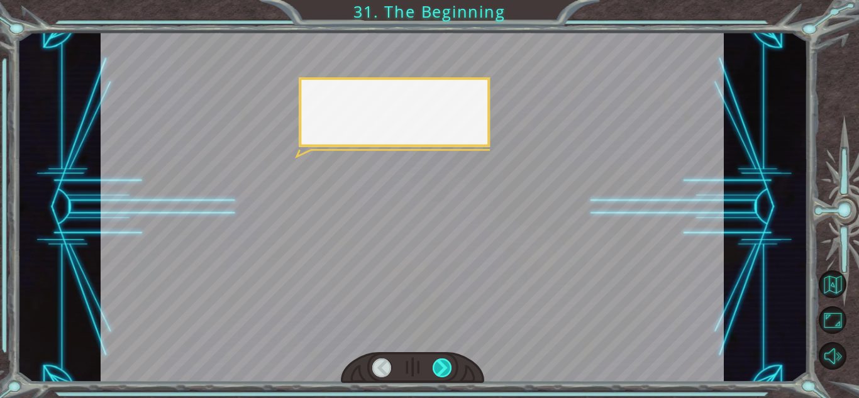
click at [450, 361] on div at bounding box center [442, 368] width 19 height 19
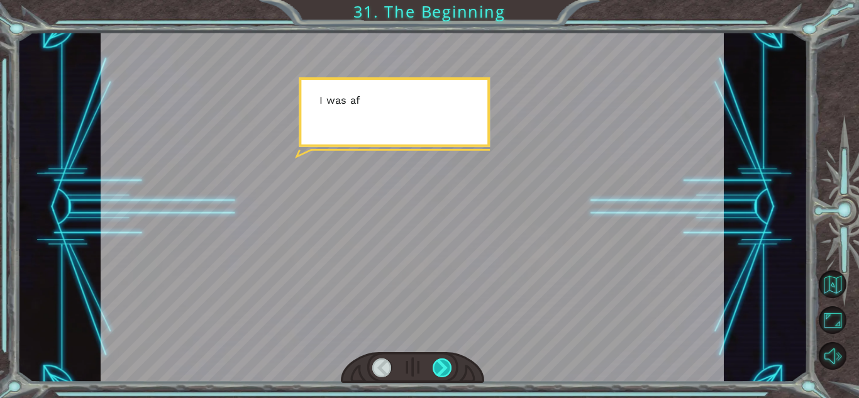
click at [450, 361] on div at bounding box center [442, 368] width 19 height 19
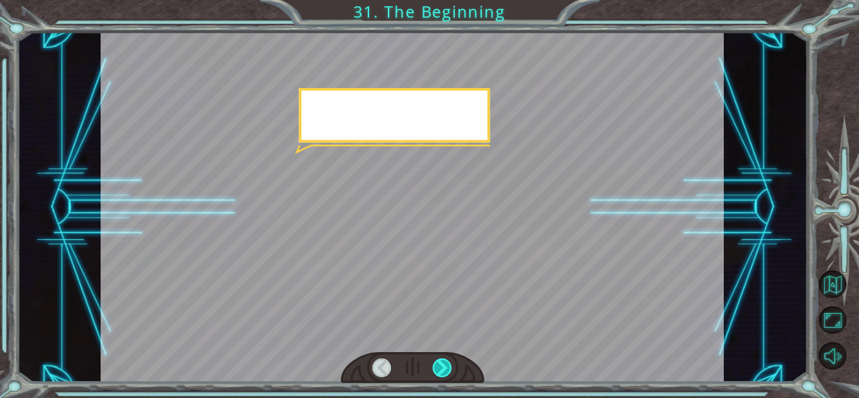
click at [450, 361] on div at bounding box center [442, 368] width 19 height 19
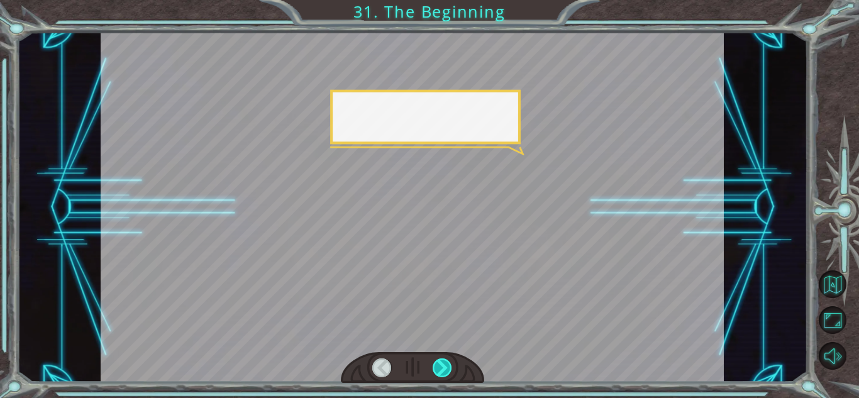
click at [450, 361] on div at bounding box center [442, 368] width 19 height 19
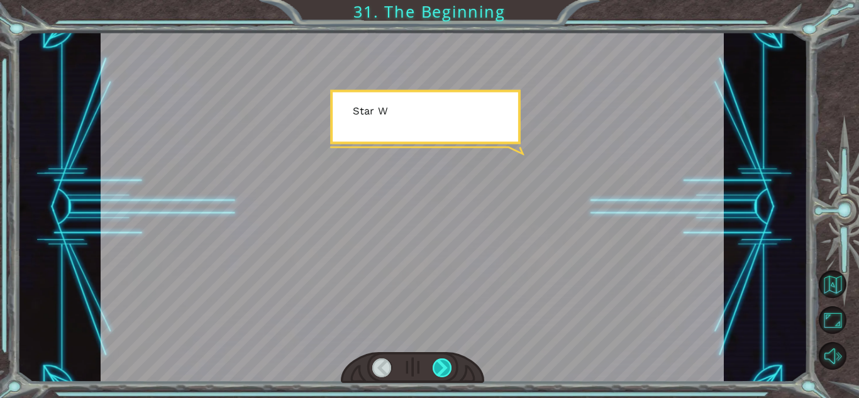
click at [450, 361] on div at bounding box center [442, 368] width 19 height 19
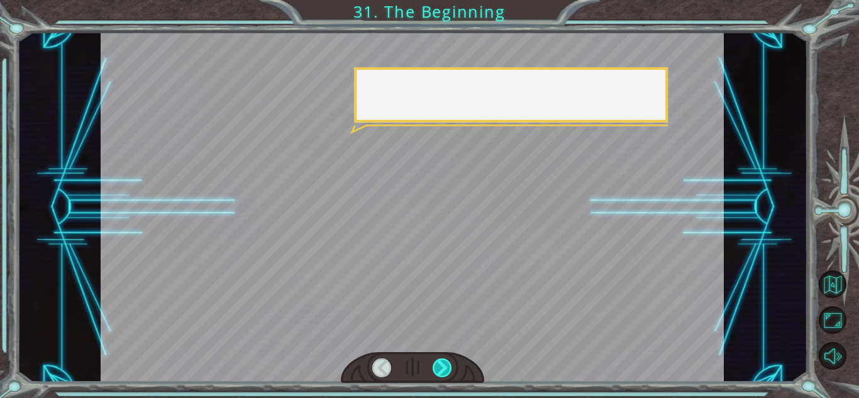
click at [450, 361] on div at bounding box center [442, 368] width 19 height 19
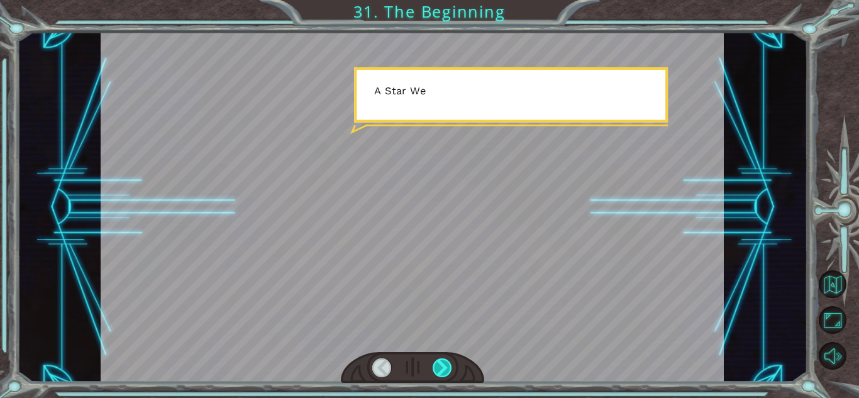
click at [450, 361] on div at bounding box center [442, 368] width 19 height 19
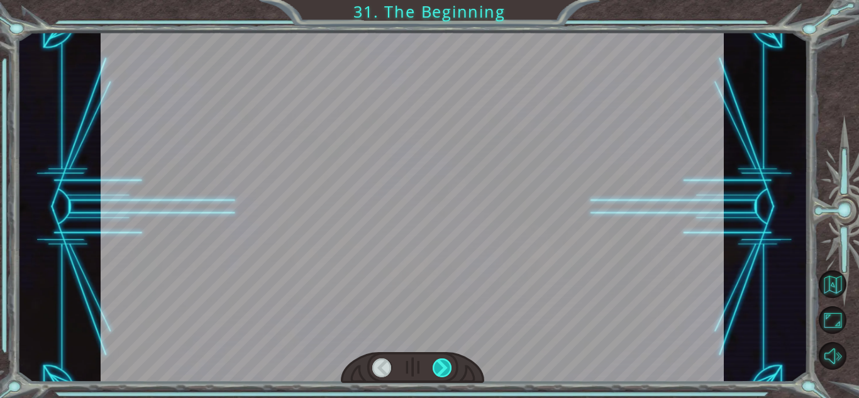
click at [450, 361] on div at bounding box center [442, 368] width 19 height 19
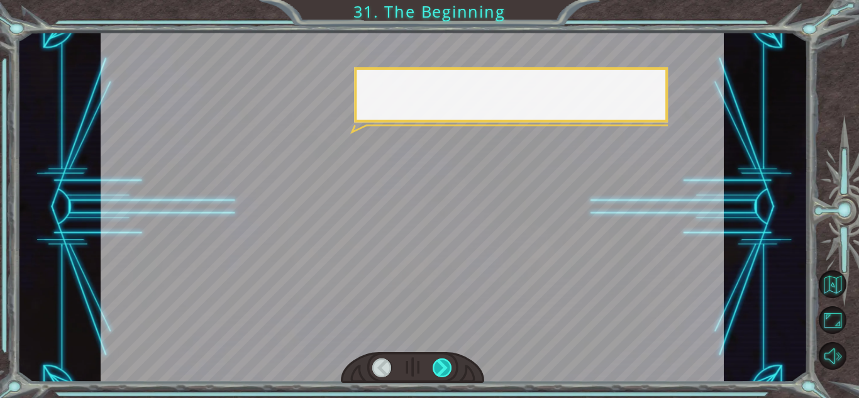
click at [450, 361] on div at bounding box center [442, 368] width 19 height 19
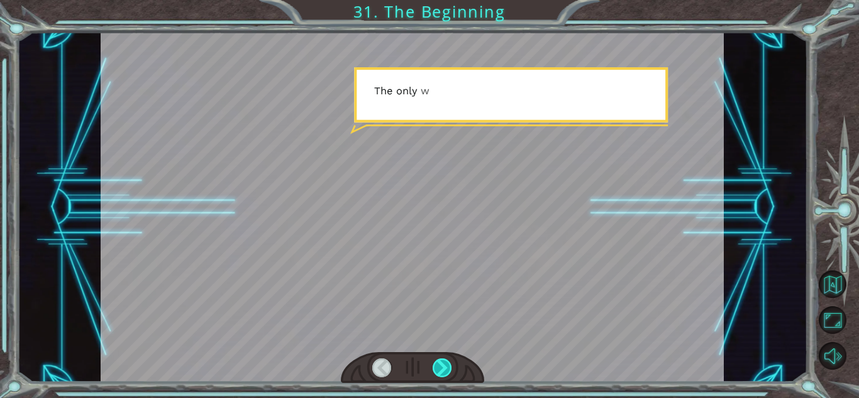
click at [450, 361] on div at bounding box center [442, 368] width 19 height 19
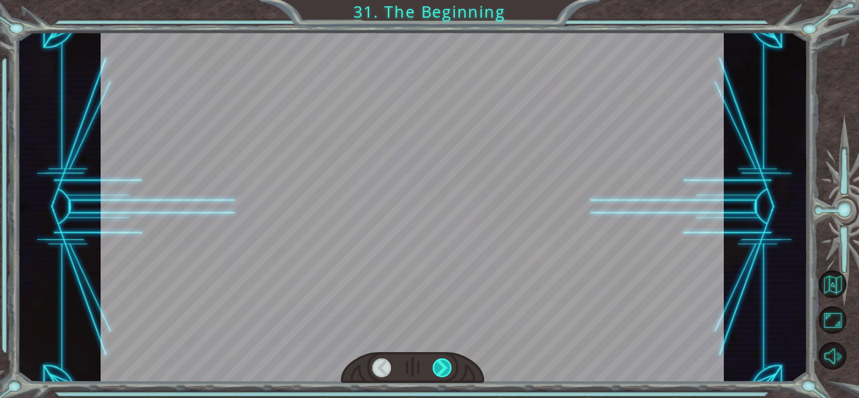
click at [450, 361] on div at bounding box center [442, 368] width 19 height 19
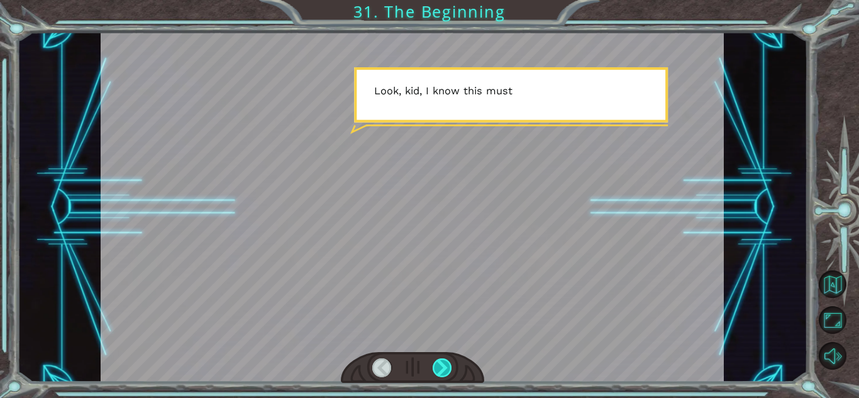
click at [450, 361] on div at bounding box center [442, 368] width 19 height 19
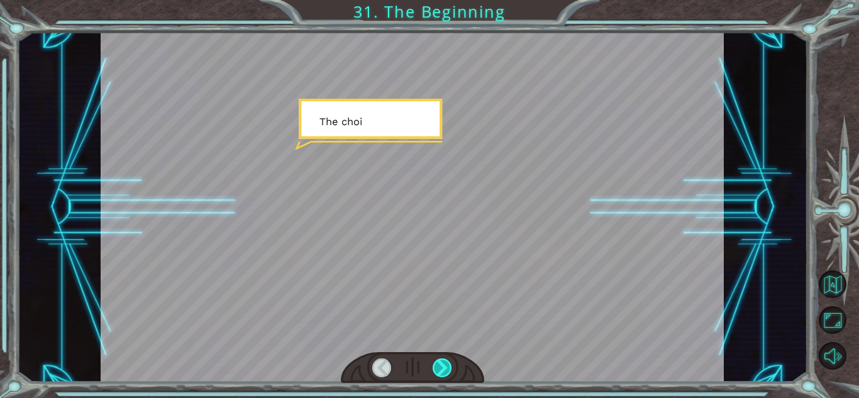
click at [450, 361] on div at bounding box center [442, 368] width 19 height 19
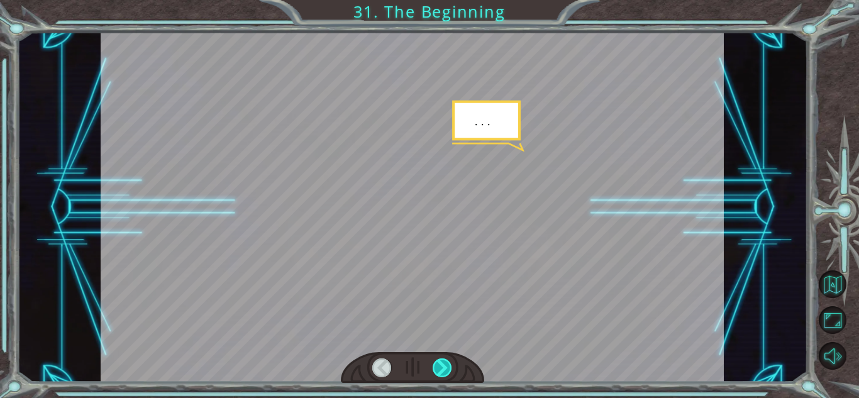
click at [450, 361] on div at bounding box center [442, 368] width 19 height 19
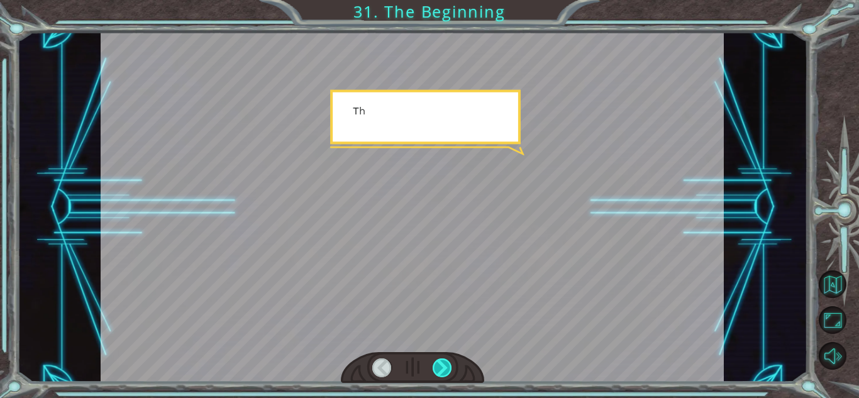
click at [450, 361] on div at bounding box center [442, 368] width 19 height 19
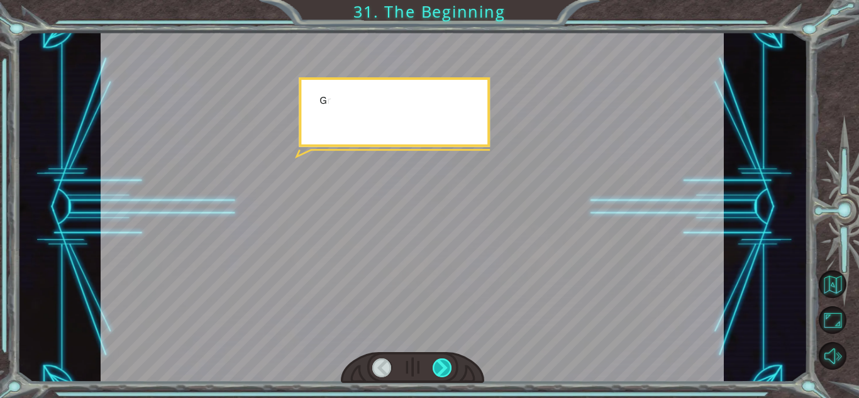
click at [450, 361] on div at bounding box center [442, 368] width 19 height 19
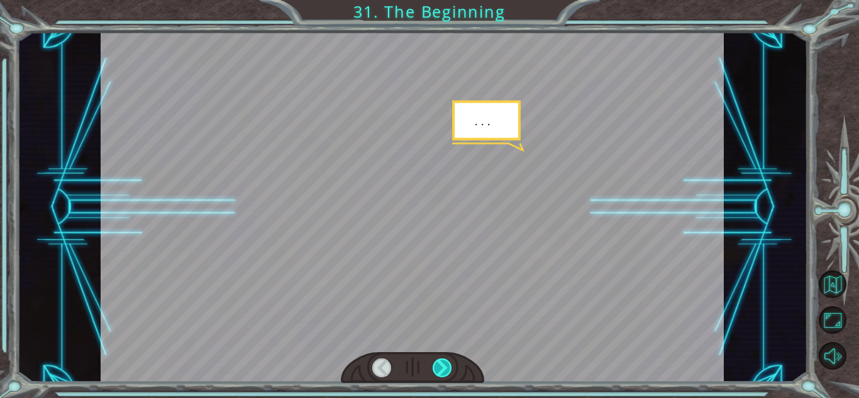
click at [450, 361] on div at bounding box center [442, 368] width 19 height 19
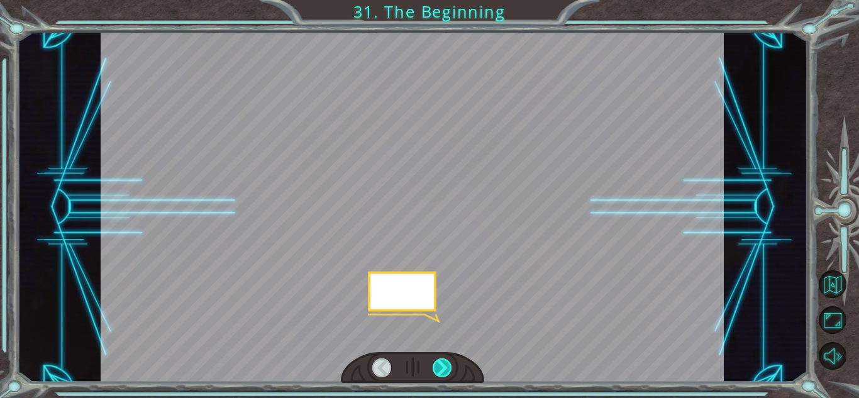
click at [450, 361] on div at bounding box center [442, 368] width 19 height 19
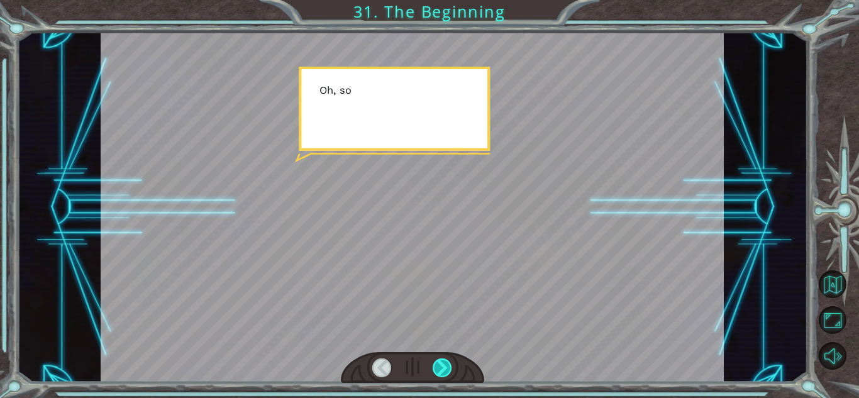
click at [450, 361] on div at bounding box center [442, 368] width 19 height 19
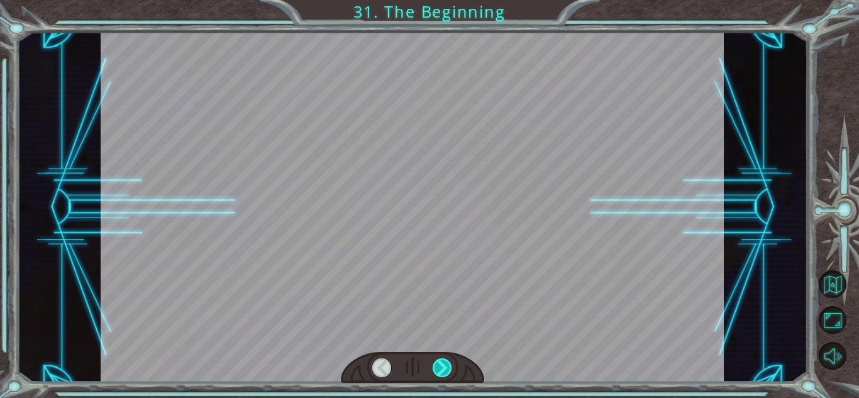
click at [450, 361] on div at bounding box center [442, 368] width 19 height 19
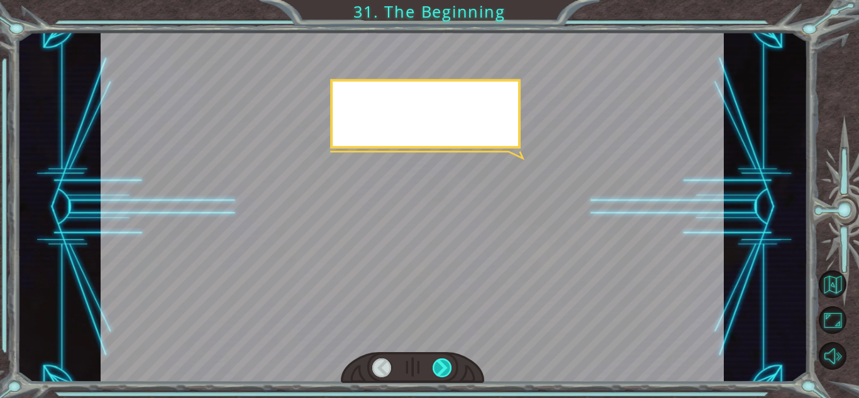
click at [450, 361] on div at bounding box center [442, 368] width 19 height 19
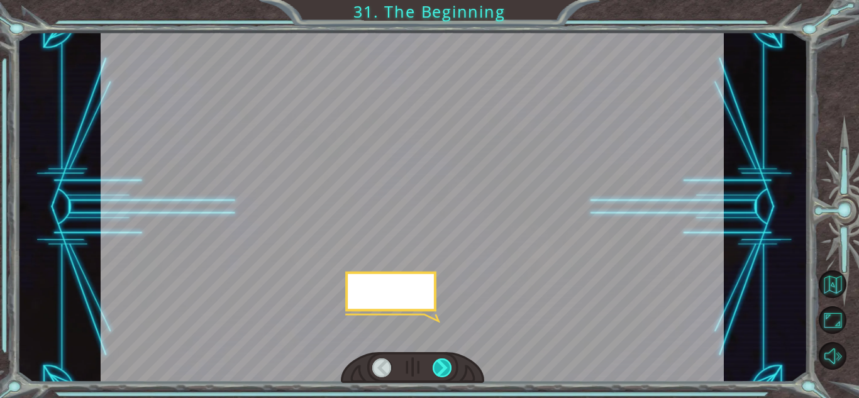
click at [450, 361] on div at bounding box center [442, 368] width 19 height 19
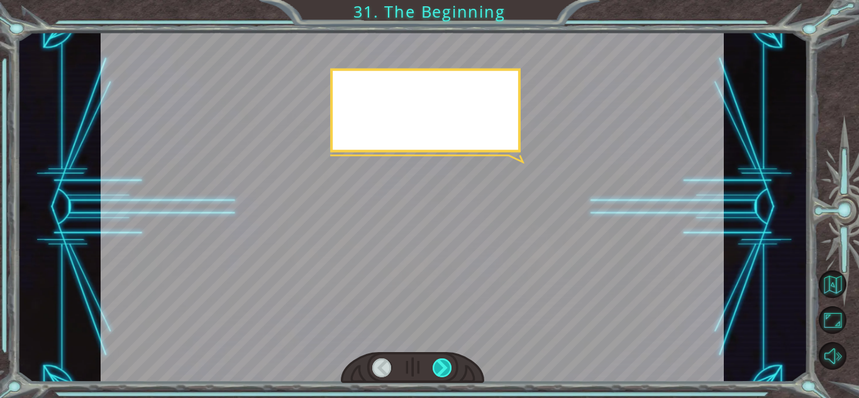
click at [450, 361] on div at bounding box center [442, 368] width 19 height 19
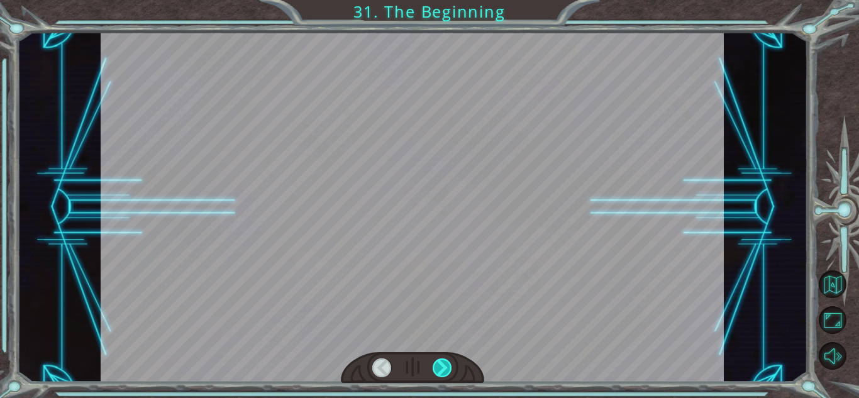
click at [450, 361] on div at bounding box center [442, 368] width 19 height 19
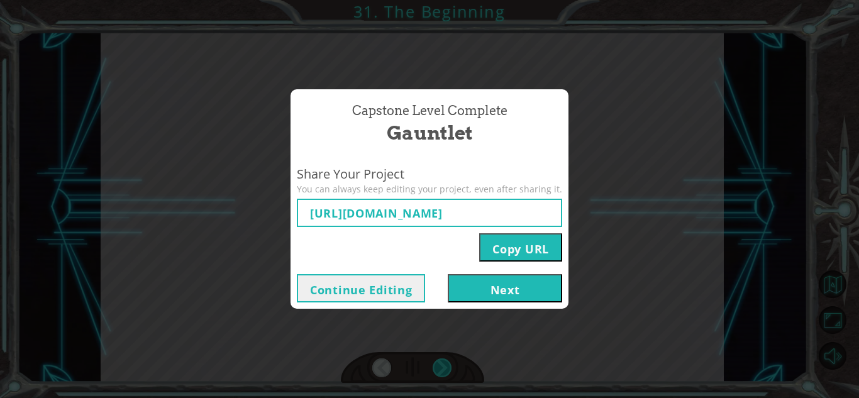
type input "[URL][DOMAIN_NAME]"
click at [526, 281] on button "Next" at bounding box center [505, 288] width 114 height 28
